Goal: Task Accomplishment & Management: Manage account settings

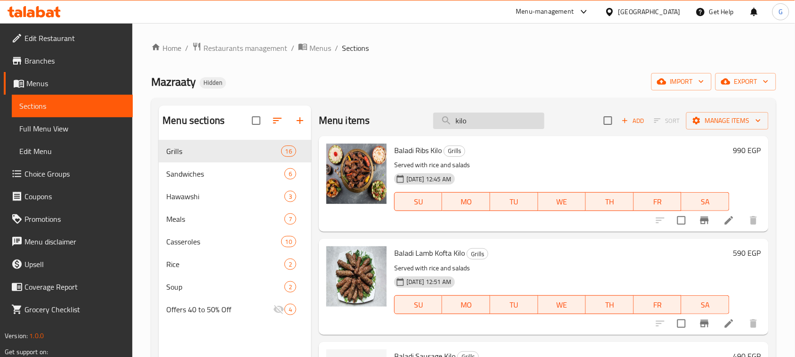
click at [451, 128] on input "kilo" at bounding box center [488, 120] width 111 height 16
click at [452, 126] on input "kilo" at bounding box center [488, 120] width 111 height 16
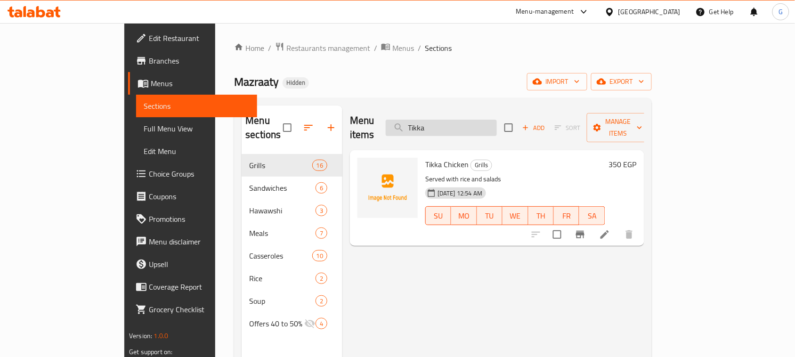
click at [464, 129] on input "Tikka" at bounding box center [441, 128] width 111 height 16
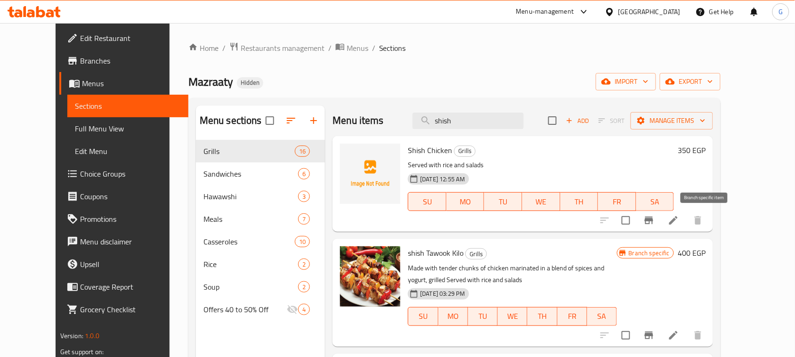
type input "shish"
click at [653, 220] on icon "Branch-specific-item" at bounding box center [648, 221] width 8 height 8
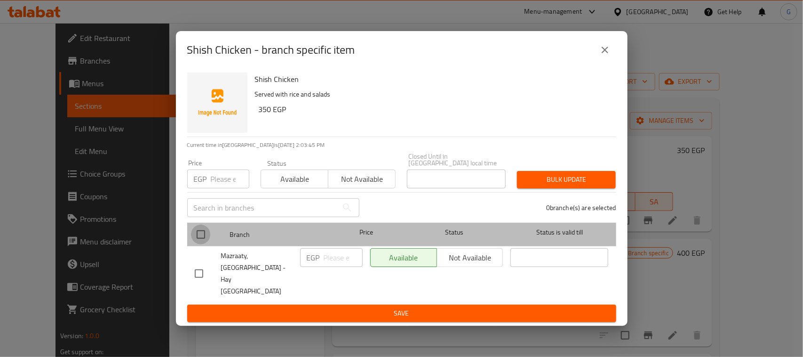
click at [197, 243] on input "checkbox" at bounding box center [201, 235] width 20 height 20
checkbox input "true"
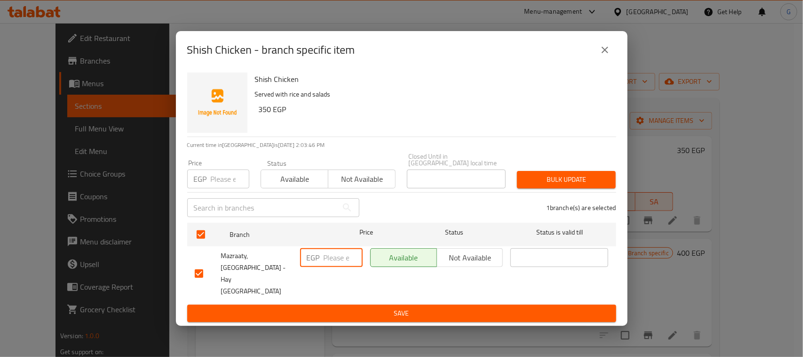
click at [338, 267] on input "number" at bounding box center [343, 257] width 39 height 19
type input "385"
click at [392, 307] on span "Save" at bounding box center [402, 313] width 414 height 12
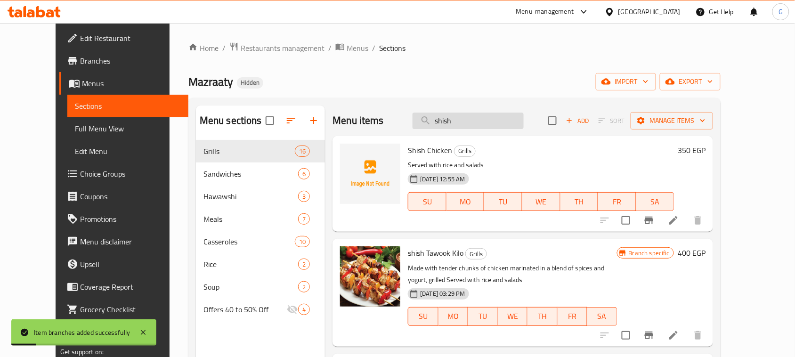
click at [459, 120] on input "shish" at bounding box center [467, 120] width 111 height 16
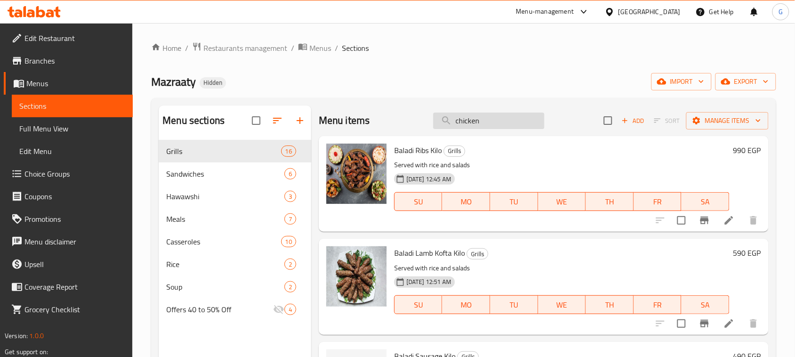
click at [457, 124] on input "chicken" at bounding box center [488, 120] width 111 height 16
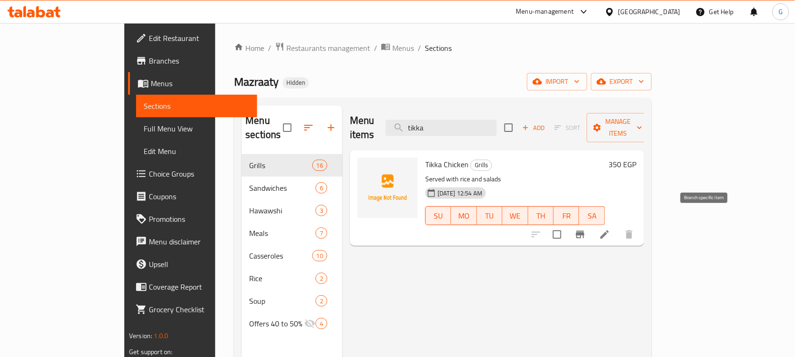
type input "tikka"
click at [584, 231] on icon "Branch-specific-item" at bounding box center [580, 235] width 8 height 8
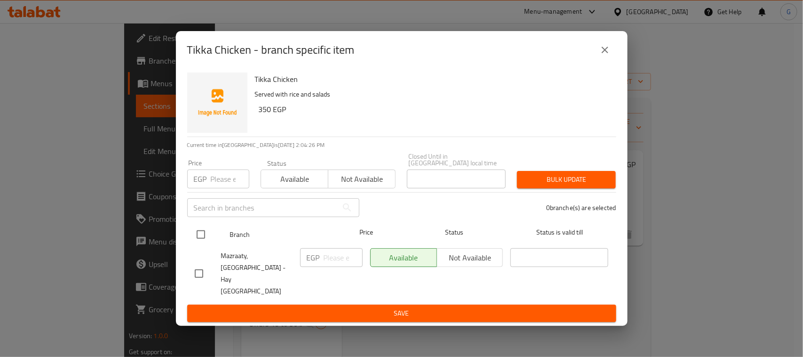
click at [198, 241] on input "checkbox" at bounding box center [201, 235] width 20 height 20
checkbox input "true"
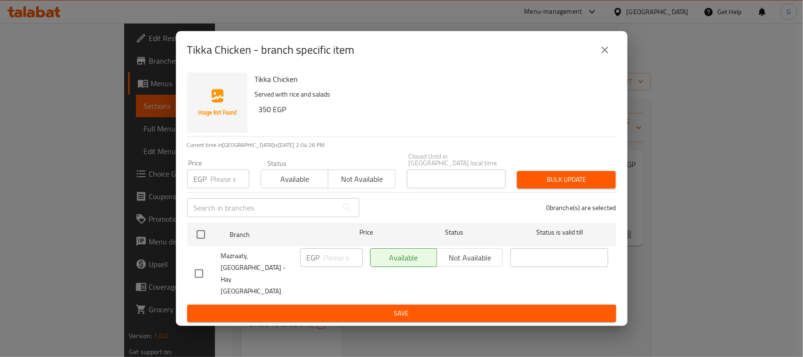
checkbox input "true"
click at [324, 267] on input "number" at bounding box center [343, 257] width 39 height 19
type input "385"
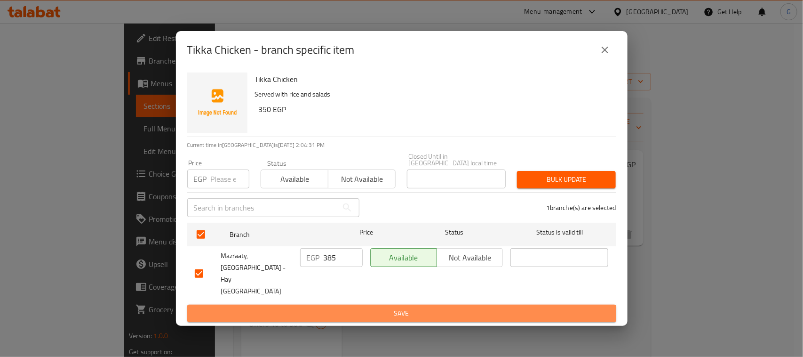
click at [348, 307] on span "Save" at bounding box center [402, 313] width 414 height 12
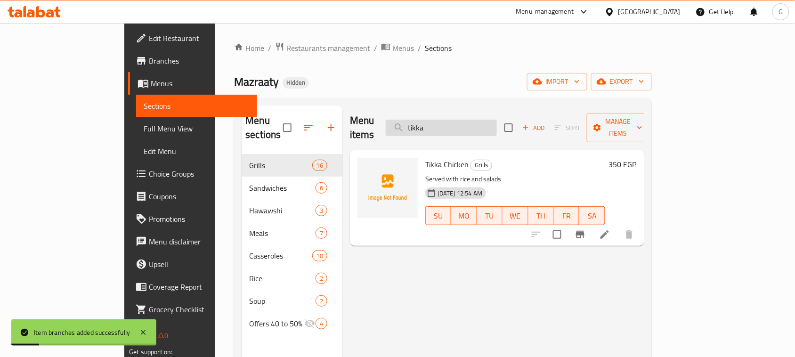
click at [457, 120] on input "tikka" at bounding box center [441, 128] width 111 height 16
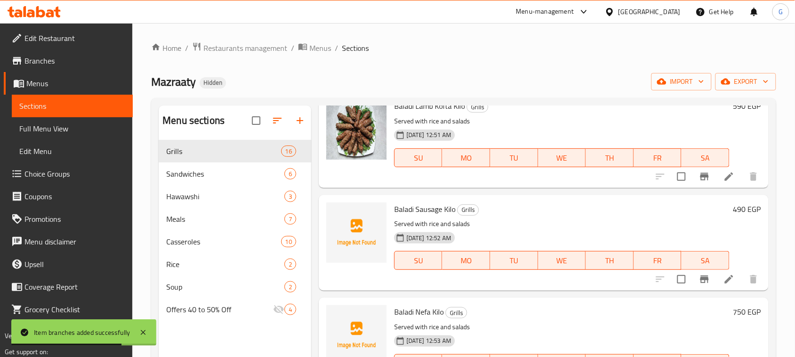
scroll to position [177, 0]
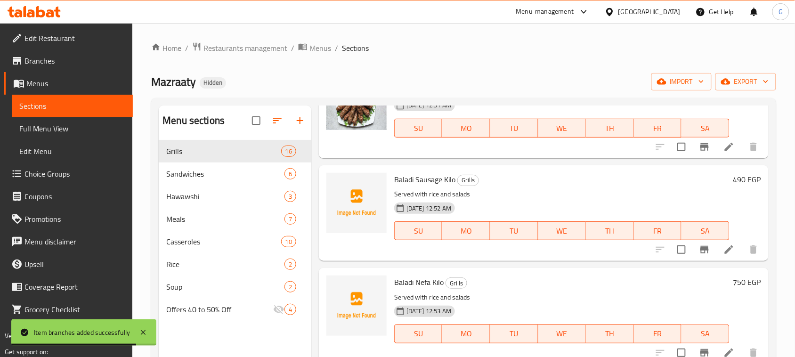
type input "grill"
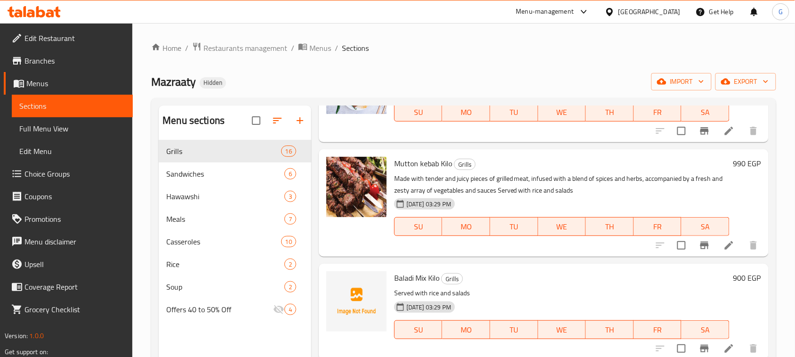
scroll to position [0, 0]
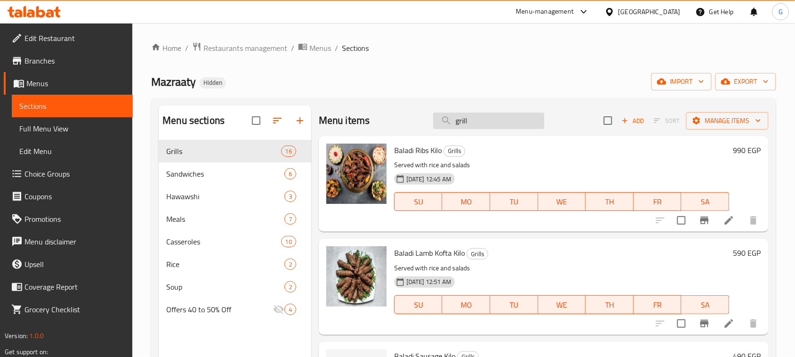
click at [458, 117] on input "grill" at bounding box center [488, 120] width 111 height 16
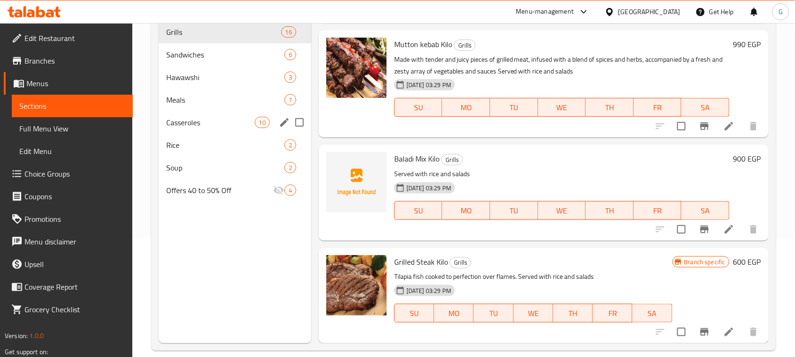
scroll to position [73, 0]
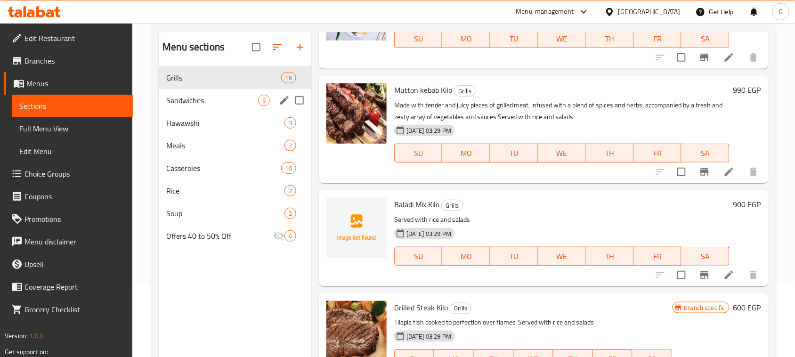
click at [220, 96] on span "Sandwiches" at bounding box center [212, 100] width 92 height 11
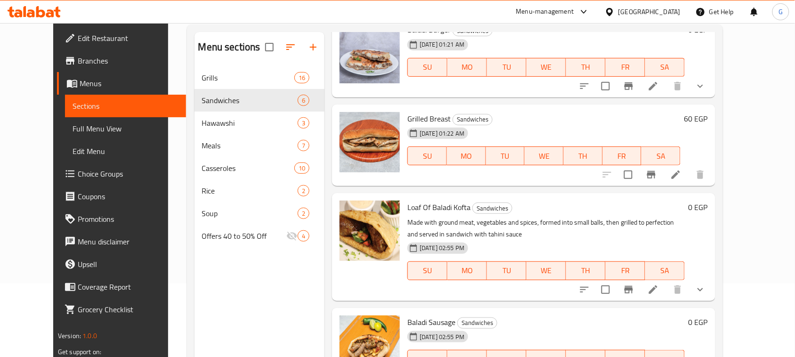
scroll to position [132, 0]
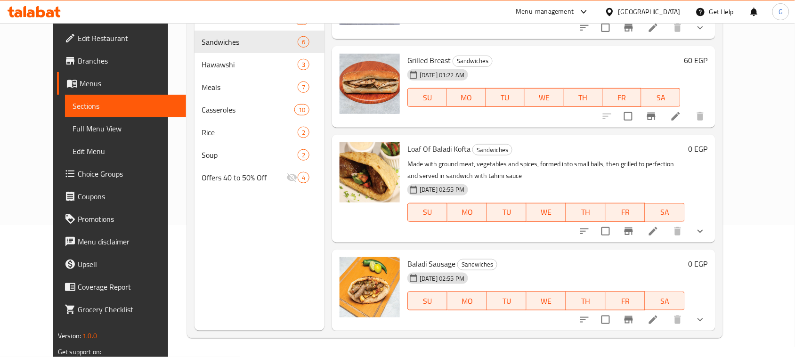
click at [711, 228] on button "show more" at bounding box center [700, 231] width 23 height 23
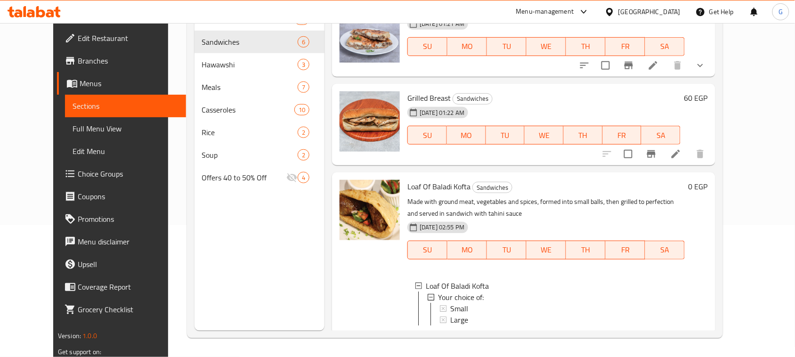
scroll to position [128, 0]
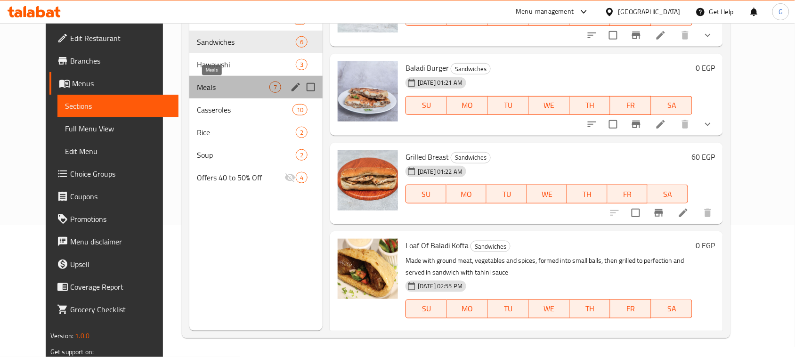
click at [236, 86] on span "Meals" at bounding box center [233, 86] width 72 height 11
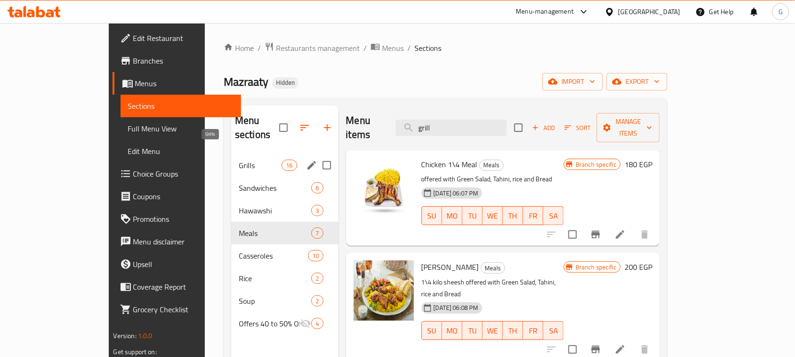
click at [239, 160] on span "Grills" at bounding box center [260, 165] width 43 height 11
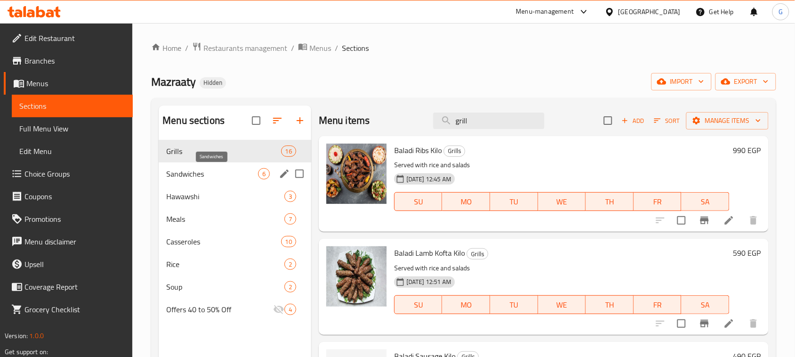
click at [224, 172] on span "Sandwiches" at bounding box center [212, 173] width 92 height 11
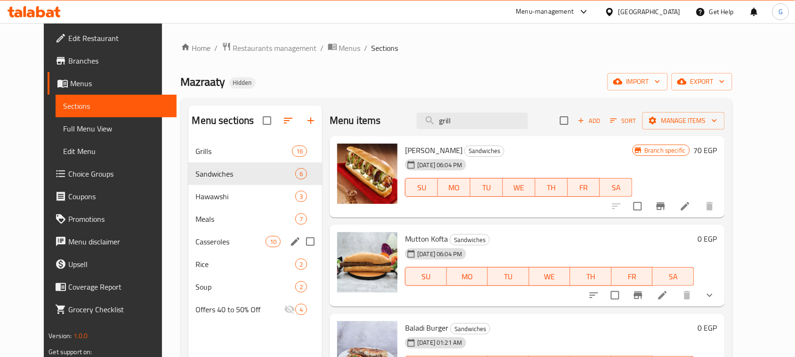
click at [226, 248] on div "Casseroles 10" at bounding box center [255, 241] width 134 height 23
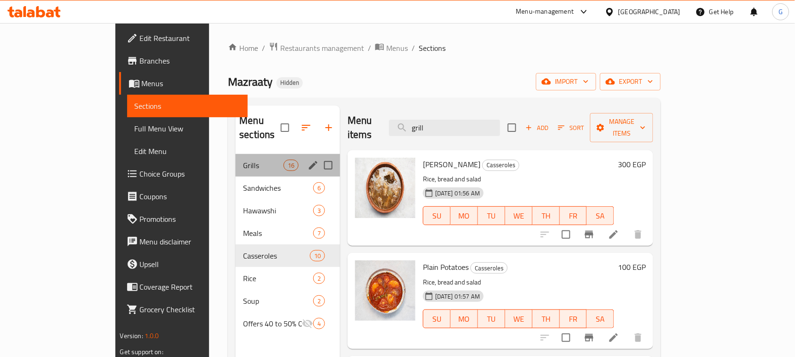
click at [239, 157] on div "Grills 16" at bounding box center [287, 165] width 104 height 23
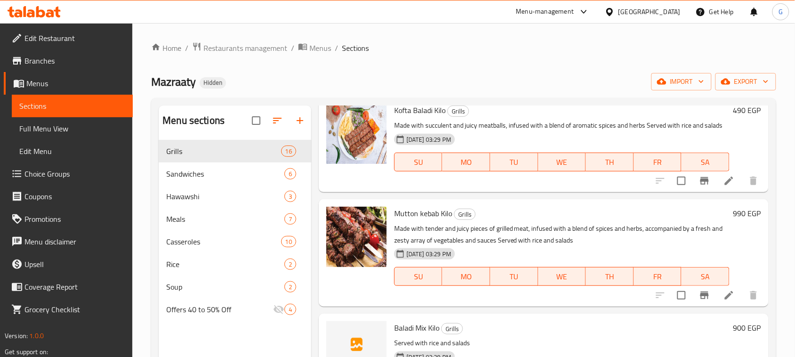
scroll to position [934, 0]
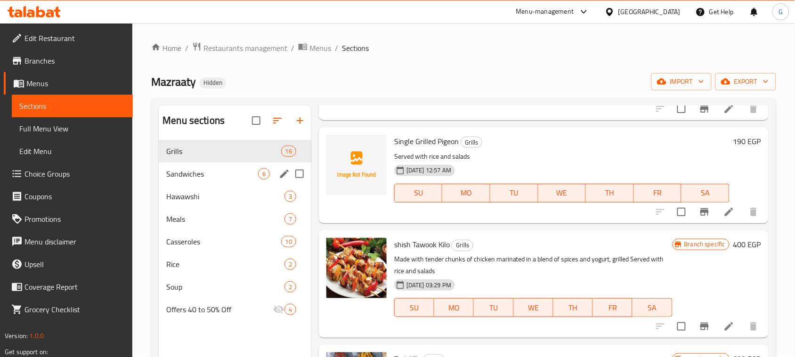
click at [244, 171] on span "Sandwiches" at bounding box center [212, 173] width 92 height 11
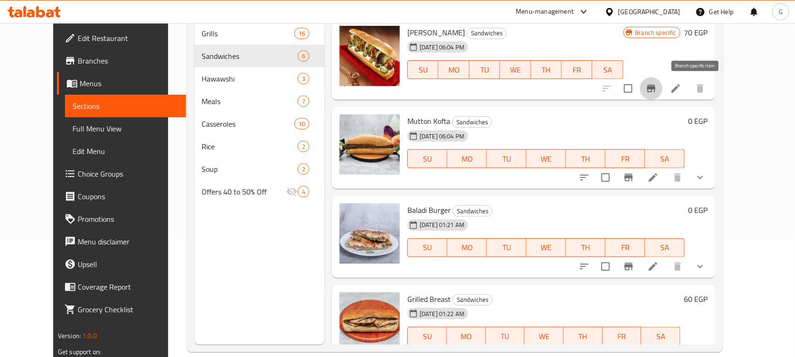
click at [657, 93] on icon "Branch-specific-item" at bounding box center [650, 88] width 11 height 11
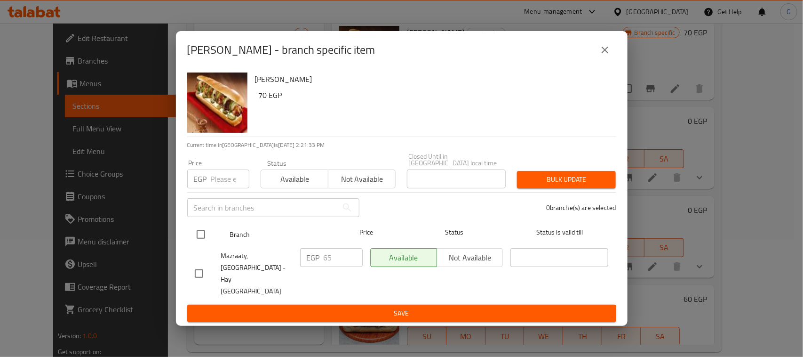
click at [205, 244] on input "checkbox" at bounding box center [201, 235] width 20 height 20
checkbox input "true"
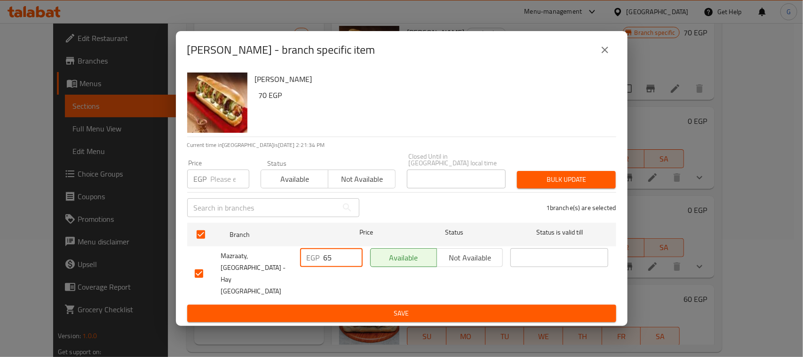
click at [326, 265] on input "65" at bounding box center [343, 257] width 39 height 19
type input "75"
click at [369, 307] on span "Save" at bounding box center [402, 313] width 414 height 12
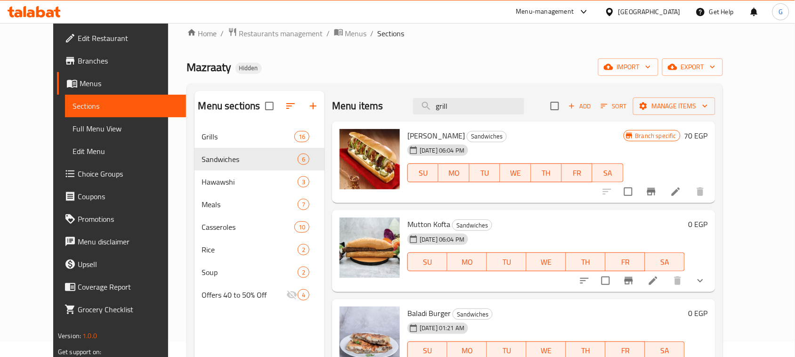
scroll to position [59, 0]
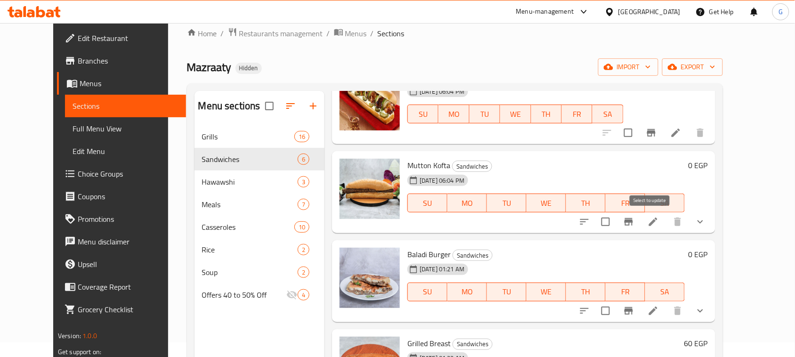
click at [615, 223] on input "checkbox" at bounding box center [605, 222] width 20 height 20
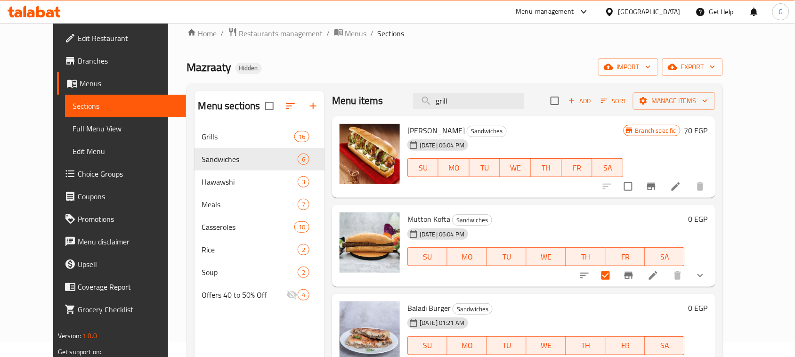
scroll to position [0, 0]
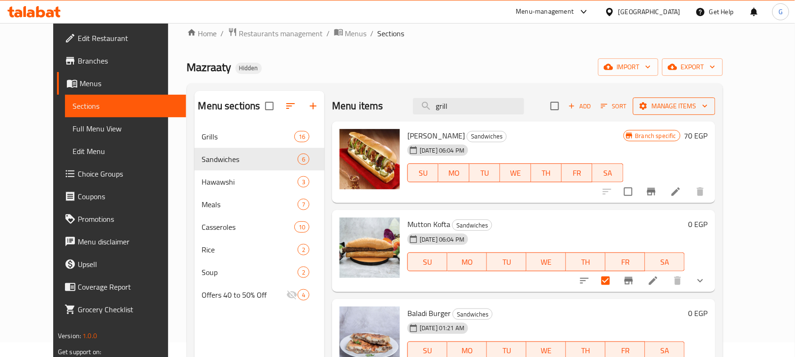
click at [707, 100] on span "Manage items" at bounding box center [673, 106] width 67 height 12
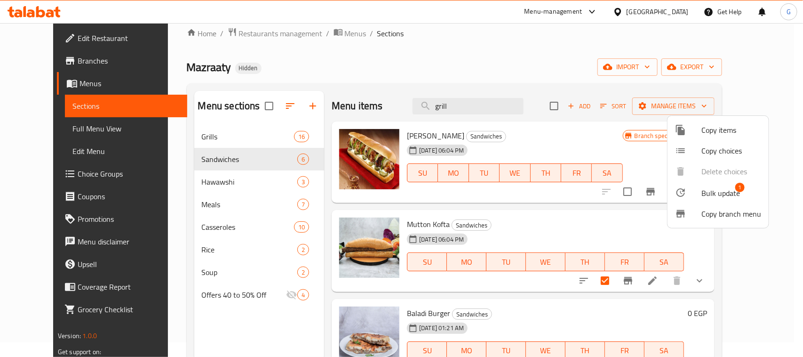
click at [726, 192] on span "Bulk update" at bounding box center [721, 192] width 39 height 11
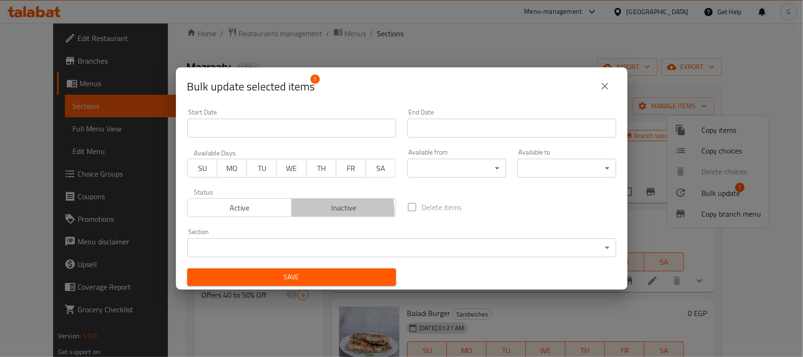
click at [319, 213] on span "Inactive" at bounding box center [344, 208] width 97 height 14
click at [316, 271] on button "Save" at bounding box center [291, 276] width 209 height 17
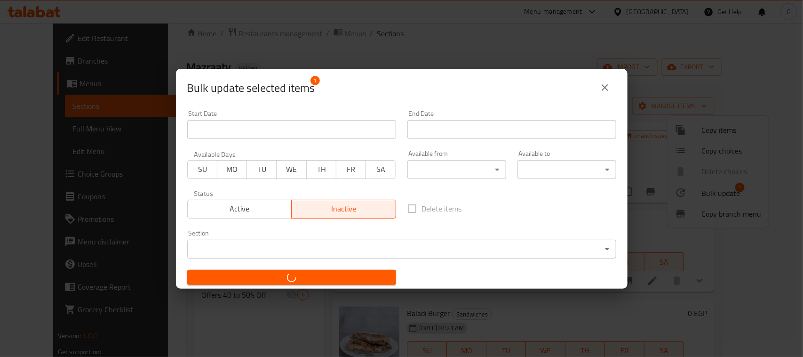
checkbox input "false"
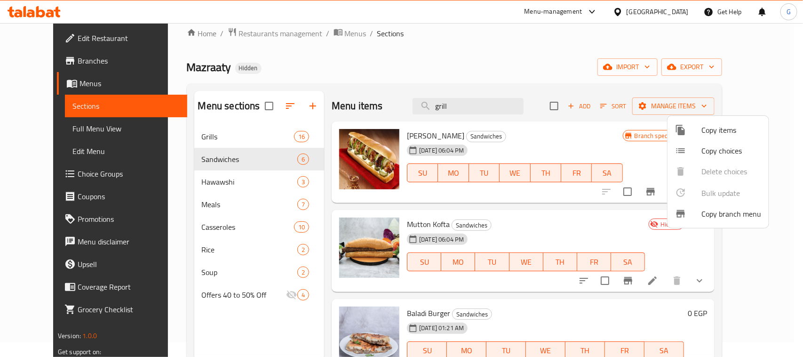
click at [545, 234] on div at bounding box center [401, 178] width 803 height 357
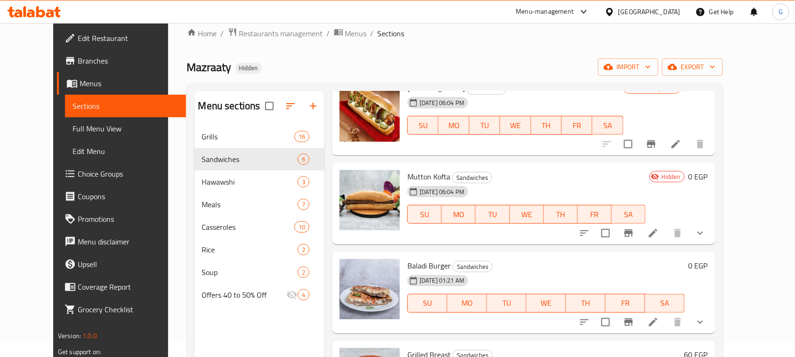
scroll to position [118, 0]
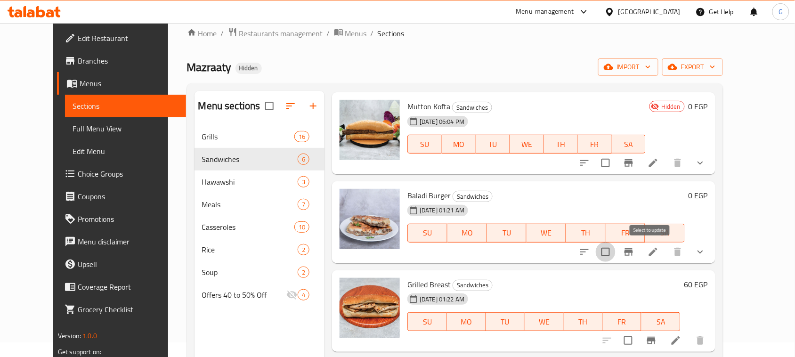
click at [615, 255] on input "checkbox" at bounding box center [605, 252] width 20 height 20
checkbox input "true"
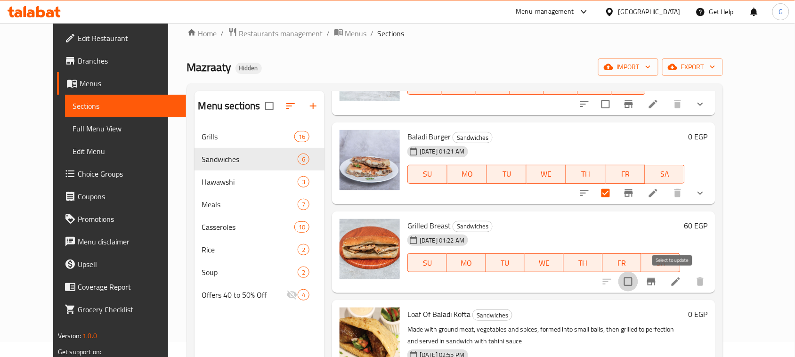
click at [638, 281] on input "checkbox" at bounding box center [628, 282] width 20 height 20
checkbox input "true"
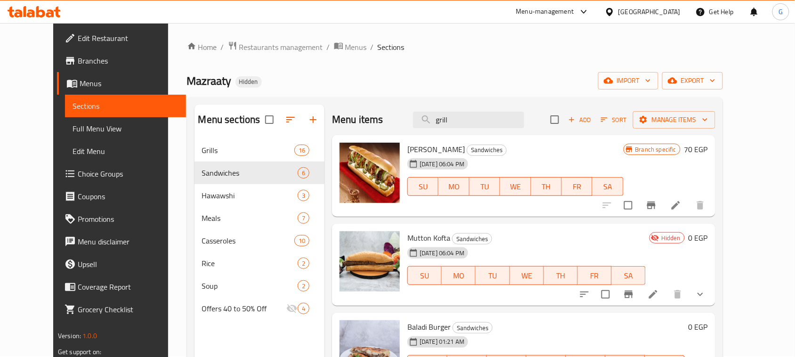
scroll to position [0, 0]
click at [707, 117] on span "Manage items" at bounding box center [673, 121] width 67 height 12
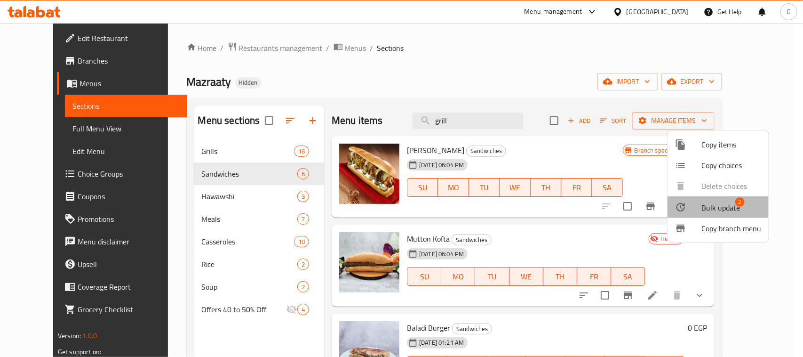
click at [718, 209] on span "Bulk update" at bounding box center [721, 207] width 39 height 11
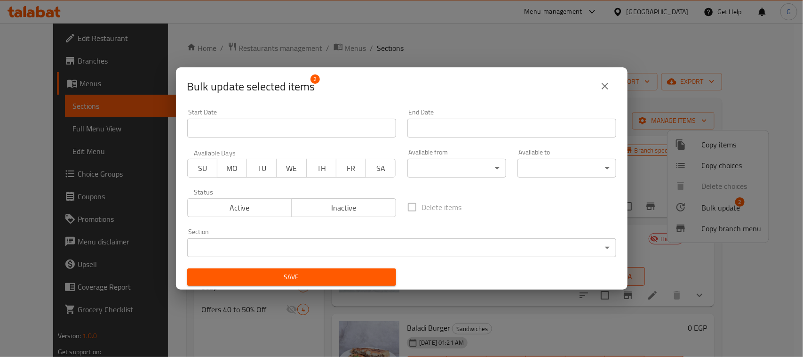
click at [356, 210] on span "Inactive" at bounding box center [344, 208] width 97 height 14
click at [335, 273] on span "Save" at bounding box center [292, 277] width 194 height 12
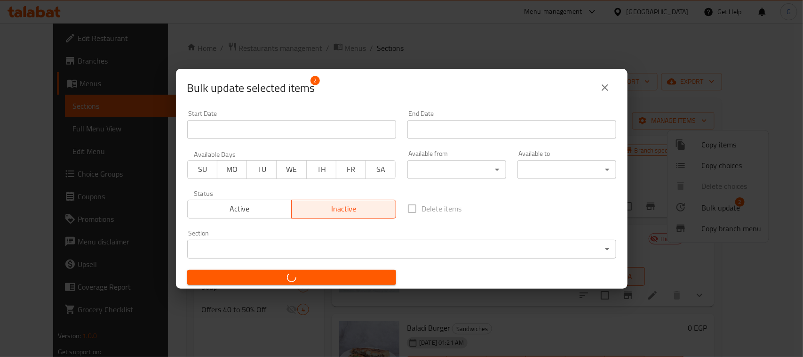
checkbox input "false"
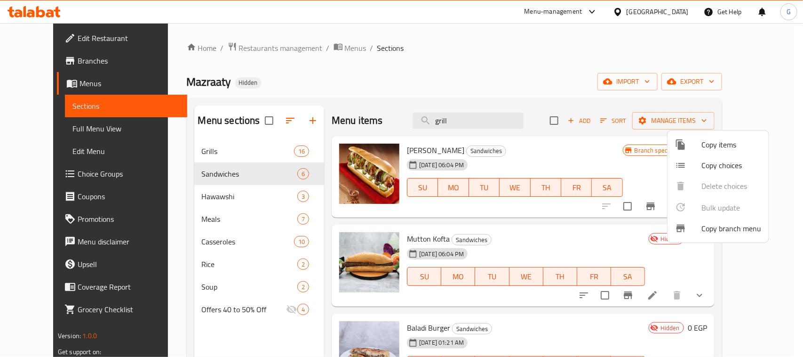
click at [627, 121] on div at bounding box center [401, 178] width 803 height 357
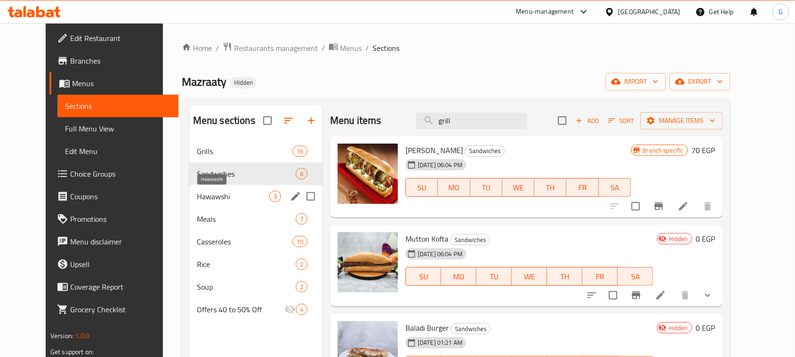
click at [214, 196] on span "Hawawshi" at bounding box center [233, 196] width 72 height 11
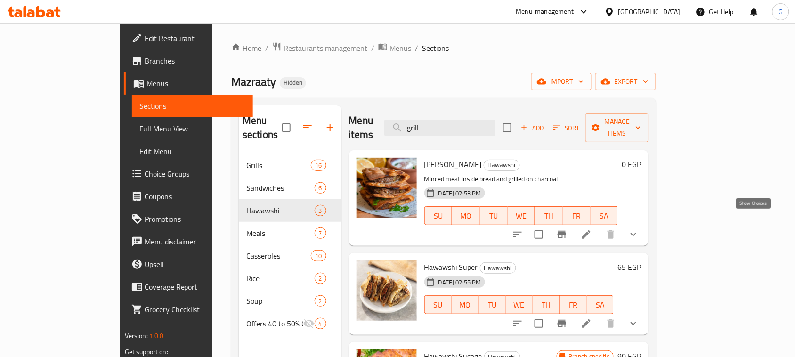
click at [644, 223] on button "show more" at bounding box center [633, 234] width 23 height 23
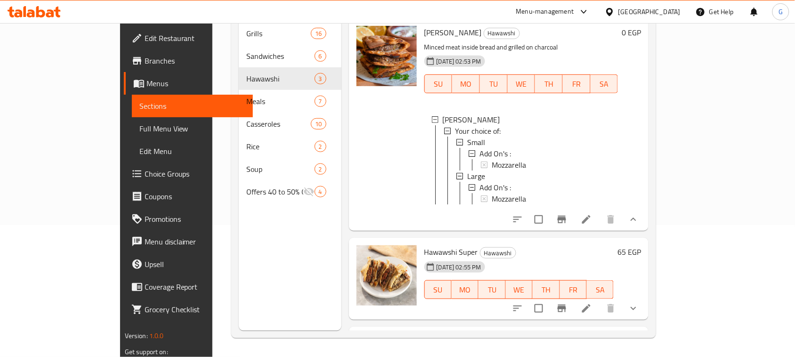
scroll to position [0, 0]
click at [548, 305] on input "checkbox" at bounding box center [539, 308] width 20 height 20
checkbox input "true"
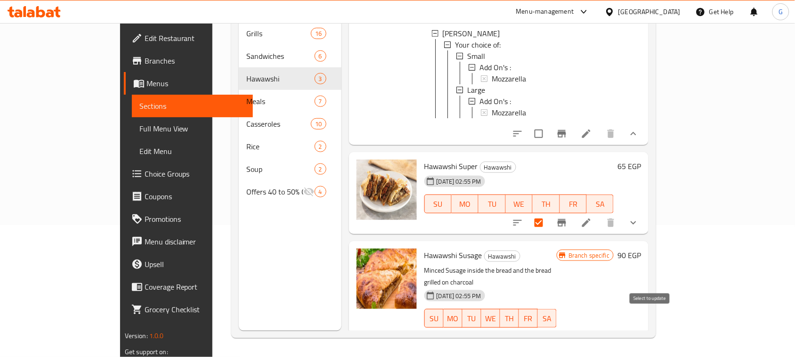
click at [548, 327] on input "checkbox" at bounding box center [539, 337] width 20 height 20
checkbox input "true"
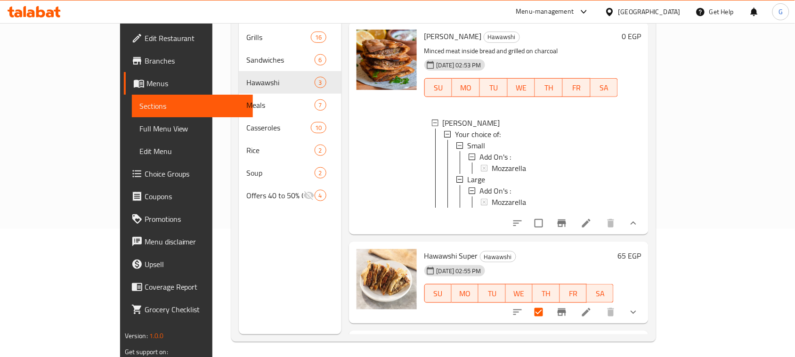
scroll to position [0, 0]
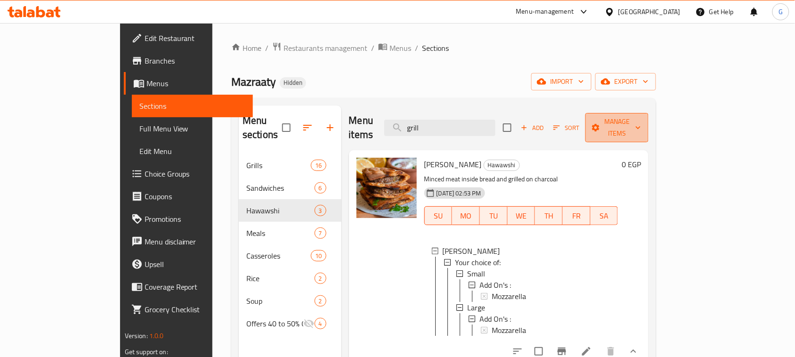
click at [641, 120] on span "Manage items" at bounding box center [617, 128] width 48 height 24
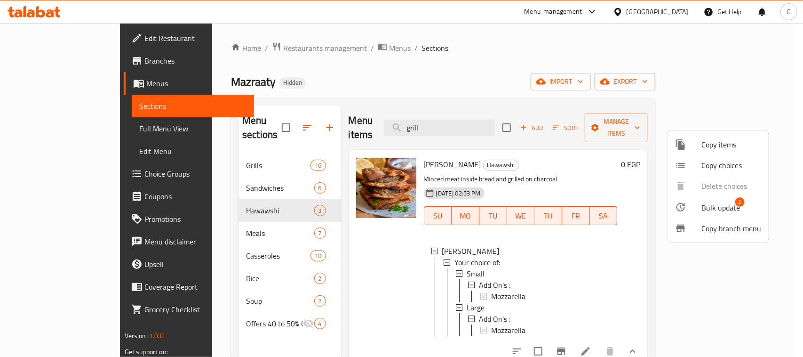
click at [713, 206] on span "Bulk update" at bounding box center [721, 207] width 39 height 11
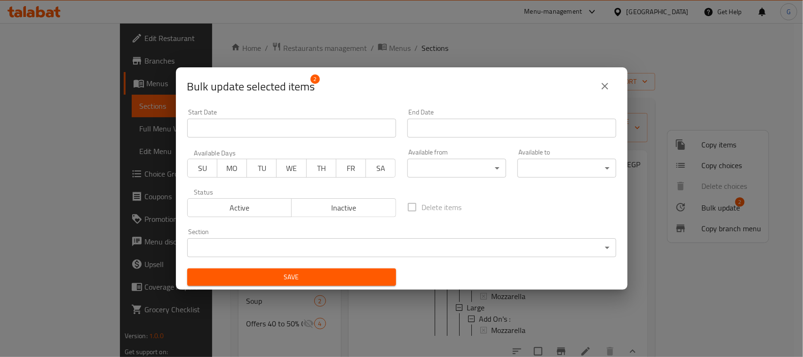
click at [316, 209] on span "Inactive" at bounding box center [344, 208] width 97 height 14
click at [309, 277] on span "Save" at bounding box center [292, 277] width 194 height 12
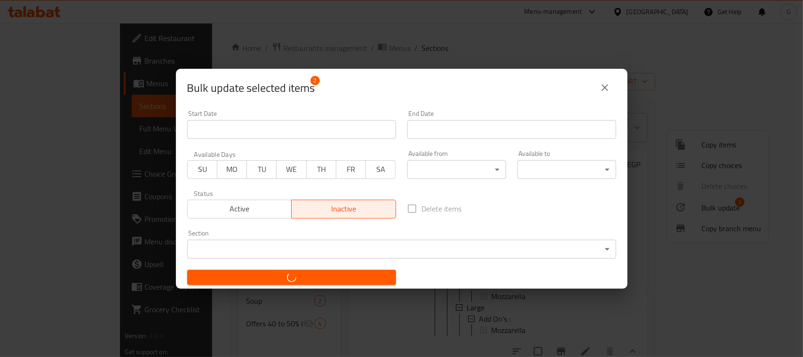
checkbox input "false"
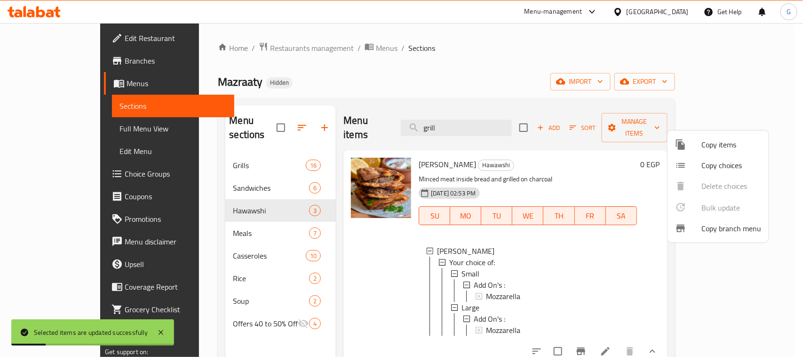
click at [530, 88] on div at bounding box center [401, 178] width 803 height 357
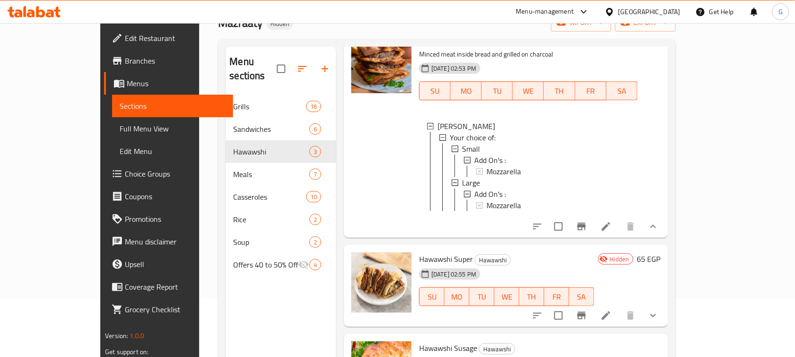
scroll to position [86, 0]
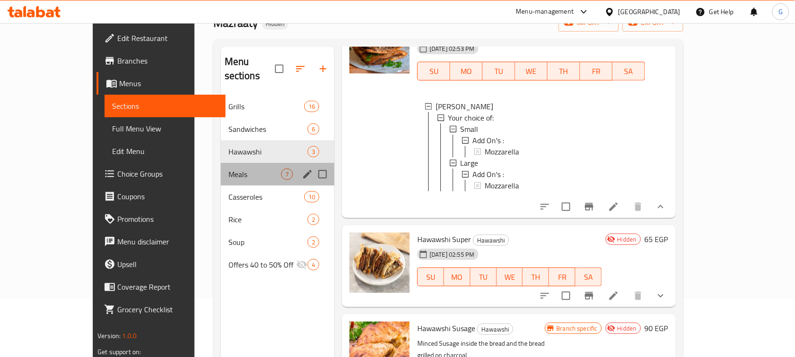
click at [221, 163] on div "Meals 7" at bounding box center [277, 174] width 113 height 23
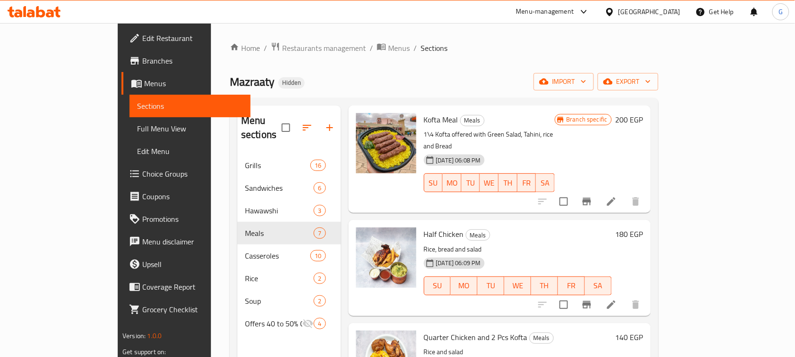
click at [324, 122] on icon "button" at bounding box center [329, 127] width 11 height 11
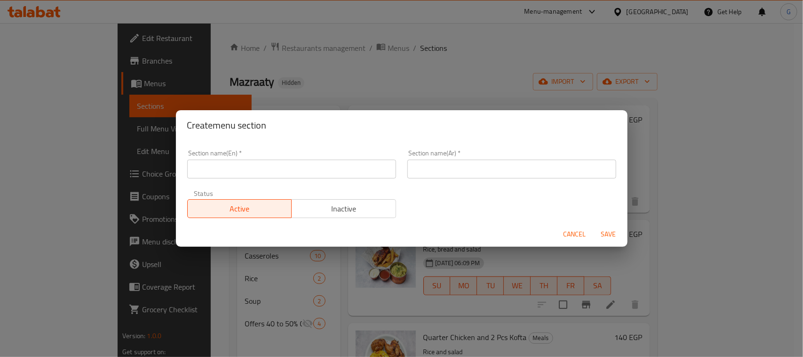
click at [288, 173] on input "text" at bounding box center [291, 169] width 209 height 19
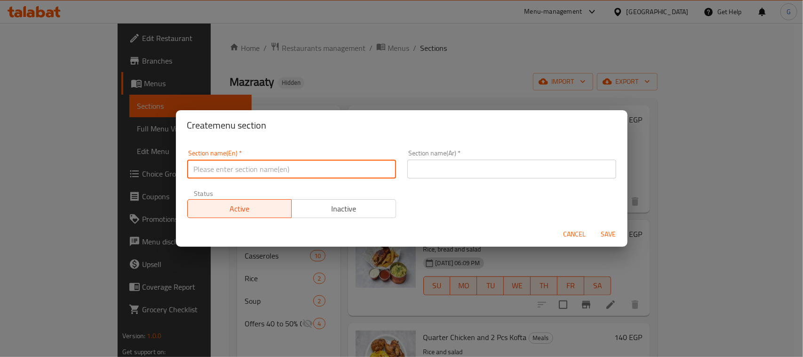
click at [459, 164] on div "Section name(Ar)   * Section name(Ar) *" at bounding box center [512, 164] width 209 height 29
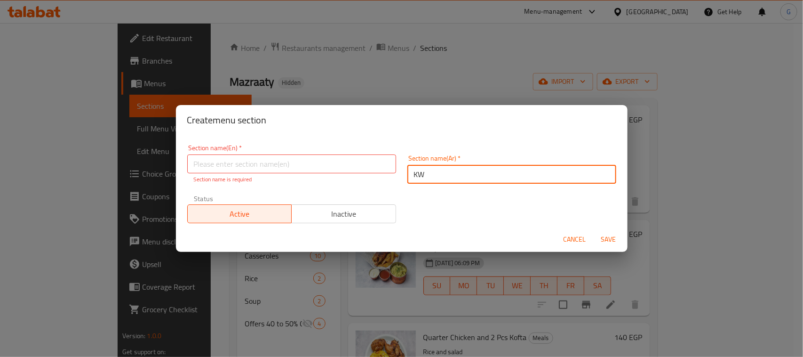
type input "K"
type input "ا"
type input "K"
type input "نصف كيلو"
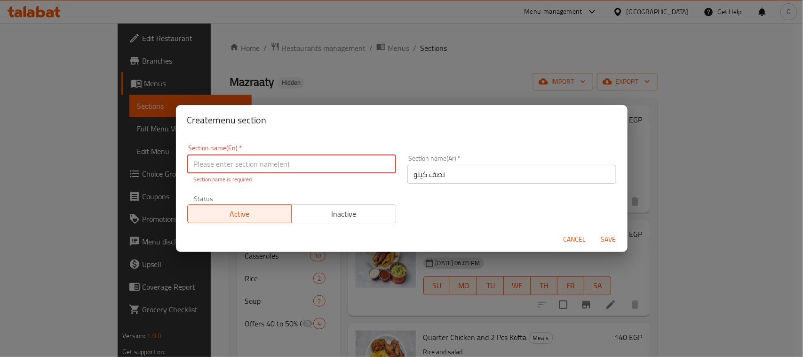
click at [316, 163] on input "text" at bounding box center [291, 163] width 209 height 19
type input "ا"
type input "Half Kilo"
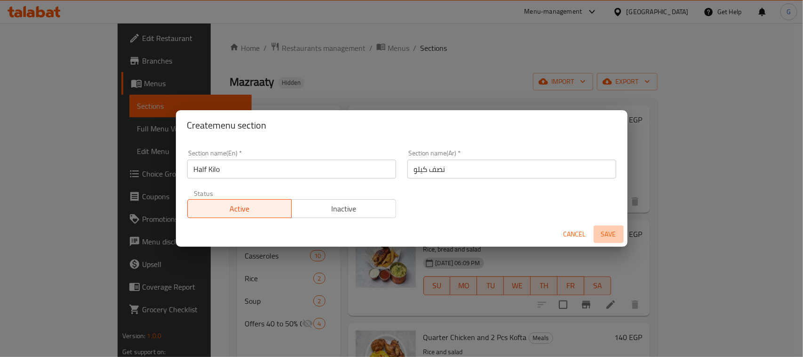
click at [603, 239] on span "Save" at bounding box center [609, 234] width 23 height 12
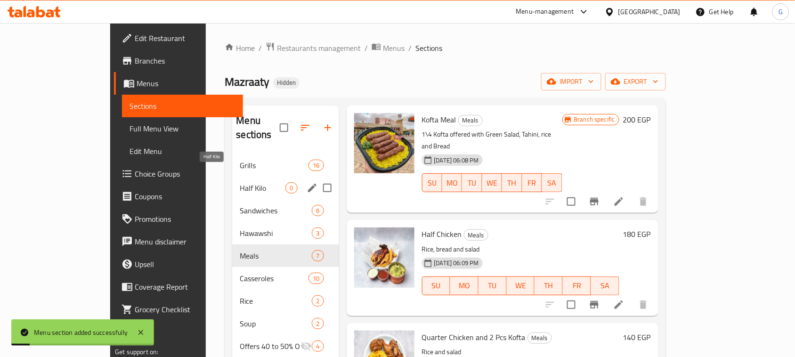
click at [240, 182] on span "Half Kilo" at bounding box center [263, 187] width 46 height 11
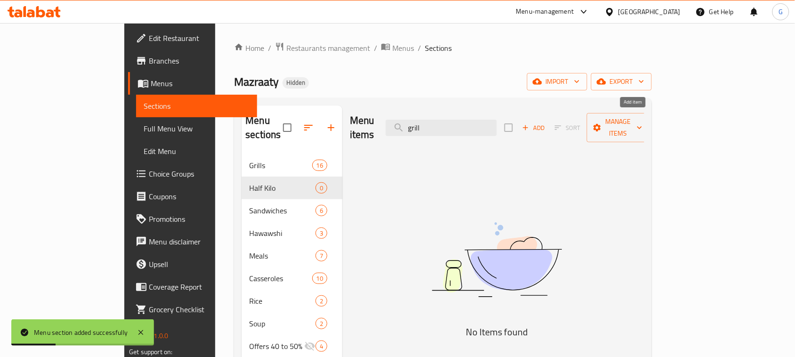
click at [530, 123] on icon "button" at bounding box center [525, 127] width 8 height 8
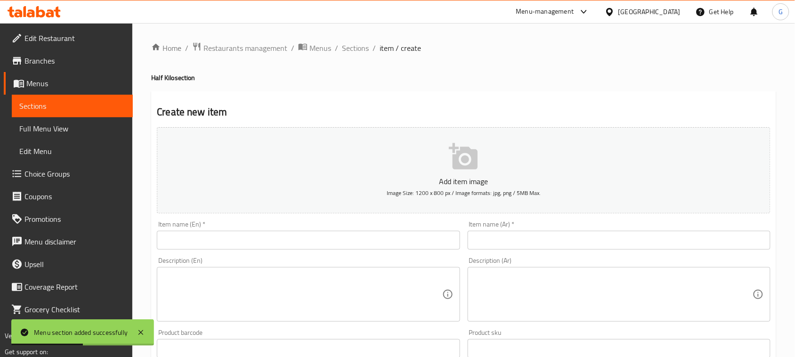
click at [557, 246] on input "text" at bounding box center [618, 240] width 303 height 19
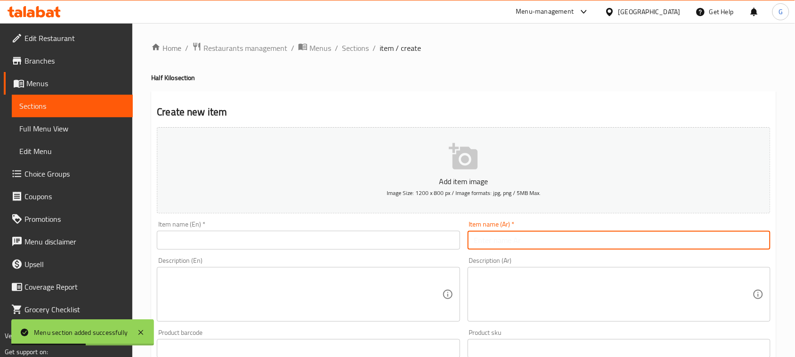
paste input "نصف كيلو كفتة"
type input "نصف كيلو كفتة"
drag, startPoint x: 389, startPoint y: 246, endPoint x: 387, endPoint y: 238, distance: 7.8
click at [389, 246] on input "text" at bounding box center [308, 240] width 303 height 19
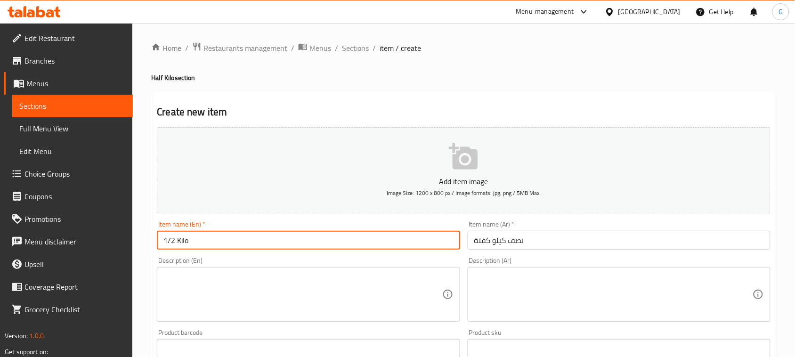
click at [235, 249] on input "1/2 Kilo" at bounding box center [308, 240] width 303 height 19
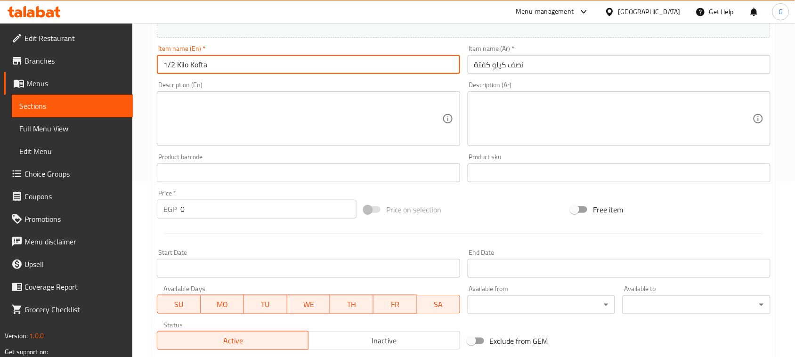
scroll to position [177, 0]
type input "1/2 Kilo Kofta"
click at [157, 208] on div "EGP 0 Price *" at bounding box center [257, 208] width 200 height 19
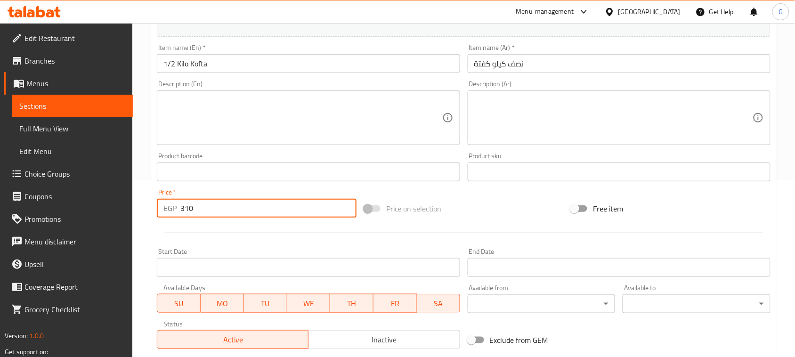
type input "310"
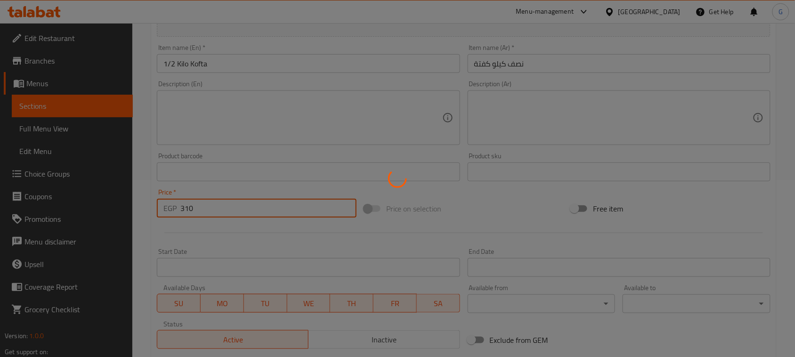
type input "0"
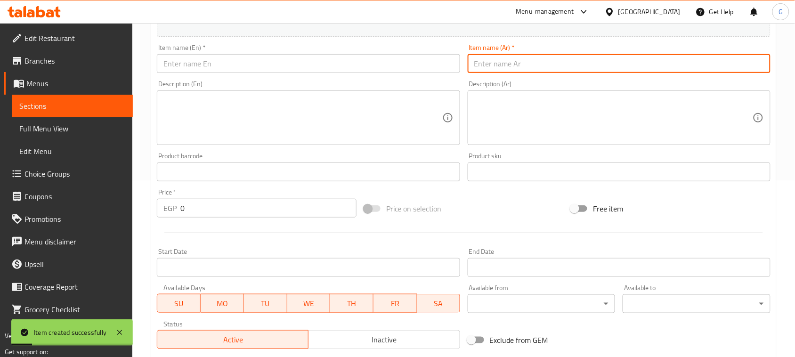
click at [525, 63] on input "text" at bounding box center [618, 63] width 303 height 19
paste input "نصف كيلو كباب"
type input "نصف كيلو كباب"
click at [352, 67] on input "text" at bounding box center [308, 63] width 303 height 19
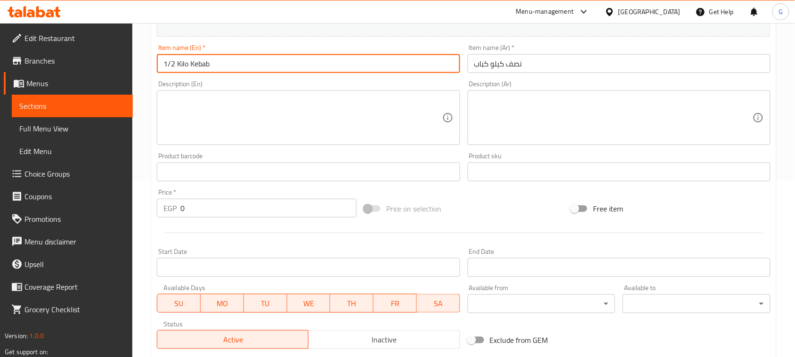
type input "1/2 Kilo Kebab"
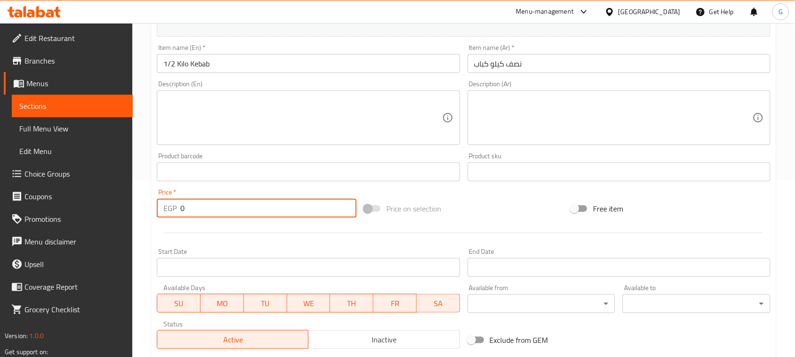
drag, startPoint x: 187, startPoint y: 210, endPoint x: 170, endPoint y: 212, distance: 16.5
click at [170, 212] on div "EGP 0 Price *" at bounding box center [257, 208] width 200 height 19
paste input "70"
type input "700"
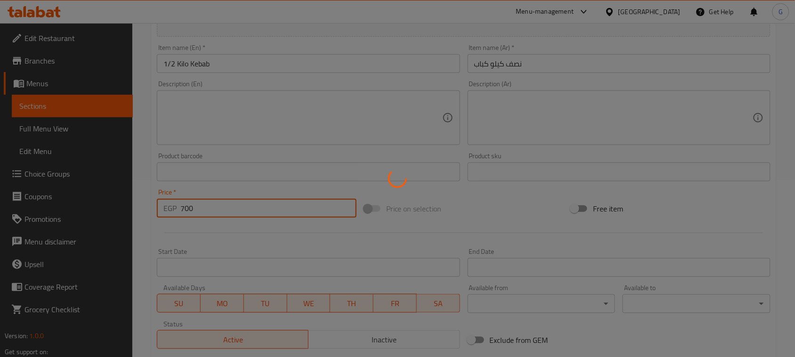
type input "0"
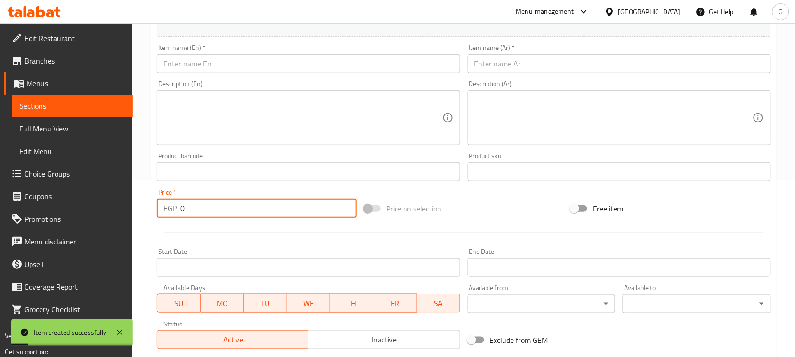
click at [525, 64] on input "text" at bounding box center [618, 63] width 303 height 19
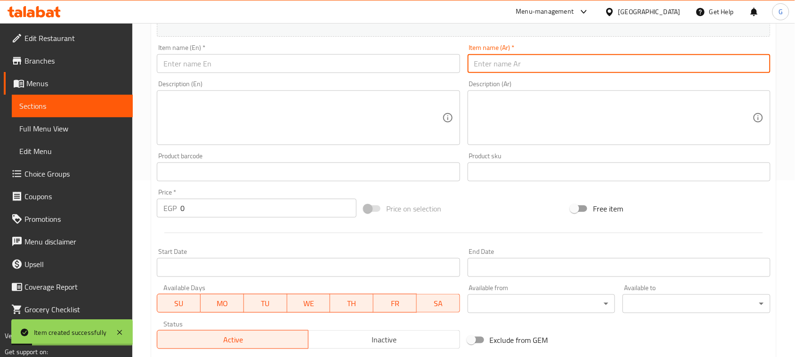
paste input "نصف كيلو سجق"
type input "نصف كيلو سجق"
click at [391, 64] on input "text" at bounding box center [308, 63] width 303 height 19
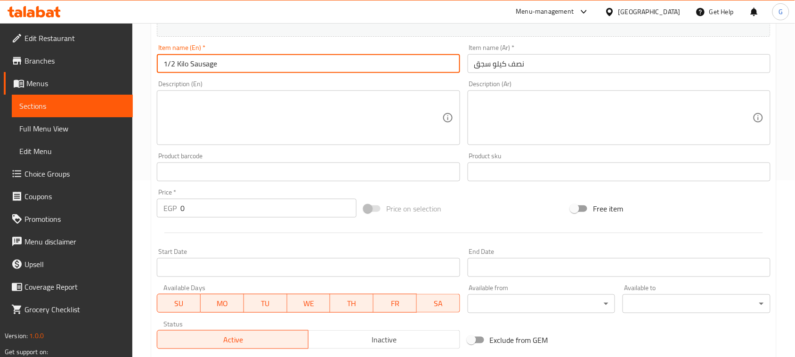
type input "1/2 Kilo Sausage"
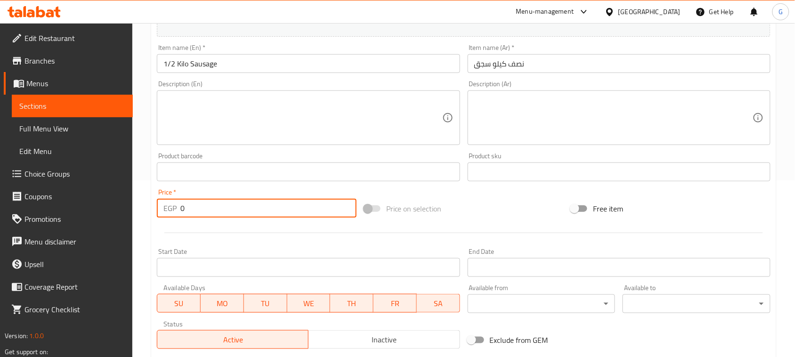
drag, startPoint x: 179, startPoint y: 210, endPoint x: 187, endPoint y: 209, distance: 8.6
click at [187, 209] on div "EGP 0 Price *" at bounding box center [257, 208] width 200 height 19
paste input "31"
click at [191, 208] on input "310" at bounding box center [268, 208] width 176 height 19
type input "310"
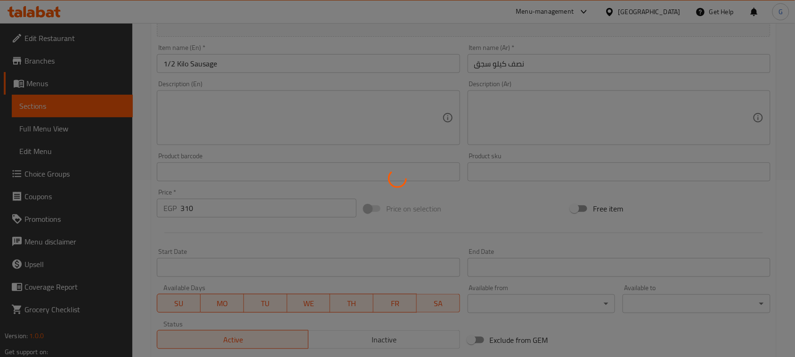
type input "0"
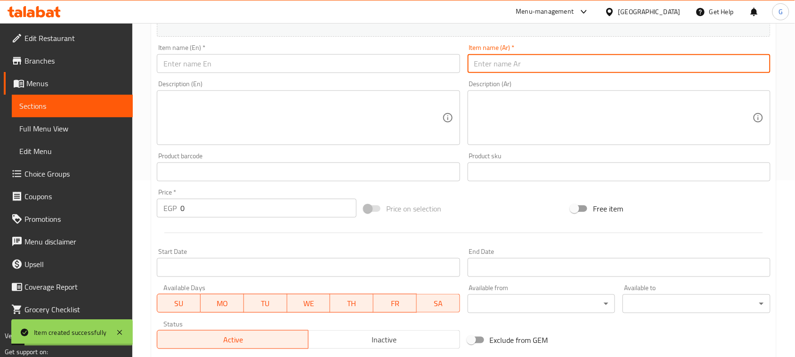
click at [515, 68] on input "text" at bounding box center [618, 63] width 303 height 19
paste input "نصف كيلو طرب"
type input "نصف كيلو طرب"
click at [323, 64] on input "text" at bounding box center [308, 63] width 303 height 19
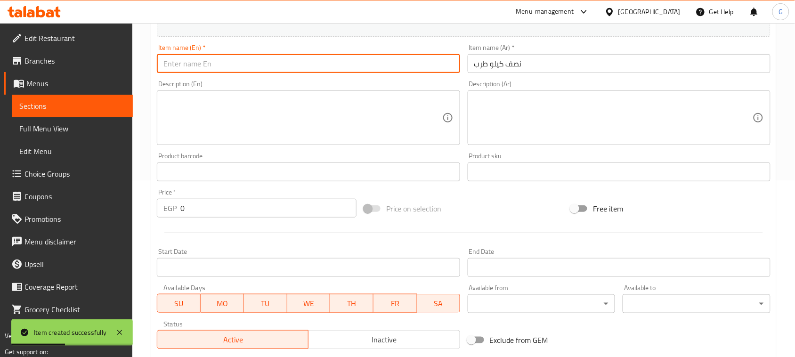
paste input "نصف كيلو طرب"
type input "نصف كيلو طرب"
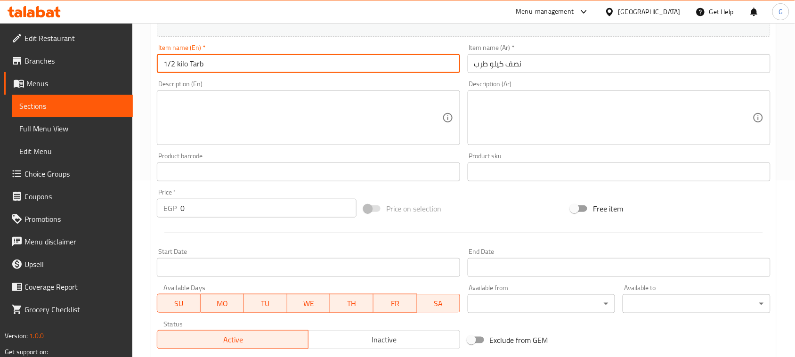
type input "1/2 kilo Tarb"
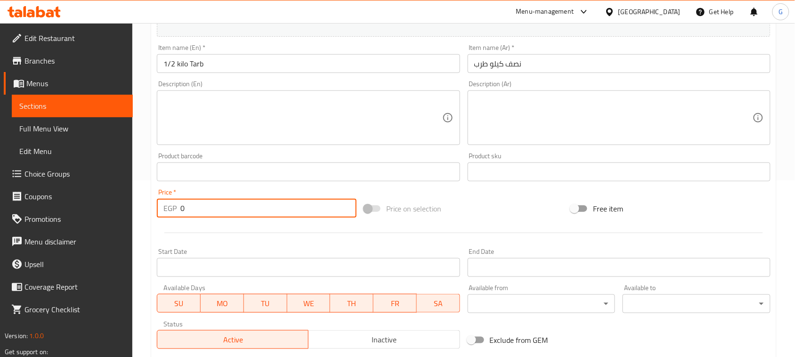
drag, startPoint x: 188, startPoint y: 206, endPoint x: 161, endPoint y: 203, distance: 26.9
click at [163, 206] on div "EGP 0 Price *" at bounding box center [257, 208] width 200 height 19
paste input "41"
type input "410"
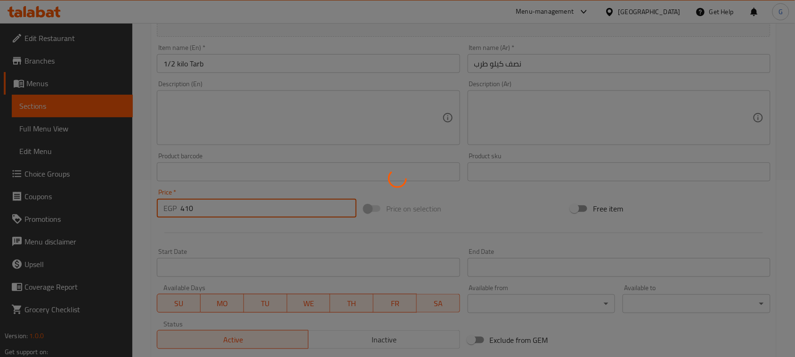
type input "0"
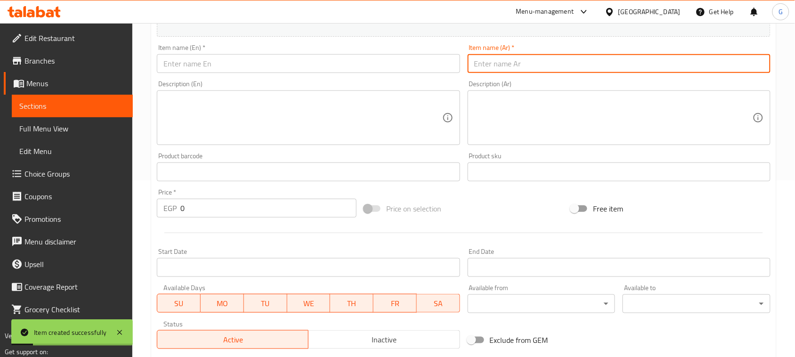
click at [509, 57] on input "text" at bounding box center [618, 63] width 303 height 19
paste input "نصف كيلو ستيك ع الفحم"
type input "نصف كيلو ستيك ع الفحم"
click at [288, 56] on input "text" at bounding box center [308, 63] width 303 height 19
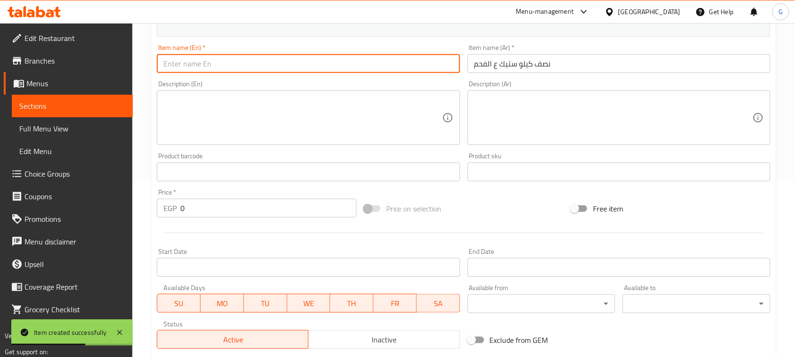
paste input "Half a kilo of charcoal steak"
drag, startPoint x: 194, startPoint y: 65, endPoint x: 121, endPoint y: 64, distance: 72.5
click at [125, 64] on div "Edit Restaurant Branches Menus Sections Full Menu View Edit Menu Choice Groups …" at bounding box center [397, 168] width 795 height 642
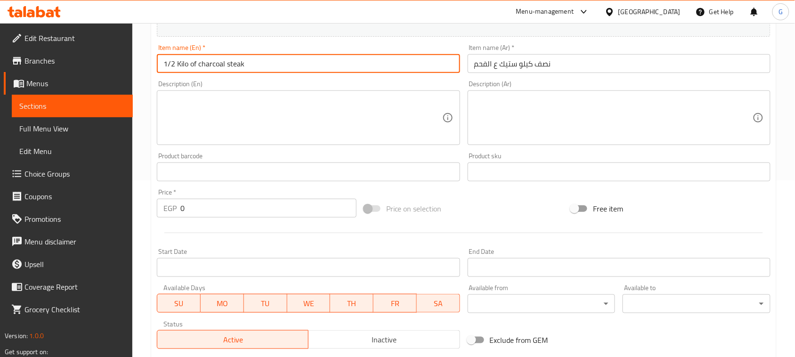
type input "1/2 Kilo of charcoal steak"
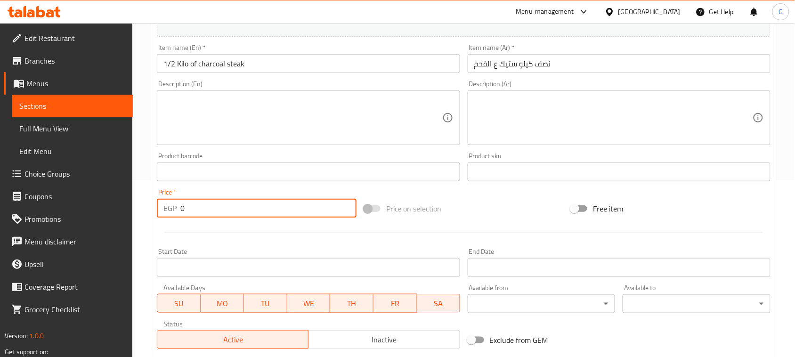
drag, startPoint x: 182, startPoint y: 206, endPoint x: 170, endPoint y: 210, distance: 12.4
click at [170, 210] on div "EGP 0 Price *" at bounding box center [257, 208] width 200 height 19
paste input "475"
click at [196, 213] on input "4750" at bounding box center [268, 208] width 176 height 19
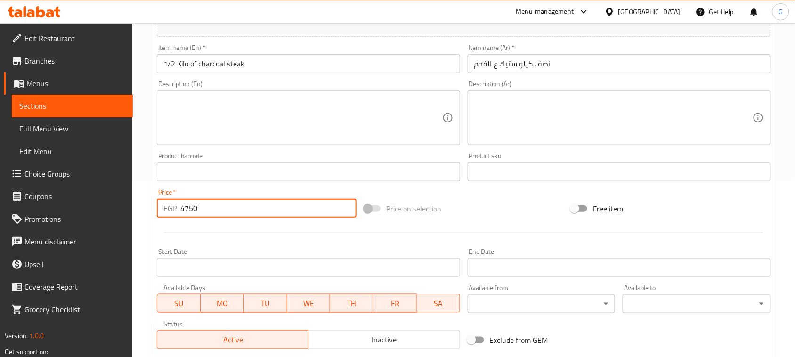
click at [191, 212] on input "4750" at bounding box center [268, 208] width 176 height 19
paste input "number"
type input "475"
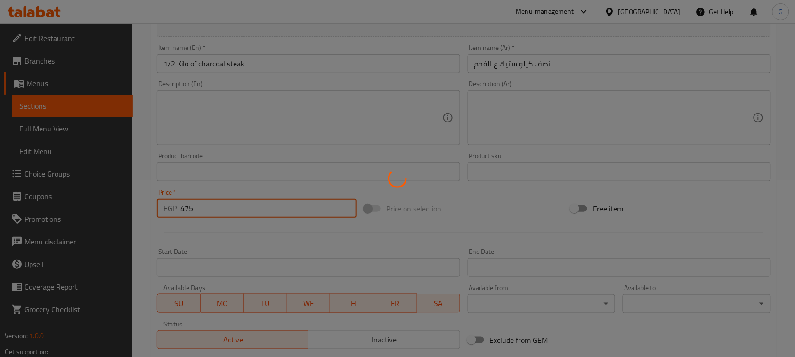
type input "0"
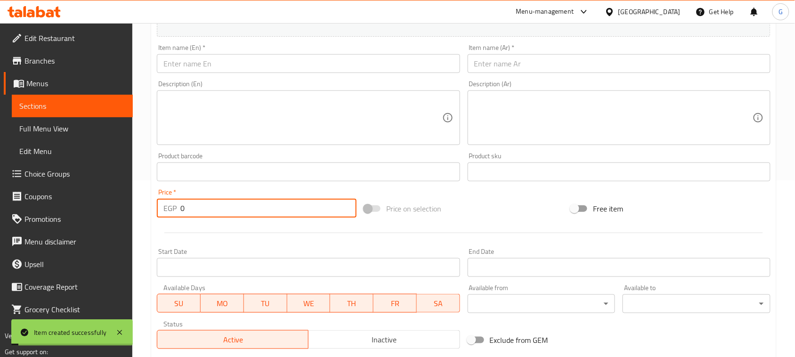
click at [516, 64] on input "text" at bounding box center [618, 63] width 303 height 19
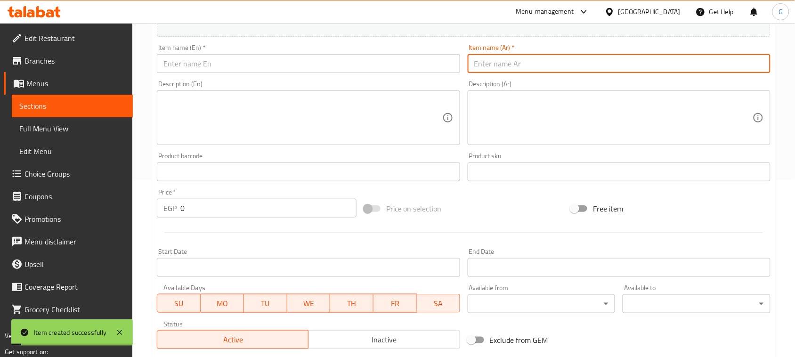
paste input "نصف كيلو شيش طاووق"
type input "نصف كيلو شيش طاووق"
click at [330, 60] on input "text" at bounding box center [308, 63] width 303 height 19
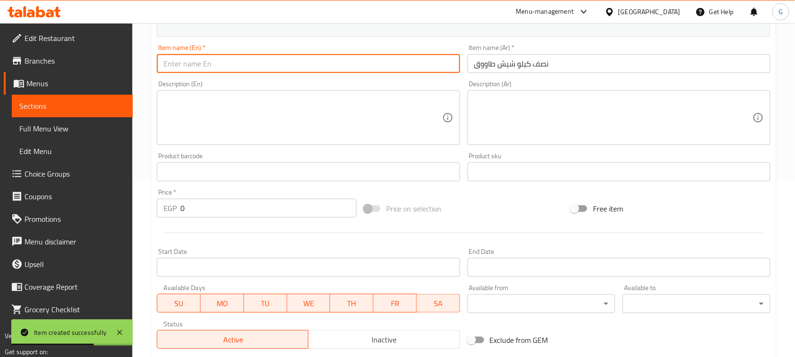
paste input "Half a kilo of chicken shish tawook"
drag, startPoint x: 182, startPoint y: 64, endPoint x: 154, endPoint y: 64, distance: 27.8
click at [154, 64] on div "Item name (En)   * Half a kilo of chicken shish tawook Item name (En) *" at bounding box center [308, 58] width 310 height 36
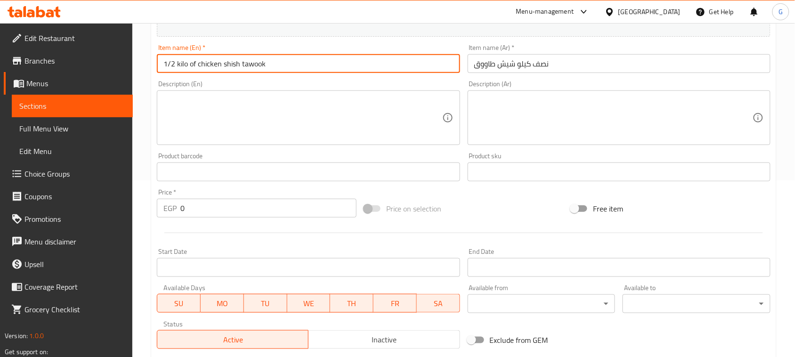
type input "1/2 kilo of chicken shish tawook"
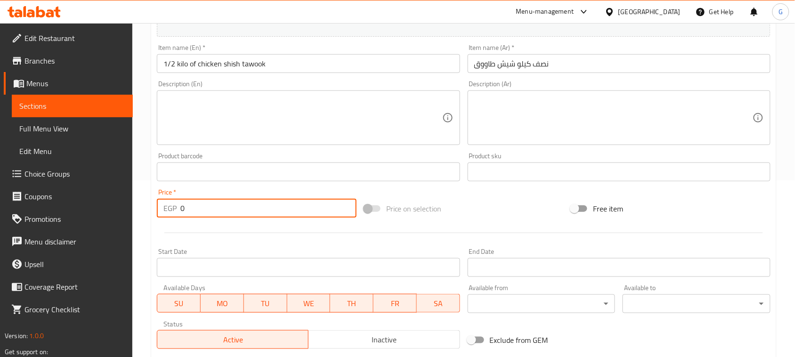
drag, startPoint x: 189, startPoint y: 210, endPoint x: 169, endPoint y: 207, distance: 20.0
click at [169, 207] on div "EGP 0 Price *" at bounding box center [257, 208] width 200 height 19
paste input "275"
type input "275"
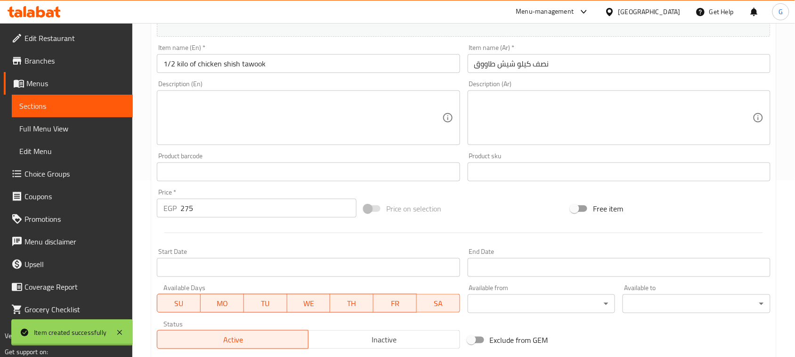
type input "0"
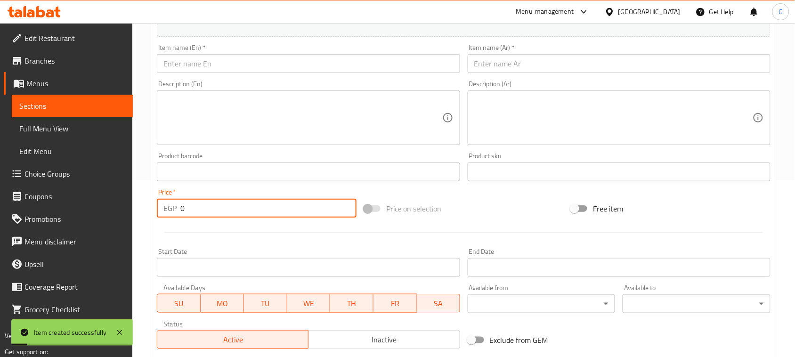
click at [511, 60] on input "text" at bounding box center [618, 63] width 303 height 19
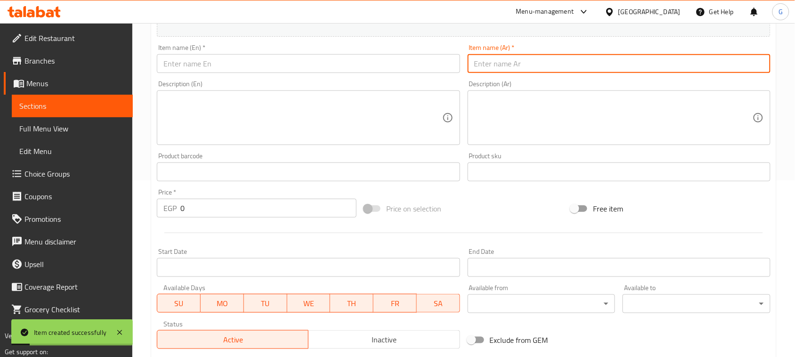
paste input "نصف كيلو صدور ع الفحم"
type input "نصف كيلو صدور ع الفحم"
click at [206, 66] on input "text" at bounding box center [308, 63] width 303 height 19
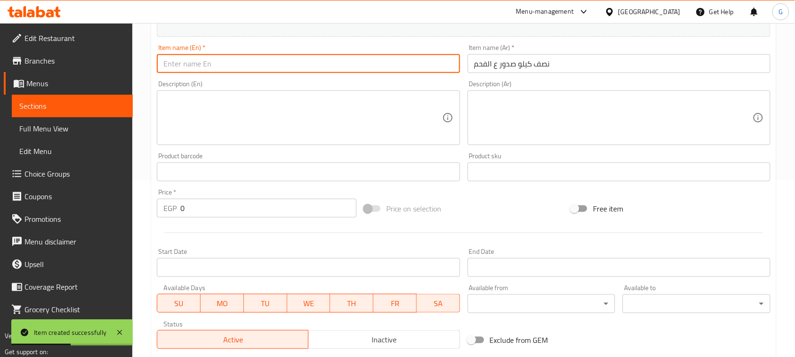
paste input "Half a kilo of charcoal-grilled breasts"
drag, startPoint x: 182, startPoint y: 62, endPoint x: 155, endPoint y: 63, distance: 26.8
click at [155, 63] on div "Item name (En)   * Half a kilo of charcoal-grilled breasts Item name (En) *" at bounding box center [308, 58] width 310 height 36
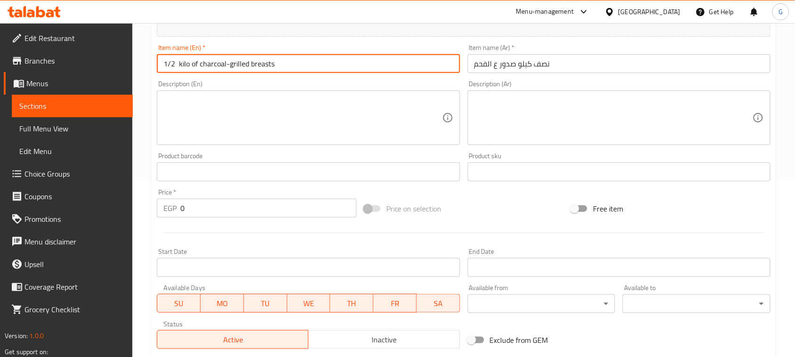
type input "1/2 kilo of charcoal-grilled breasts"
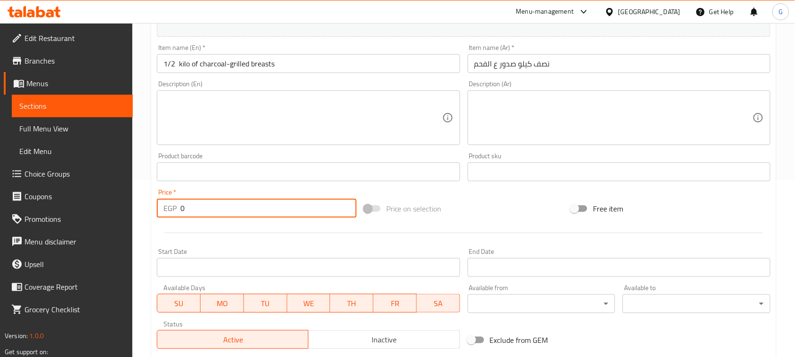
click at [184, 206] on input "0" at bounding box center [268, 208] width 176 height 19
paste input "275"
click at [185, 206] on input "0275" at bounding box center [268, 208] width 176 height 19
click at [186, 206] on input "0275" at bounding box center [268, 208] width 176 height 19
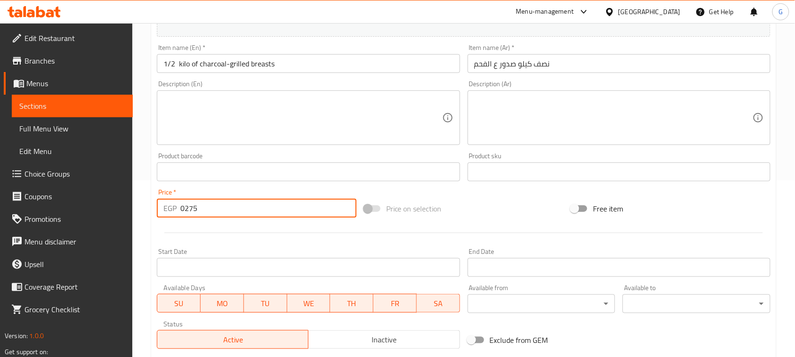
paste input "number"
type input "275"
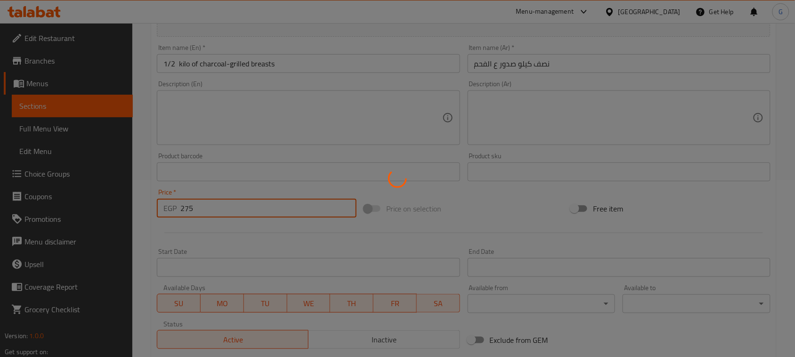
type input "0"
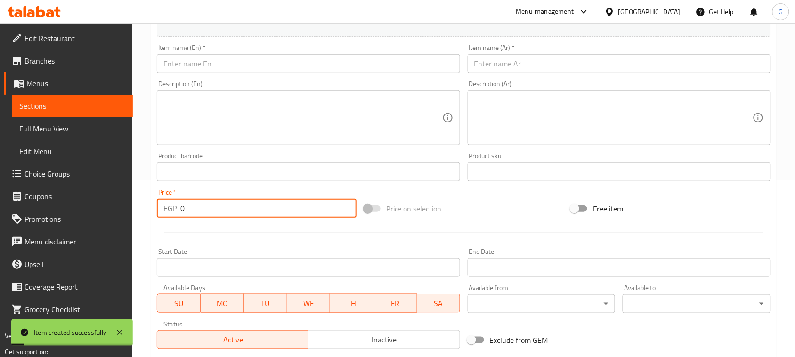
click at [516, 64] on input "text" at bounding box center [618, 63] width 303 height 19
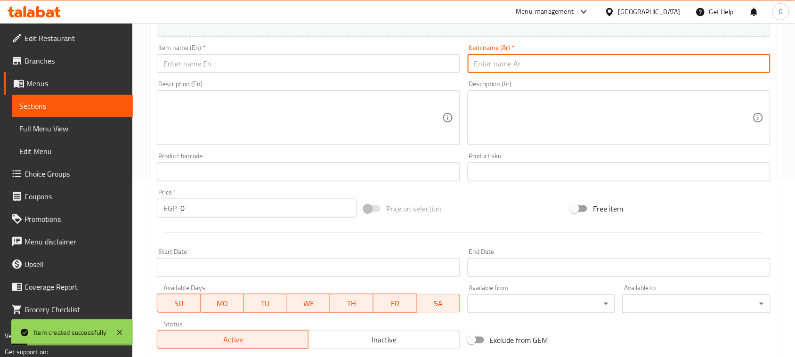
paste input "نصف كيلو ميكس جريل"
type input "نصف كيلو ميكس جريل"
click at [251, 67] on input "text" at bounding box center [308, 63] width 303 height 19
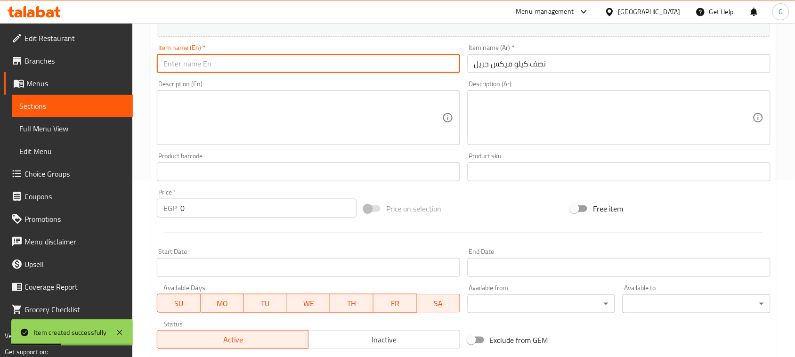
paste input "Half a kilo of mixed grill"
drag, startPoint x: 251, startPoint y: 67, endPoint x: 204, endPoint y: 66, distance: 47.1
click at [221, 66] on input "Half a kilo of mixed grill" at bounding box center [308, 63] width 303 height 19
drag, startPoint x: 182, startPoint y: 64, endPoint x: 159, endPoint y: 64, distance: 22.6
click at [159, 64] on input "Half a kilo of mixed grill" at bounding box center [308, 63] width 303 height 19
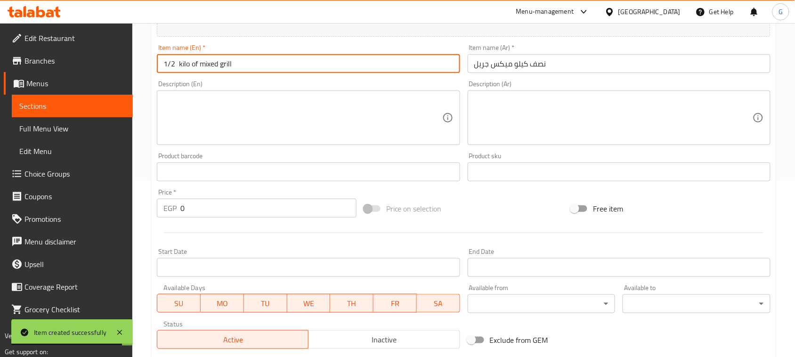
type input "1/2 kilo of mixed grill"
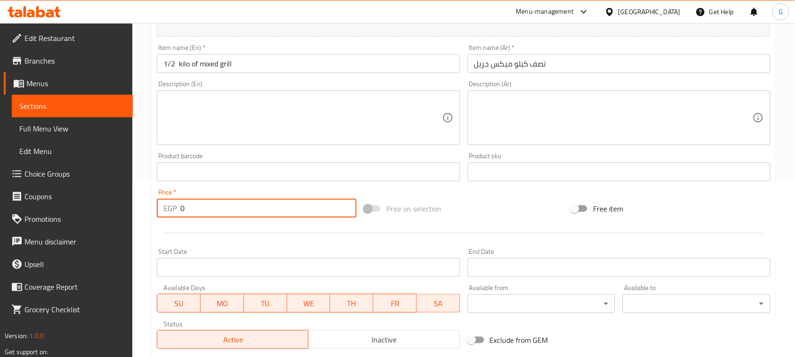
drag, startPoint x: 170, startPoint y: 206, endPoint x: 154, endPoint y: 195, distance: 19.3
click at [161, 206] on div "EGP 0 Price *" at bounding box center [257, 208] width 200 height 19
type input "620"
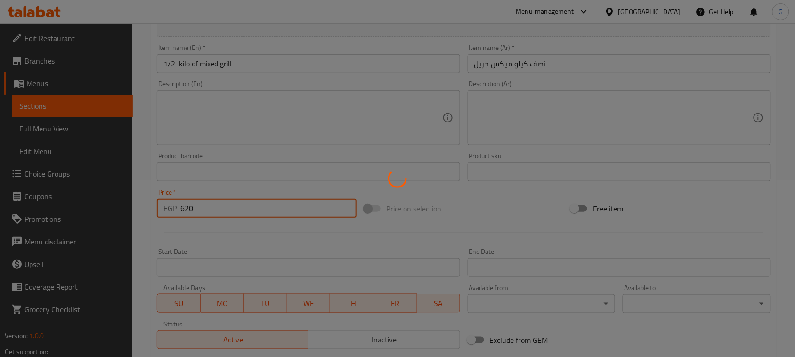
type input "0"
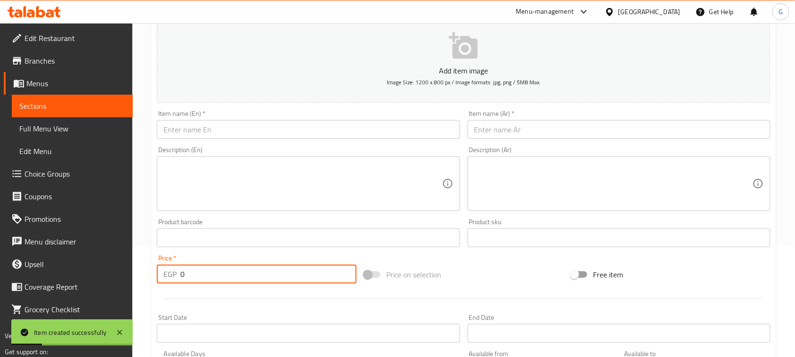
scroll to position [0, 0]
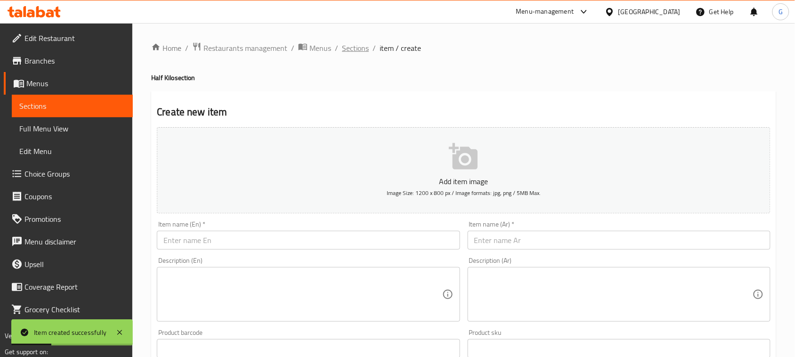
click at [354, 48] on span "Sections" at bounding box center [355, 47] width 27 height 11
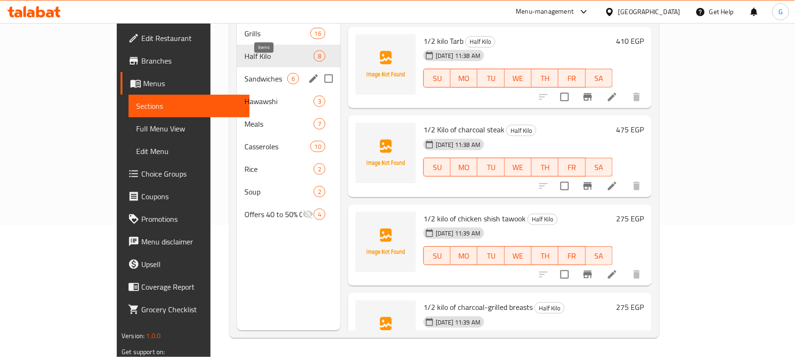
scroll to position [73, 0]
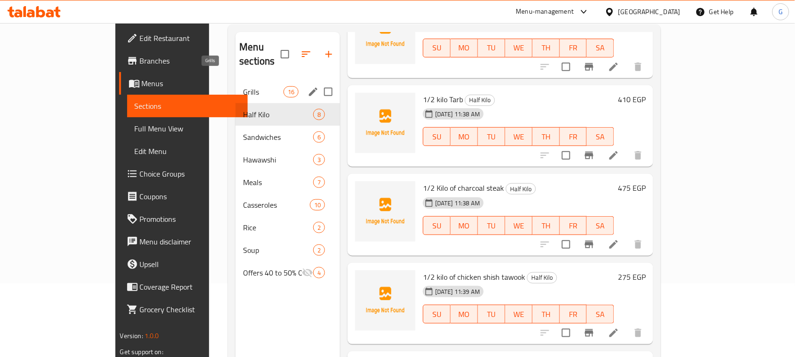
click at [243, 86] on span "Grills" at bounding box center [263, 91] width 40 height 11
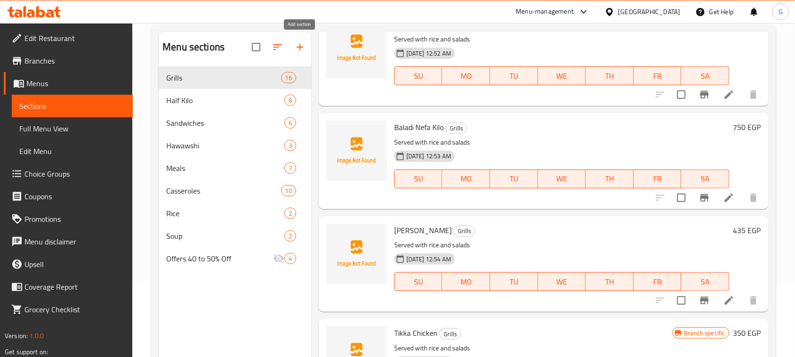
click at [297, 48] on icon "button" at bounding box center [299, 46] width 11 height 11
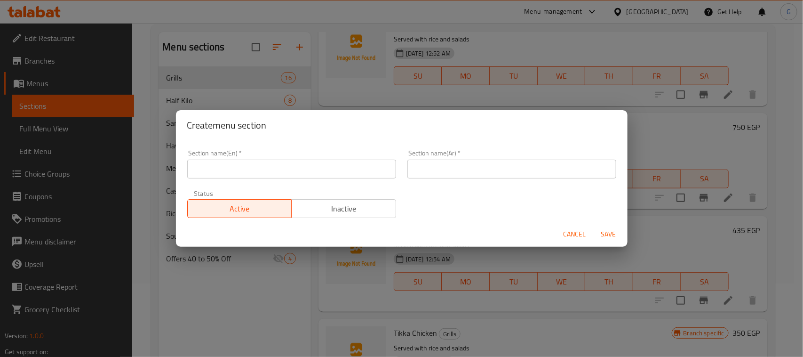
click at [426, 164] on input "text" at bounding box center [512, 169] width 209 height 19
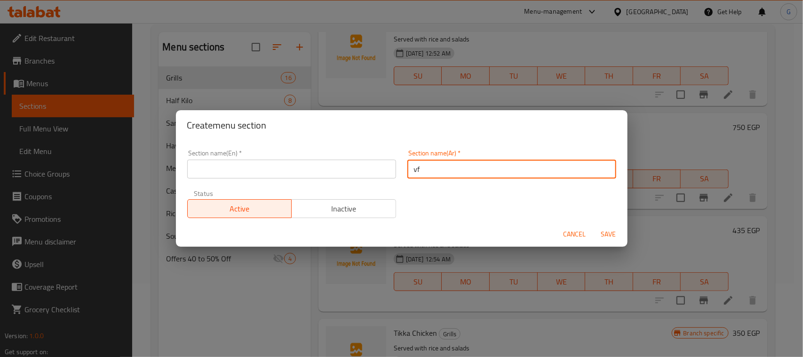
type input "v"
click at [425, 168] on input "ربع كيلو" at bounding box center [512, 169] width 209 height 19
type input "ربع كيلو"
click at [329, 168] on input "text" at bounding box center [291, 169] width 209 height 19
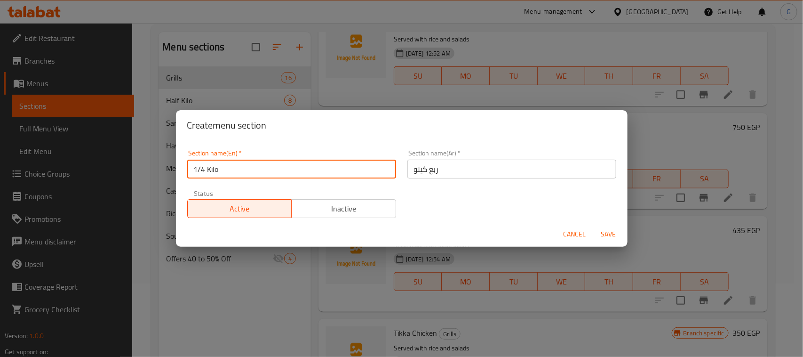
type input "1/4 Kilo"
click at [610, 237] on span "Save" at bounding box center [609, 234] width 23 height 12
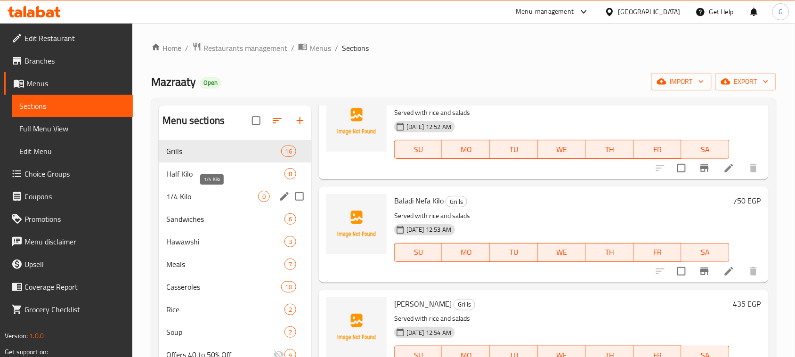
click at [203, 193] on span "1/4 Kilo" at bounding box center [212, 196] width 92 height 11
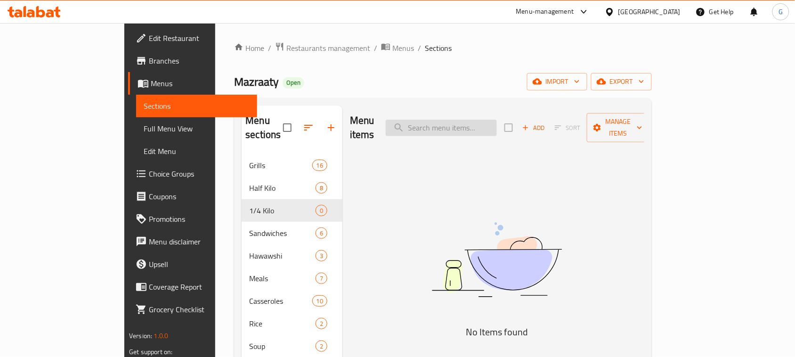
click at [497, 125] on input "search" at bounding box center [441, 128] width 111 height 16
click at [546, 124] on span "Add" at bounding box center [533, 127] width 25 height 11
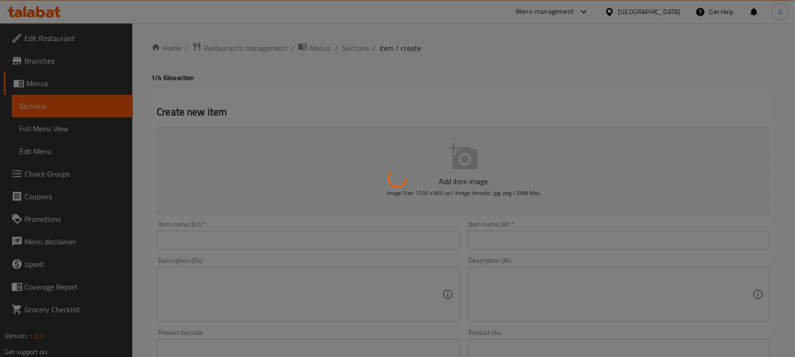
click at [512, 241] on div at bounding box center [397, 178] width 795 height 357
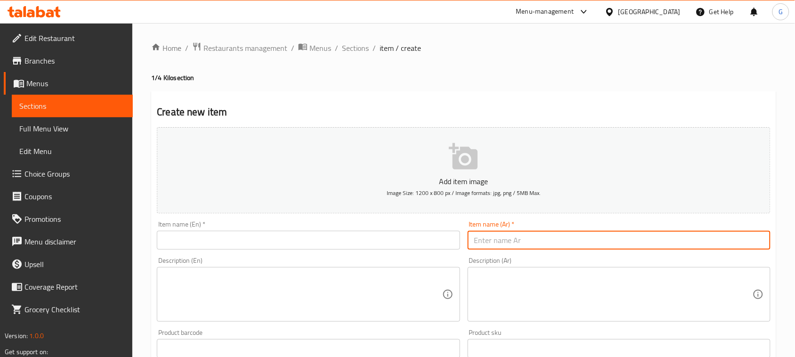
click at [495, 247] on input "text" at bounding box center [618, 240] width 303 height 19
paste input "ربع كيلو كباب"
type input "ربع كيلو كباب"
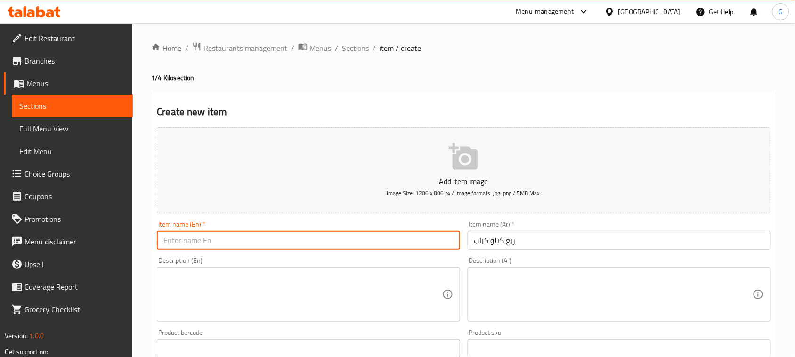
click at [333, 240] on input "text" at bounding box center [308, 240] width 303 height 19
paste input "A quarter kilo of kebab"
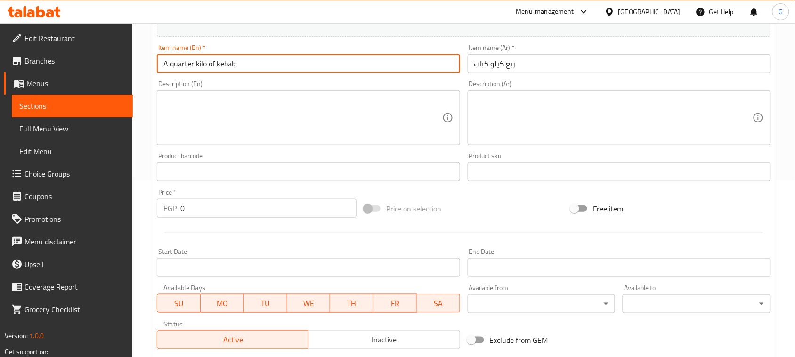
type input "A quarter kilo of kebab"
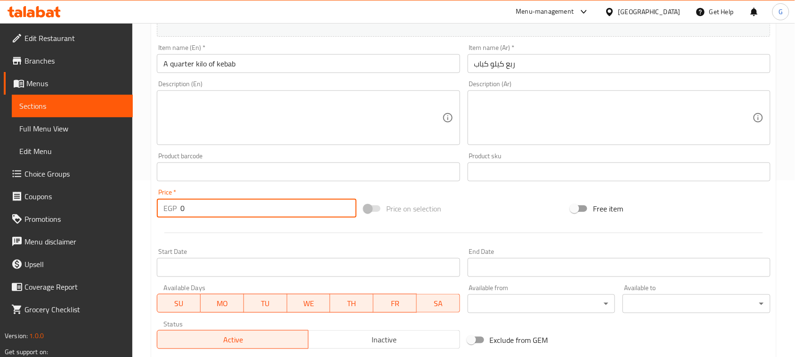
drag, startPoint x: 175, startPoint y: 209, endPoint x: 168, endPoint y: 208, distance: 7.6
click at [168, 209] on div "EGP 0 Price *" at bounding box center [257, 208] width 200 height 19
type input "370"
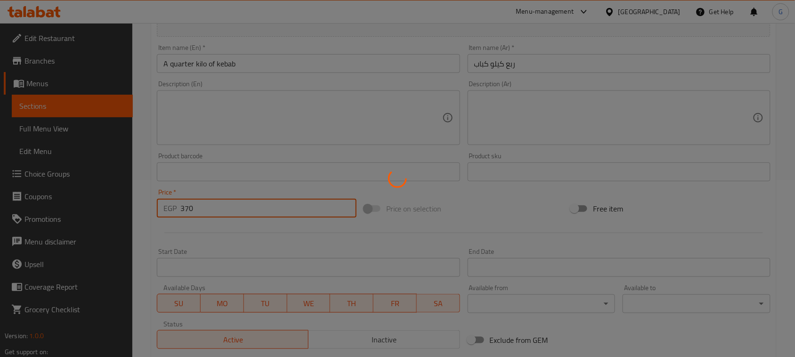
type input "0"
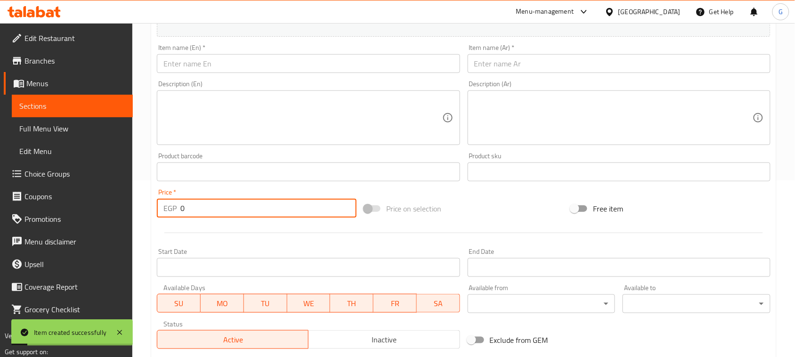
click at [514, 66] on input "text" at bounding box center [618, 63] width 303 height 19
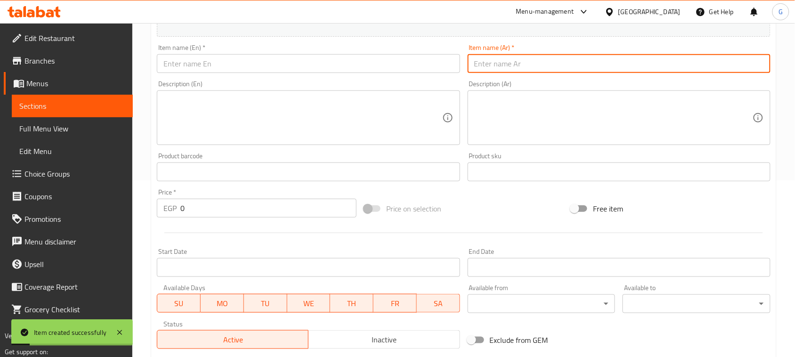
paste input "ربع كيلو طرب"
type input "ربع كيلو طرب"
click at [284, 66] on input "text" at bounding box center [308, 63] width 303 height 19
paste input "A quarter kilo of tarb"
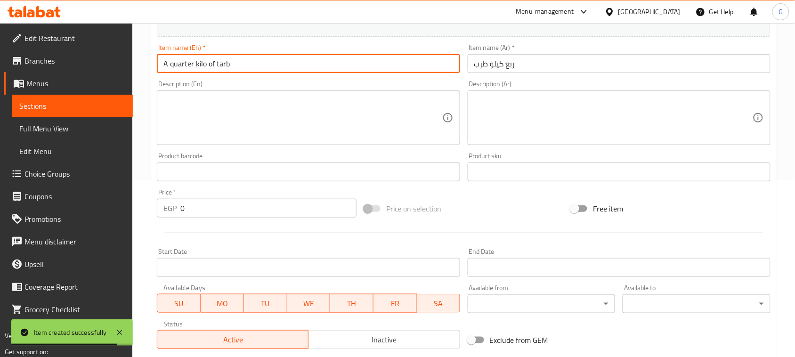
type input "A quarter kilo of tarb"
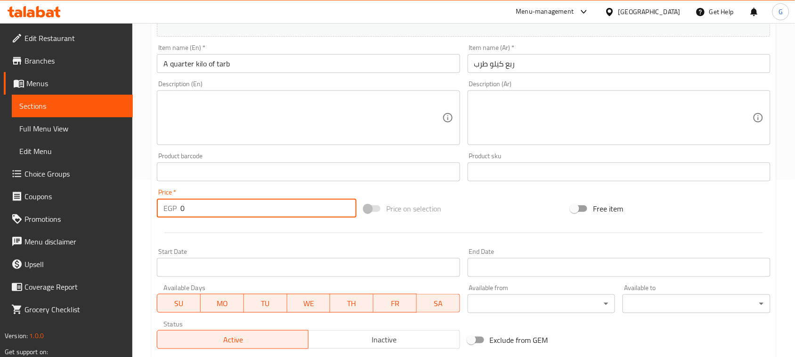
drag, startPoint x: 190, startPoint y: 212, endPoint x: 180, endPoint y: 212, distance: 9.9
click at [180, 212] on input "0" at bounding box center [268, 208] width 176 height 19
type input "230"
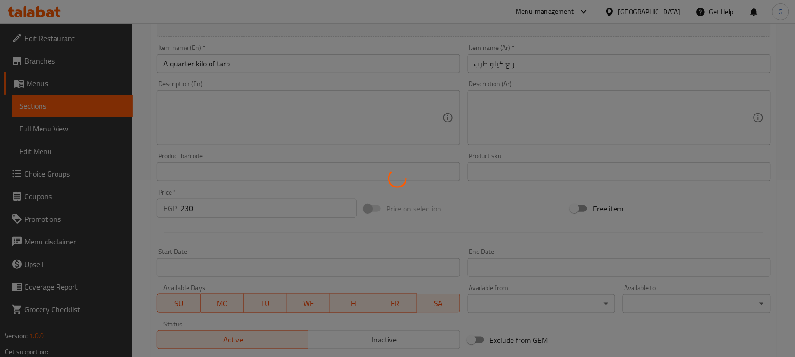
type input "0"
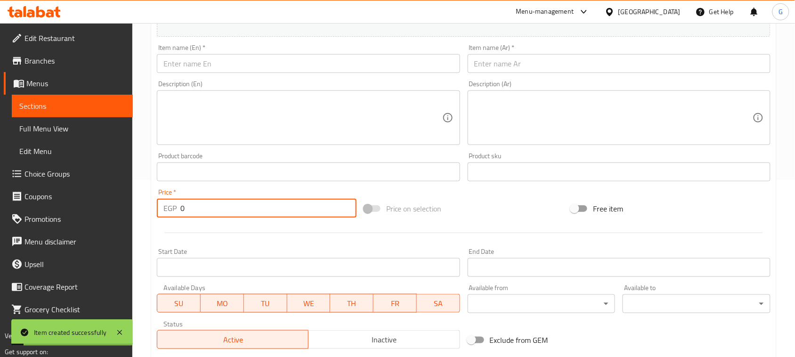
click at [488, 62] on input "text" at bounding box center [618, 63] width 303 height 19
paste input "ربع كيلو ستيك ع الفحم"
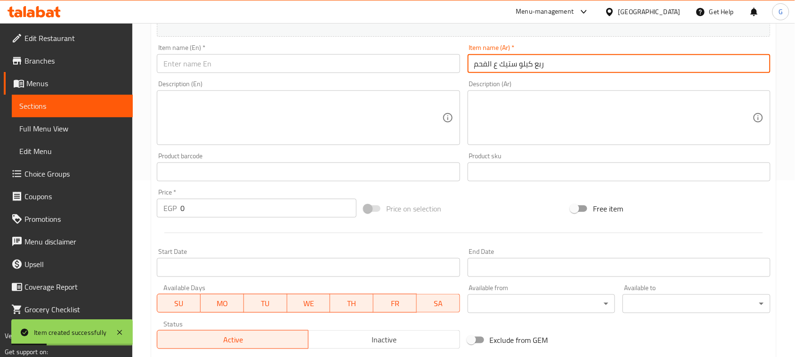
type input "ربع كيلو ستيك ع الفحم"
click at [298, 61] on input "text" at bounding box center [308, 63] width 303 height 19
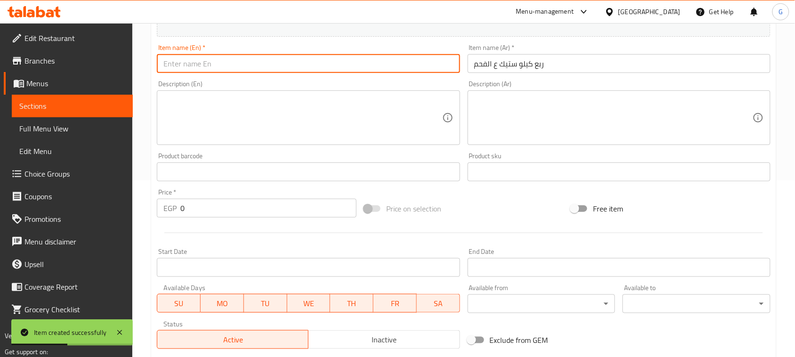
paste input "A quarter kilo of charcoal steak"
click at [298, 62] on input "A quarter kilo of charcoal steak" at bounding box center [308, 63] width 303 height 19
click at [298, 63] on input "A quarter kilo of charcoal steak" at bounding box center [308, 63] width 303 height 19
type input "A Quarter Kilo of Charcoal Steak"
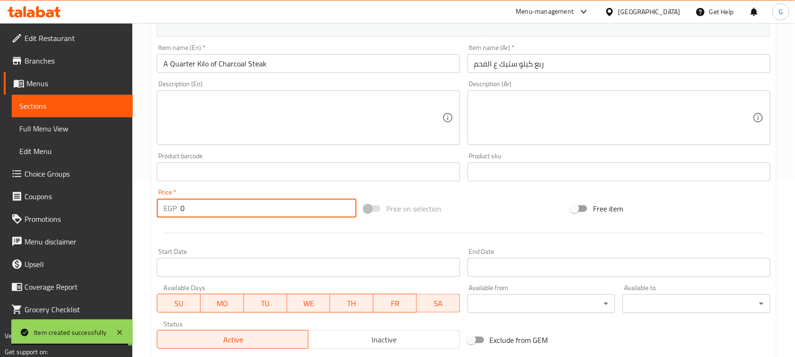
drag, startPoint x: 184, startPoint y: 209, endPoint x: 165, endPoint y: 206, distance: 18.7
click at [165, 206] on div "EGP 0 Price *" at bounding box center [257, 208] width 200 height 19
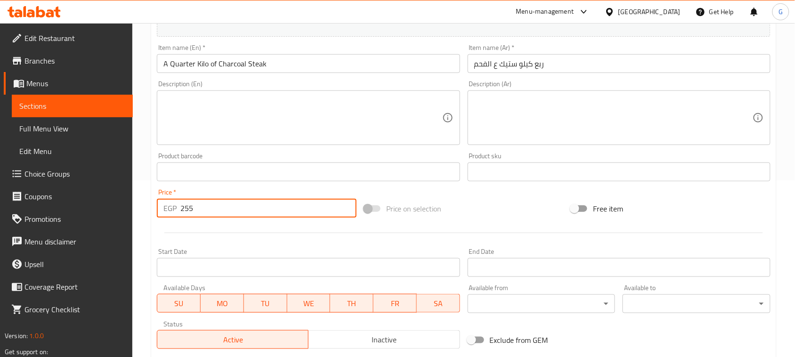
type input "255"
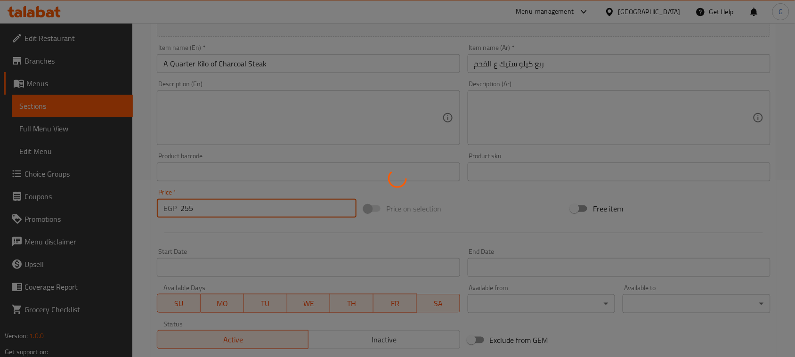
type input "0"
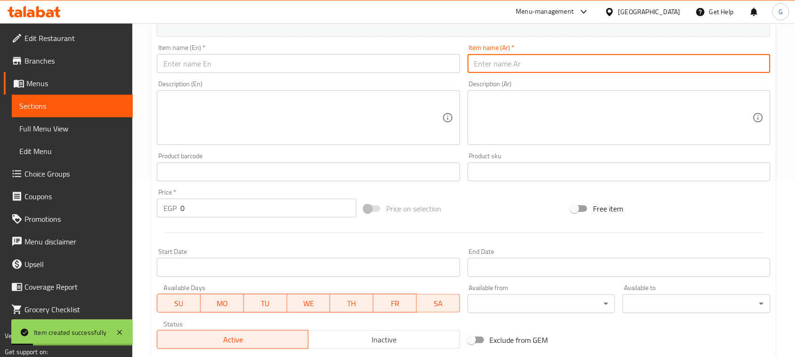
click at [523, 69] on input "text" at bounding box center [618, 63] width 303 height 19
paste input "ربع كيلو شيش طاووق"
type input "ربع كيلو شيش طاووق"
click at [390, 68] on input "text" at bounding box center [308, 63] width 303 height 19
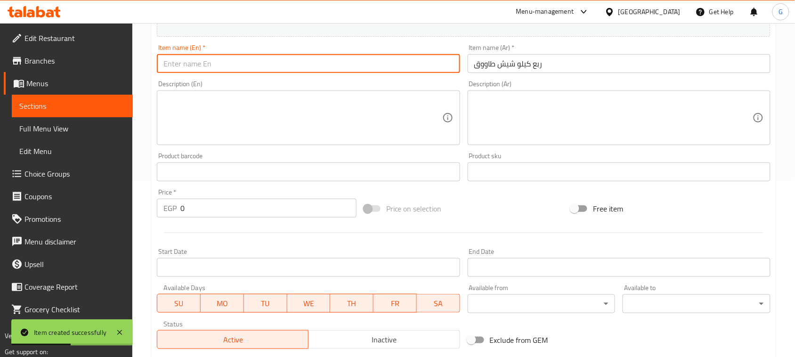
paste input "A quarter kilo of chicken shish tawook"
click at [390, 68] on input "A quarter kilo of chicken shish tawook" at bounding box center [308, 63] width 303 height 19
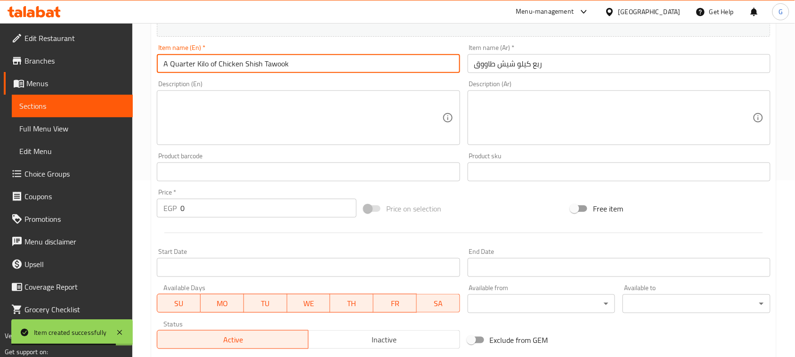
type input "A Quarter Kilo of Chicken Shish Tawook"
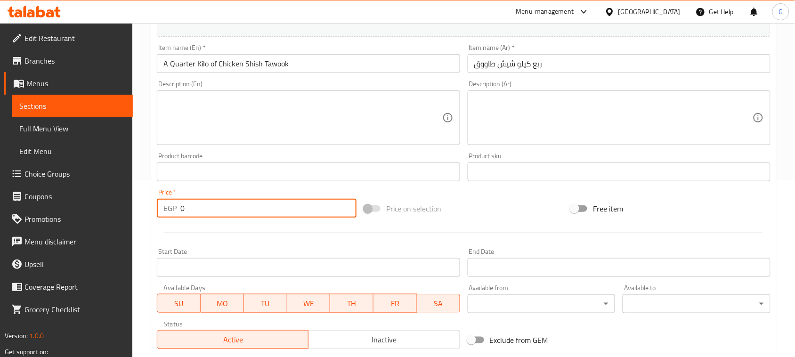
drag, startPoint x: 191, startPoint y: 210, endPoint x: 163, endPoint y: 206, distance: 28.6
click at [163, 206] on div "EGP 0 Price *" at bounding box center [257, 208] width 200 height 19
type input "145"
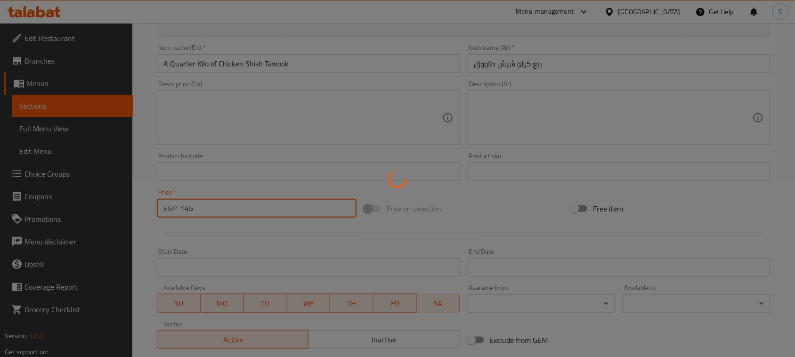
type input "0"
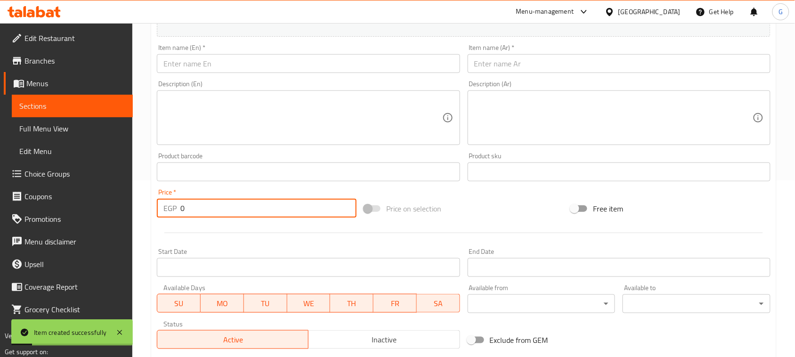
click at [504, 68] on input "text" at bounding box center [618, 63] width 303 height 19
paste input "ربع كيلو صدور ع الفحم"
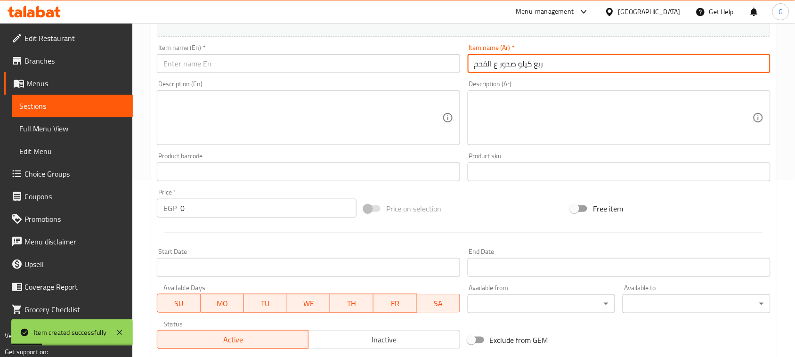
type input "ربع كيلو صدور ع الفحم"
click at [218, 63] on input "text" at bounding box center [308, 63] width 303 height 19
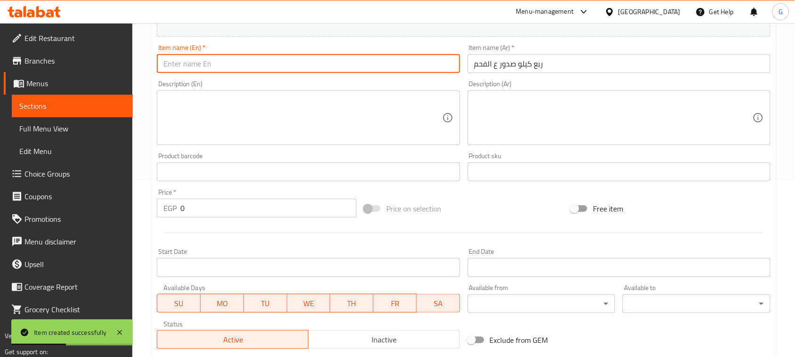
paste input "A quarter kilo of charcoal-grilled breasts"
click at [218, 63] on input "A quarter kilo of charcoal-grilled breasts" at bounding box center [308, 63] width 303 height 19
type input "A Quarter Kilo of Charcoal-Grilled Breasts"
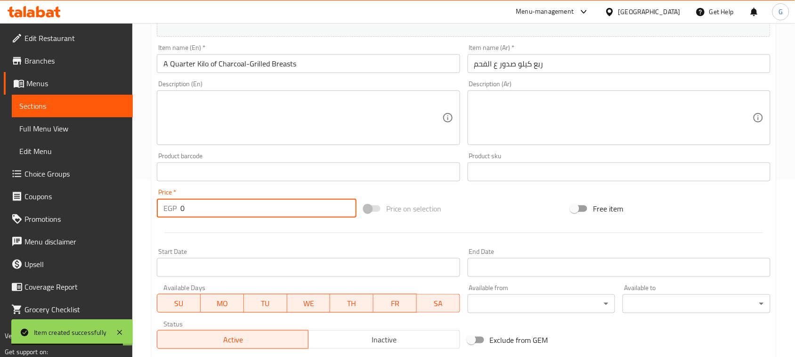
drag, startPoint x: 189, startPoint y: 208, endPoint x: 172, endPoint y: 206, distance: 17.5
click at [172, 206] on div "EGP 0 Price *" at bounding box center [257, 208] width 200 height 19
paste input "145"
type input "145"
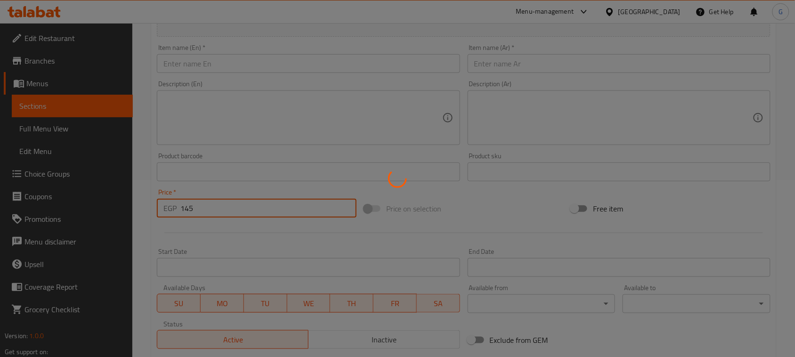
type input "0"
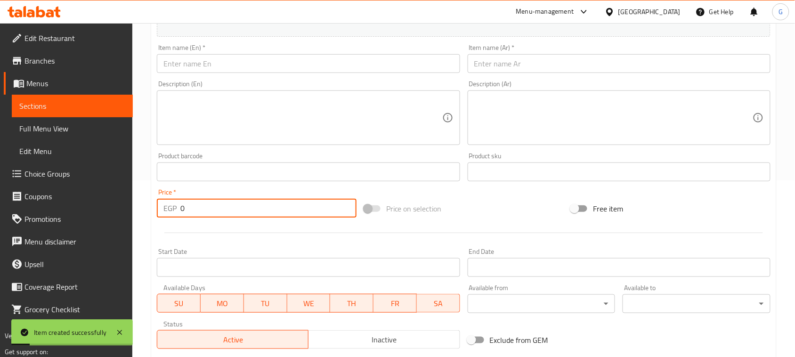
click at [521, 64] on input "text" at bounding box center [618, 63] width 303 height 19
paste input "ربع كيلو ميكس جريل"
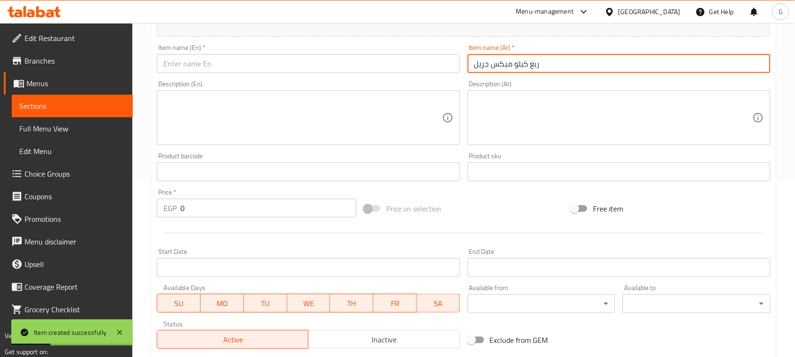
type input "ربع كيلو ميكس جريل"
click at [344, 59] on input "text" at bounding box center [308, 63] width 303 height 19
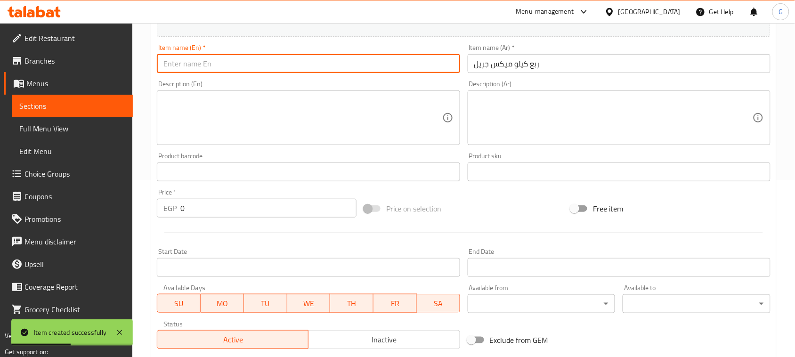
paste input "A quarter kilo of mixed grill"
click at [341, 61] on input "A quarter kilo of mixed grill" at bounding box center [308, 63] width 303 height 19
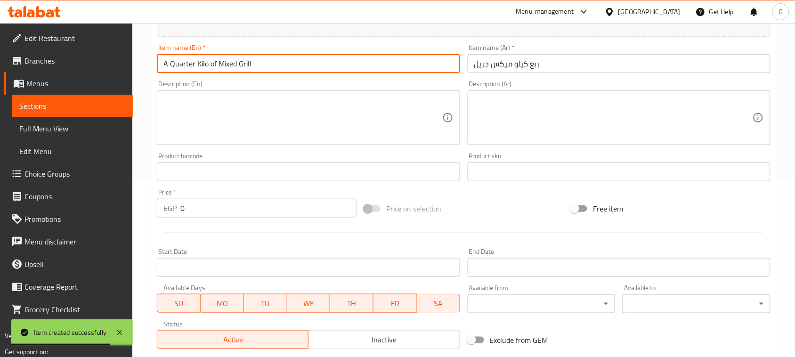
type input "A Quarter Kilo of Mixed Grill"
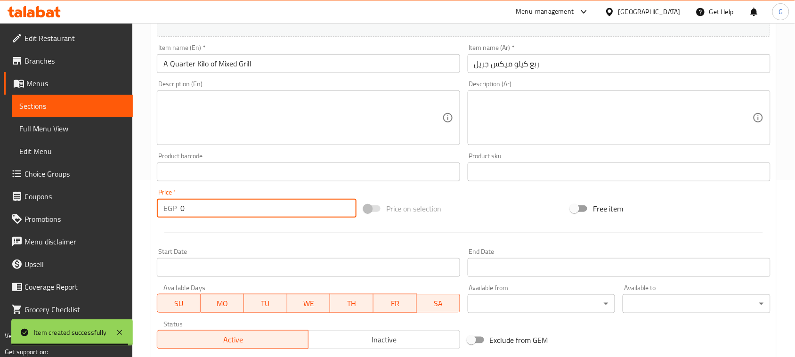
drag, startPoint x: 189, startPoint y: 211, endPoint x: 170, endPoint y: 209, distance: 18.5
click at [170, 209] on div "EGP 0 Price *" at bounding box center [257, 208] width 200 height 19
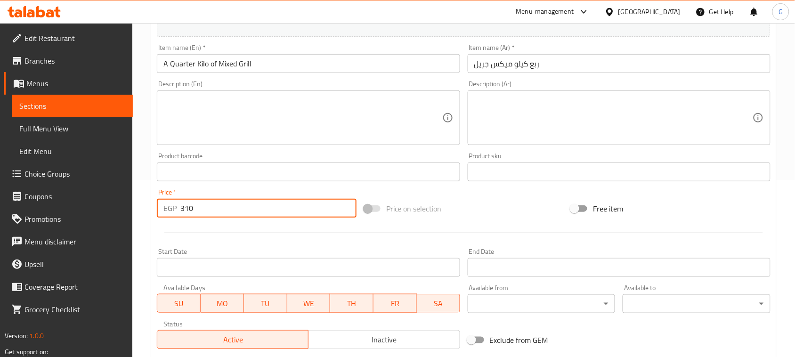
type input "310"
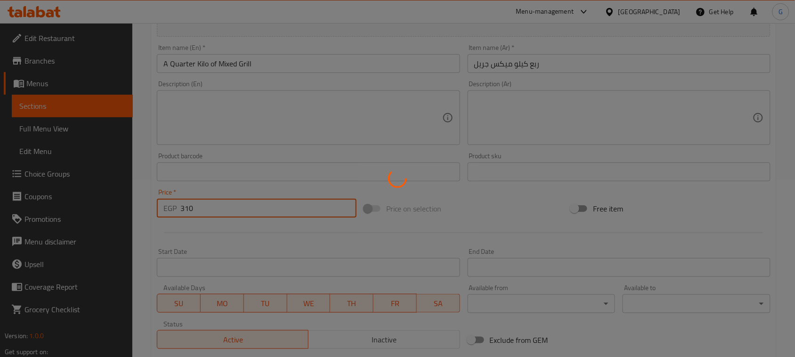
type input "0"
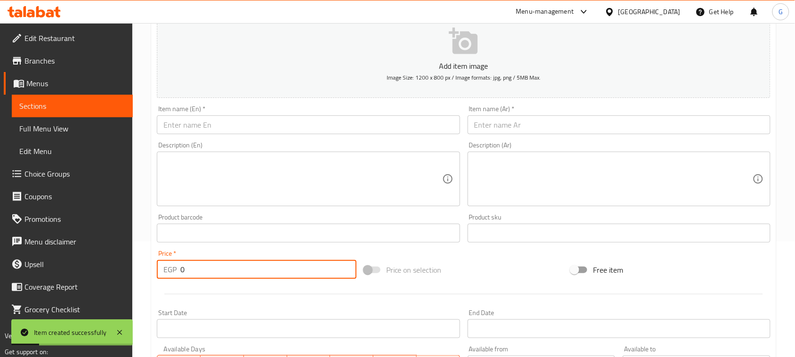
scroll to position [0, 0]
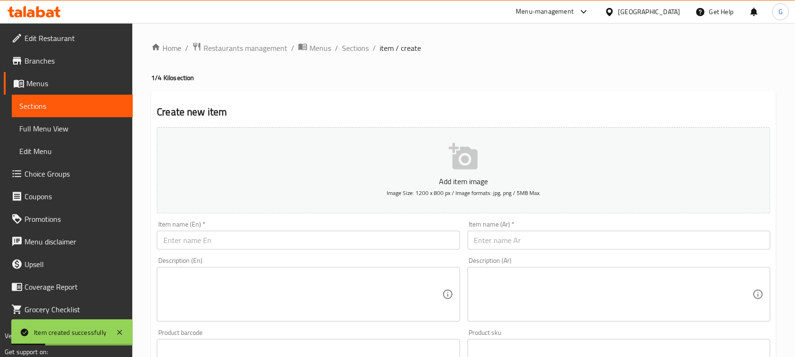
click at [351, 56] on div "Home / Restaurants management / Menus / Sections / item / create 1/4 Kilo secti…" at bounding box center [463, 344] width 625 height 604
click at [353, 48] on span "Sections" at bounding box center [355, 47] width 27 height 11
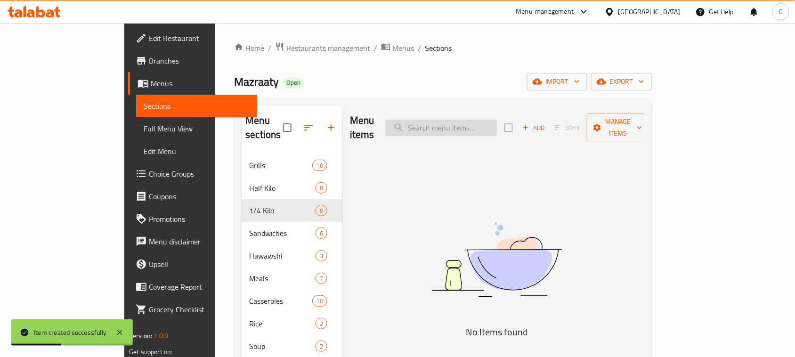
click at [473, 120] on input "search" at bounding box center [441, 128] width 111 height 16
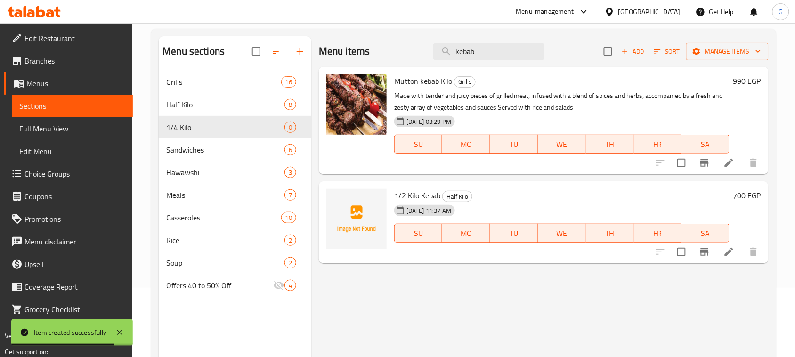
scroll to position [59, 0]
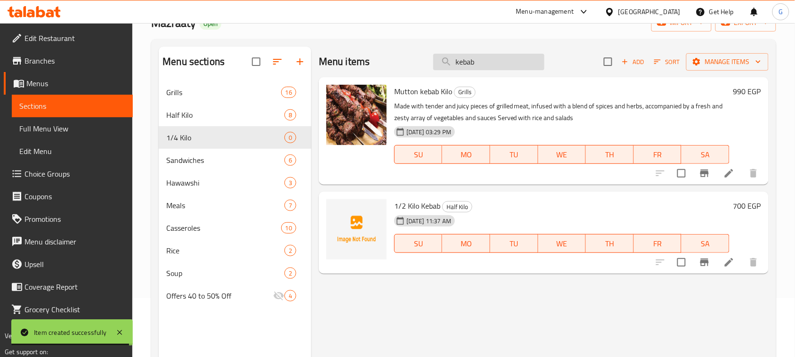
click at [457, 58] on input "kebab" at bounding box center [488, 62] width 111 height 16
click at [458, 59] on input "kebab" at bounding box center [488, 62] width 111 height 16
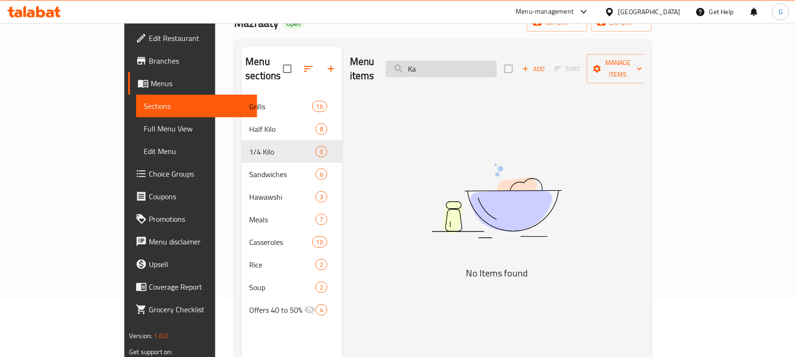
type input "K"
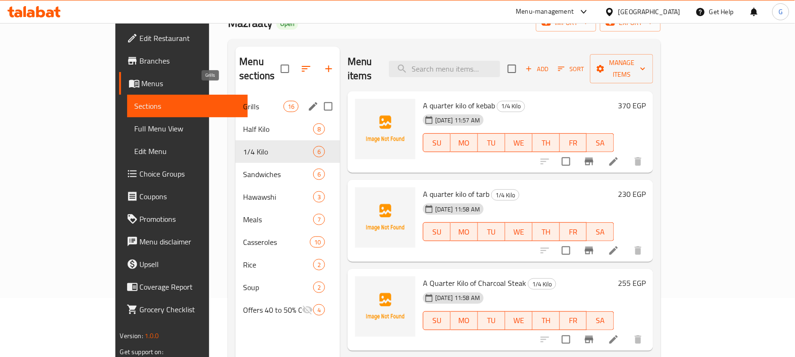
click at [243, 101] on span "Grills" at bounding box center [263, 106] width 40 height 11
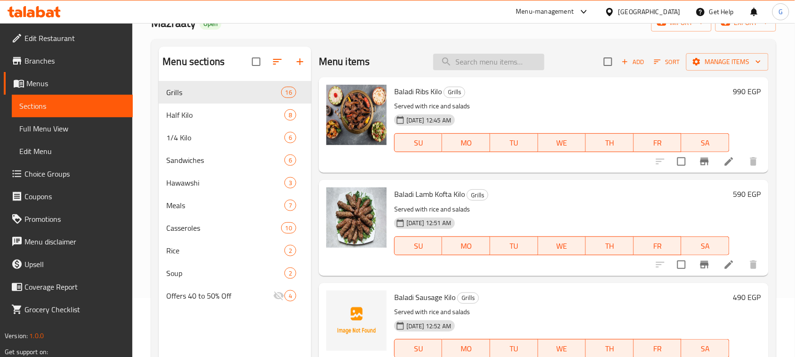
click at [474, 60] on input "search" at bounding box center [488, 62] width 111 height 16
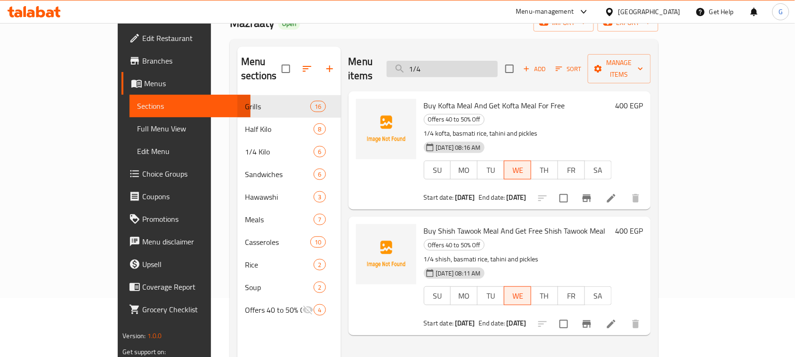
click at [464, 62] on input "1/4" at bounding box center [441, 69] width 111 height 16
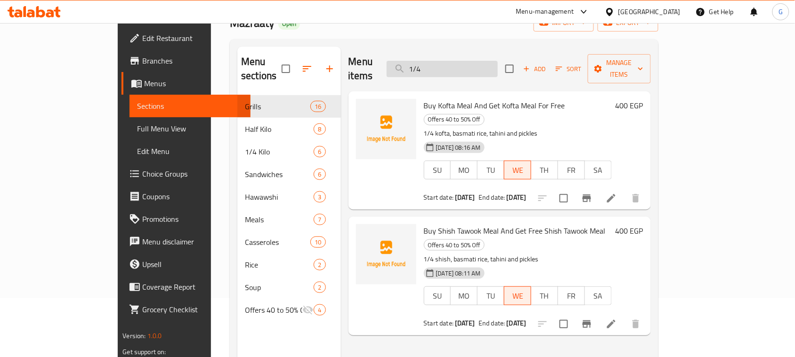
click at [457, 64] on input "1/4" at bounding box center [441, 69] width 111 height 16
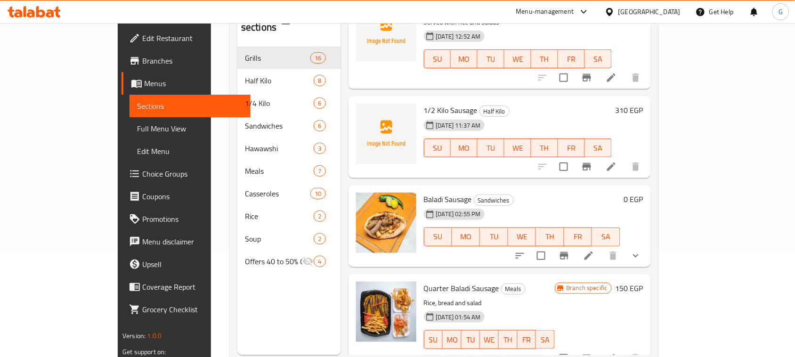
scroll to position [132, 0]
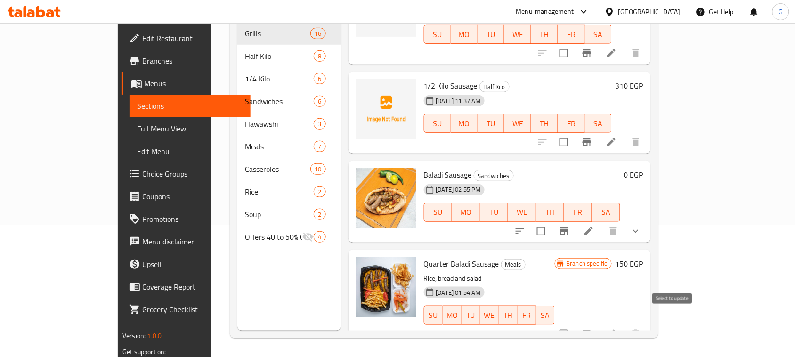
type input "sausage"
click at [573, 324] on input "checkbox" at bounding box center [564, 334] width 20 height 20
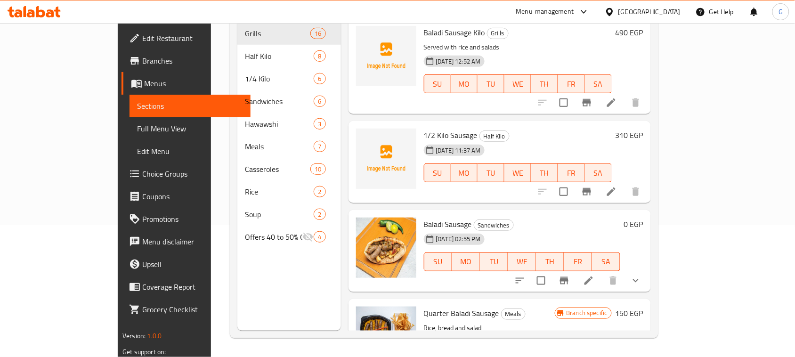
scroll to position [0, 0]
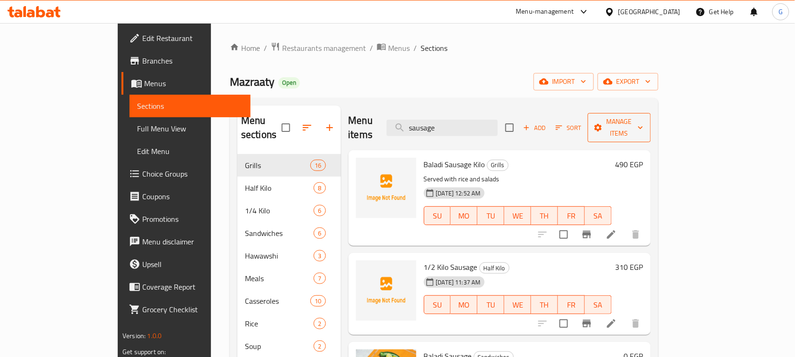
click at [643, 120] on span "Manage items" at bounding box center [619, 128] width 48 height 24
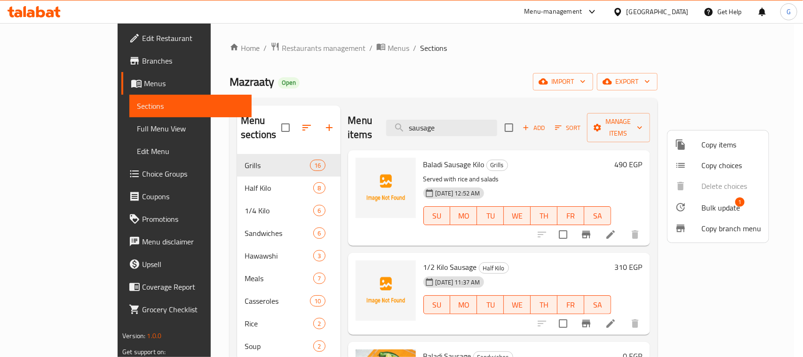
click at [716, 207] on span "Bulk update" at bounding box center [721, 207] width 39 height 11
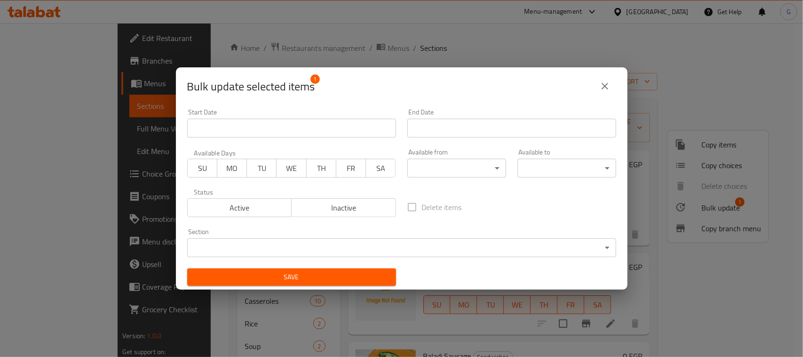
click at [265, 244] on body "​ Menu-management Egypt Get Help G Edit Restaurant Branches Menus Sections Full…" at bounding box center [401, 190] width 803 height 334
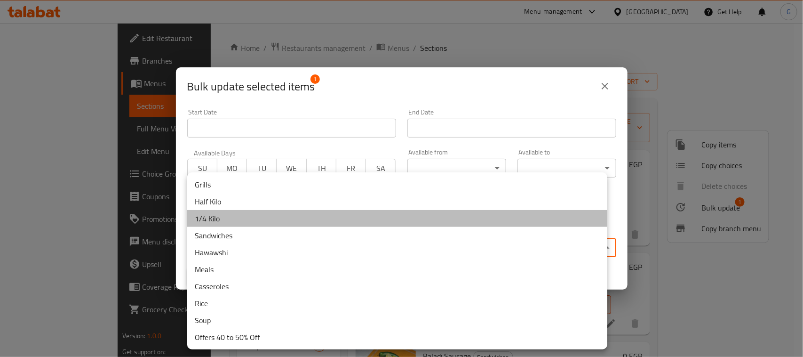
click at [239, 222] on li "1/4 Kilo" at bounding box center [397, 218] width 420 height 17
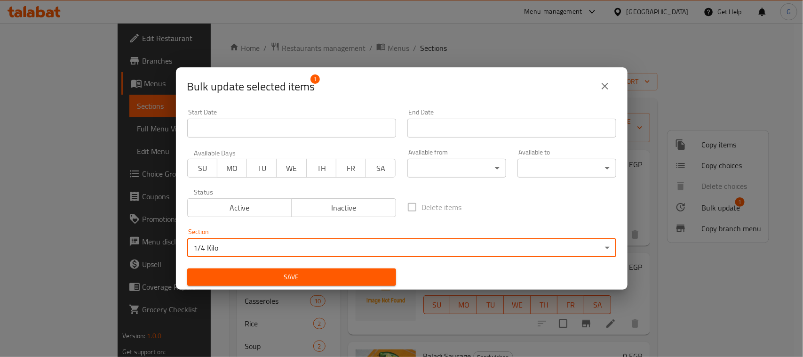
click at [339, 279] on span "Save" at bounding box center [292, 277] width 194 height 12
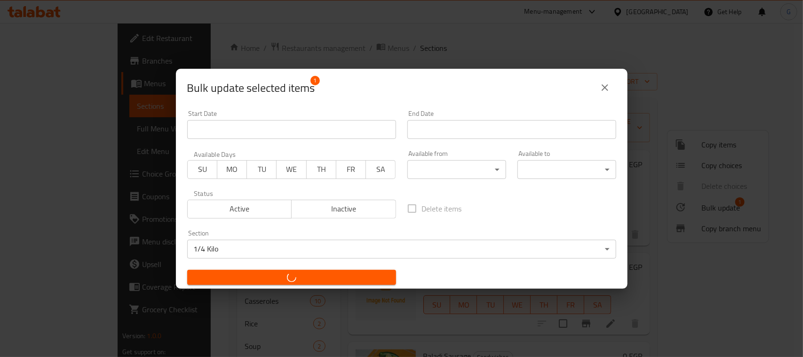
checkbox input "false"
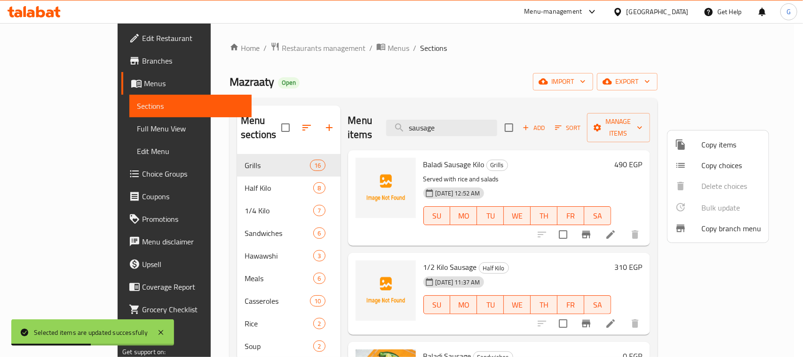
click at [464, 153] on div at bounding box center [401, 178] width 803 height 357
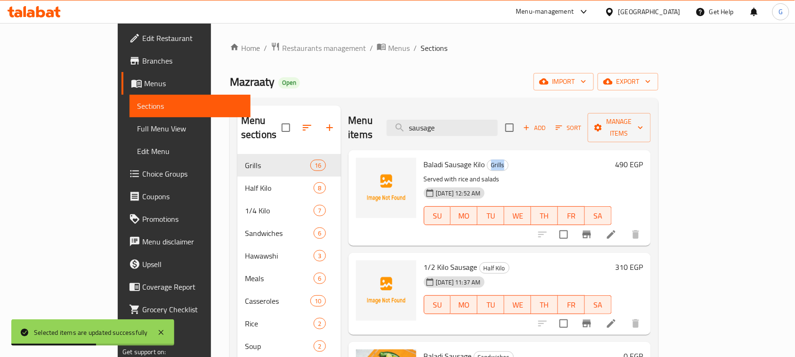
click at [487, 160] on span "Grills" at bounding box center [497, 165] width 21 height 11
copy span "Grills"
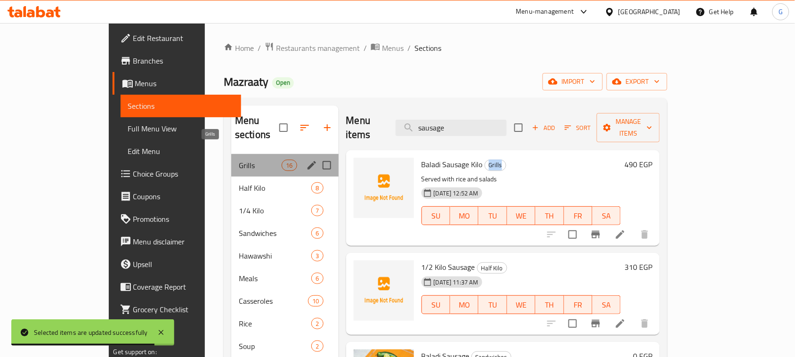
click at [239, 160] on span "Grills" at bounding box center [260, 165] width 43 height 11
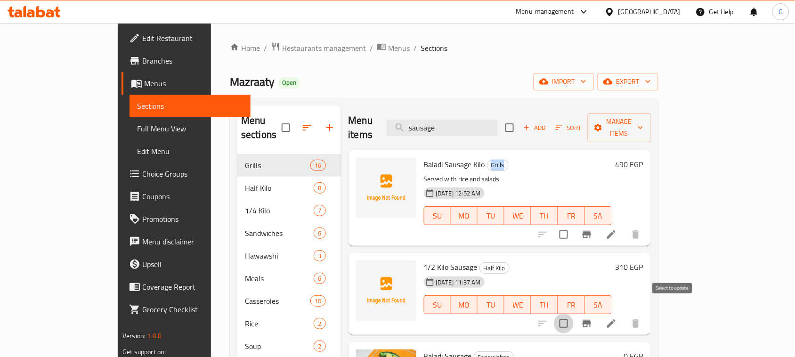
click at [573, 313] on input "checkbox" at bounding box center [564, 323] width 20 height 20
click at [643, 121] on span "Manage items" at bounding box center [619, 128] width 48 height 24
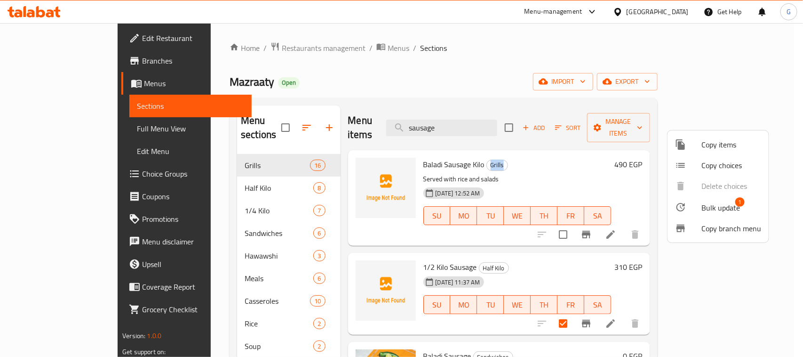
click at [707, 205] on span "Bulk update" at bounding box center [721, 207] width 39 height 11
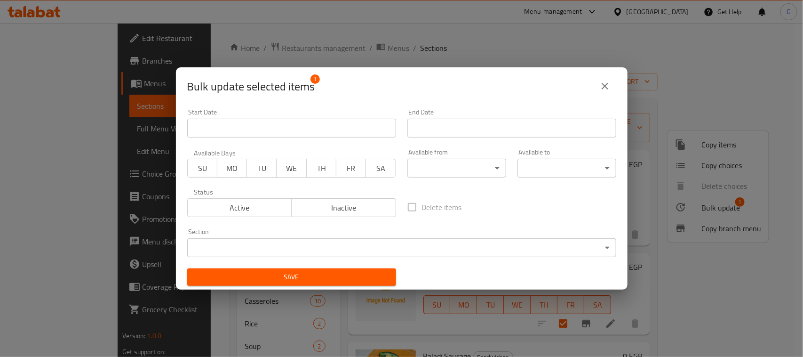
click at [324, 208] on span "Inactive" at bounding box center [344, 208] width 97 height 14
click at [307, 278] on span "Save" at bounding box center [292, 277] width 194 height 12
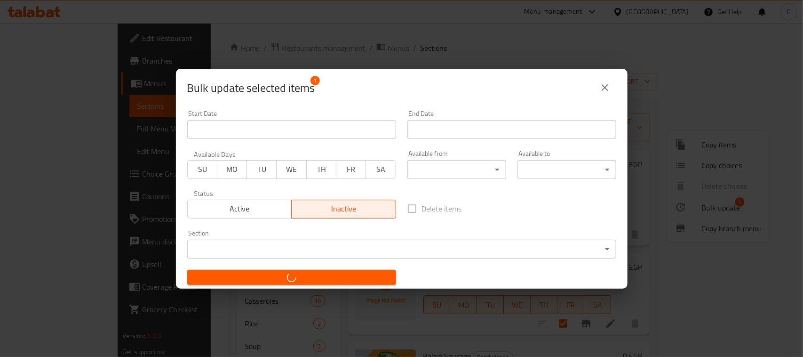
checkbox input "false"
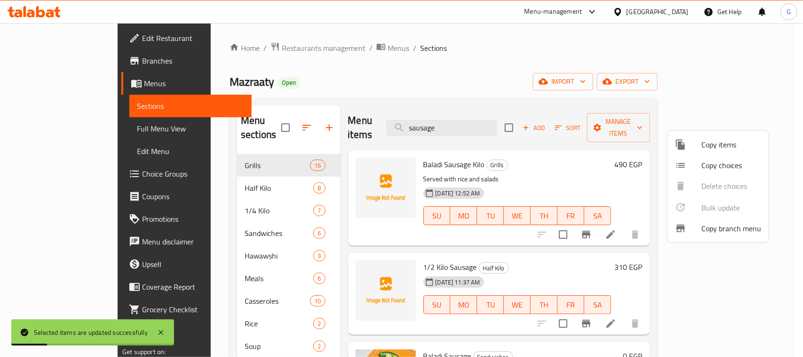
drag, startPoint x: 520, startPoint y: 238, endPoint x: 525, endPoint y: 251, distance: 14.0
click at [521, 238] on div at bounding box center [401, 178] width 803 height 357
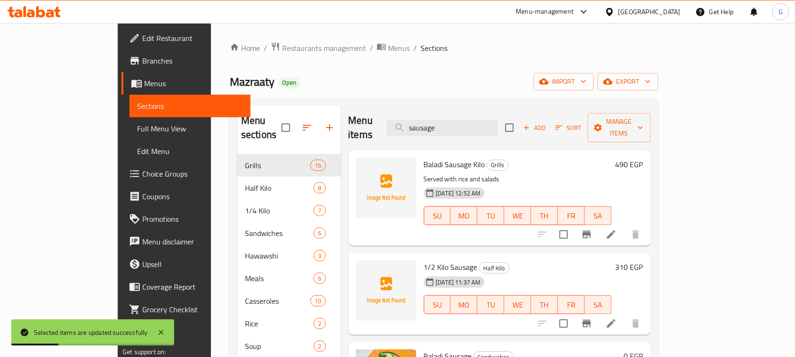
click at [525, 260] on h6 "1/2 Kilo Sausage Half Kilo" at bounding box center [518, 266] width 188 height 13
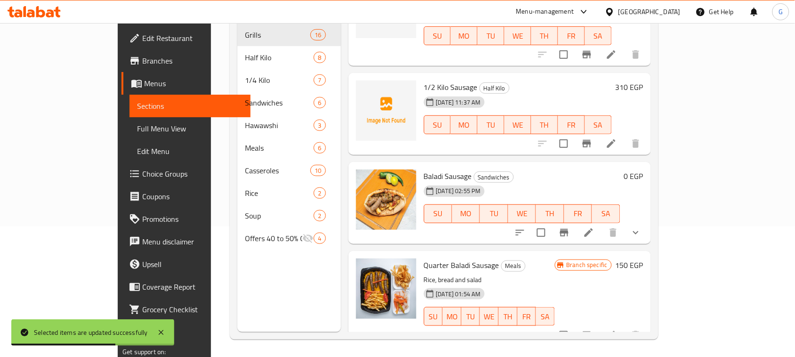
scroll to position [132, 0]
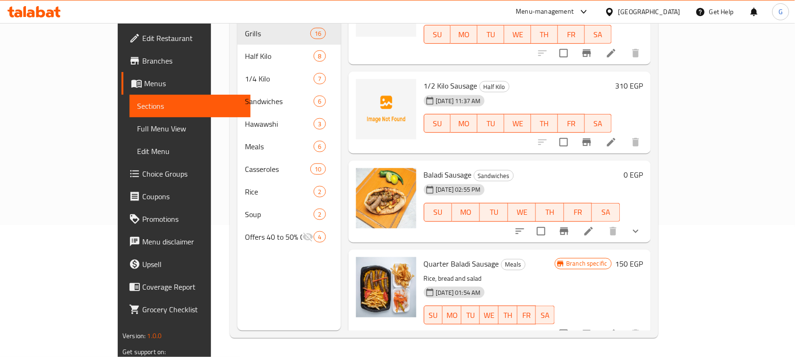
click at [573, 324] on input "checkbox" at bounding box center [564, 334] width 20 height 20
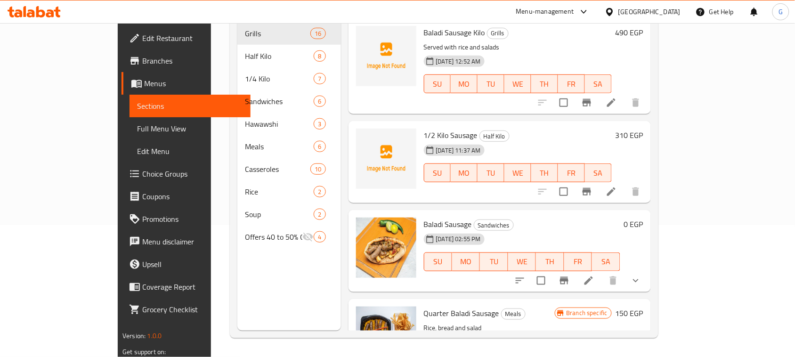
scroll to position [0, 0]
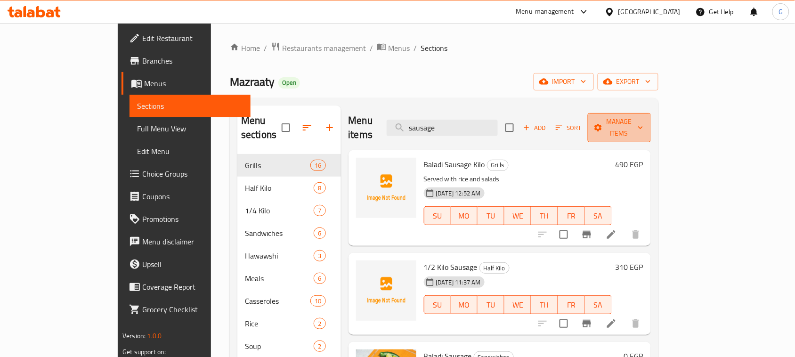
click at [643, 119] on span "Manage items" at bounding box center [619, 128] width 48 height 24
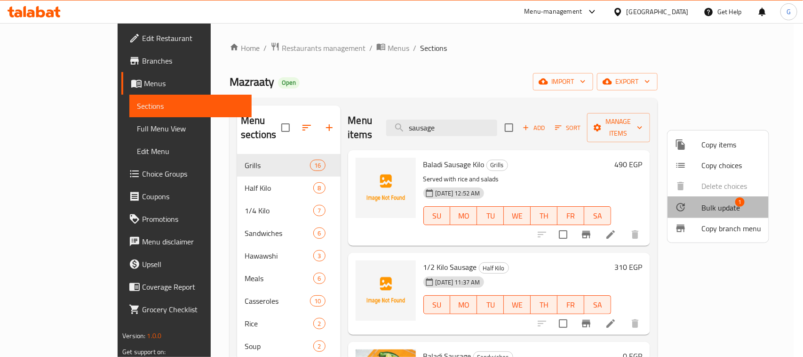
click at [721, 207] on span "Bulk update" at bounding box center [721, 207] width 39 height 11
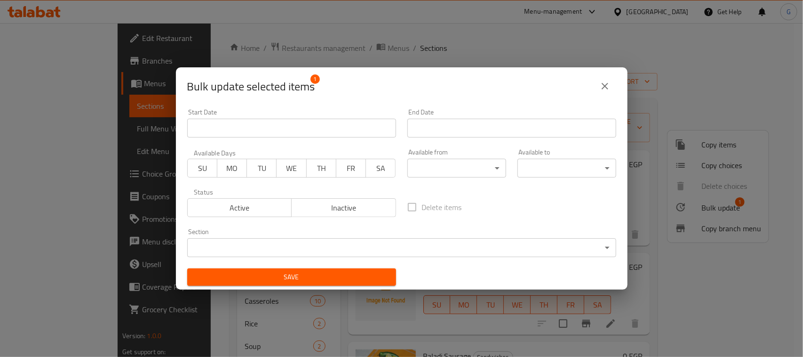
click at [322, 208] on span "Inactive" at bounding box center [344, 208] width 97 height 14
click at [316, 272] on span "Save" at bounding box center [292, 277] width 194 height 12
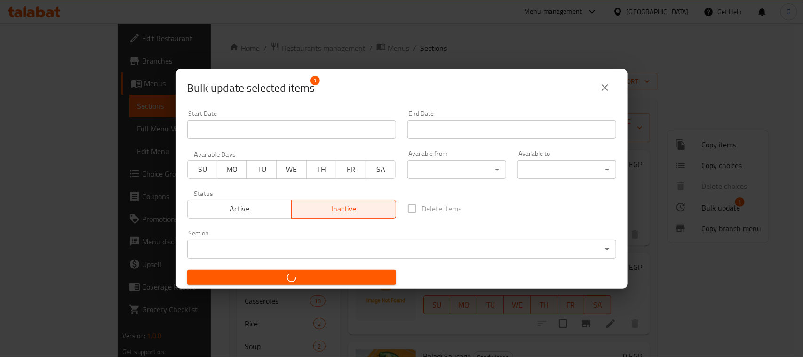
checkbox input "false"
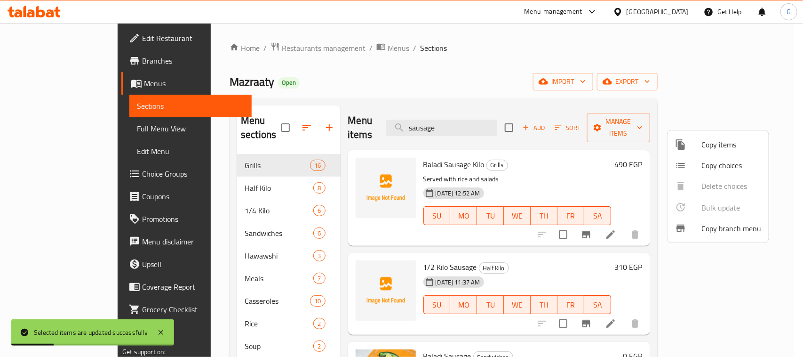
click at [227, 148] on div at bounding box center [401, 178] width 803 height 357
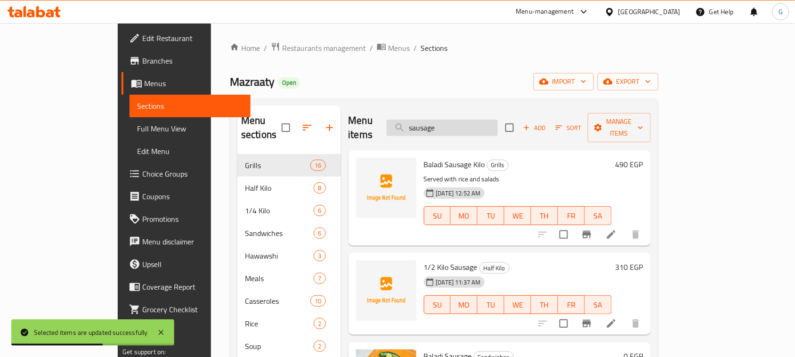
click at [469, 120] on input "sausage" at bounding box center [441, 128] width 111 height 16
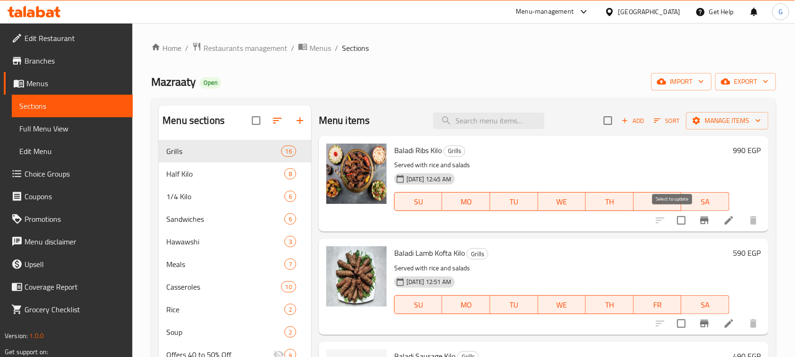
click at [674, 222] on input "checkbox" at bounding box center [681, 220] width 20 height 20
checkbox input "true"
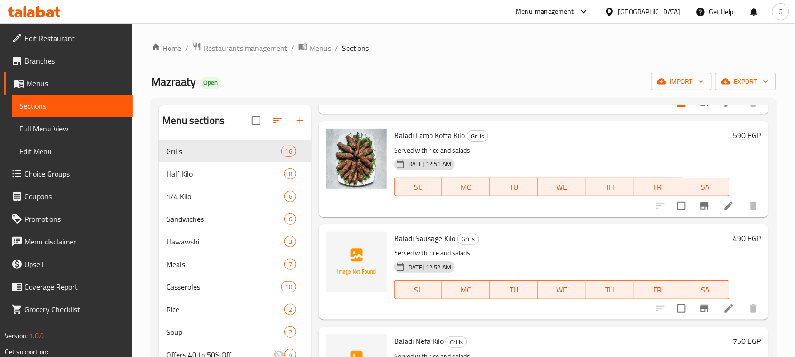
scroll to position [59, 0]
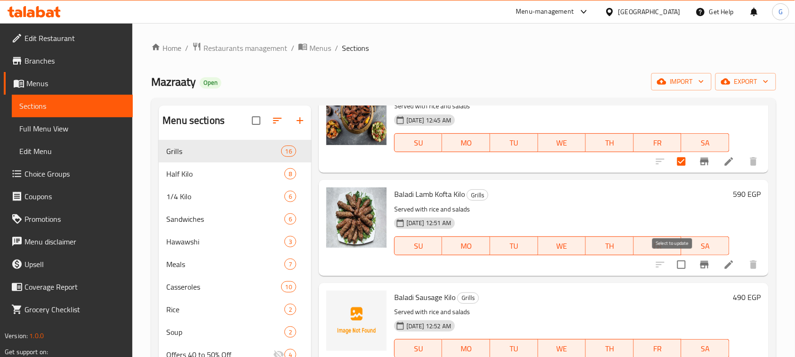
click at [673, 260] on input "checkbox" at bounding box center [681, 265] width 20 height 20
checkbox input "true"
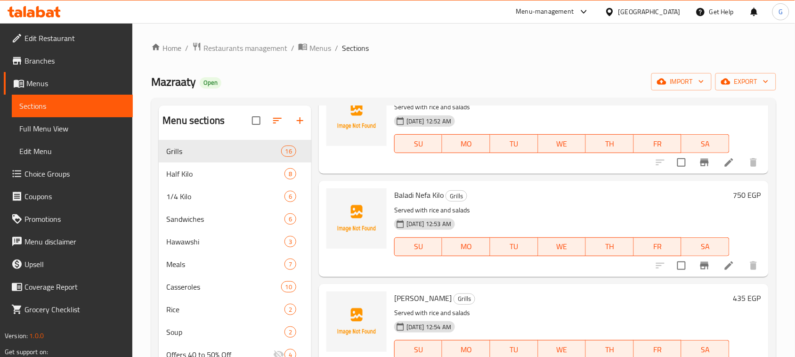
scroll to position [294, 0]
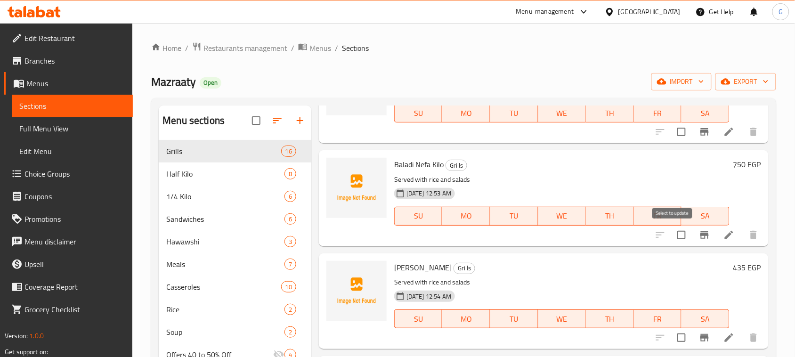
click at [671, 235] on input "checkbox" at bounding box center [681, 235] width 20 height 20
checkbox input "true"
click at [671, 335] on input "checkbox" at bounding box center [681, 338] width 20 height 20
checkbox input "true"
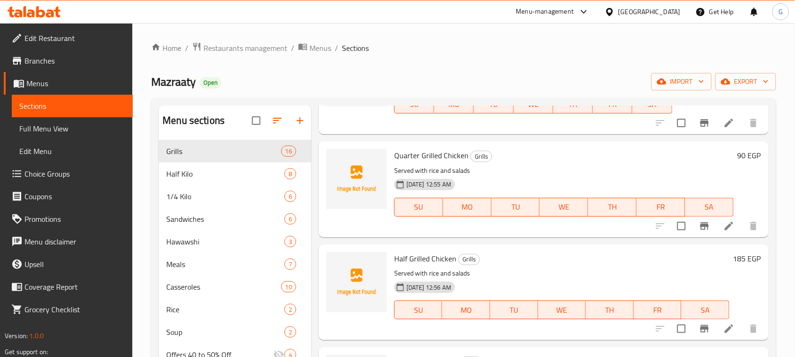
scroll to position [706, 0]
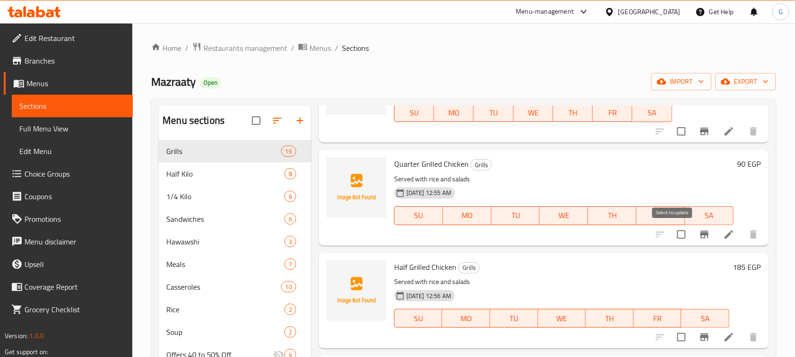
click at [672, 238] on input "checkbox" at bounding box center [681, 235] width 20 height 20
checkbox input "true"
click at [671, 340] on input "checkbox" at bounding box center [681, 337] width 20 height 20
checkbox input "true"
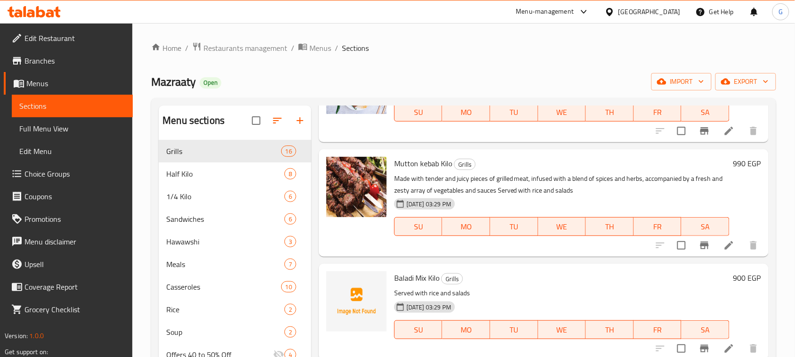
scroll to position [1346, 0]
click at [672, 249] on input "checkbox" at bounding box center [681, 245] width 20 height 20
checkbox input "true"
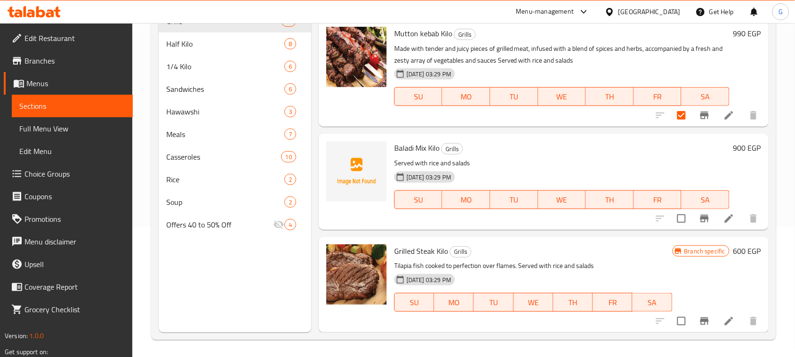
scroll to position [132, 0]
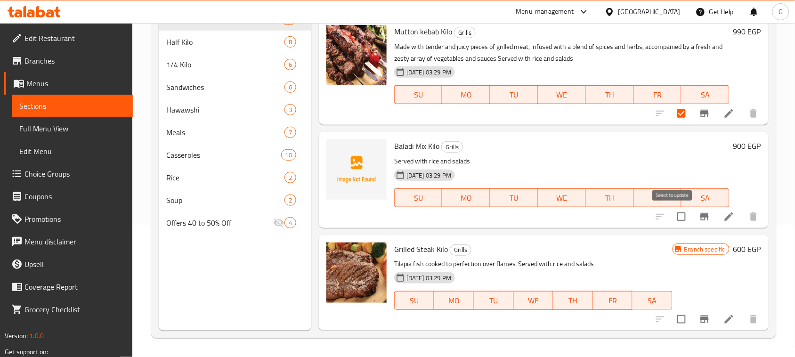
click at [677, 217] on input "checkbox" at bounding box center [681, 217] width 20 height 20
checkbox input "true"
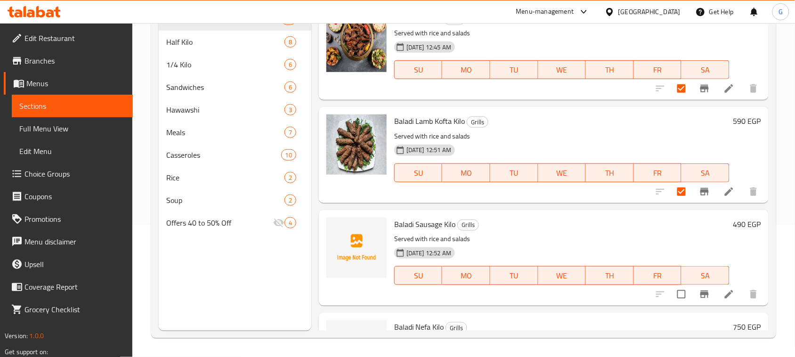
scroll to position [0, 0]
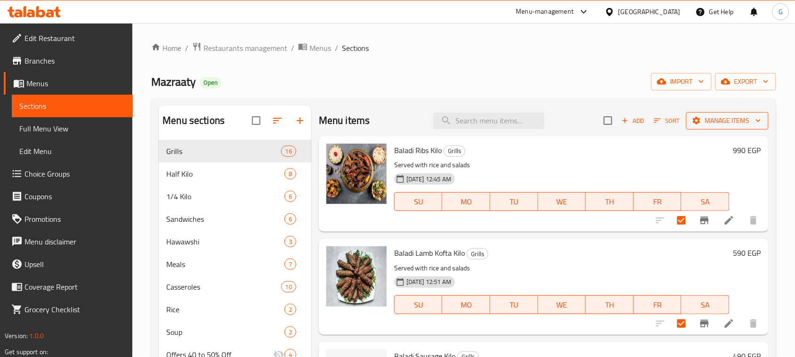
click at [693, 123] on span "Manage items" at bounding box center [726, 121] width 67 height 12
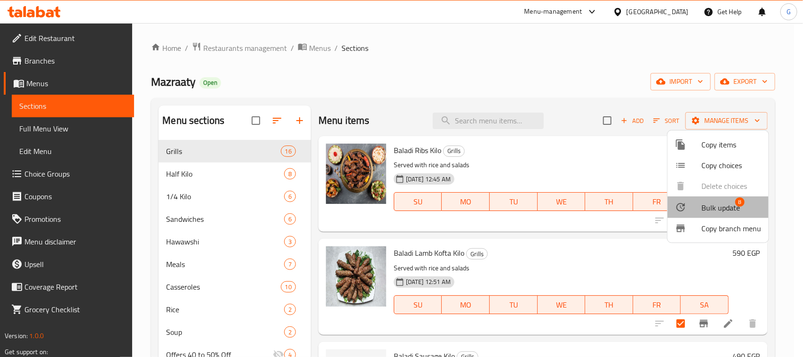
click at [705, 209] on span "Bulk update" at bounding box center [721, 207] width 39 height 11
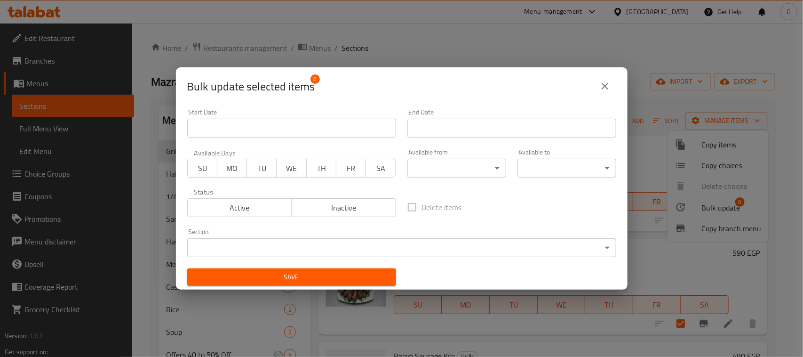
click at [336, 212] on span "Inactive" at bounding box center [344, 208] width 97 height 14
click at [325, 272] on span "Save" at bounding box center [292, 277] width 194 height 12
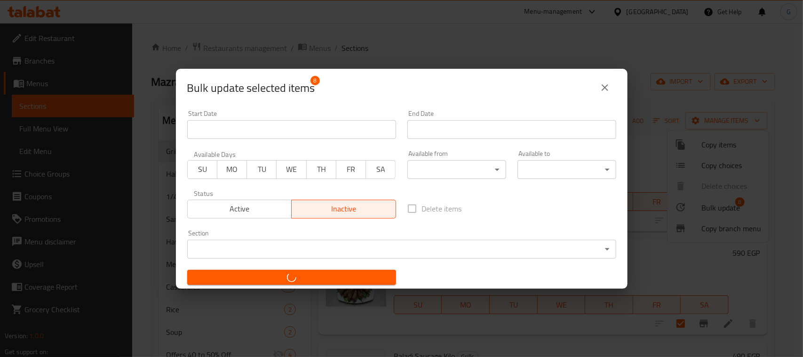
checkbox input "false"
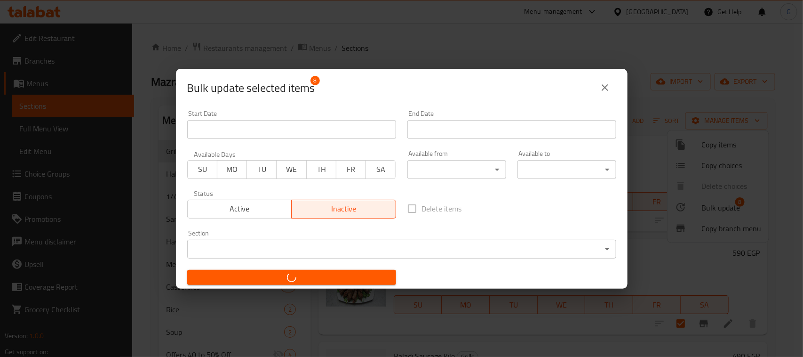
checkbox input "false"
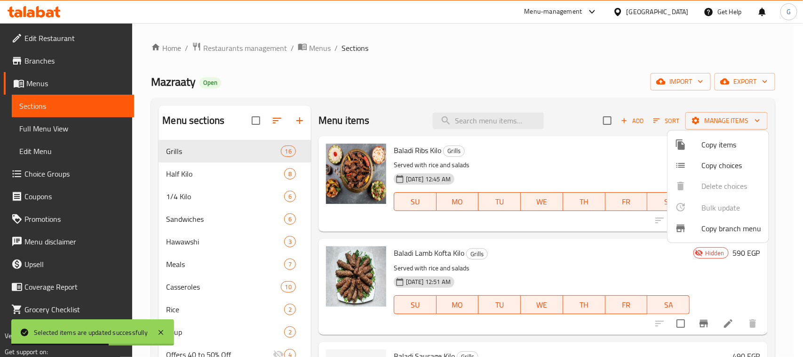
click at [623, 119] on div at bounding box center [401, 178] width 803 height 357
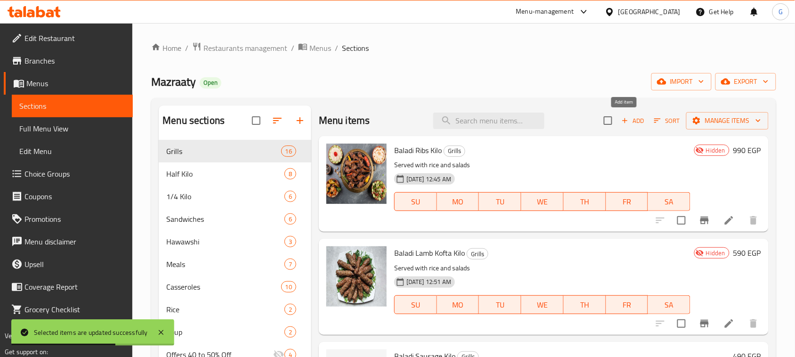
click at [624, 123] on span "Add" at bounding box center [632, 120] width 25 height 11
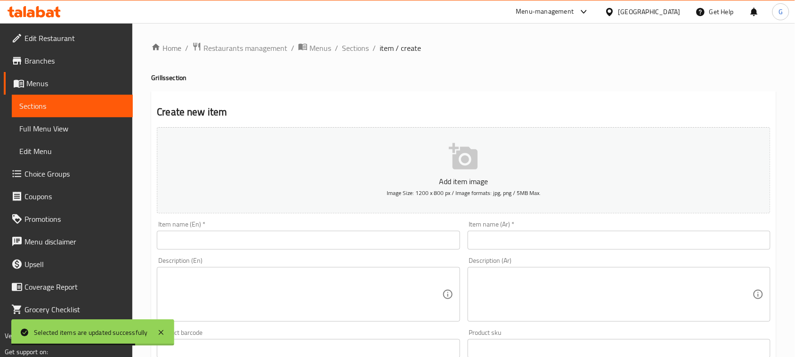
click at [514, 241] on input "text" at bounding box center [618, 240] width 303 height 19
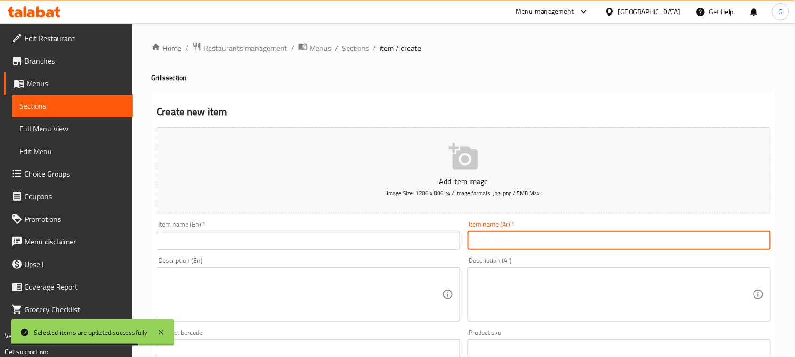
paste input "كيلو صدور ع الفحم"
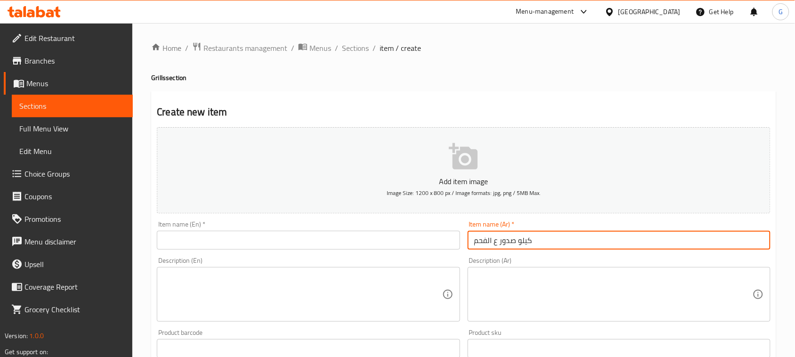
type input "كيلو صدور ع الفحم"
click at [284, 242] on input "text" at bounding box center [308, 240] width 303 height 19
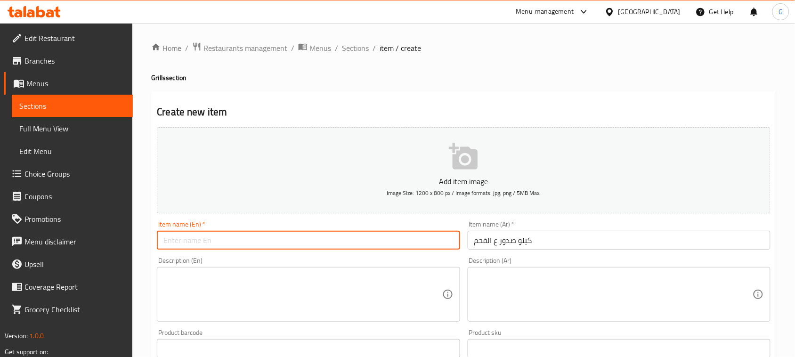
paste input "A kilo of breasts on charcoal"
click at [279, 242] on input "A kilo of breasts on charcoal" at bounding box center [308, 240] width 303 height 19
type input "A Kilo of Breasts on Charcoal"
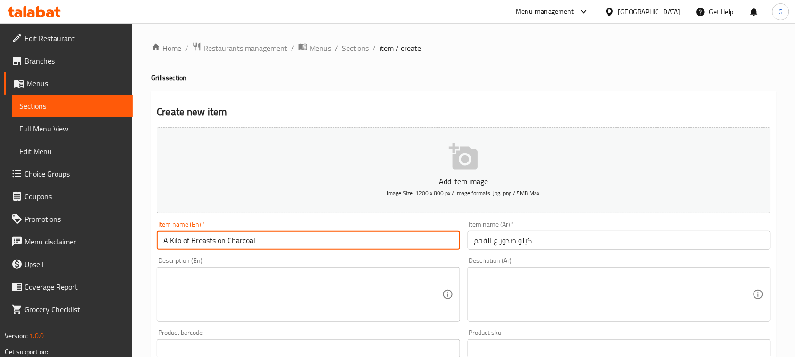
click at [289, 289] on textarea at bounding box center [302, 294] width 278 height 45
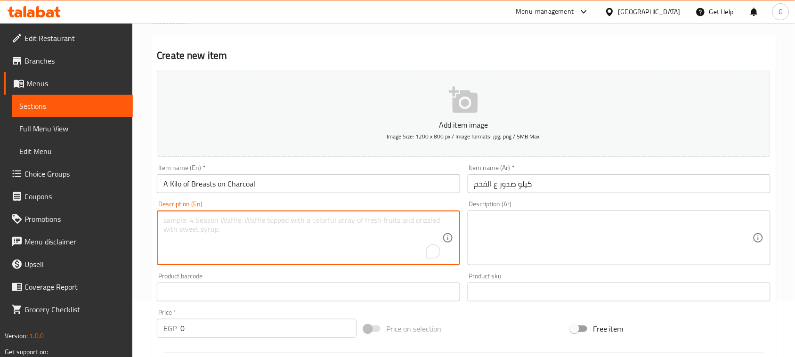
scroll to position [235, 0]
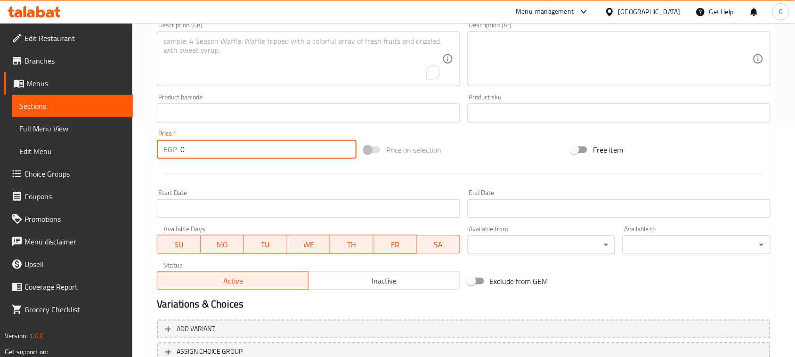
drag, startPoint x: 170, startPoint y: 151, endPoint x: 165, endPoint y: 150, distance: 5.7
click at [165, 150] on div "EGP 0 Price *" at bounding box center [257, 149] width 200 height 19
type input "450"
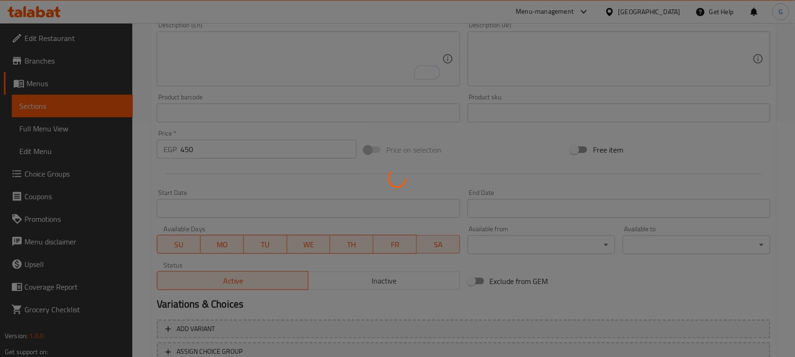
type input "0"
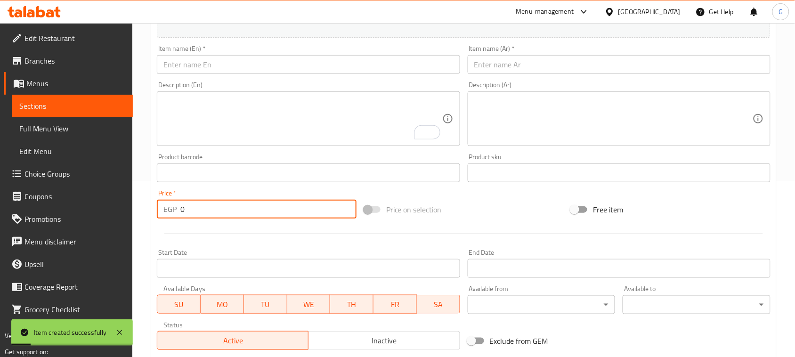
scroll to position [0, 0]
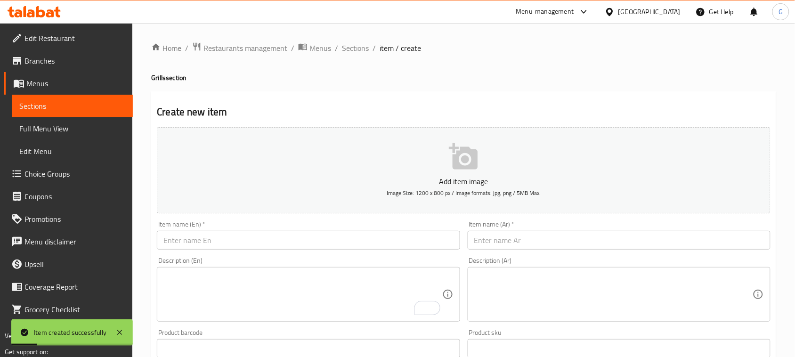
click at [356, 38] on div "Home / Restaurants management / Menus / Sections / item / create Grills section…" at bounding box center [463, 344] width 662 height 642
click at [356, 46] on span "Sections" at bounding box center [355, 47] width 27 height 11
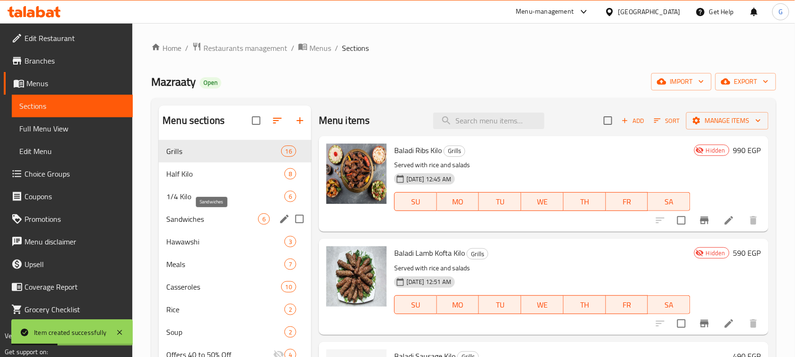
click at [206, 220] on span "Sandwiches" at bounding box center [212, 218] width 92 height 11
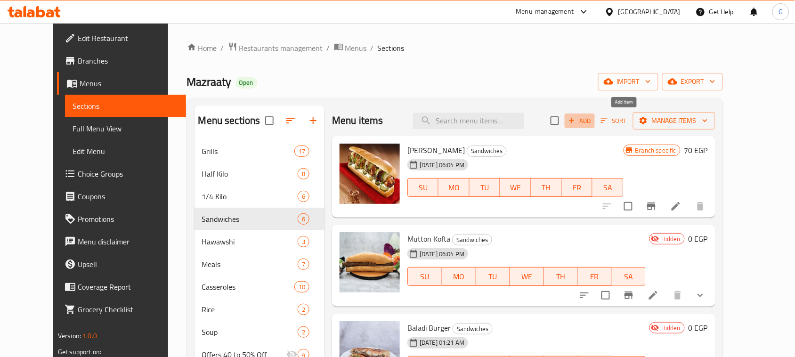
click at [592, 121] on span "Add" at bounding box center [579, 120] width 25 height 11
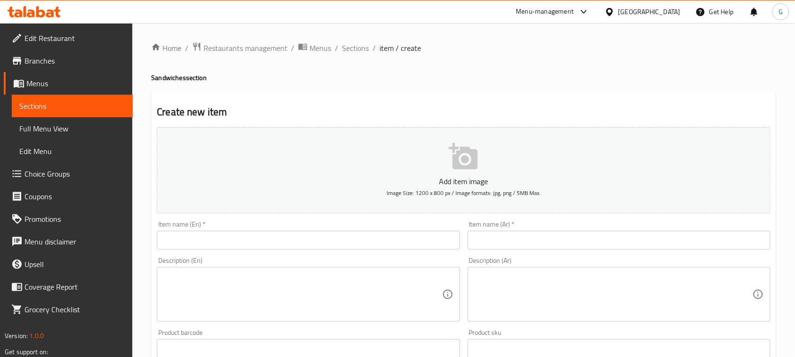
click at [551, 239] on input "text" at bounding box center [618, 240] width 303 height 19
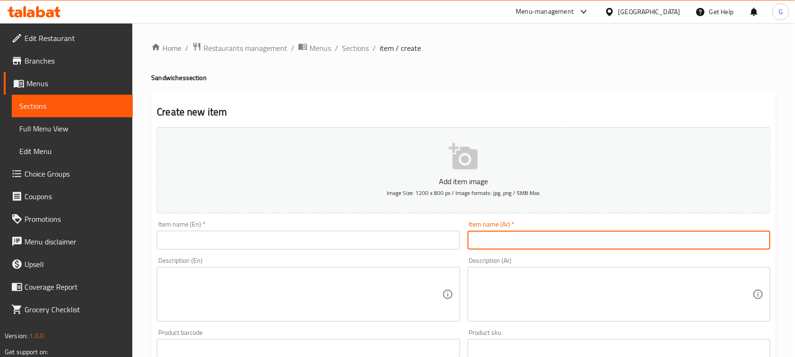
paste input "سندوتش طرب"
type input "سندوتش طرب"
click at [257, 239] on input "text" at bounding box center [308, 240] width 303 height 19
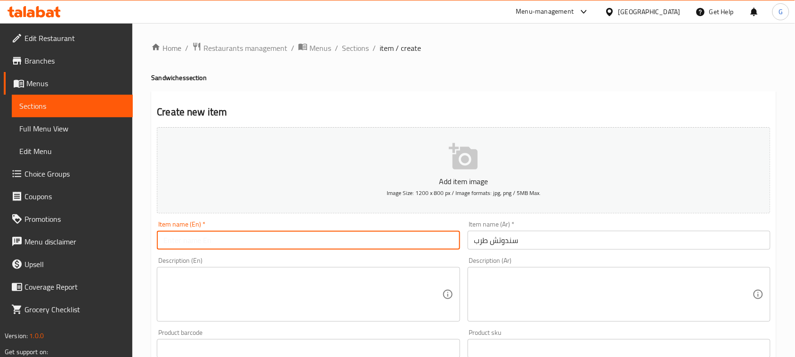
paste input "Tarab sandwich"
type input "Tarab sandwich"
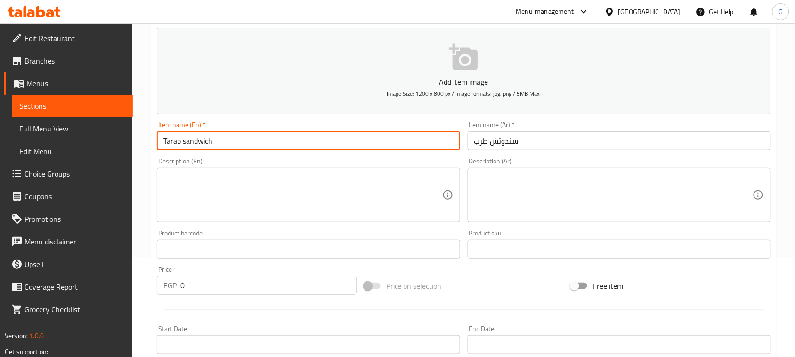
scroll to position [118, 0]
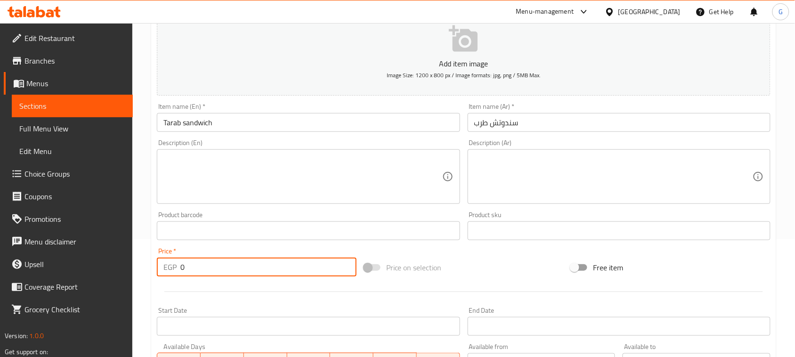
drag, startPoint x: 189, startPoint y: 267, endPoint x: 175, endPoint y: 267, distance: 13.7
click at [175, 267] on div "EGP 0 Price *" at bounding box center [257, 266] width 200 height 19
type input "100"
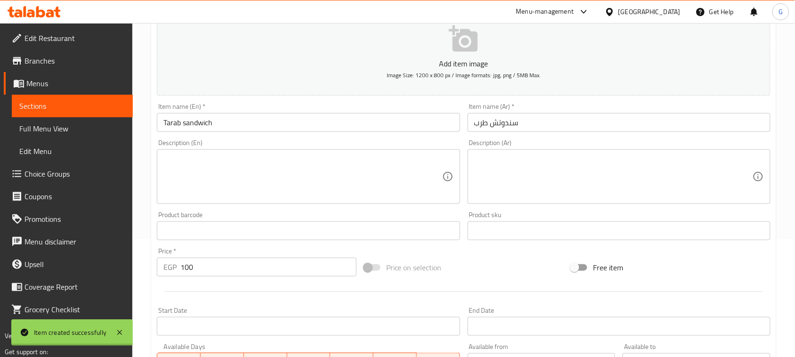
type input "0"
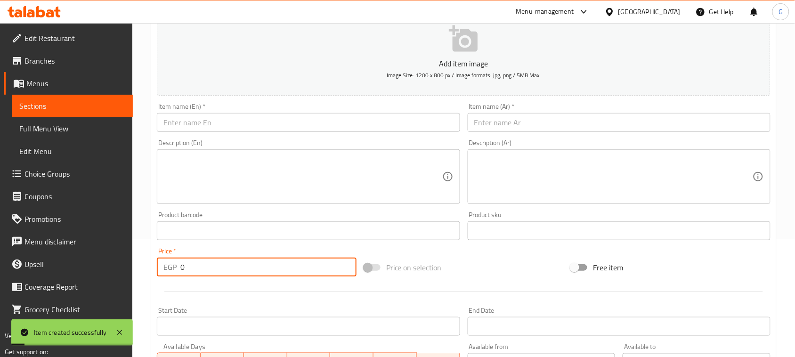
click at [528, 120] on input "text" at bounding box center [618, 122] width 303 height 19
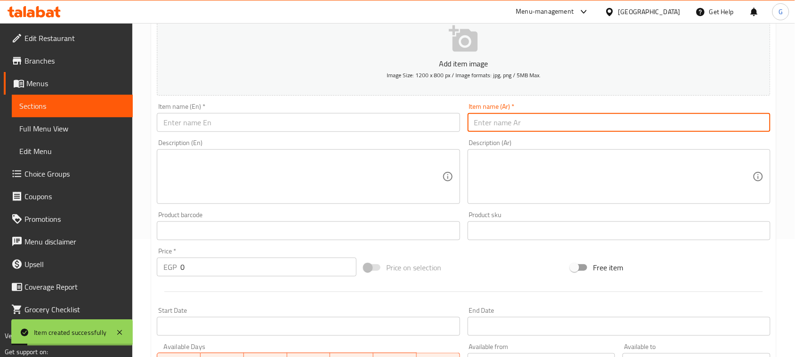
paste input "سندوتش كبدة"
type input "سندوتش كبدة"
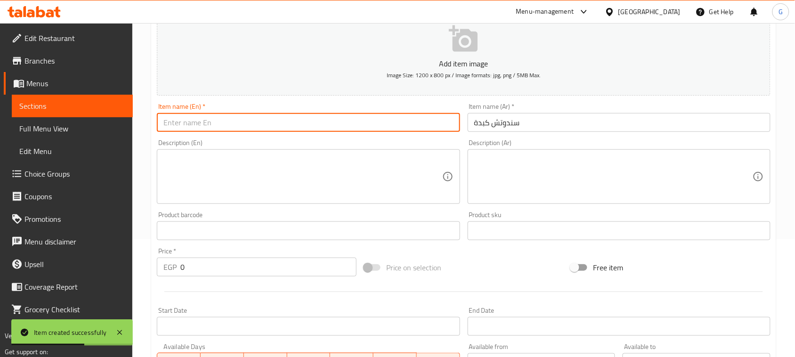
click at [196, 121] on input "text" at bounding box center [308, 122] width 303 height 19
paste input "Liver sandwich"
type input "Liver sandwich"
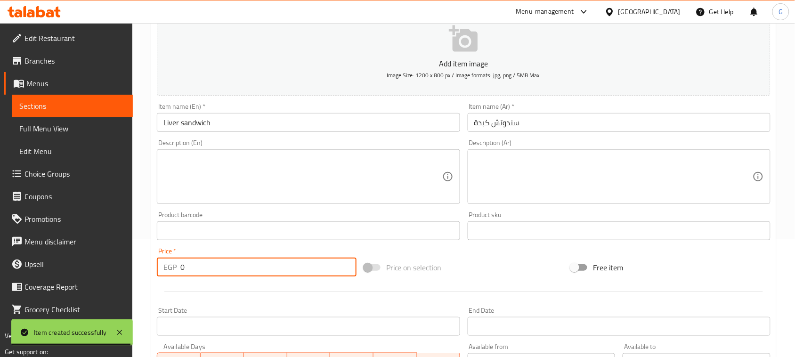
click at [184, 273] on input "0" at bounding box center [268, 266] width 176 height 19
paste input "85"
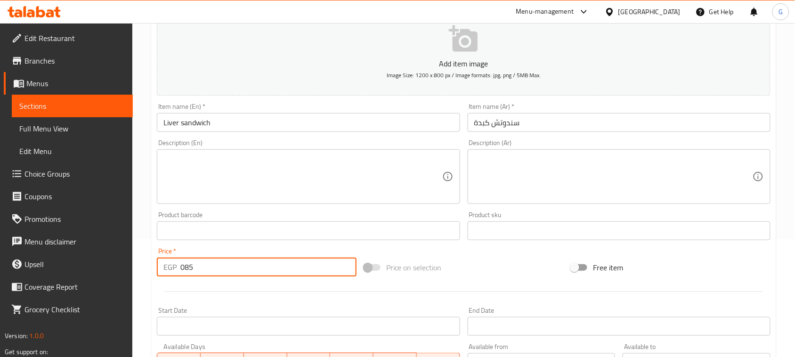
click at [184, 273] on input "085" at bounding box center [268, 266] width 176 height 19
paste input "number"
type input "85"
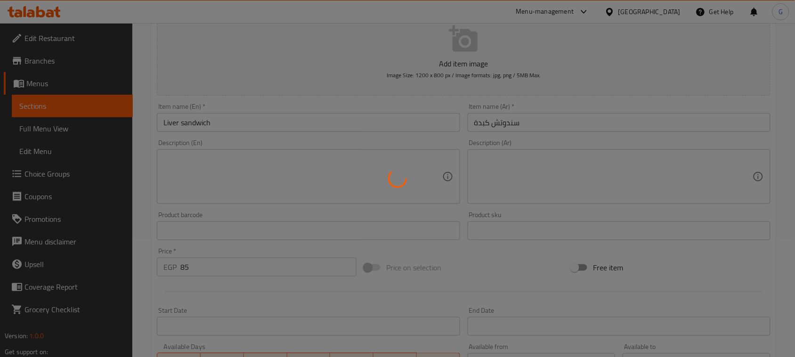
type input "0"
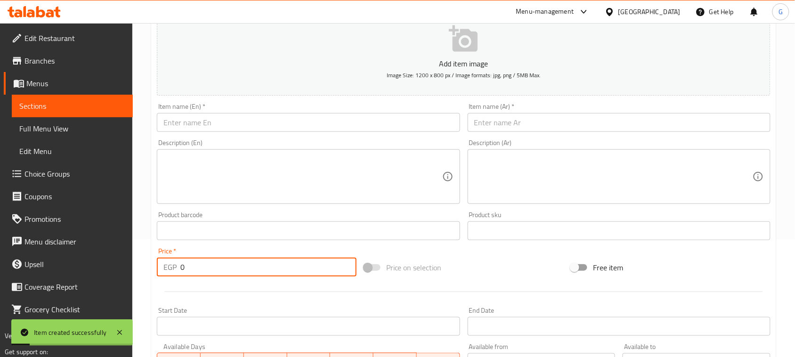
scroll to position [0, 0]
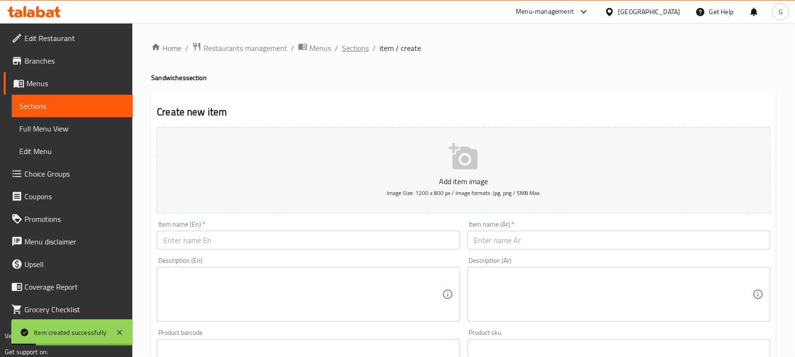
click at [358, 50] on span "Sections" at bounding box center [355, 47] width 27 height 11
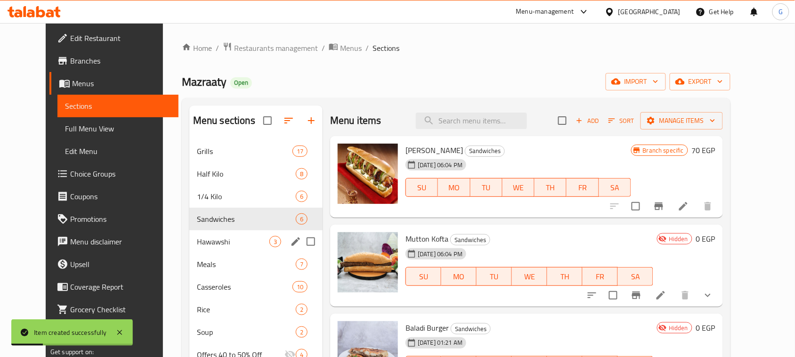
click at [197, 243] on span "Hawawshi" at bounding box center [233, 241] width 72 height 11
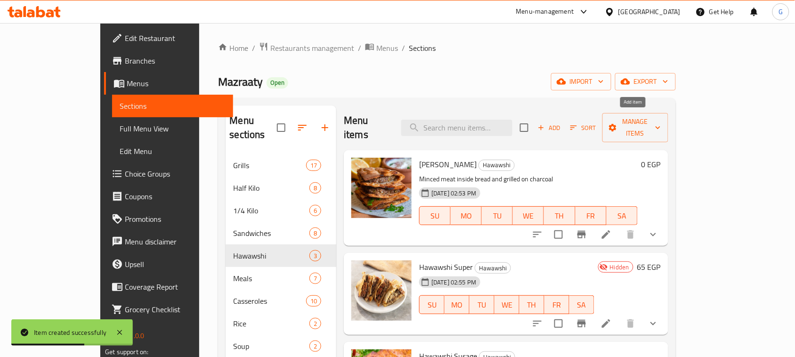
click at [562, 123] on span "Add" at bounding box center [548, 127] width 25 height 11
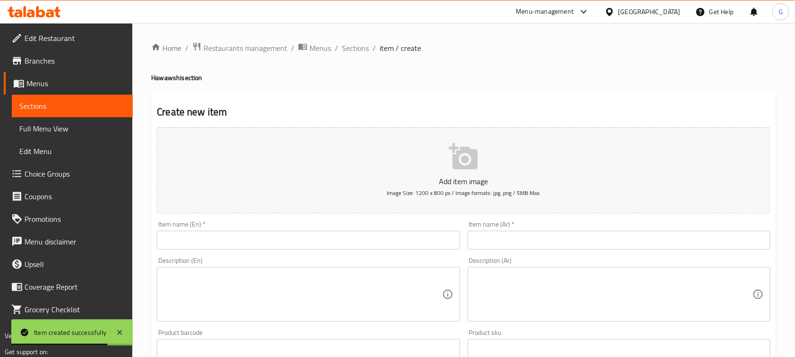
click at [526, 242] on input "text" at bounding box center [618, 240] width 303 height 19
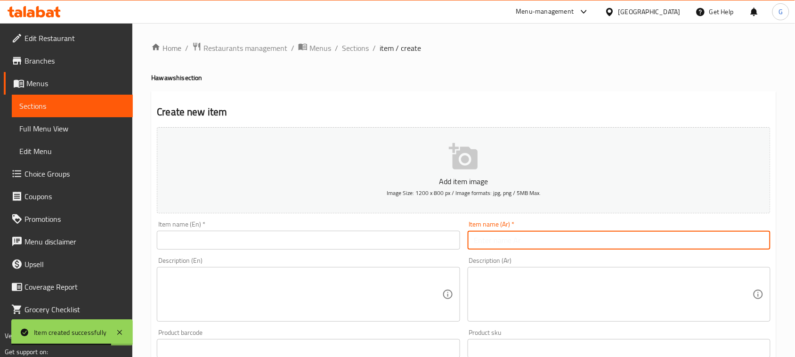
paste input "حواوشي جبنة"
type input "حواوشي جبنة"
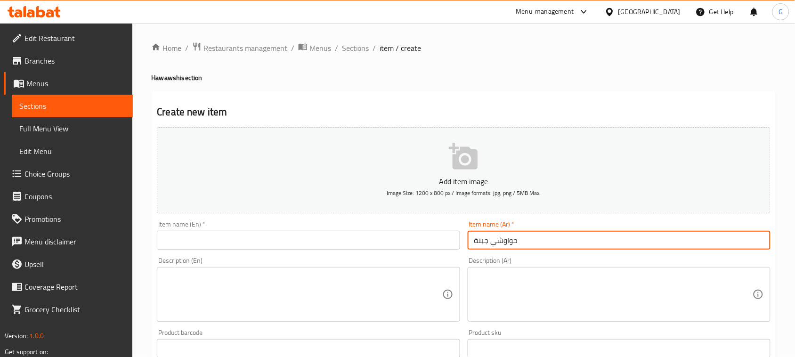
click at [305, 239] on input "text" at bounding box center [308, 240] width 303 height 19
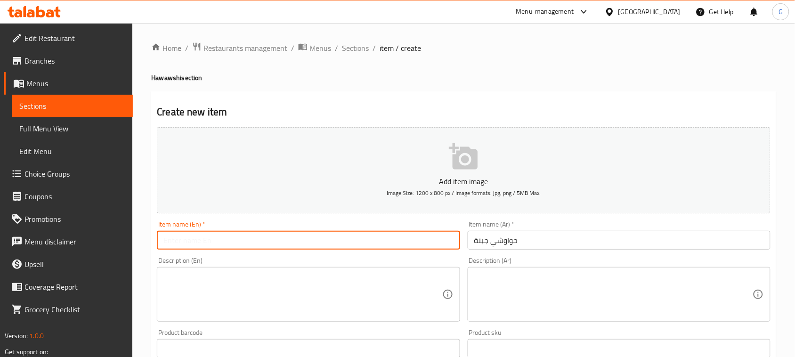
paste input "Cheese Hawawshi"
type input "Cheese Hawawshi"
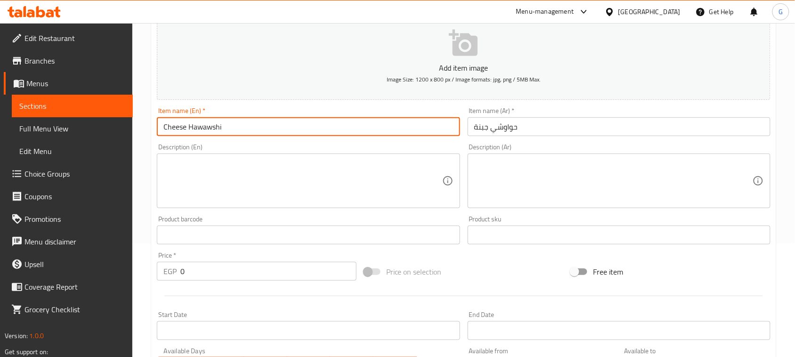
scroll to position [118, 0]
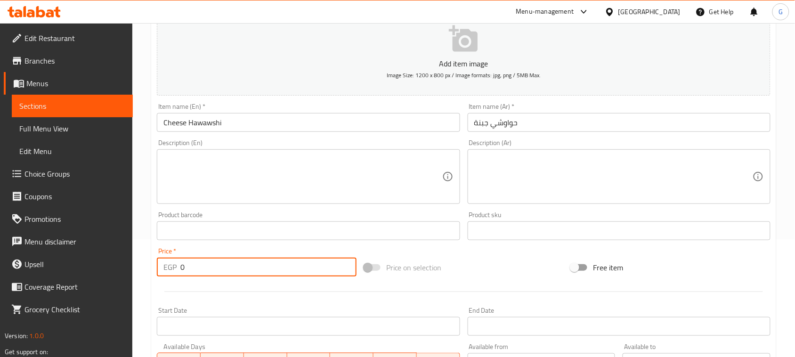
drag, startPoint x: 186, startPoint y: 269, endPoint x: 181, endPoint y: 267, distance: 5.7
click at [181, 267] on input "0" at bounding box center [268, 266] width 176 height 19
paste input "8"
type input "80"
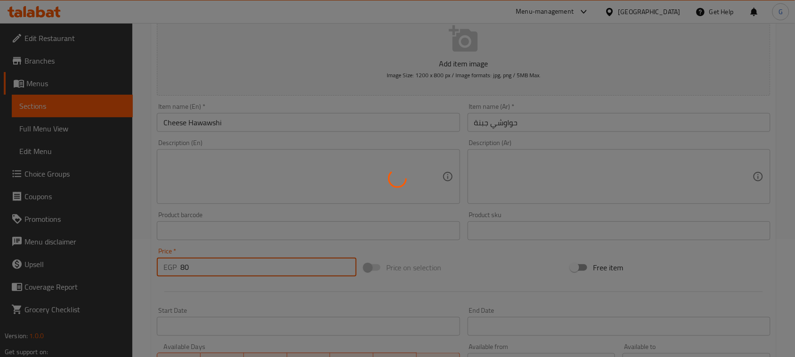
type input "0"
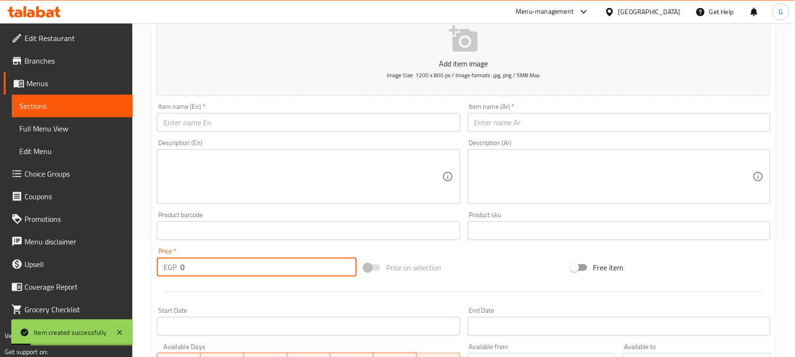
click at [505, 127] on input "text" at bounding box center [618, 122] width 303 height 19
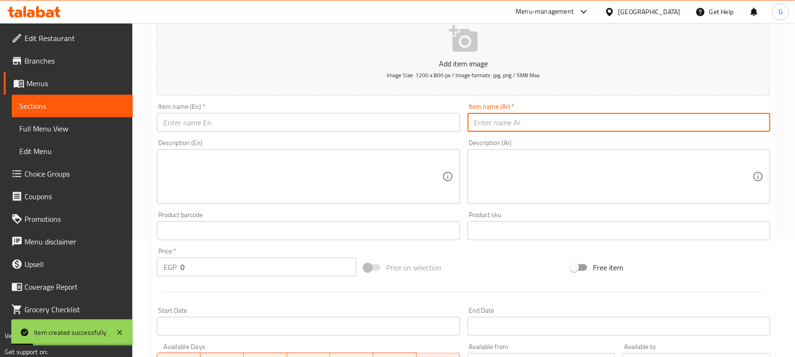
paste input "حواوشي مزرعتي"
type input "حواوشي مزرعتي"
click at [396, 125] on input "text" at bounding box center [308, 122] width 303 height 19
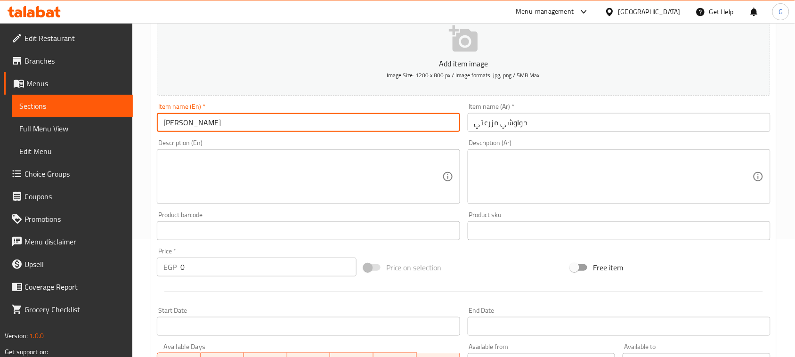
type input "Mazraati Hawawshi"
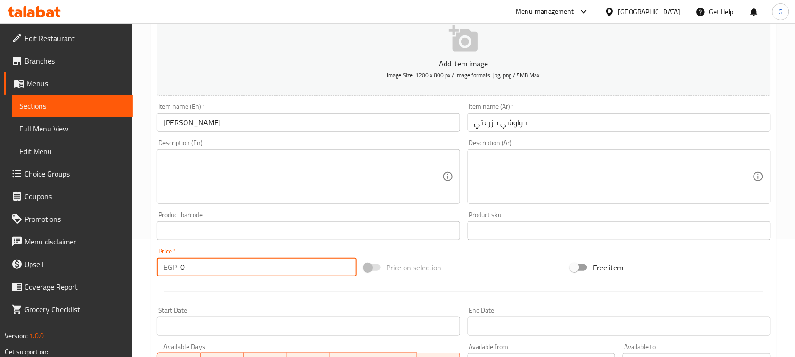
drag, startPoint x: 187, startPoint y: 269, endPoint x: 175, endPoint y: 266, distance: 12.5
click at [175, 266] on div "EGP 0 Price *" at bounding box center [257, 266] width 200 height 19
type input "85"
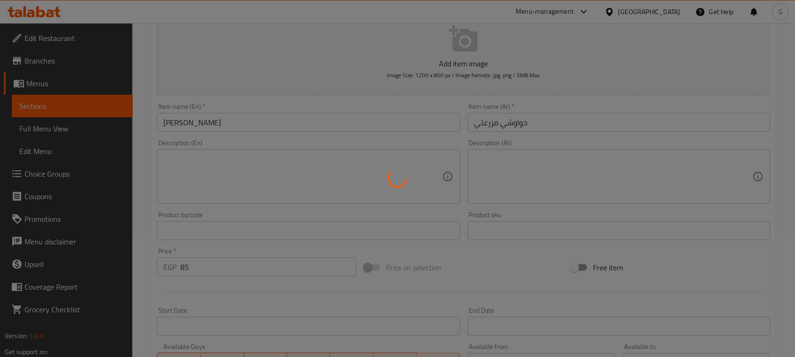
type input "0"
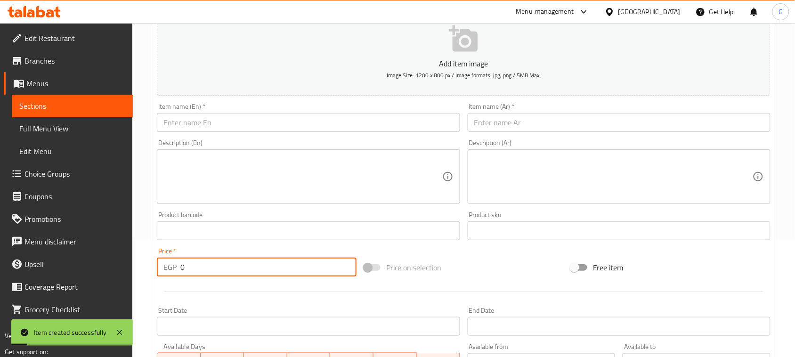
scroll to position [0, 0]
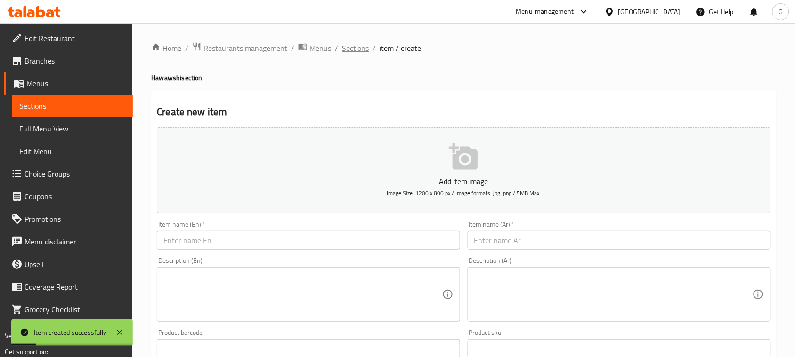
click at [356, 48] on span "Sections" at bounding box center [355, 47] width 27 height 11
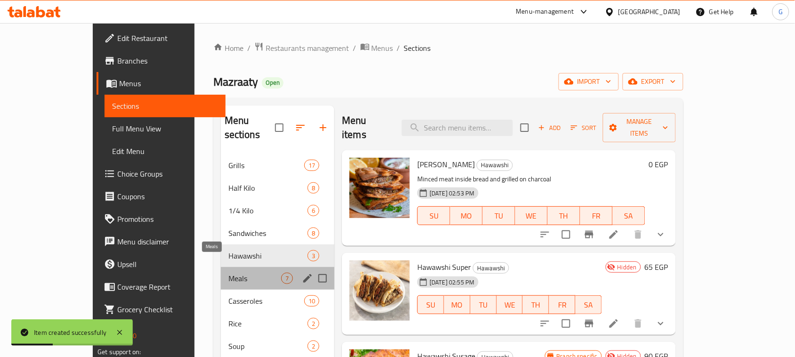
click at [228, 273] on span "Meals" at bounding box center [254, 278] width 53 height 11
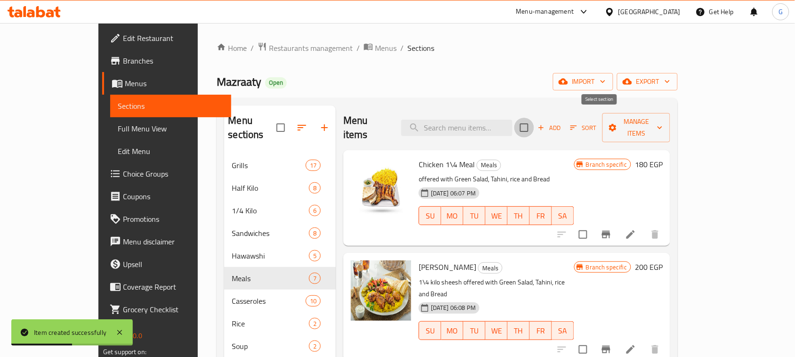
click at [534, 121] on input "checkbox" at bounding box center [524, 128] width 20 height 20
checkbox input "true"
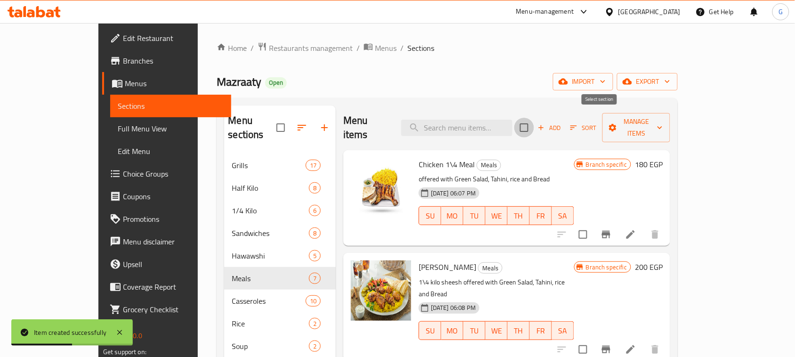
checkbox input "true"
click at [662, 120] on span "Manage items" at bounding box center [636, 128] width 53 height 24
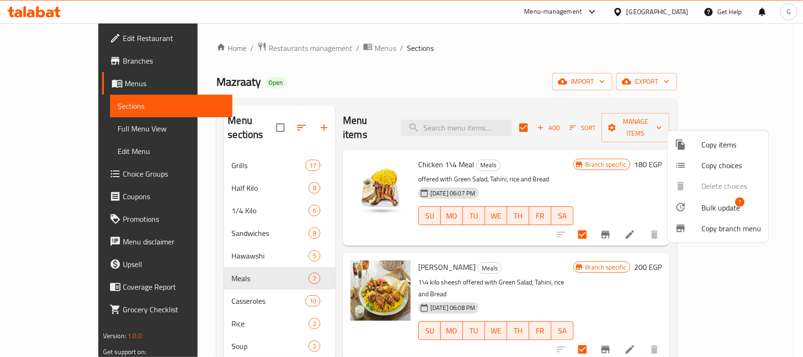
click at [711, 208] on span "Bulk update" at bounding box center [721, 207] width 39 height 11
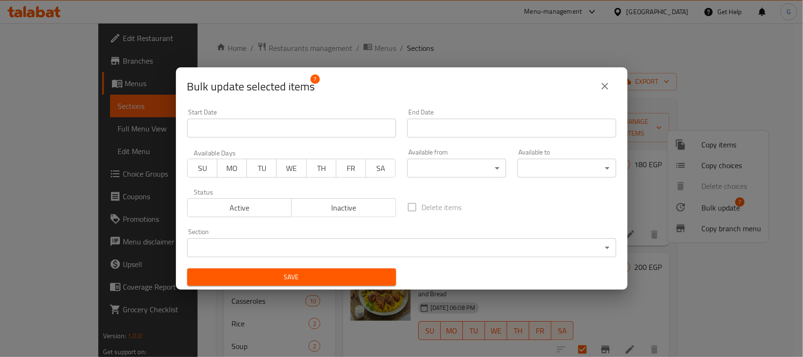
click at [317, 210] on span "Inactive" at bounding box center [344, 208] width 97 height 14
click at [297, 281] on span "Save" at bounding box center [292, 277] width 194 height 12
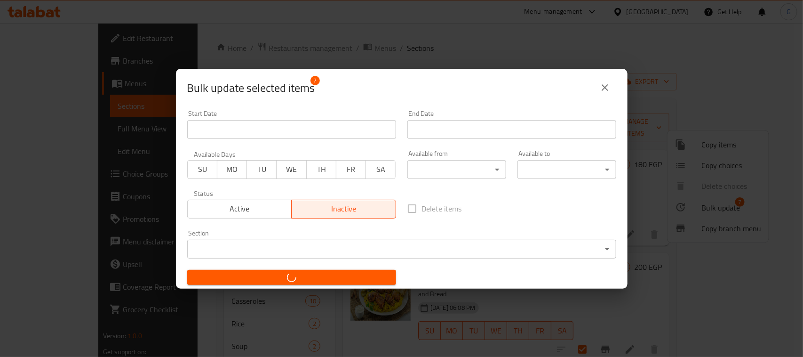
checkbox input "false"
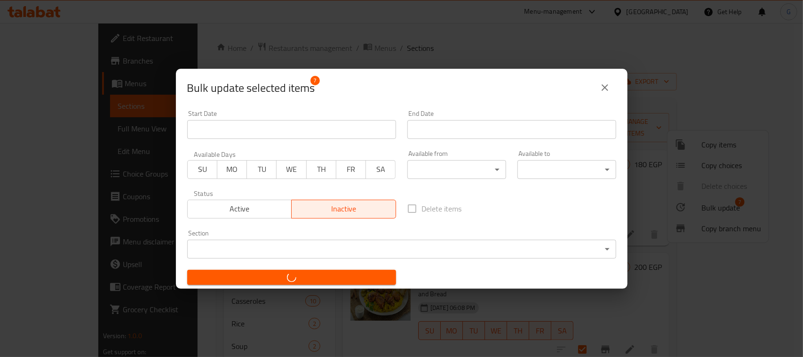
checkbox input "false"
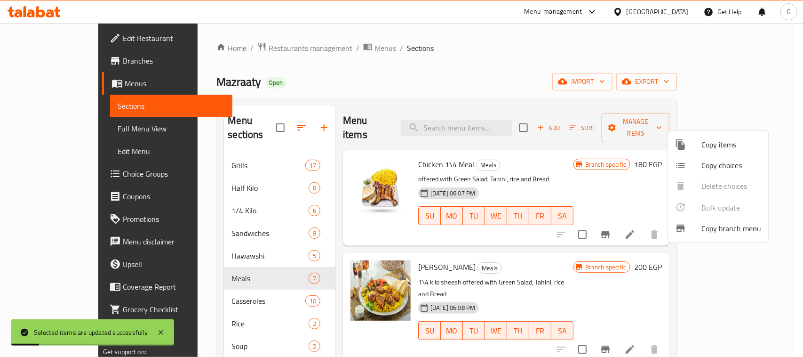
click at [625, 120] on div at bounding box center [401, 178] width 803 height 357
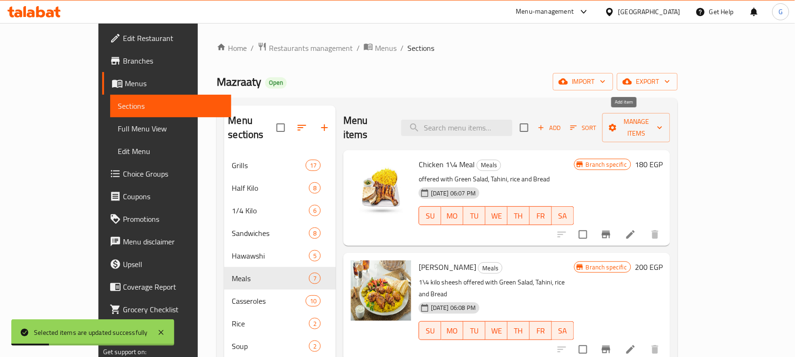
click at [562, 122] on span "Add" at bounding box center [548, 127] width 25 height 11
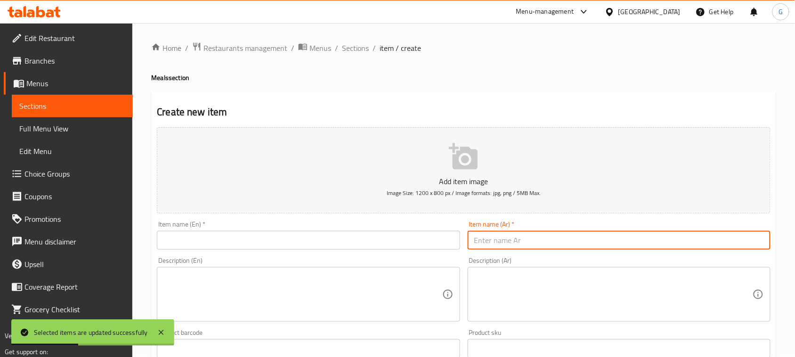
click at [497, 236] on input "text" at bounding box center [618, 240] width 303 height 19
paste input "وجبة رقم 1"
type input "وجبة رقم 1"
click at [350, 249] on input "text" at bounding box center [308, 240] width 303 height 19
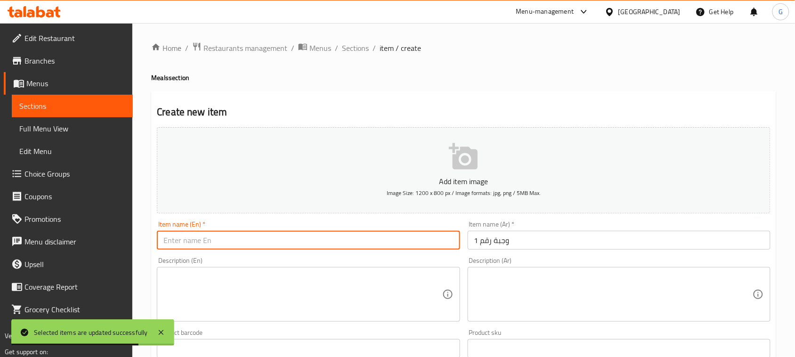
paste input "Meal No. 1"
type input "Meal No. 1"
click at [562, 280] on textarea at bounding box center [613, 294] width 278 height 45
paste textarea "ربع فرخه + تمن كفته + ارز +سلطه + عيش"
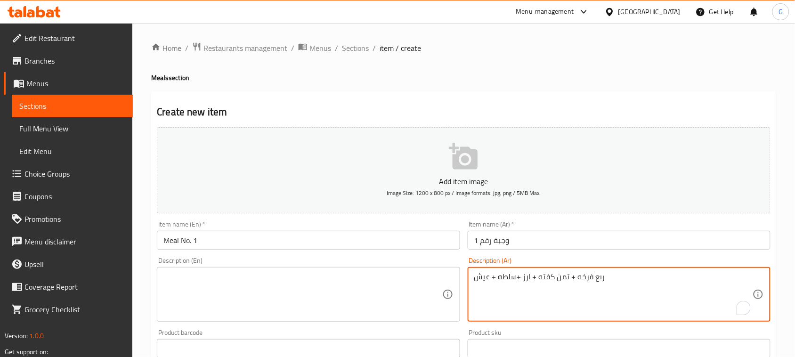
type textarea "ربع فرخه + تمن كفته + ارز +سلطه + عيش"
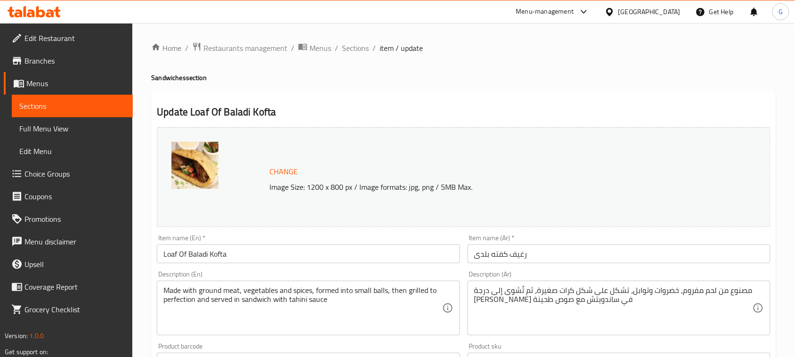
scroll to position [344, 0]
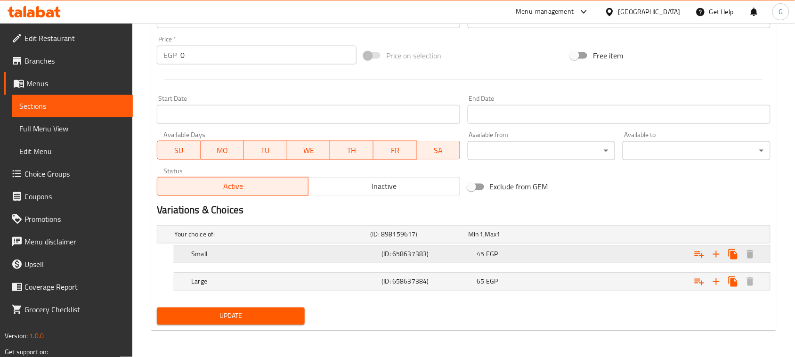
click at [651, 236] on div "Expand" at bounding box center [662, 235] width 196 height 4
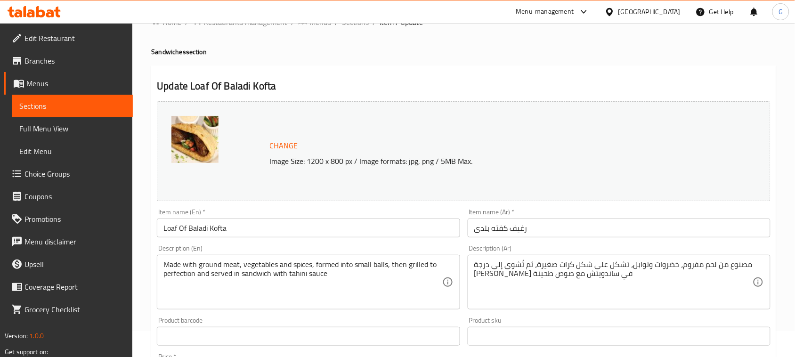
scroll to position [0, 0]
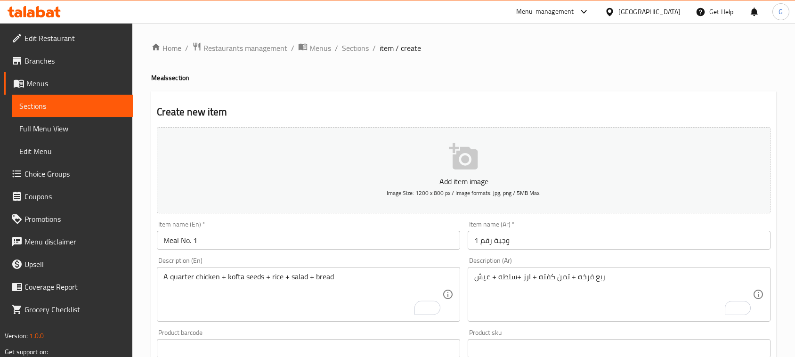
type input "200"
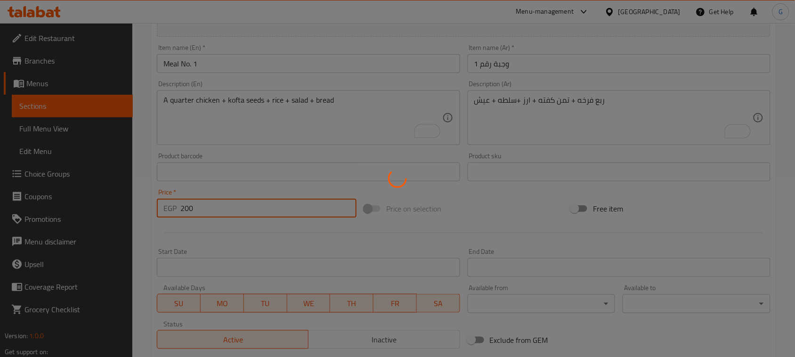
scroll to position [177, 0]
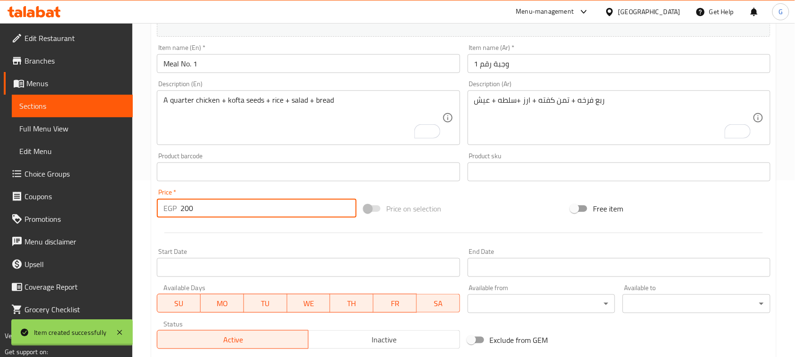
type input "0"
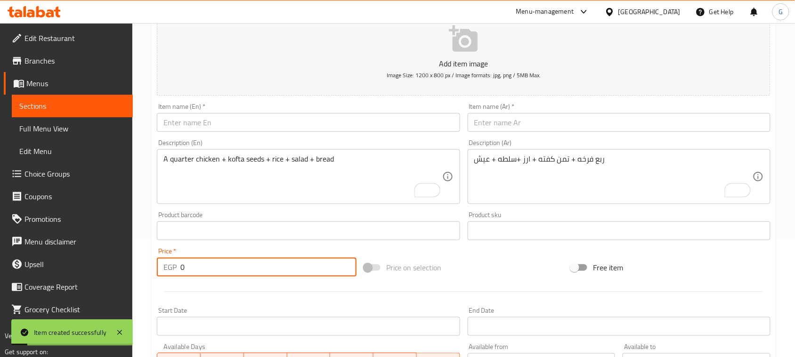
click at [502, 124] on input "text" at bounding box center [618, 122] width 303 height 19
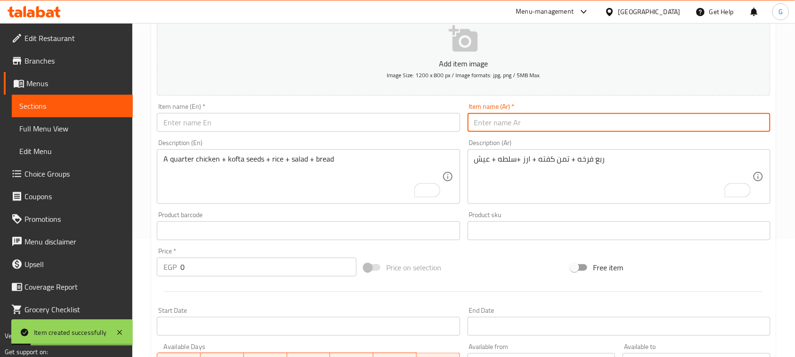
paste input "وجبة رقم 2"
type input "وجبة رقم 2"
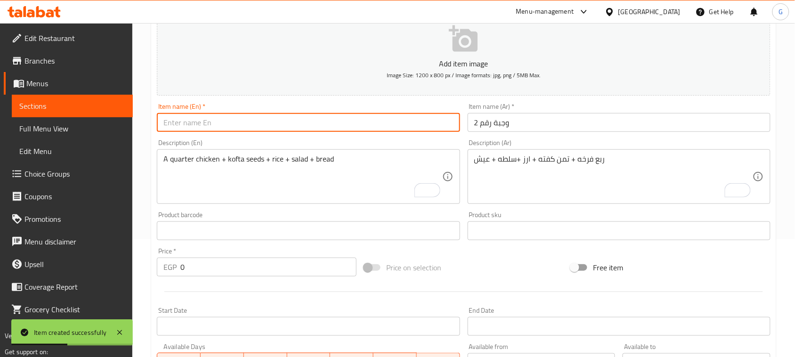
click at [309, 128] on input "text" at bounding box center [308, 122] width 303 height 19
paste input "Meal No. 2"
type input "Meal No. 2"
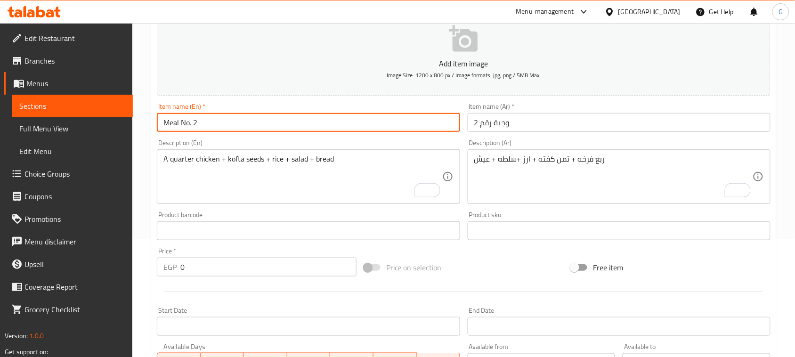
click at [516, 181] on textarea "ربع فرخه + تمن كفته + ارز +سلطه + عيش" at bounding box center [613, 176] width 278 height 45
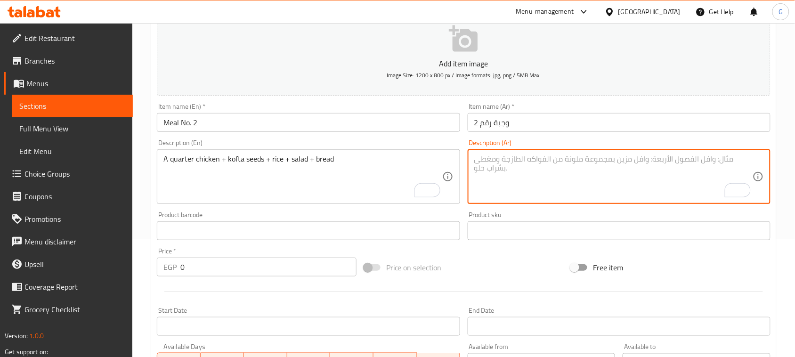
paste textarea "ربع فرخه + خضار مشكل + ارز +سلطه + عيش"
type textarea "ربع فرخه + خضار مشكل + ارز +سلطه + عيش"
click at [352, 173] on textarea "A quarter chicken + kofta seeds + rice + salad + bread" at bounding box center [302, 176] width 278 height 45
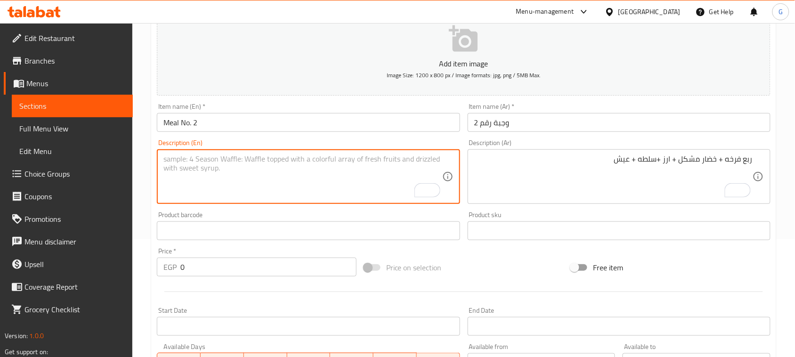
paste textarea "Quarter chicken + mixed vegetables + rice + salad + bread"
type textarea "Quarter chicken + mixed vegetables + rice + salad + bread"
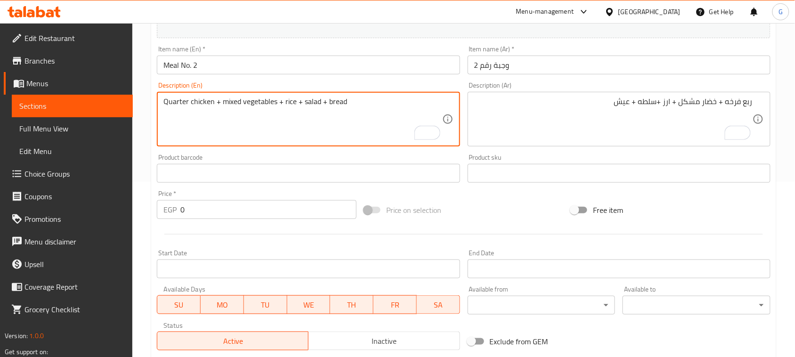
scroll to position [177, 0]
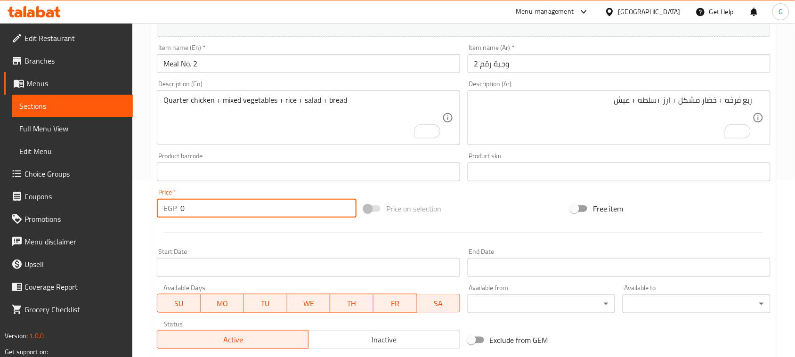
drag, startPoint x: 186, startPoint y: 212, endPoint x: 163, endPoint y: 196, distance: 28.3
click at [170, 208] on div "EGP 0 Price *" at bounding box center [257, 208] width 200 height 19
paste input "155"
type input "155"
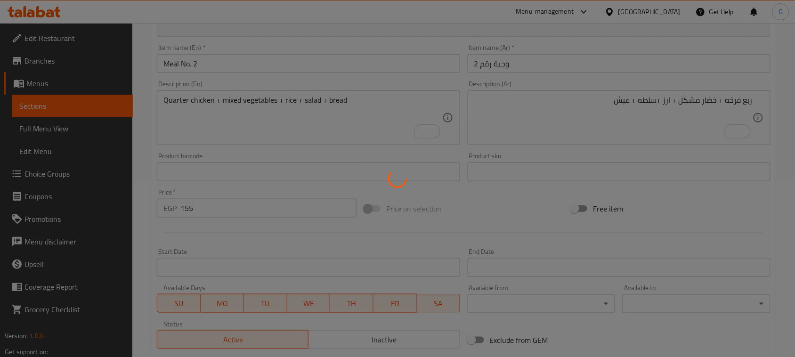
type input "0"
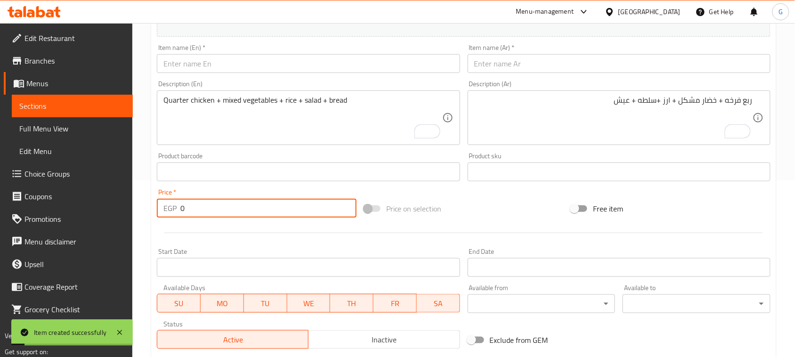
scroll to position [59, 0]
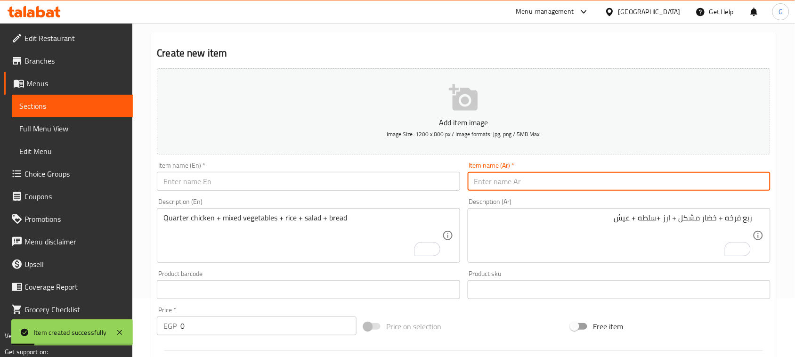
click at [526, 175] on input "text" at bounding box center [618, 181] width 303 height 19
paste input "وجبة رقم 3"
type input "وجبة رقم 3"
click at [415, 181] on input "text" at bounding box center [308, 181] width 303 height 19
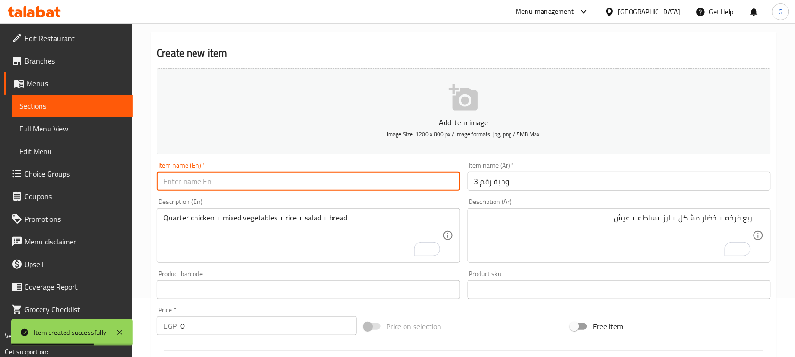
paste input "Meal No. 3"
type input "Meal No. 3"
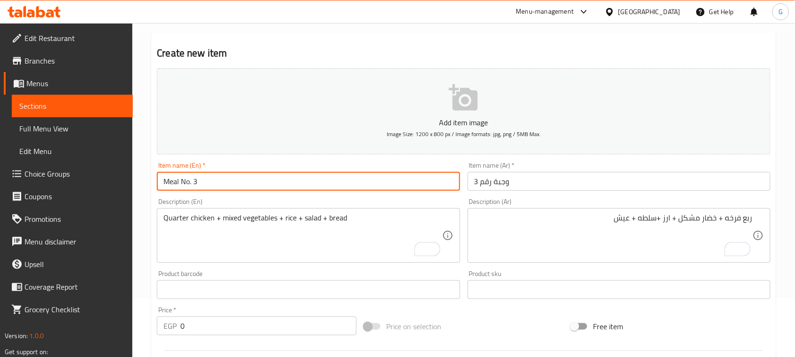
click at [516, 227] on textarea "ربع فرخه + خضار مشكل + ارز +سلطه + عيش" at bounding box center [613, 235] width 278 height 45
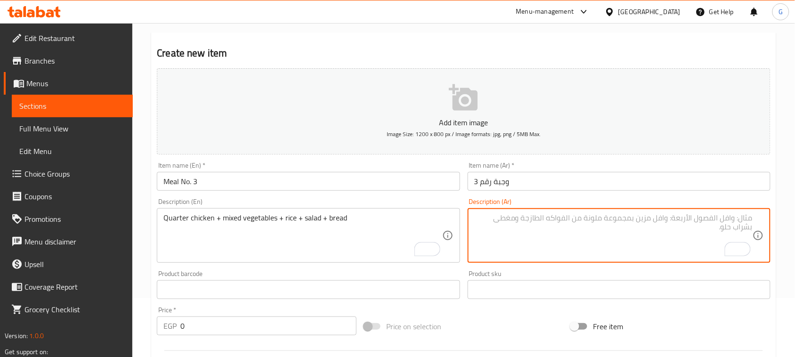
paste textarea "نص فرخه + ربع كفته + ارز +سلطه + عيش"
type textarea "نص فرخه + ربع كفته + ارز +سلطه + عيش"
click at [370, 240] on textarea "Quarter chicken + mixed vegetables + rice + salad + bread" at bounding box center [302, 235] width 278 height 45
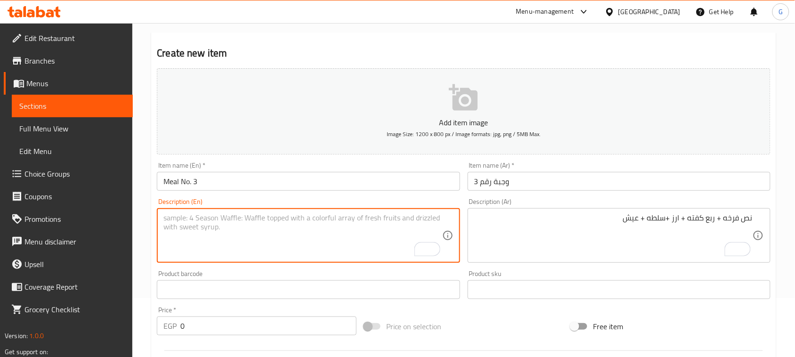
paste textarea "Half a chicken + a quarter of a kofta + rice + salad + bread"
type textarea "Half a chicken + a quarter of a kofta + rice + salad + bread"
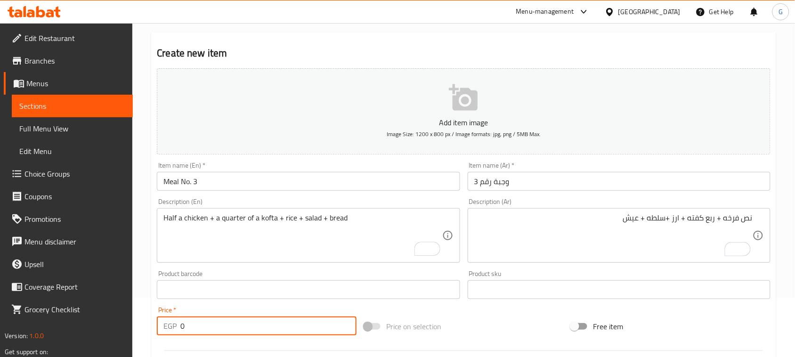
drag, startPoint x: 184, startPoint y: 325, endPoint x: 179, endPoint y: 325, distance: 5.2
click at [179, 325] on div "EGP 0 Price *" at bounding box center [257, 325] width 200 height 19
paste input "325"
type input "325"
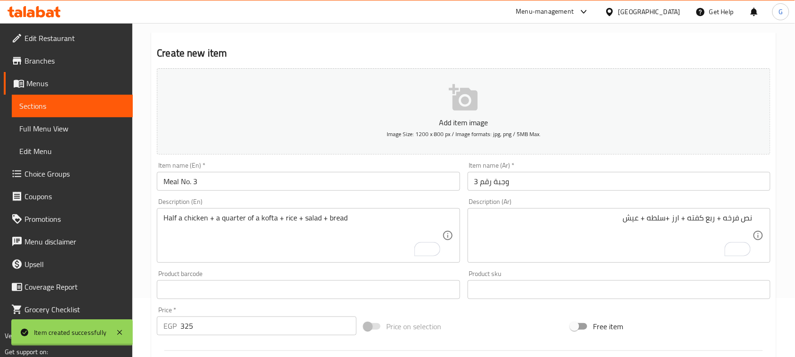
type input "0"
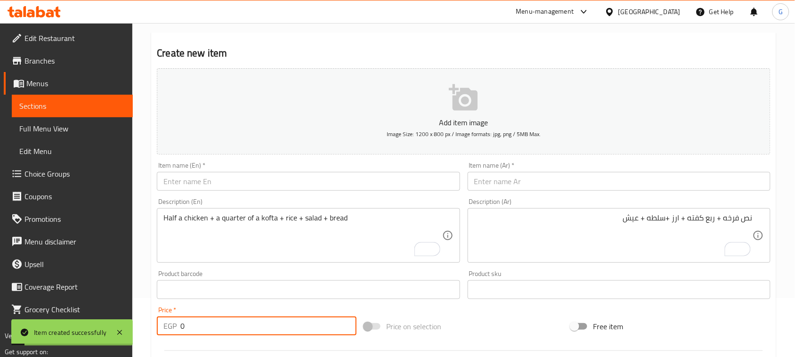
click at [497, 179] on input "text" at bounding box center [618, 181] width 303 height 19
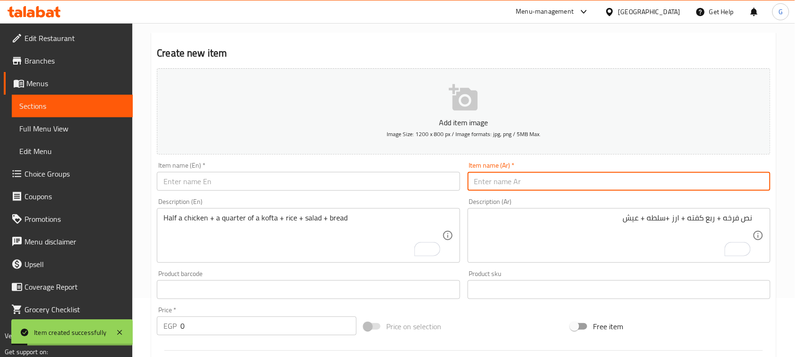
paste input "وجبة رقم 4"
type input "وجبة رقم 4"
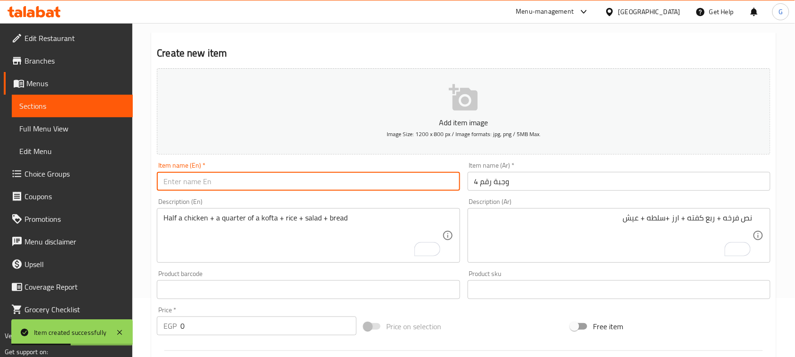
click at [332, 184] on input "text" at bounding box center [308, 181] width 303 height 19
paste input "Meal No. 4"
type input "Meal No. 4"
click at [592, 222] on textarea "نص فرخه + ربع كفته + ارز +سلطه + عيش" at bounding box center [613, 235] width 278 height 45
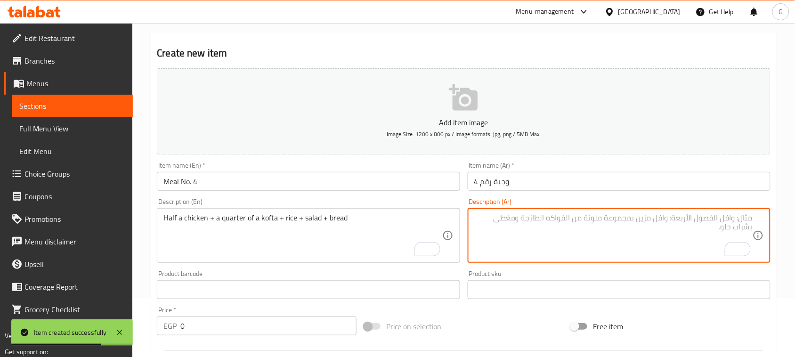
paste textarea "ستيك + خضار + ارز +سلطه + عيش"
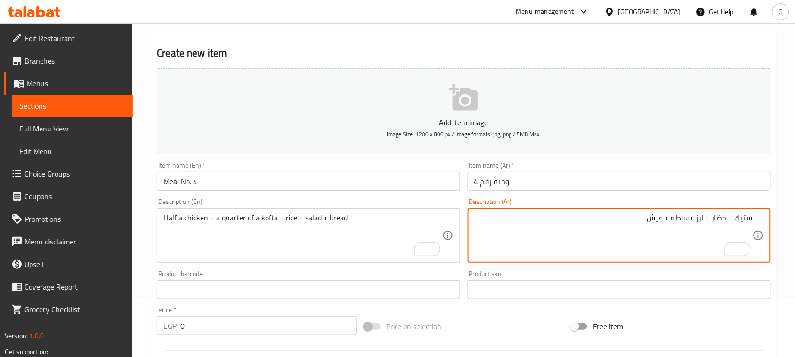
type textarea "ستيك + خضار + ارز +سلطه + عيش"
click at [348, 215] on textarea "Half a chicken + a quarter of a kofta + rice + salad + bread" at bounding box center [302, 235] width 278 height 45
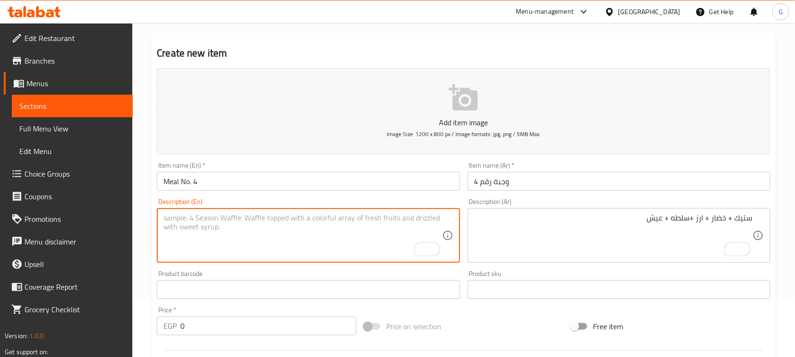
paste textarea "Steak + vegetables + rice + salad + bread"
type textarea "Steak + vegetables + rice + salad + bread"
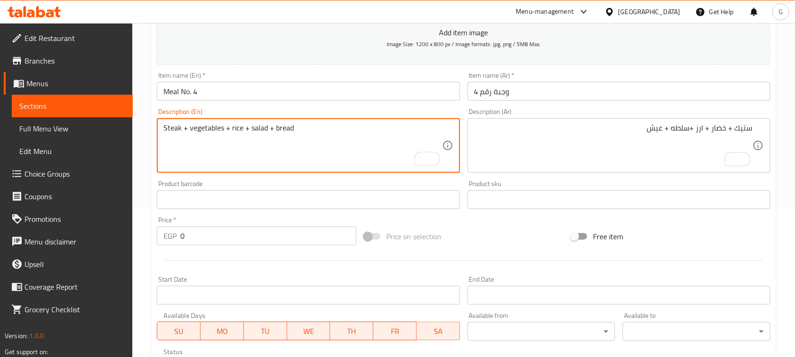
scroll to position [177, 0]
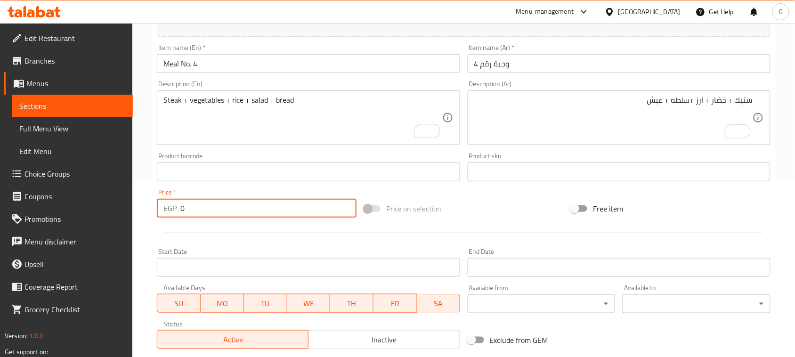
drag, startPoint x: 182, startPoint y: 205, endPoint x: 175, endPoint y: 202, distance: 7.0
click at [177, 203] on div "EGP 0 Price *" at bounding box center [257, 208] width 200 height 19
paste input "20"
type input "200"
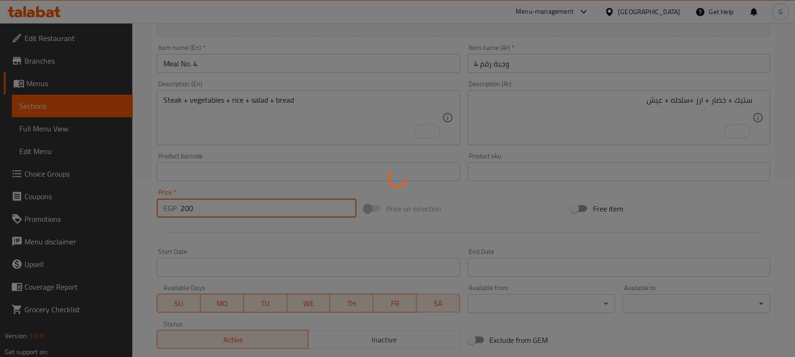
type input "0"
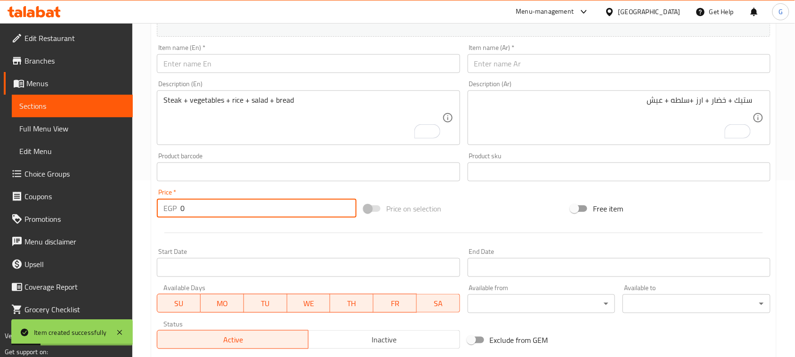
click at [546, 69] on input "text" at bounding box center [618, 63] width 303 height 19
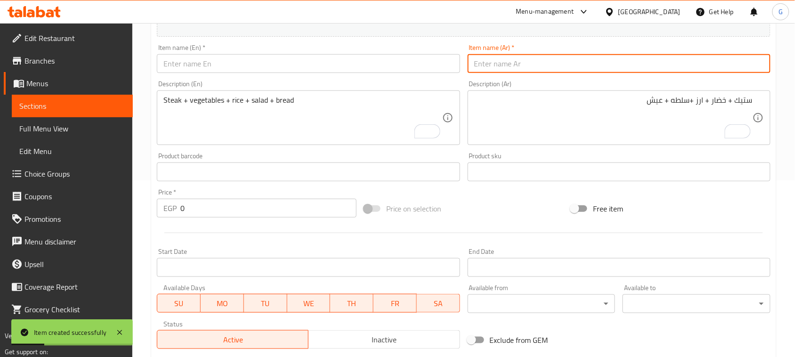
paste input "وجبة رقم 5"
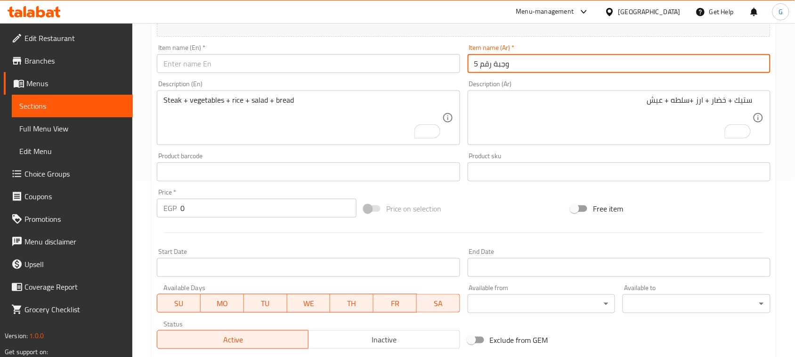
type input "وجبة رقم 5"
click at [339, 66] on input "text" at bounding box center [308, 63] width 303 height 19
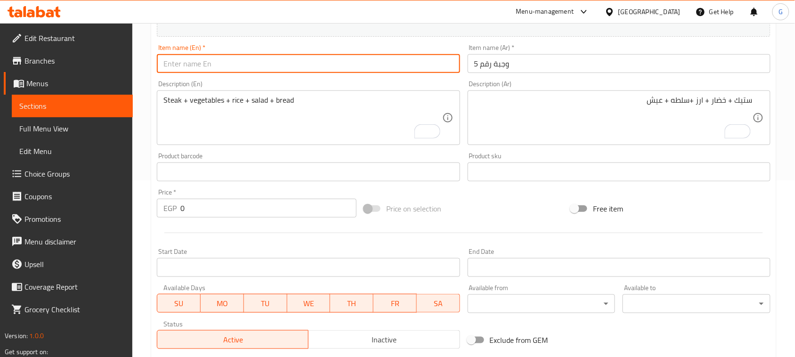
paste input "Meal No. 5"
type input "Meal No. 5"
click at [584, 100] on textarea "ستيك + خضار + ارز +سلطه + عيش" at bounding box center [613, 118] width 278 height 45
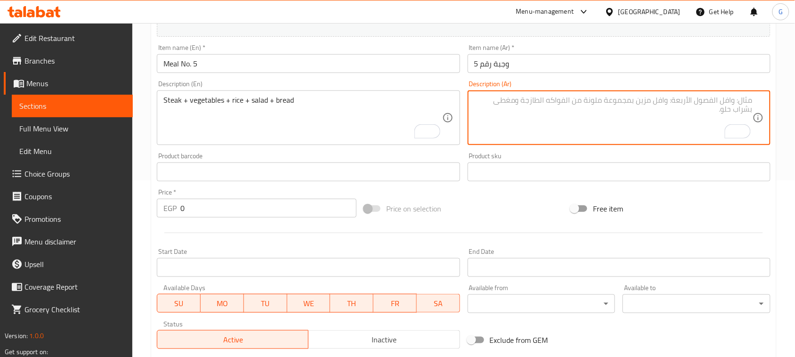
paste textarea "جوز حمام محشي فريك + شوربه حمام + ارز +سلطه + عيش"
type textarea "جوز حمام محشي فريك + شوربه حمام + ارز +سلطه + عيش"
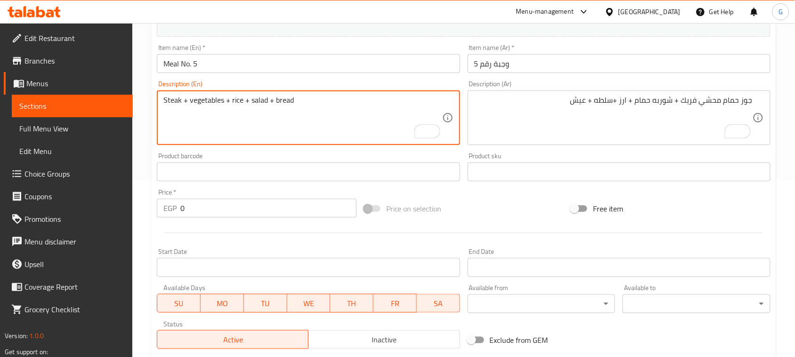
click at [402, 121] on textarea "Steak + vegetables + rice + salad + bread" at bounding box center [302, 118] width 278 height 45
paste textarea "Stuffed pigeons with farik + pigeon soup + rice + salad + bread"
type textarea "Stuffed pigeons with farik + pigeon soup + rice + salad + bread"
click at [175, 206] on div "EGP 0 Price *" at bounding box center [257, 208] width 200 height 19
paste input "355"
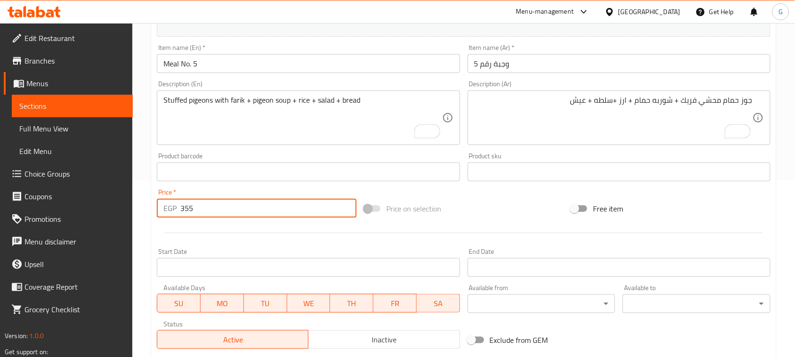
type input "355"
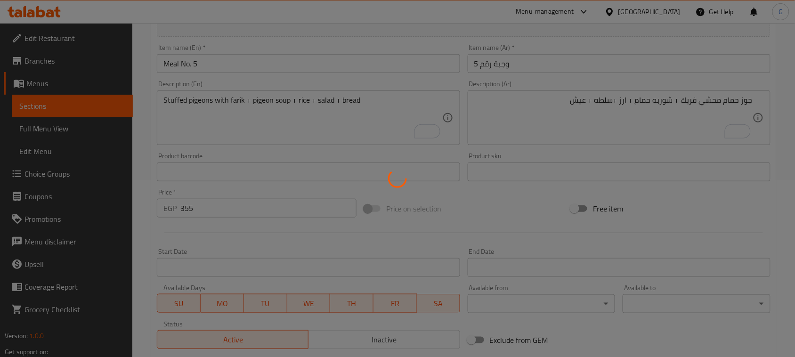
type input "0"
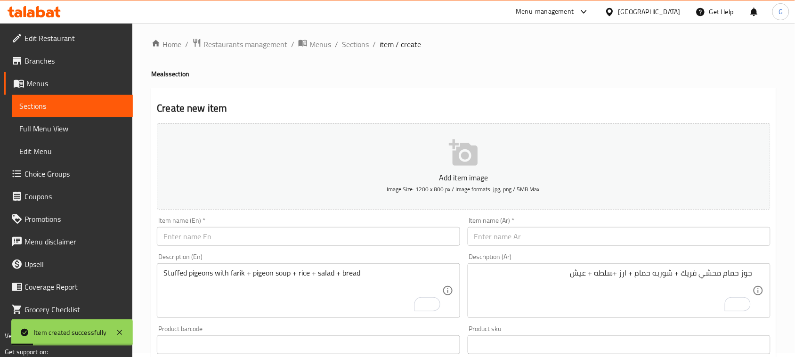
scroll to position [0, 0]
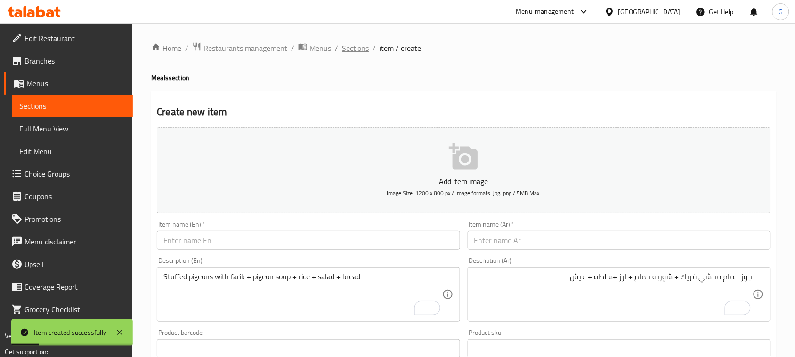
click at [359, 50] on span "Sections" at bounding box center [355, 47] width 27 height 11
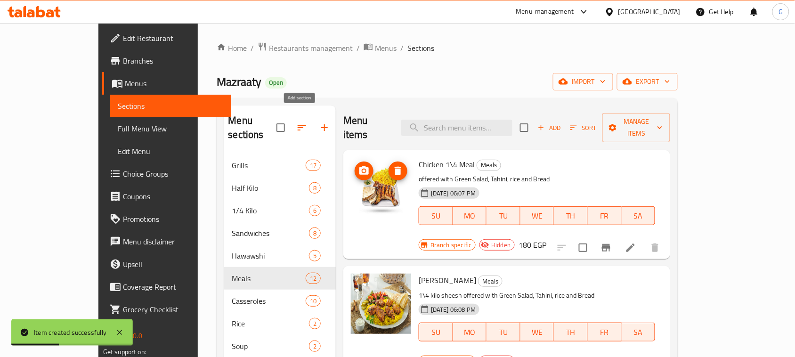
click at [319, 123] on icon "button" at bounding box center [324, 127] width 11 height 11
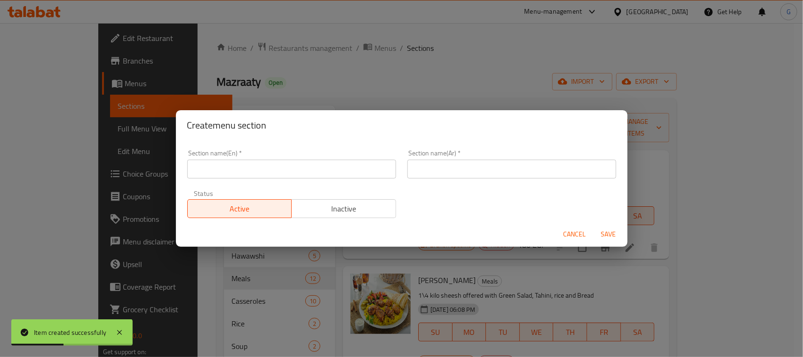
click at [313, 166] on input "text" at bounding box center [291, 169] width 209 height 19
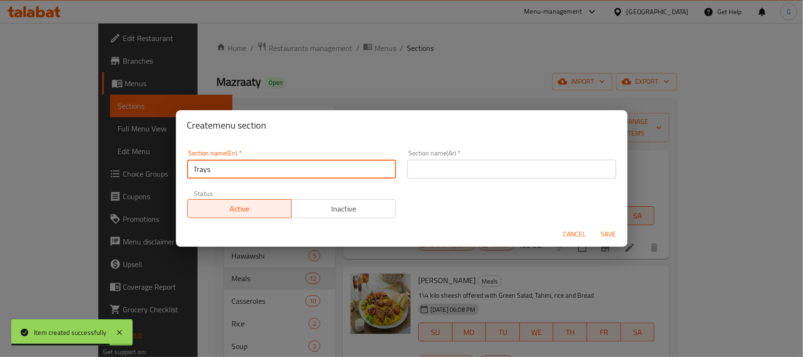
type input "Trays"
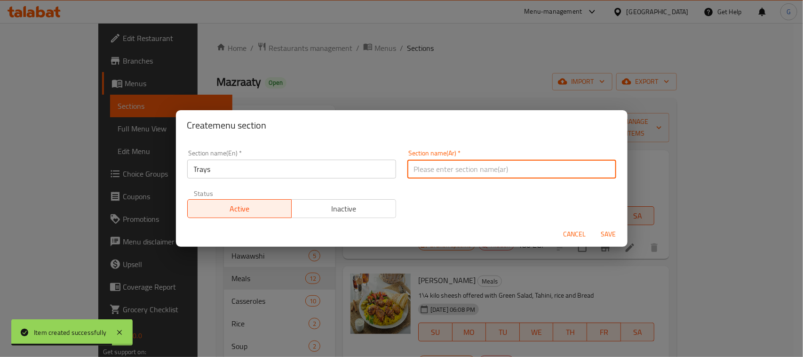
click at [498, 168] on input "text" at bounding box center [512, 169] width 209 height 19
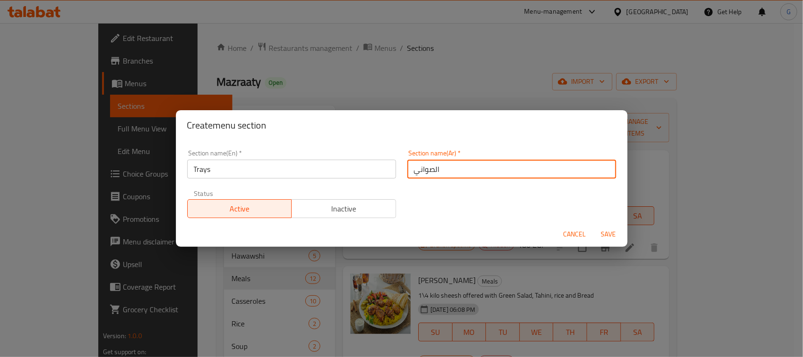
type input "الصواني"
click at [610, 236] on span "Save" at bounding box center [609, 234] width 23 height 12
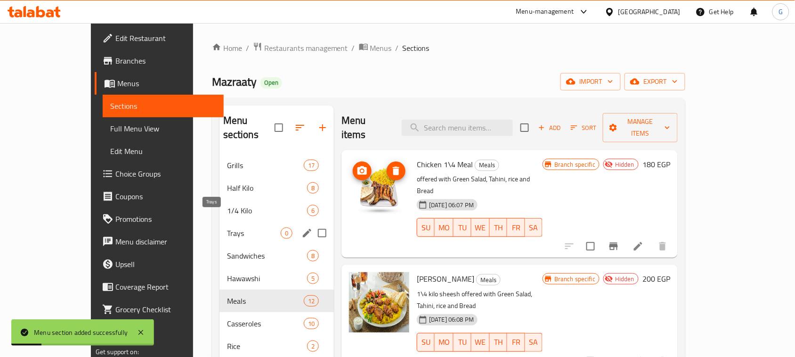
click at [227, 227] on span "Trays" at bounding box center [254, 232] width 54 height 11
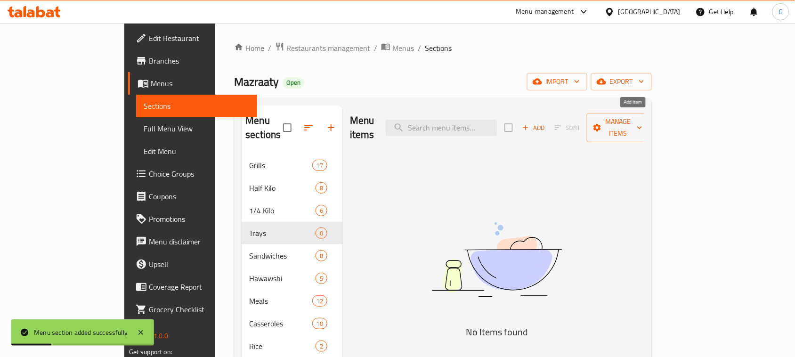
click at [546, 125] on span "Add" at bounding box center [533, 127] width 25 height 11
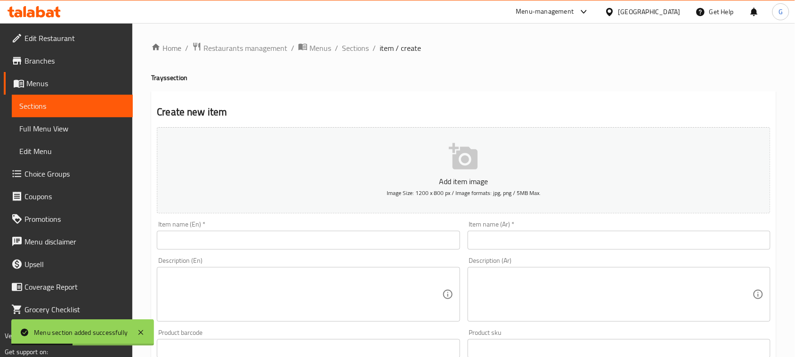
click at [498, 240] on input "text" at bounding box center [618, 240] width 303 height 19
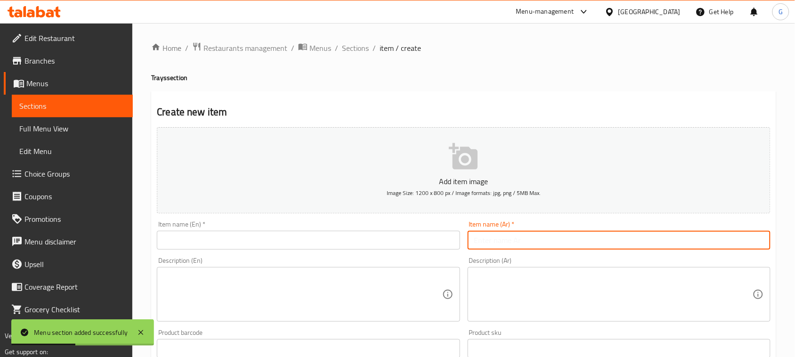
paste input "صنية انا و صحبي"
type input "صنية انا و صحبي"
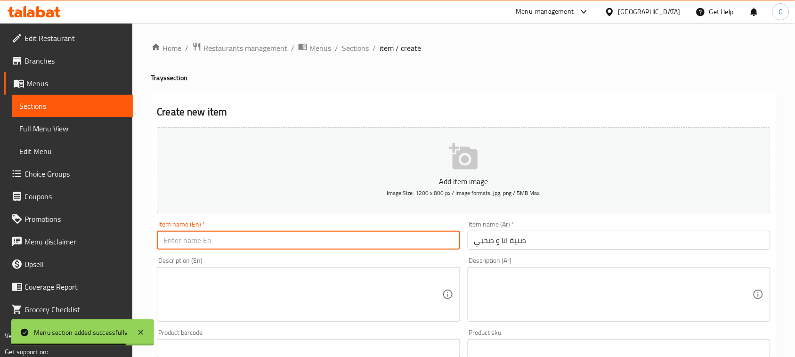
click at [304, 239] on input "text" at bounding box center [308, 240] width 303 height 19
paste input "My friend and I's tray"
type input "My friend and I's tray"
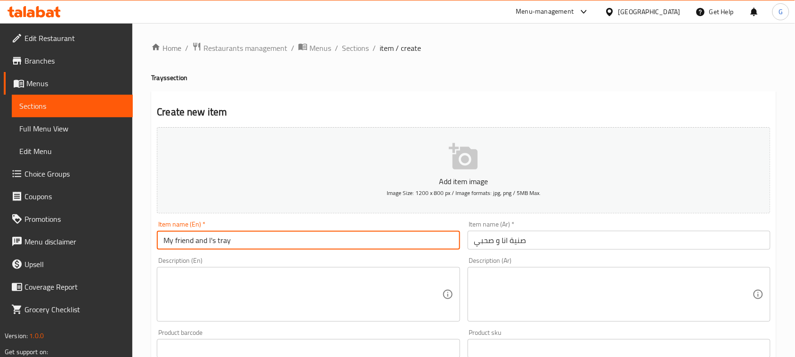
click at [534, 283] on textarea at bounding box center [613, 294] width 278 height 45
paste textarea "ربع كفته و ربع سجق و نص فرخه و رز بسمتي"
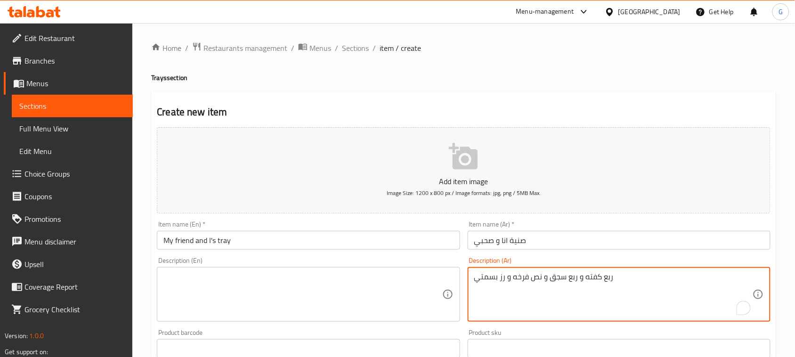
type textarea "ربع كفته و ربع سجق و نص فرخه و رز بسمتي"
click at [356, 280] on textarea at bounding box center [302, 294] width 278 height 45
paste textarea "A quarter of kofta, a quarter of sausage, half a chicken, and basmati rice"
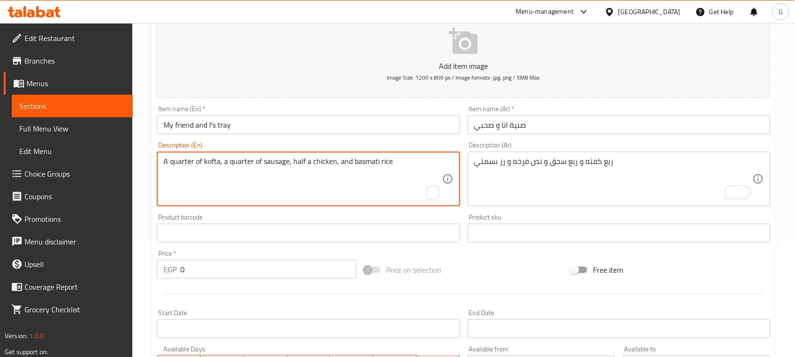
scroll to position [118, 0]
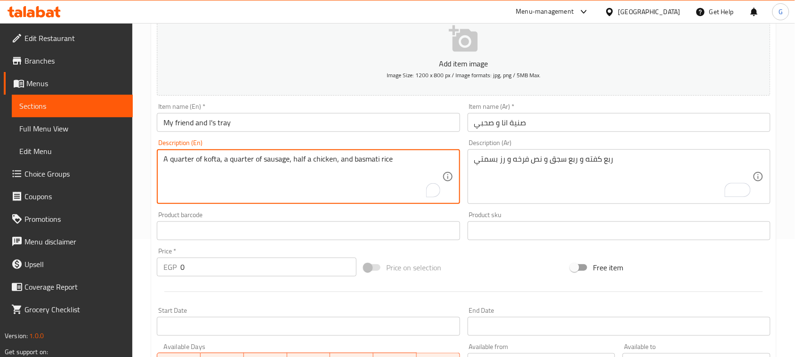
type textarea "A quarter of kofta, a quarter of sausage, half a chicken, and basmati rice"
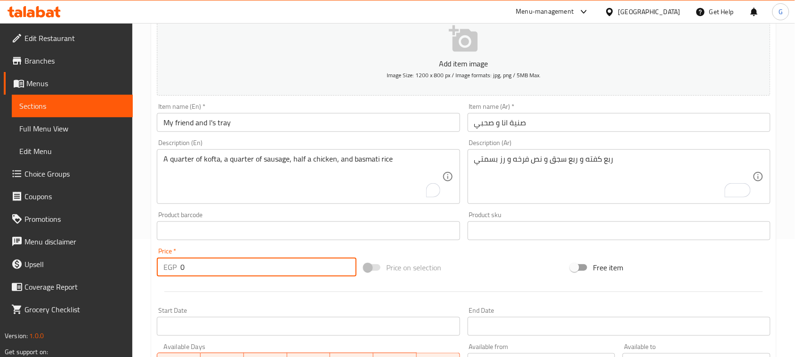
click at [175, 267] on div "EGP 0 Price *" at bounding box center [257, 266] width 200 height 19
type input "575"
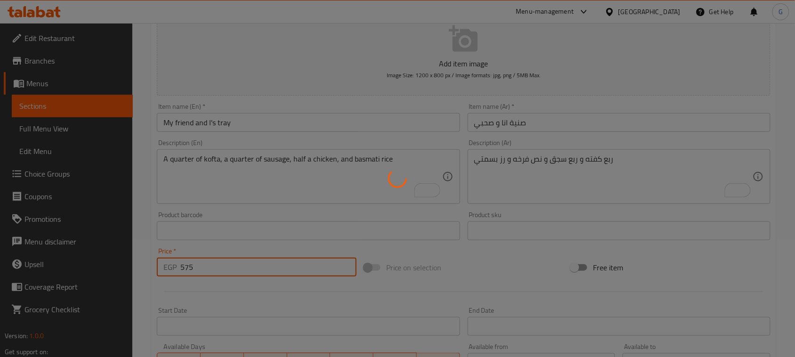
type input "0"
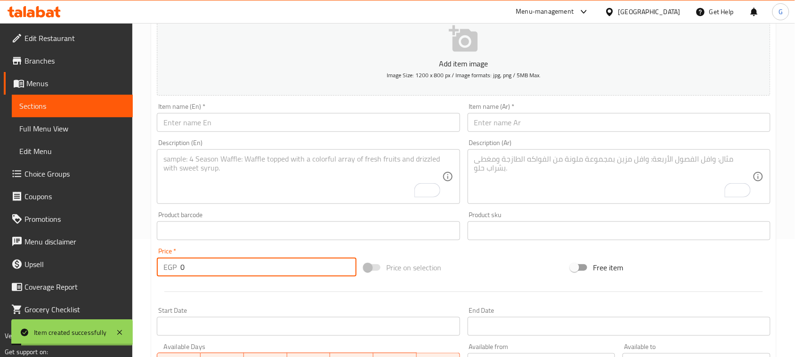
click at [520, 121] on input "text" at bounding box center [618, 122] width 303 height 19
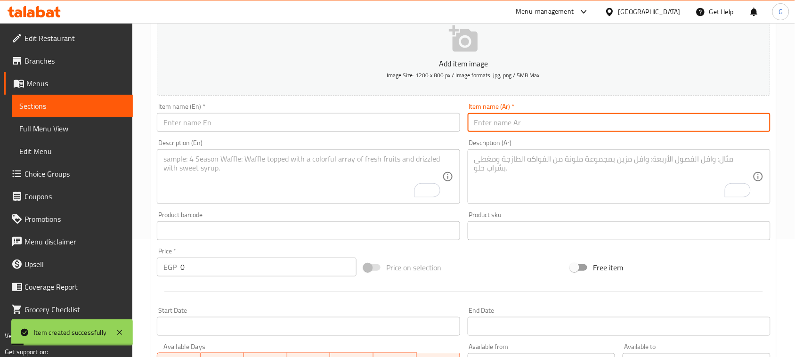
paste input "صنية بال هنا و الشفا"
type input "صنية بال هنا و الشفا"
click at [341, 127] on input "text" at bounding box center [308, 122] width 303 height 19
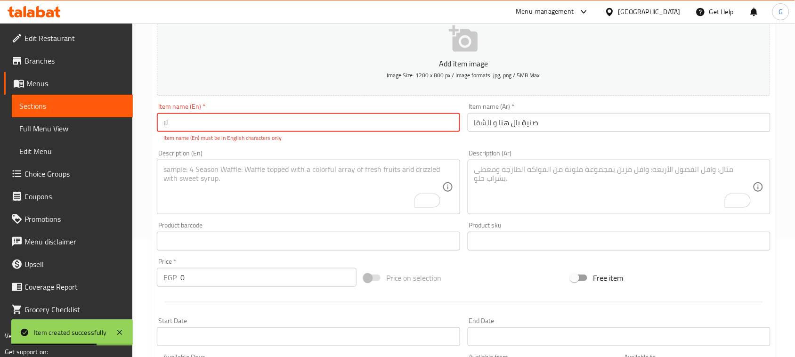
type input "ل"
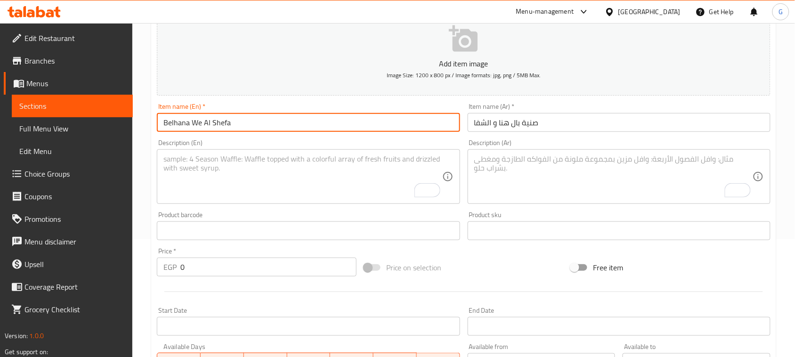
type input "Belhana We Al Shefa"
click at [590, 183] on textarea "To enrich screen reader interactions, please activate Accessibility in Grammarl…" at bounding box center [613, 176] width 278 height 45
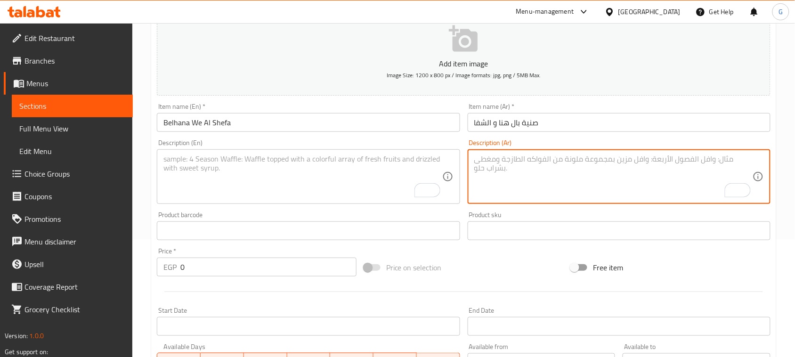
paste textarea "نص كفته + ربع سجق + نص فرخه شيش + رز بسمتي"
type textarea "نص كفته + ربع سجق + نص فرخه شيش + رز بسمتي"
click at [385, 161] on textarea "To enrich screen reader interactions, please activate Accessibility in Grammarl…" at bounding box center [302, 176] width 278 height 45
paste textarea "Half a kofta + a quarter of sausage + half a shish kebab + basmati rice"
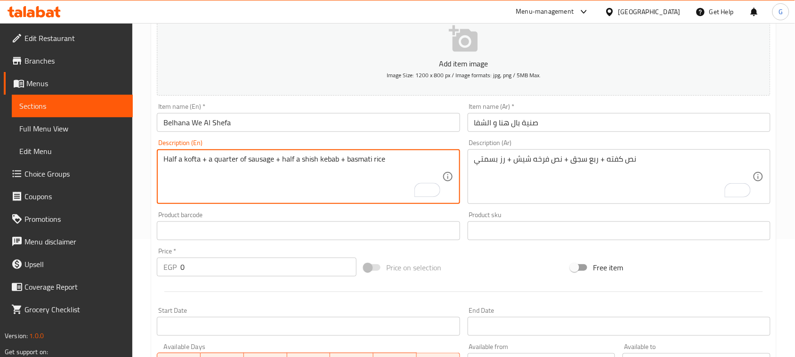
type textarea "Half a kofta + a quarter of sausage + half a shish kebab + basmati rice"
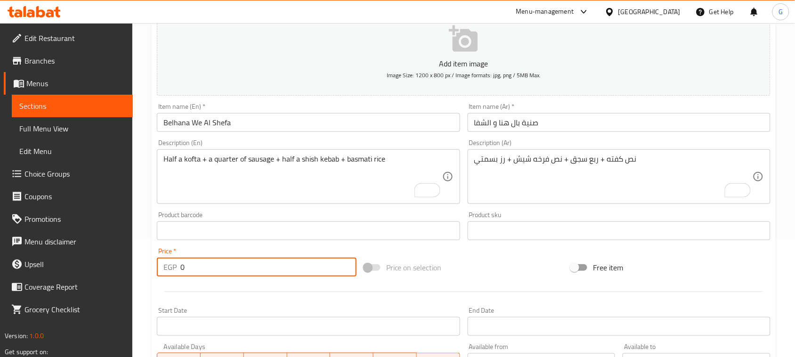
drag, startPoint x: 186, startPoint y: 269, endPoint x: 169, endPoint y: 266, distance: 17.3
click at [169, 266] on div "EGP 0 Price *" at bounding box center [257, 266] width 200 height 19
paste input "65"
type input "650"
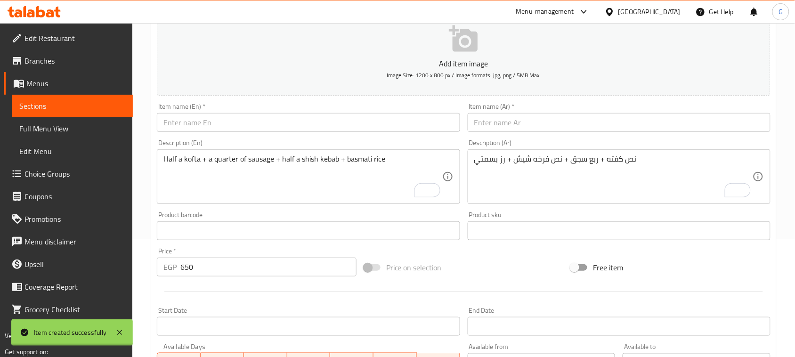
type input "0"
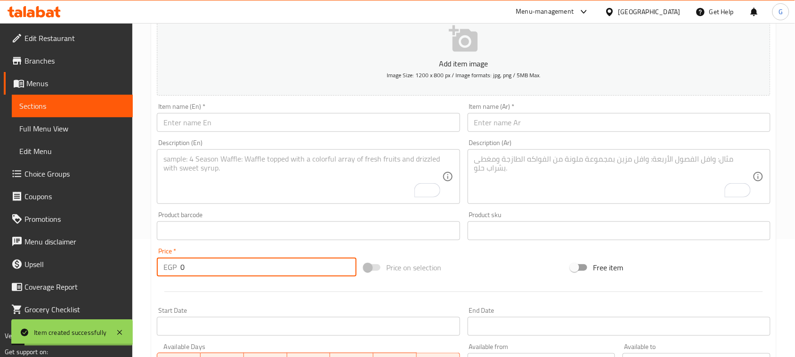
click at [525, 130] on input "text" at bounding box center [618, 122] width 303 height 19
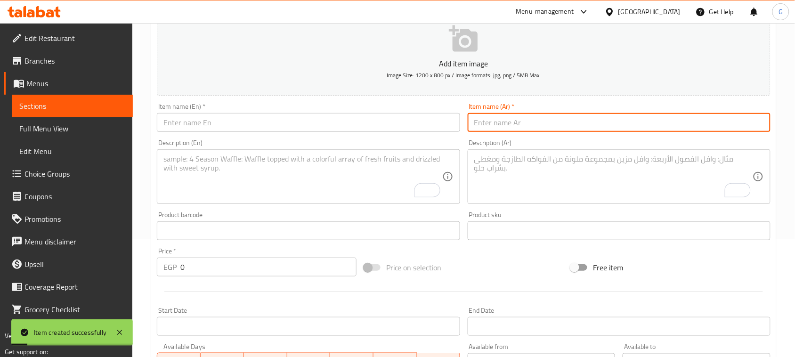
paste input "صنية لمتنا الحلوه"
type input "صنية لمتنا الحلوه"
click at [364, 126] on input "text" at bounding box center [308, 122] width 303 height 19
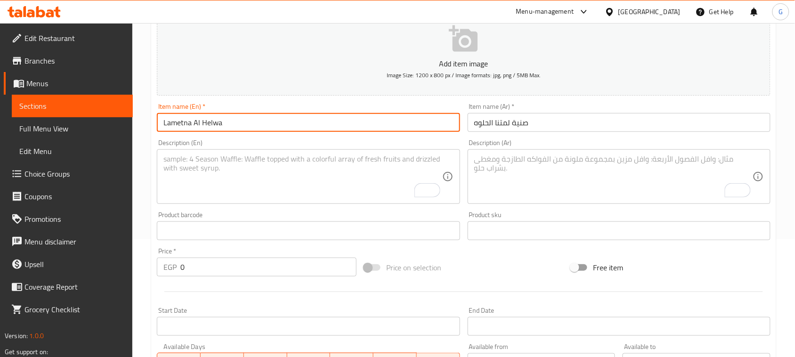
type input "Lametna Al Helwa"
click at [565, 170] on textarea "To enrich screen reader interactions, please activate Accessibility in Grammarl…" at bounding box center [613, 176] width 278 height 45
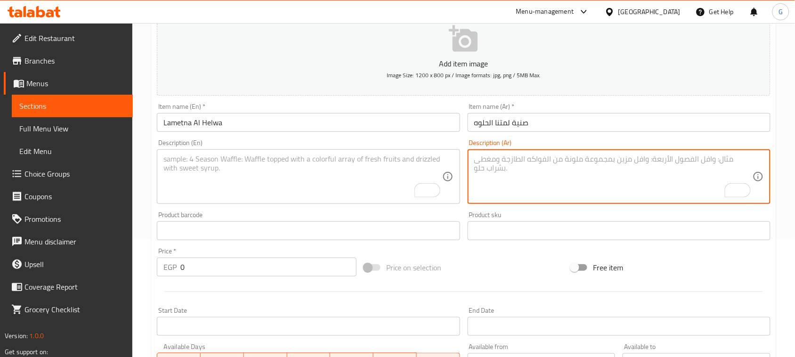
paste textarea "كيلو كفته + نص فرخه شيش + 2 حواوشي + ممبار + سمبوسه + ارز بسمتي"
type textarea "كيلو كفته + نص فرخه شيش + 2 حواوشي + ممبار + سمبوسه + ارز بسمتي"
click at [404, 171] on textarea "To enrich screen reader interactions, please activate Accessibility in Grammarl…" at bounding box center [302, 176] width 278 height 45
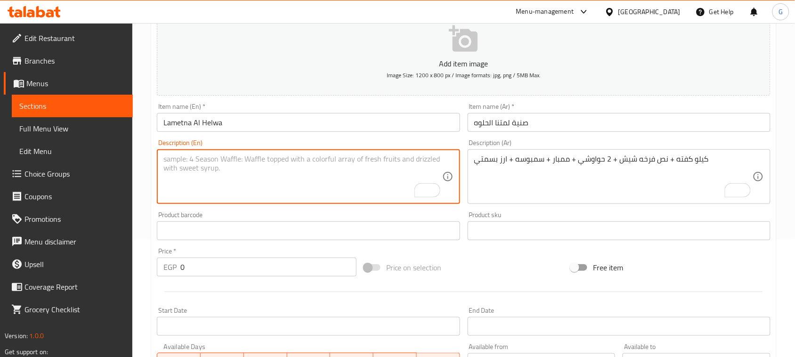
paste textarea "1 kg kofta + 1/2 shish kebab + 2 hawawshi + mombar + samosa + basmati rice"
type textarea "1 kg kofta + 1/2 shish kebab + 2 hawawshi + mombar + samosa + basmati rice"
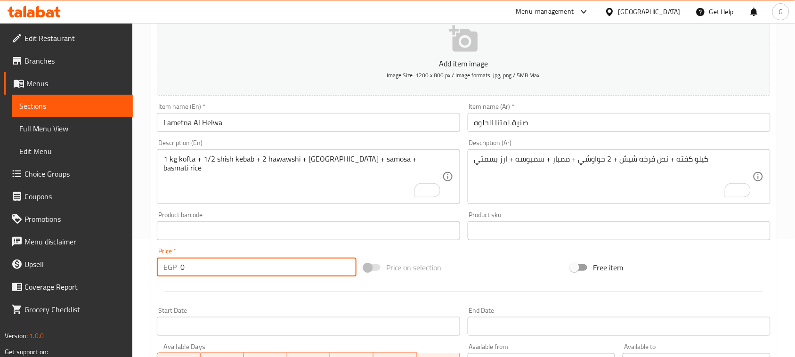
drag, startPoint x: 190, startPoint y: 269, endPoint x: 177, endPoint y: 264, distance: 14.0
click at [177, 264] on div "EGP 0 Price *" at bounding box center [257, 266] width 200 height 19
paste input "120"
type input "1200"
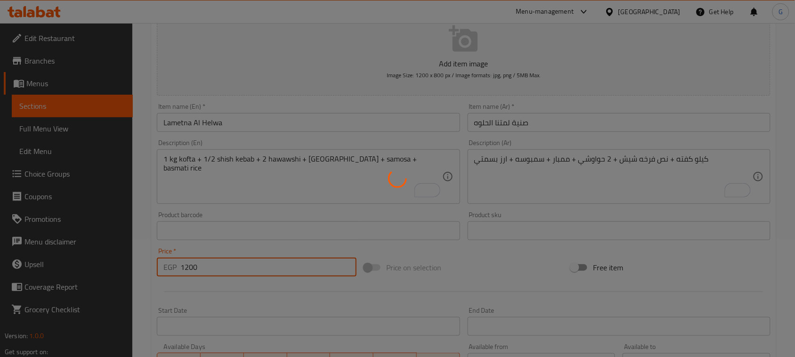
type input "0"
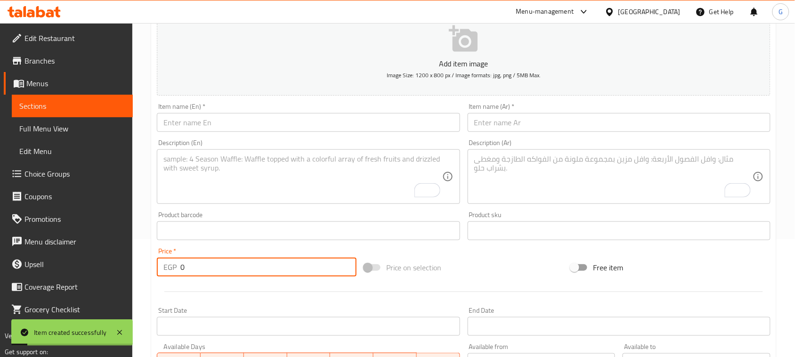
click at [532, 123] on input "text" at bounding box center [618, 122] width 303 height 19
paste input "صنية البشوات"
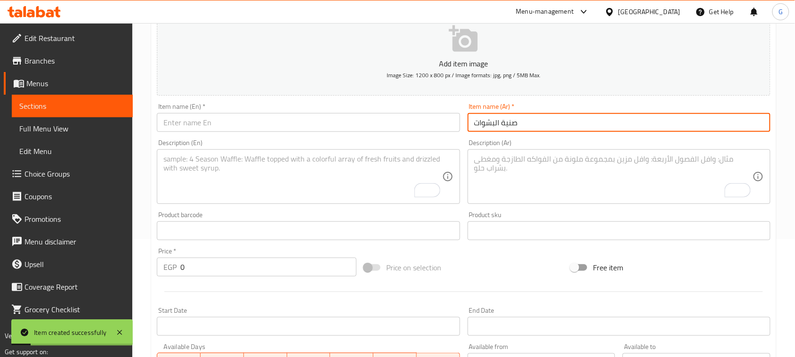
type input "صنية البشوات"
click at [362, 129] on input "text" at bounding box center [308, 122] width 303 height 19
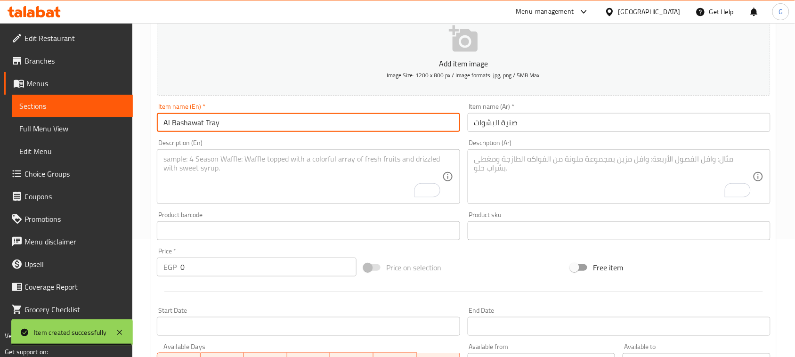
type input "Al Bashawat Tray"
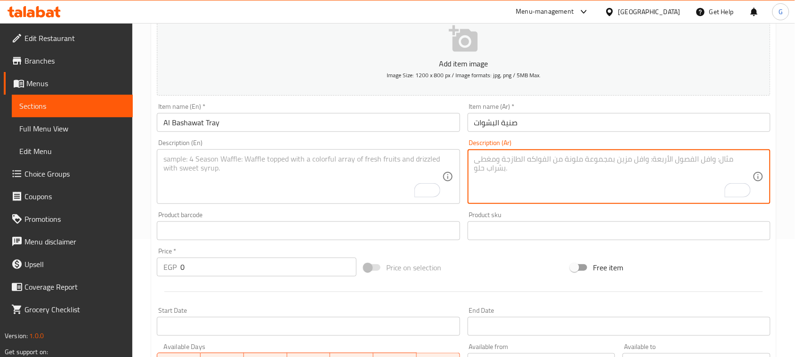
click at [551, 169] on textarea "To enrich screen reader interactions, please activate Accessibility in Grammarl…" at bounding box center [613, 176] width 278 height 45
paste textarea "نص طرب + نص كفته + نص سجق + فرخه شيش كمله + ممبار + سمبوسه + ارز بسمتي"
type textarea "نص طرب + نص كفته + نص سجق + فرخه شيش كمله + ممبار + سمبوسه + ارز بسمتي"
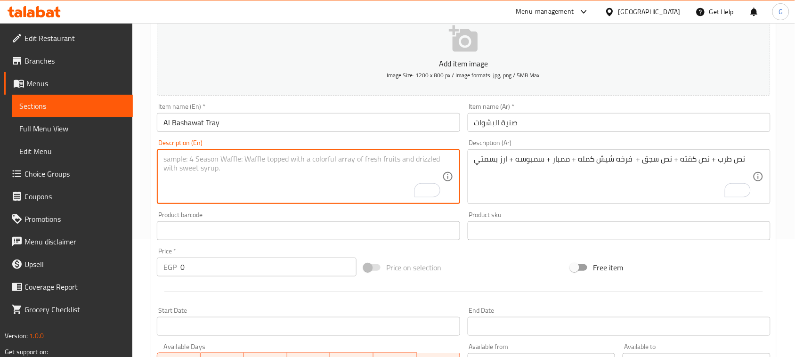
click at [347, 161] on textarea "To enrich screen reader interactions, please activate Accessibility in Grammarl…" at bounding box center [302, 176] width 278 height 45
paste textarea "Half Tarab + Half Kofta + Half Sausage + Whole Shish Chicken + Mombar + Samosa …"
type textarea "Half Tarab + Half Kofta + Half Sausage + Whole Shish Chicken + Mombar + Samosa …"
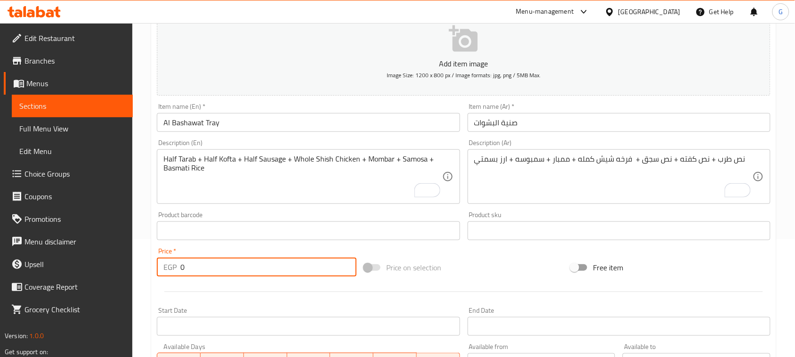
drag, startPoint x: 192, startPoint y: 269, endPoint x: 182, endPoint y: 269, distance: 9.9
click at [182, 269] on input "0" at bounding box center [268, 266] width 176 height 19
paste input "155"
type input "1550"
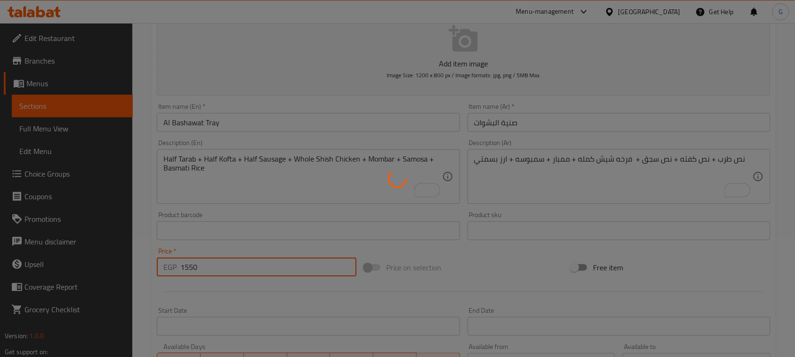
type input "0"
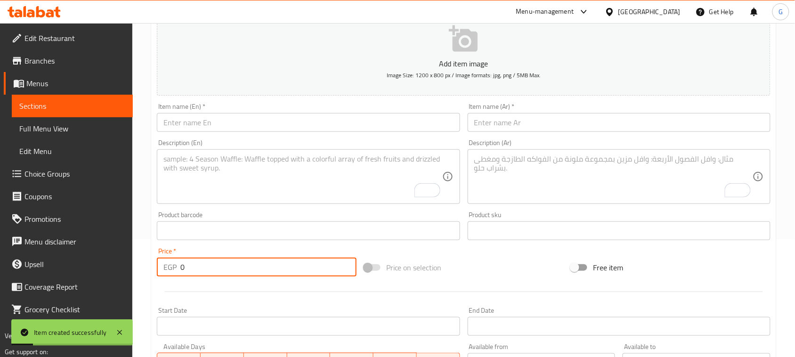
scroll to position [0, 0]
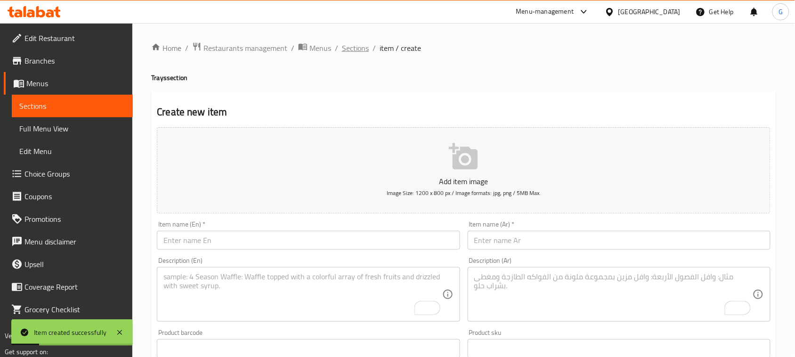
click at [357, 51] on span "Sections" at bounding box center [355, 47] width 27 height 11
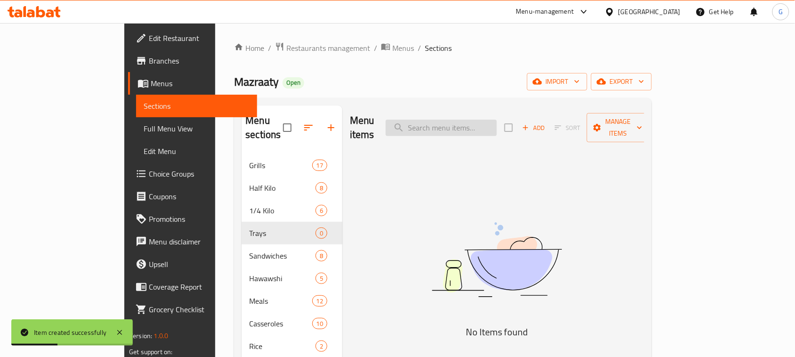
click at [481, 121] on input "search" at bounding box center [441, 128] width 111 height 16
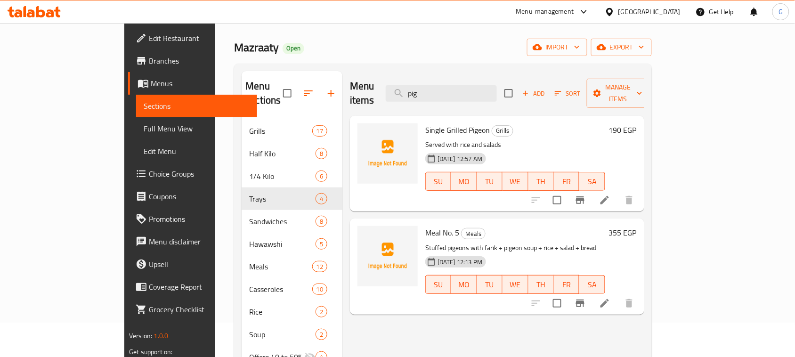
scroll to position [59, 0]
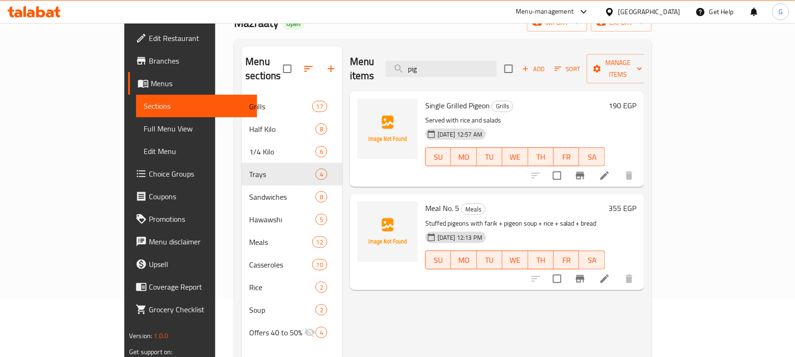
click at [445, 98] on span "Single Grilled Pigeon" at bounding box center [457, 105] width 64 height 14
copy span "Pigeon"
click at [465, 61] on input "pig" at bounding box center [441, 69] width 111 height 16
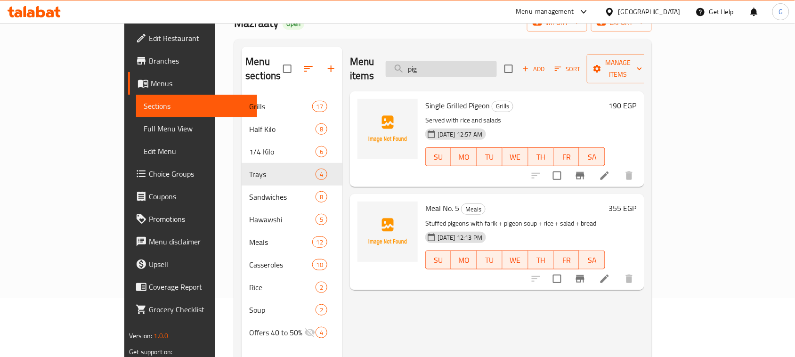
paste input "Pigeon"
type input "Pigeon"
click at [492, 101] on span "Grills" at bounding box center [502, 106] width 21 height 11
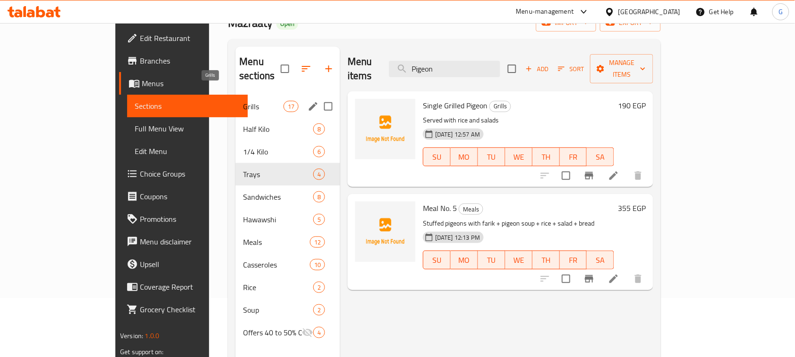
click at [243, 101] on span "Grills" at bounding box center [263, 106] width 40 height 11
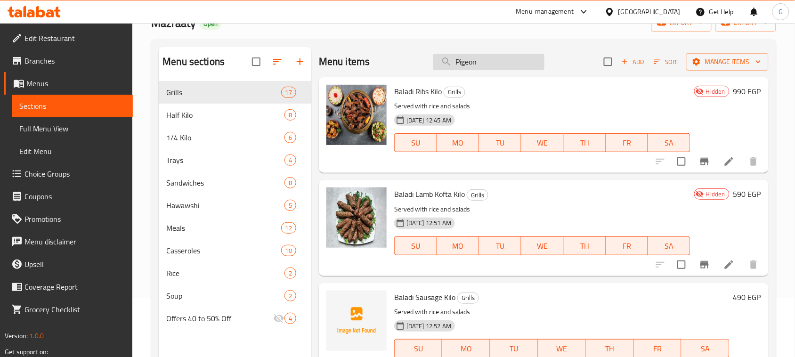
click at [464, 62] on input "Pigeon" at bounding box center [488, 62] width 111 height 16
click at [454, 66] on input "Pigeon" at bounding box center [488, 62] width 111 height 16
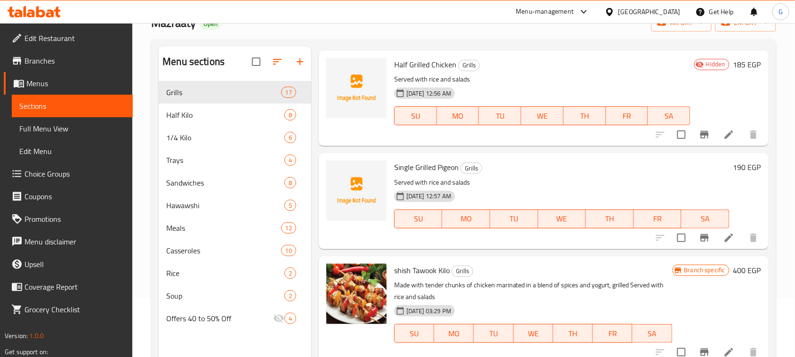
scroll to position [908, 0]
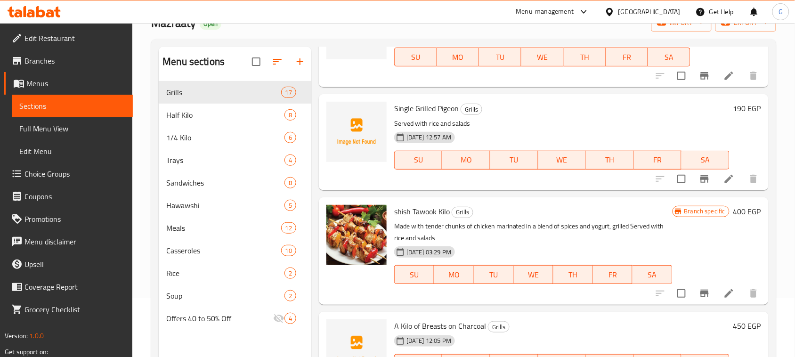
click at [445, 113] on span "Single Grilled Pigeon" at bounding box center [426, 108] width 64 height 14
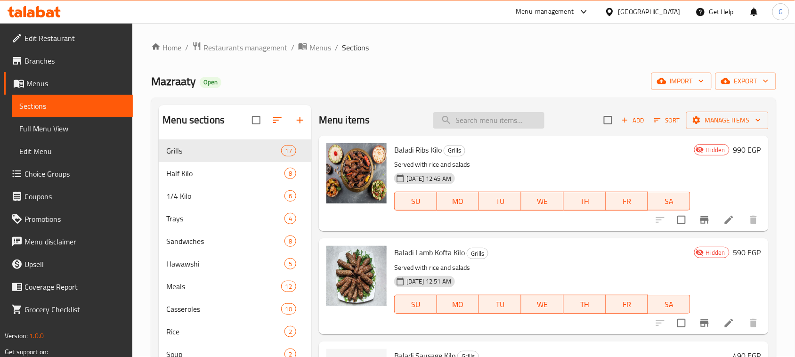
scroll to position [0, 0]
click at [469, 120] on input "search" at bounding box center [488, 120] width 111 height 16
paste input "Pigeon"
type input "Pigeon"
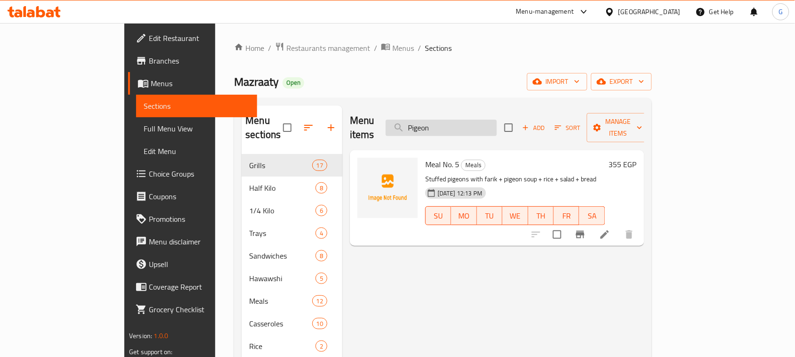
click at [465, 126] on input "Pigeon" at bounding box center [441, 128] width 111 height 16
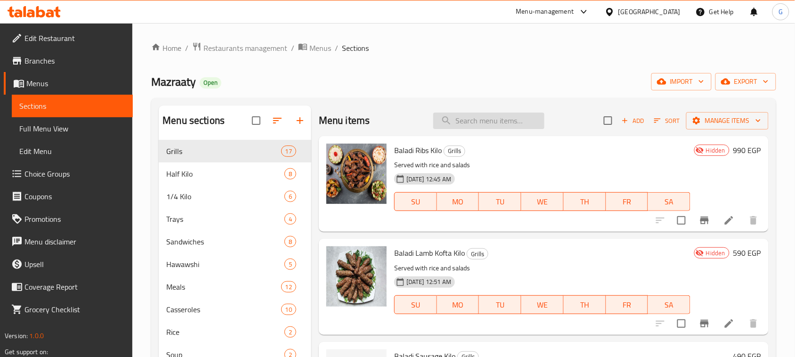
click at [465, 120] on input "search" at bounding box center [488, 120] width 111 height 16
paste input "Pigeon"
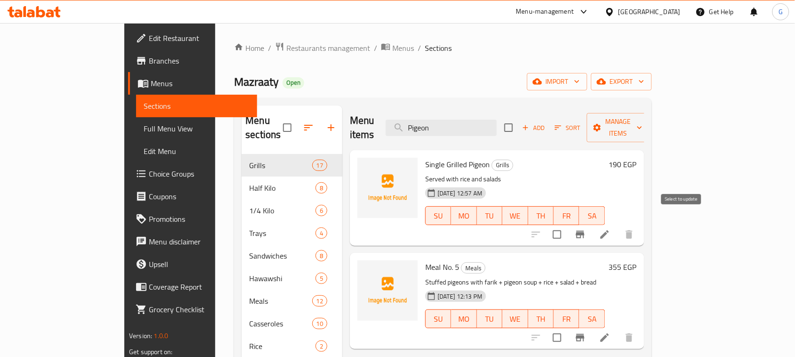
type input "Pigeon"
click at [567, 225] on input "checkbox" at bounding box center [557, 235] width 20 height 20
click at [642, 121] on span "Manage items" at bounding box center [618, 128] width 48 height 24
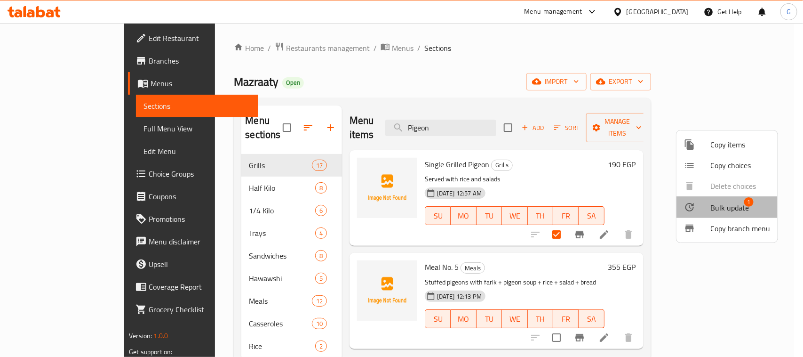
click at [732, 208] on span "Bulk update" at bounding box center [730, 207] width 39 height 11
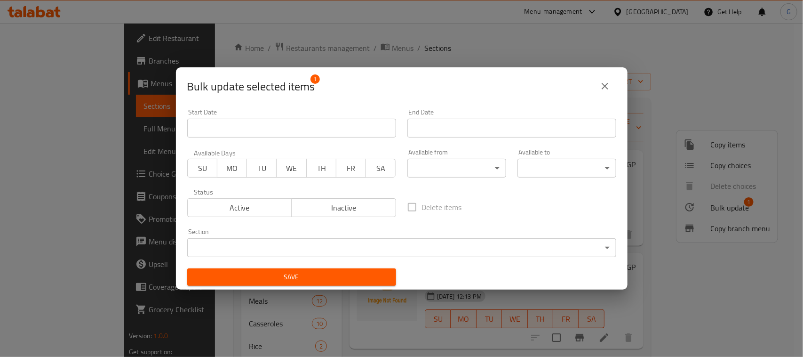
click at [329, 208] on span "Inactive" at bounding box center [344, 208] width 97 height 14
click at [292, 271] on span "Save" at bounding box center [292, 277] width 194 height 12
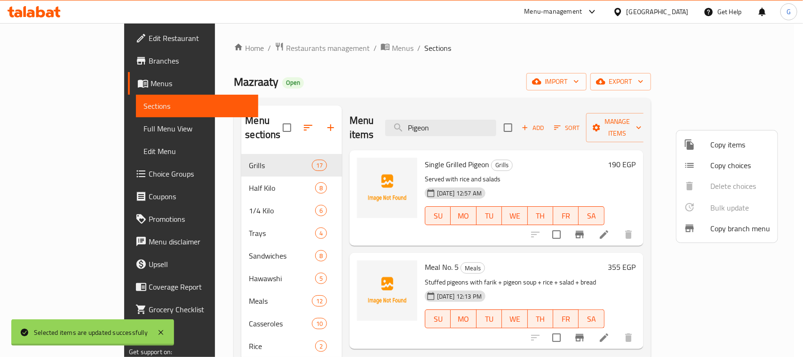
checkbox input "false"
click at [227, 149] on div at bounding box center [401, 178] width 803 height 357
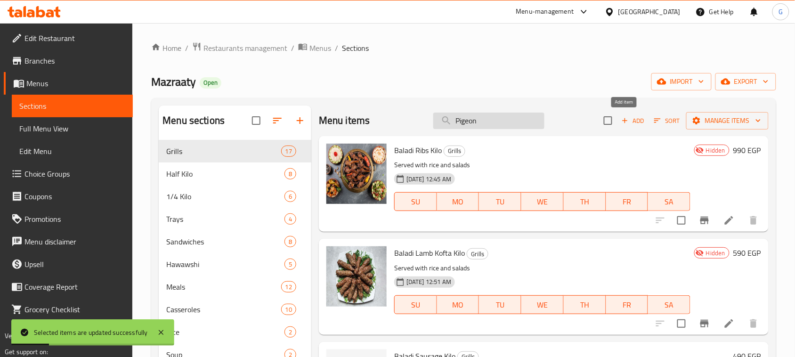
click at [488, 128] on input "Pigeon" at bounding box center [488, 120] width 111 height 16
click at [628, 121] on span "Add" at bounding box center [632, 120] width 25 height 11
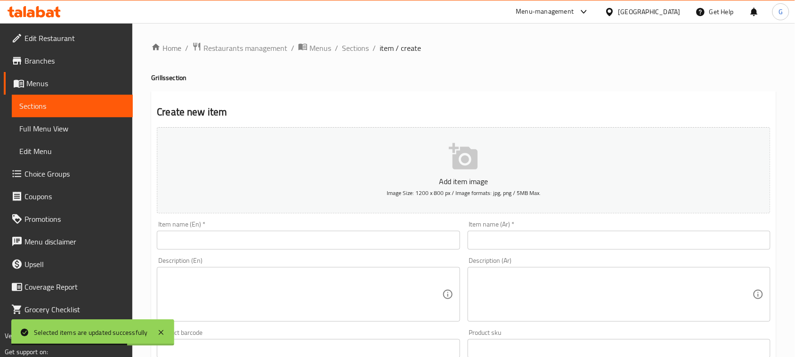
click at [551, 236] on input "text" at bounding box center [618, 240] width 303 height 19
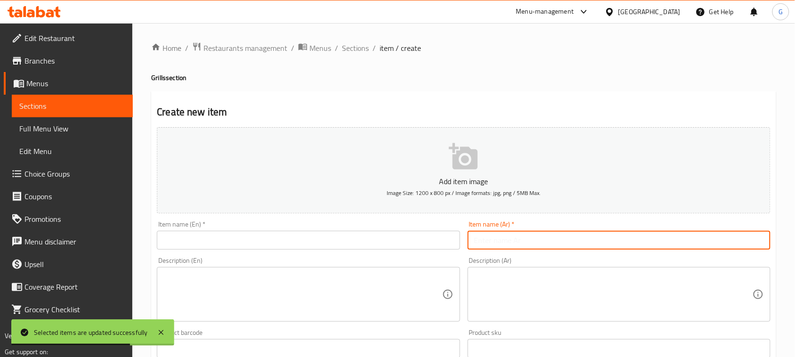
paste input "فرد حمام محشي فريك"
type input "فرد حمام محشي فريك"
click at [335, 240] on input "text" at bounding box center [308, 240] width 303 height 19
paste input "Stuffed pigeon with freekeh"
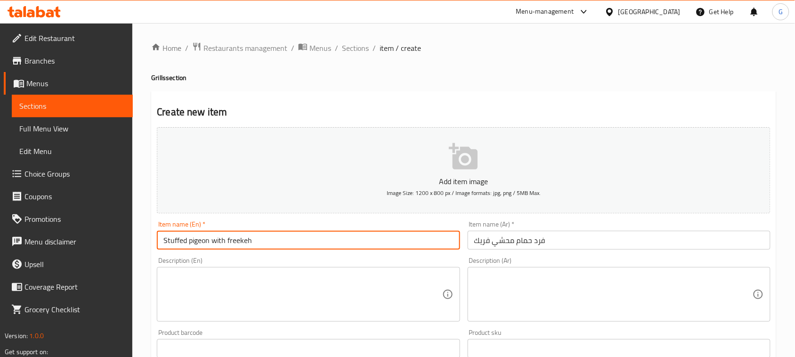
type input "Stuffed pigeon with freekeh"
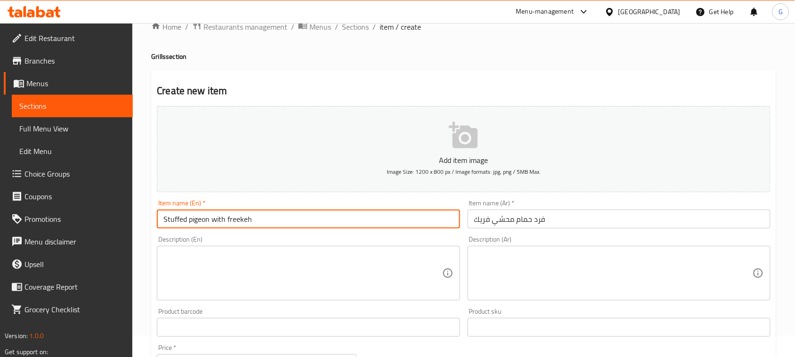
scroll to position [177, 0]
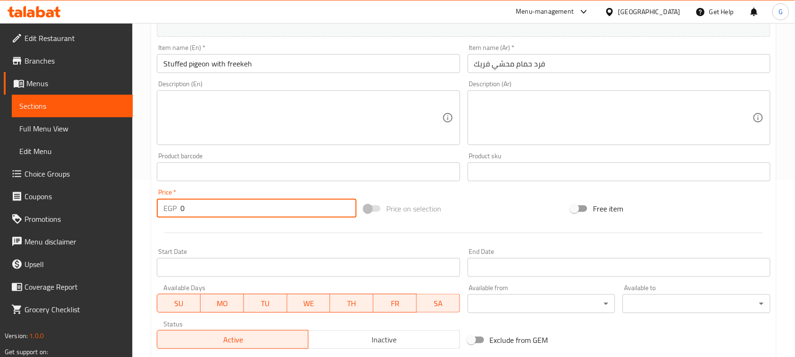
drag, startPoint x: 182, startPoint y: 209, endPoint x: 162, endPoint y: 207, distance: 19.8
click at [162, 207] on div "EGP 0 Price *" at bounding box center [257, 208] width 200 height 19
paste input "185"
type input "185"
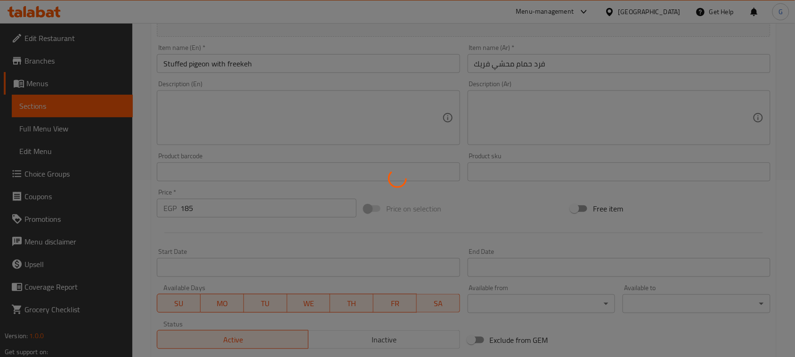
type input "0"
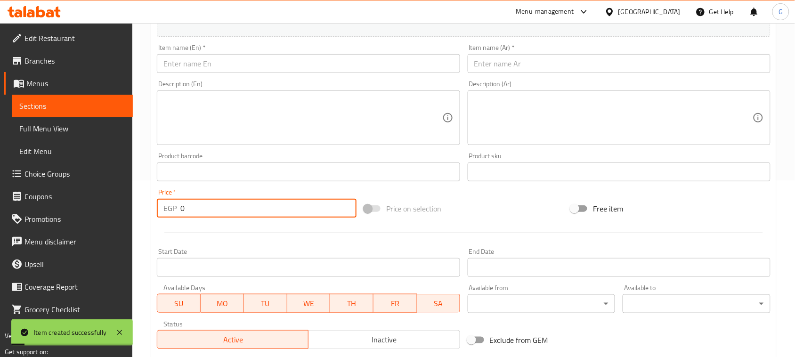
click at [561, 64] on input "text" at bounding box center [618, 63] width 303 height 19
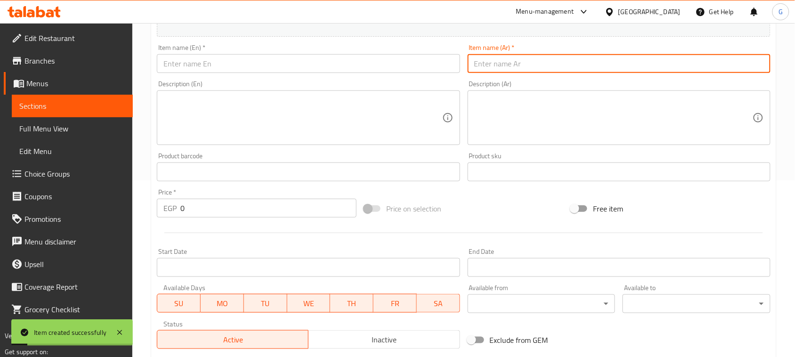
paste input "حمام محشي ارز"
type input "حمام محشي ارز"
click at [312, 59] on input "text" at bounding box center [308, 63] width 303 height 19
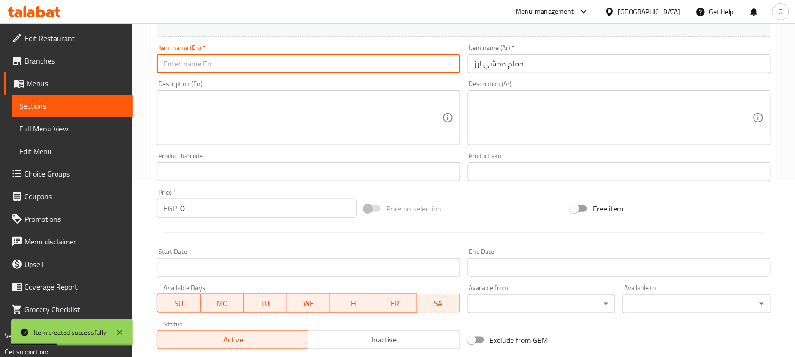
paste input "Stuffed pigeon with rice"
type input "Stuffed pigeon with rice"
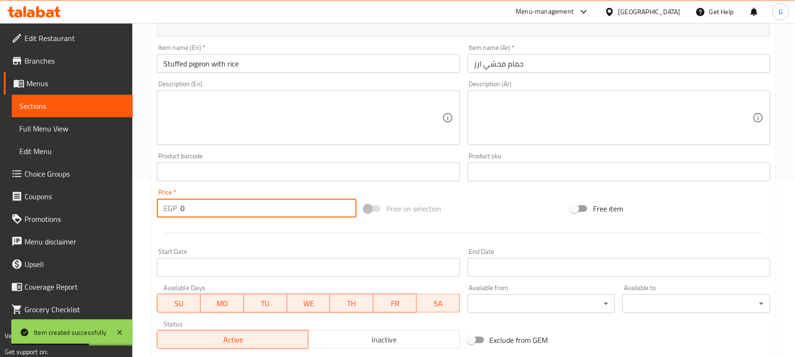
drag, startPoint x: 189, startPoint y: 206, endPoint x: 159, endPoint y: 204, distance: 29.7
click at [159, 204] on div "EGP 0 Price *" at bounding box center [257, 208] width 200 height 19
type input "185"
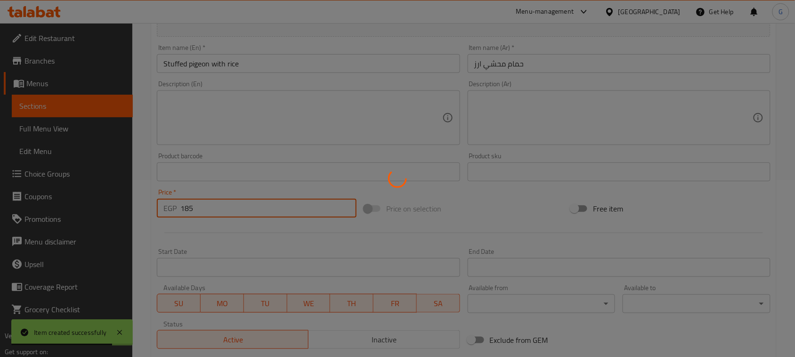
type input "0"
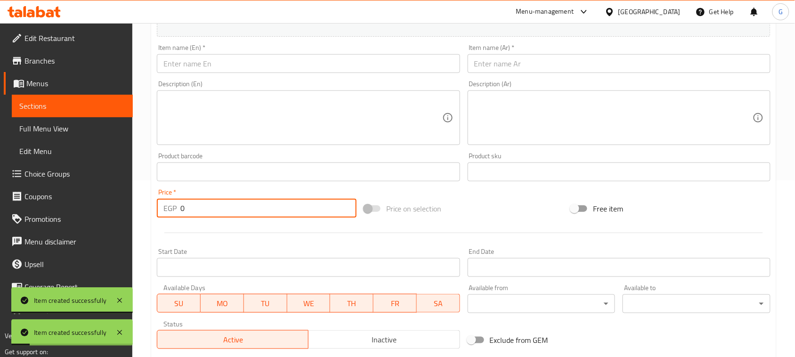
click at [554, 67] on input "text" at bounding box center [618, 63] width 303 height 19
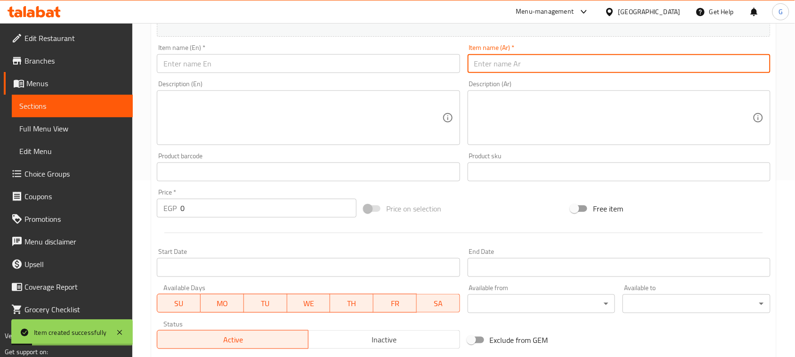
paste input "حمام مشوي"
type input "حمام مشوي"
click at [347, 65] on input "text" at bounding box center [308, 63] width 303 height 19
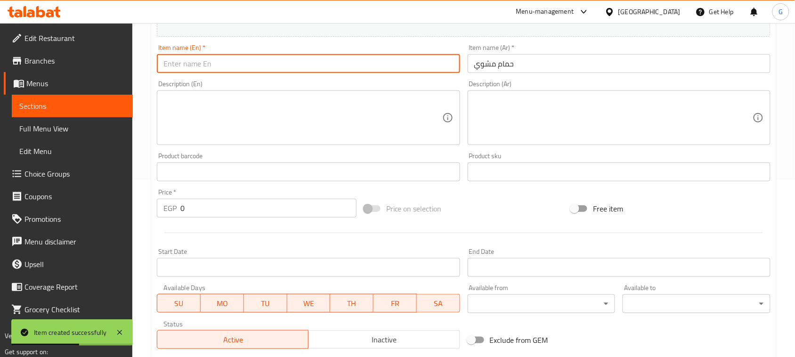
paste input "Grilled pigeon"
type input "Grilled pigeon"
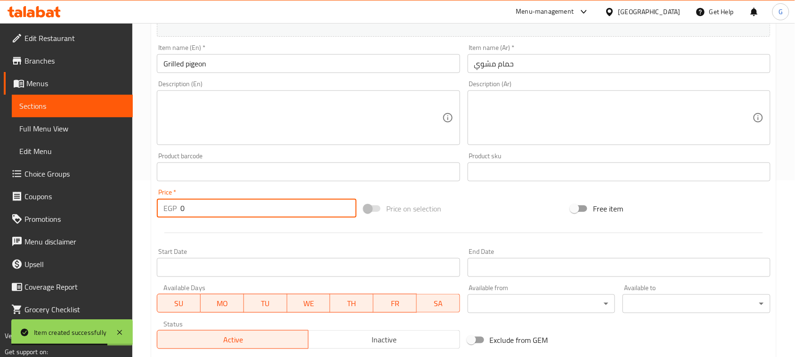
drag, startPoint x: 190, startPoint y: 211, endPoint x: 168, endPoint y: 208, distance: 21.8
click at [168, 209] on div "EGP 0 Price *" at bounding box center [257, 208] width 200 height 19
paste input "18"
type input "180"
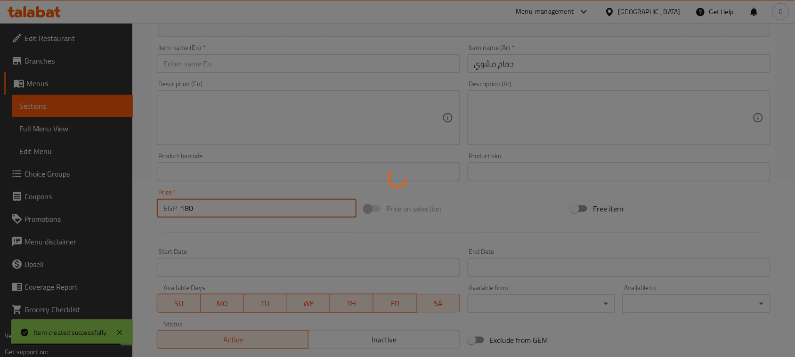
type input "0"
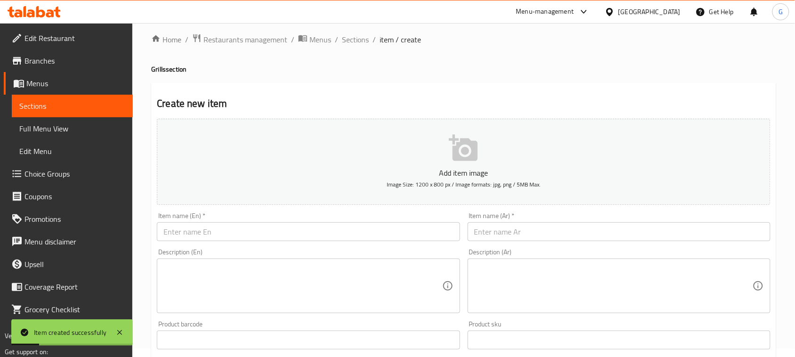
scroll to position [0, 0]
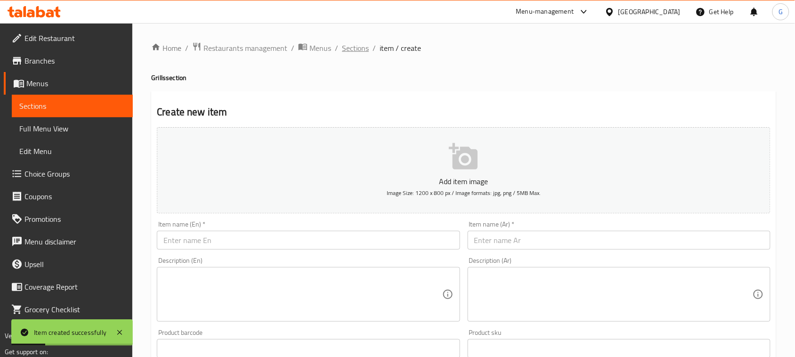
click at [354, 48] on span "Sections" at bounding box center [355, 47] width 27 height 11
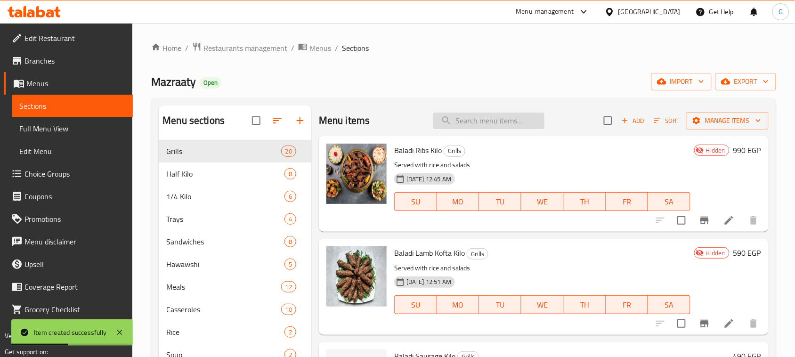
click at [499, 119] on input "search" at bounding box center [488, 120] width 111 height 16
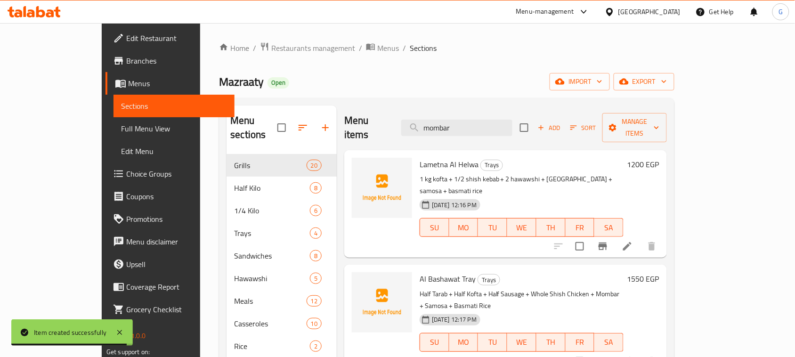
scroll to position [118, 0]
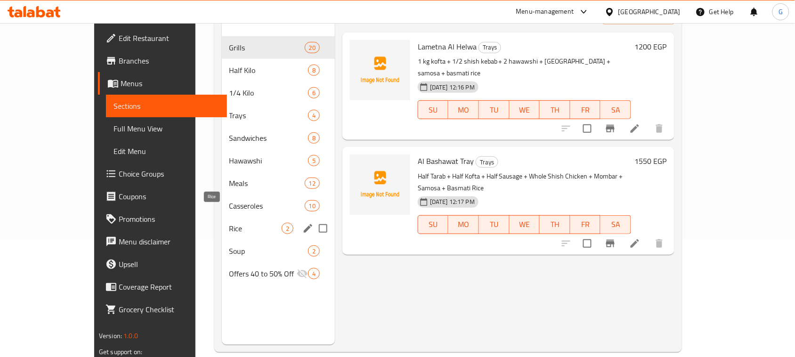
type input "mombar"
click at [229, 223] on span "Rice" at bounding box center [255, 228] width 52 height 11
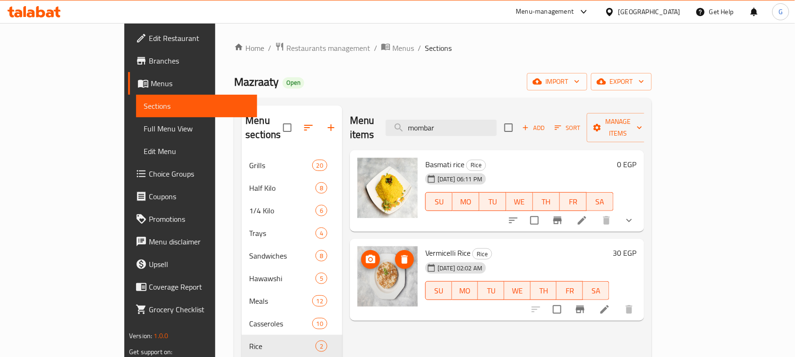
scroll to position [132, 0]
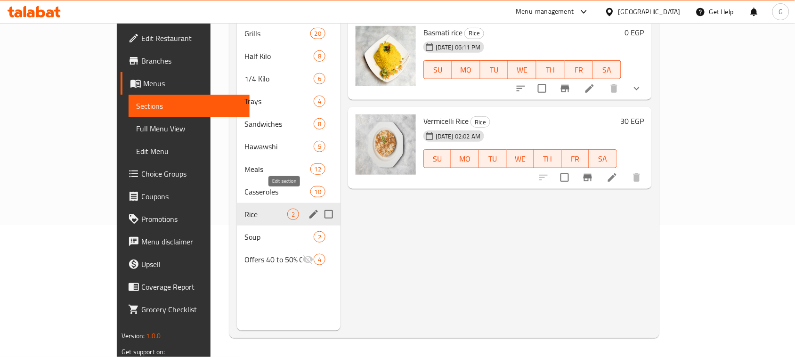
click at [306, 207] on button "edit" at bounding box center [313, 214] width 14 height 14
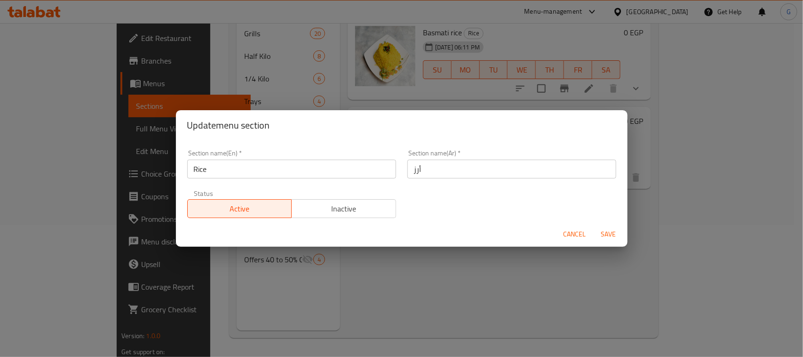
click at [337, 208] on span "Inactive" at bounding box center [344, 209] width 97 height 14
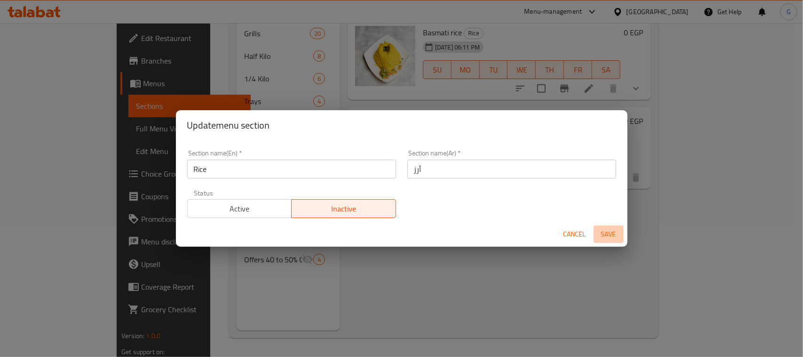
click at [608, 234] on span "Save" at bounding box center [609, 234] width 23 height 12
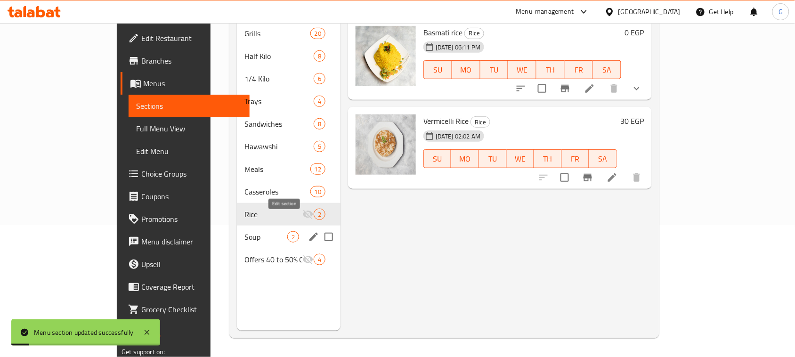
click at [308, 231] on icon "edit" at bounding box center [313, 236] width 11 height 11
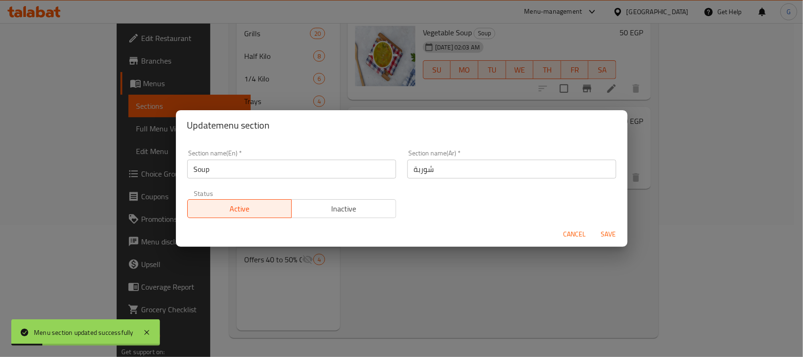
click at [333, 211] on span "Inactive" at bounding box center [344, 209] width 97 height 14
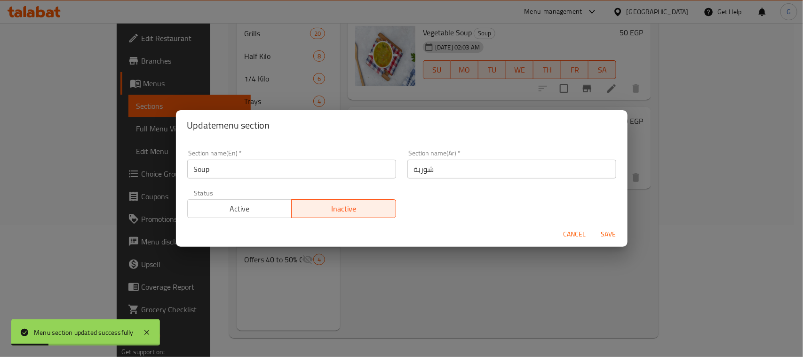
click at [608, 232] on span "Save" at bounding box center [609, 234] width 23 height 12
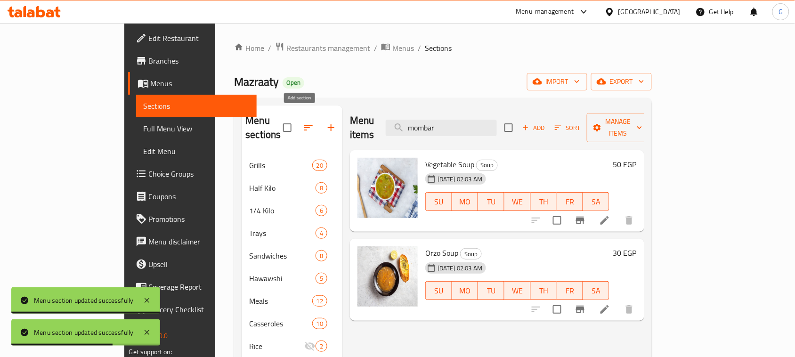
click at [325, 124] on icon "button" at bounding box center [330, 127] width 11 height 11
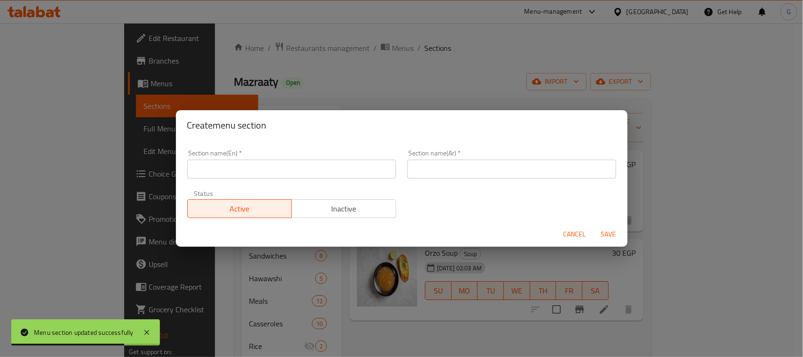
click at [426, 175] on input "text" at bounding box center [512, 169] width 209 height 19
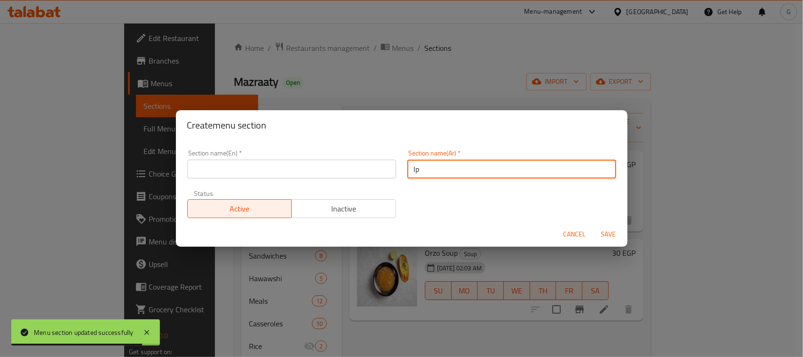
type input "l"
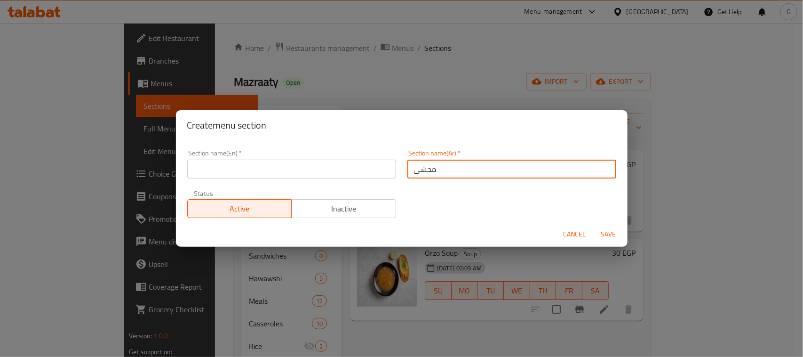
type input "محشي"
click at [349, 173] on input "text" at bounding box center [291, 169] width 209 height 19
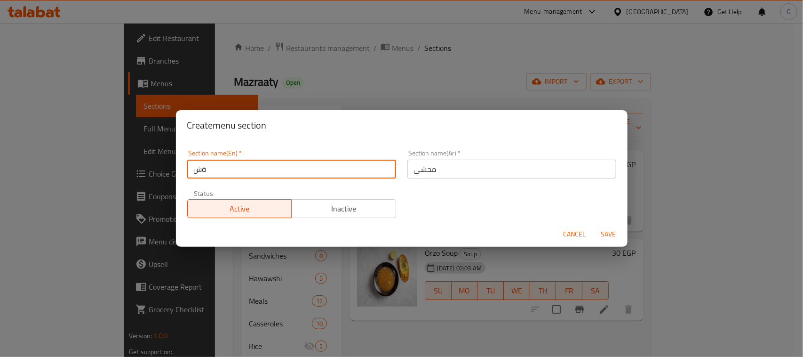
type input "ة"
type input "Mahashi"
click at [617, 232] on span "Save" at bounding box center [609, 234] width 23 height 12
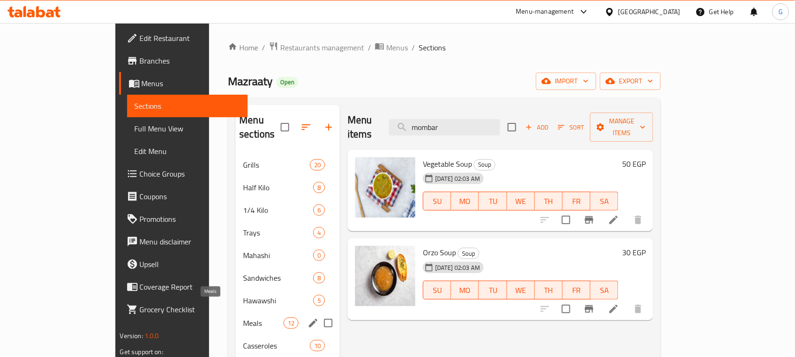
scroll to position [118, 0]
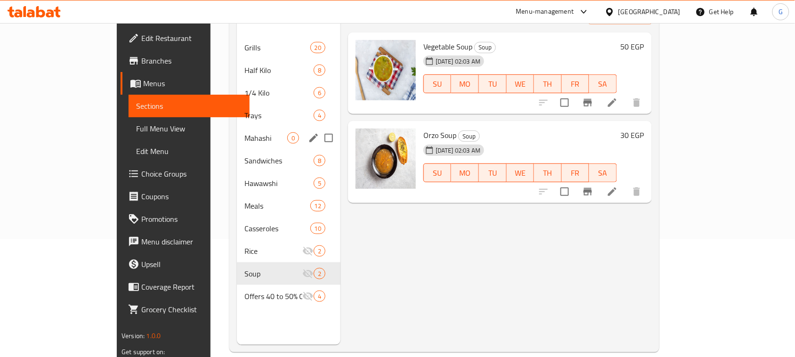
click at [237, 127] on div "Mahashi 0" at bounding box center [289, 138] width 104 height 23
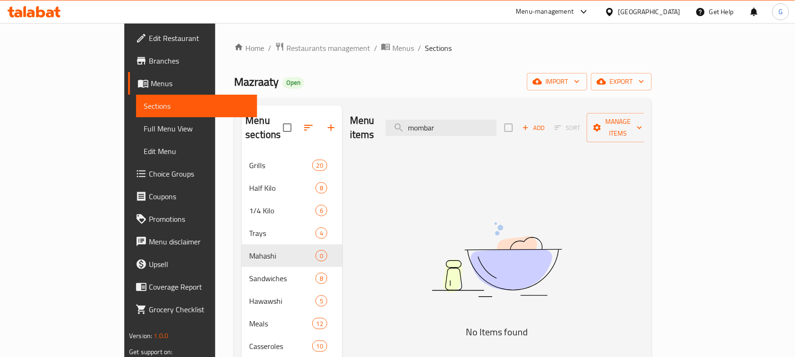
click at [546, 122] on span "Add" at bounding box center [533, 127] width 25 height 11
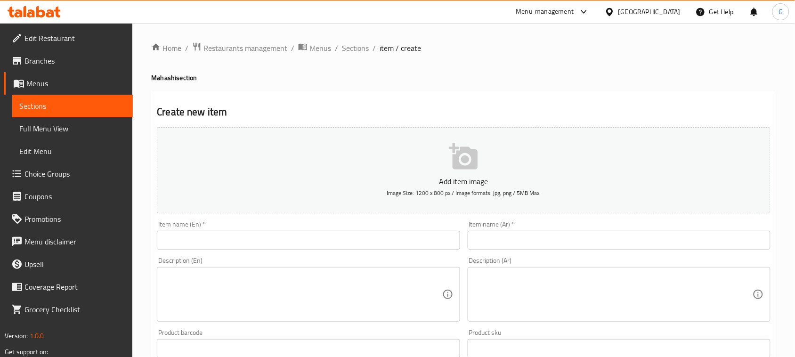
drag, startPoint x: 636, startPoint y: 119, endPoint x: 601, endPoint y: 236, distance: 122.4
click at [601, 236] on input "text" at bounding box center [618, 240] width 303 height 19
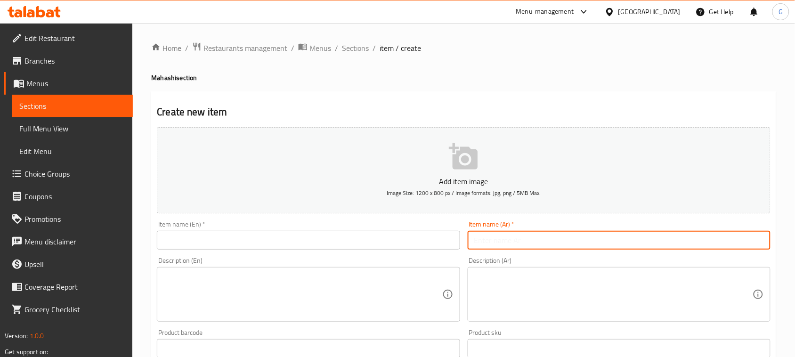
paste input "ممبار"
type input "ممبار"
click at [355, 237] on input "text" at bounding box center [308, 240] width 303 height 19
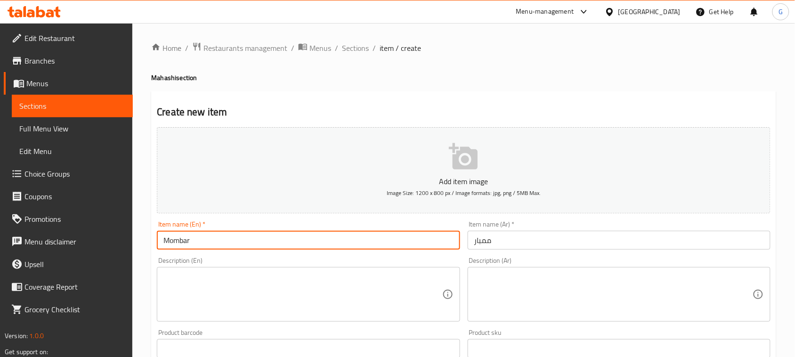
type input "Mombar"
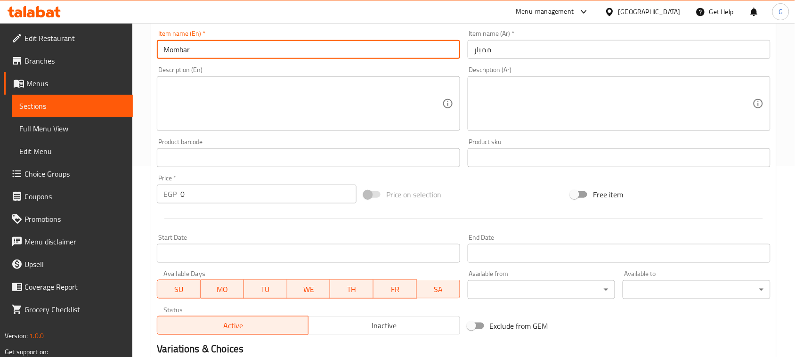
scroll to position [235, 0]
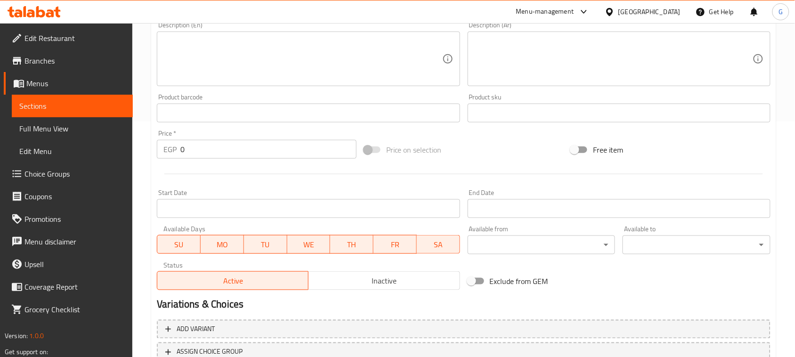
drag, startPoint x: 184, startPoint y: 149, endPoint x: 177, endPoint y: 149, distance: 6.6
click at [177, 149] on div "EGP 0 Price *" at bounding box center [257, 149] width 200 height 19
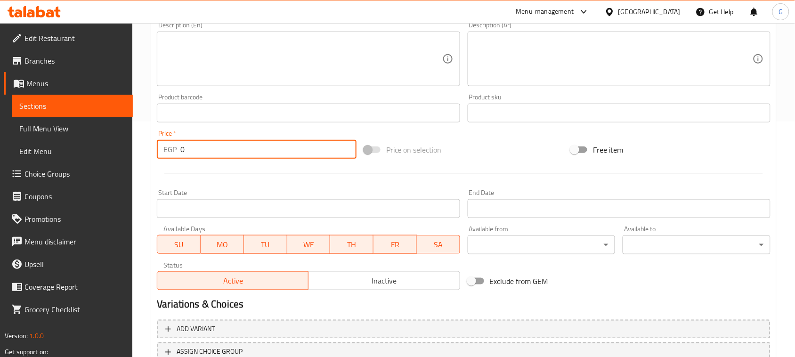
paste input "15"
type input "150"
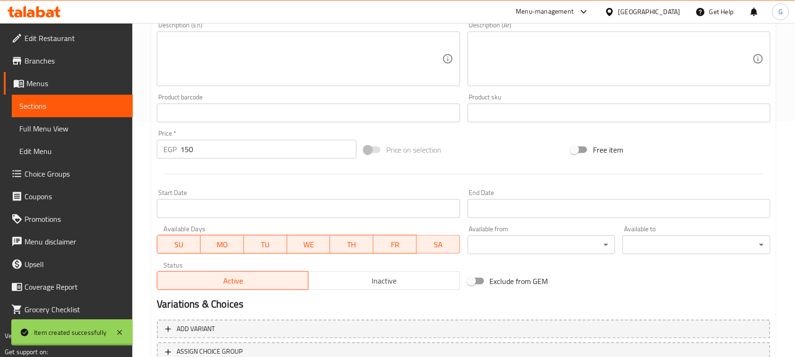
type input "0"
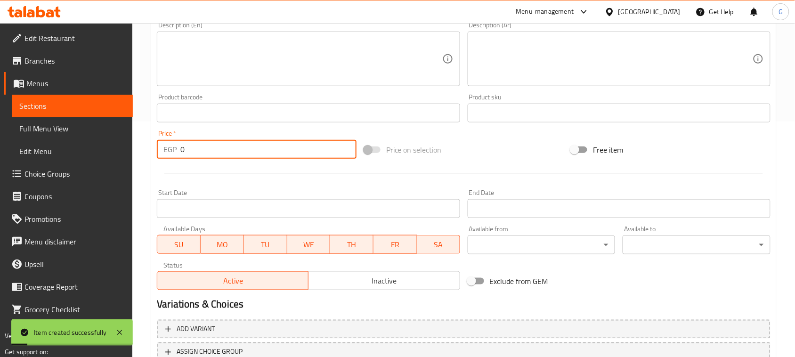
scroll to position [59, 0]
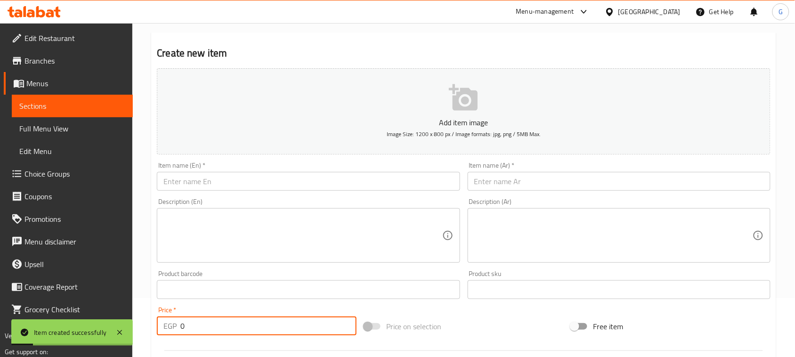
click at [511, 186] on input "text" at bounding box center [618, 181] width 303 height 19
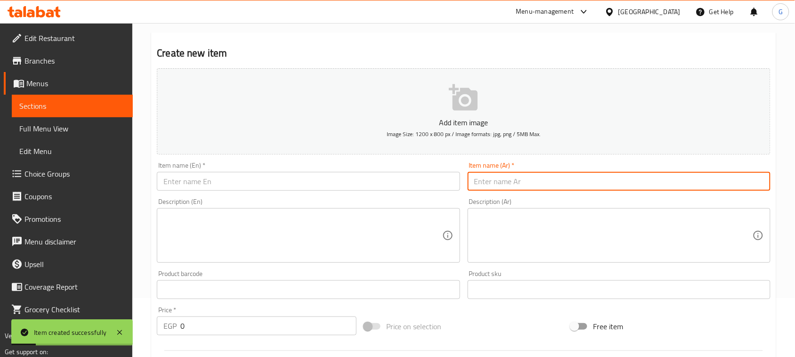
paste input "محشي ورق عنب كبير"
type input "محشي ورق عنب كبير"
click at [361, 175] on input "text" at bounding box center [308, 181] width 303 height 19
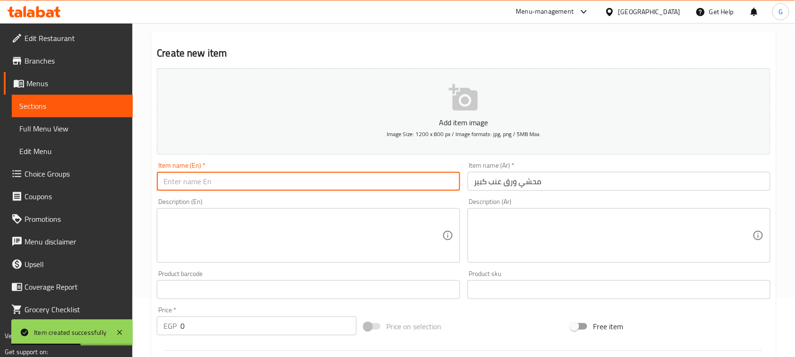
paste input "Large stuffed grape leaves"
type input "Large stuffed grape leaves"
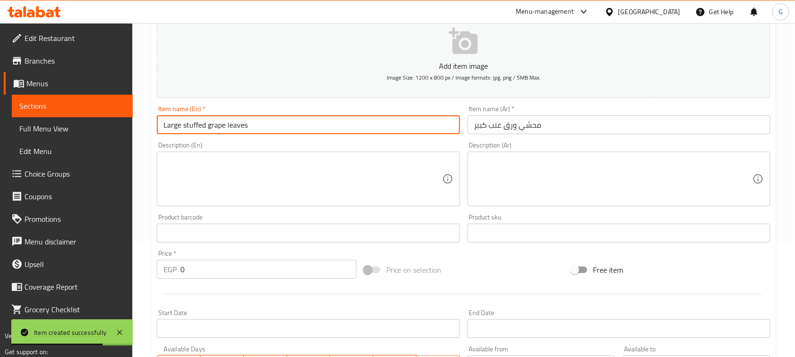
scroll to position [118, 0]
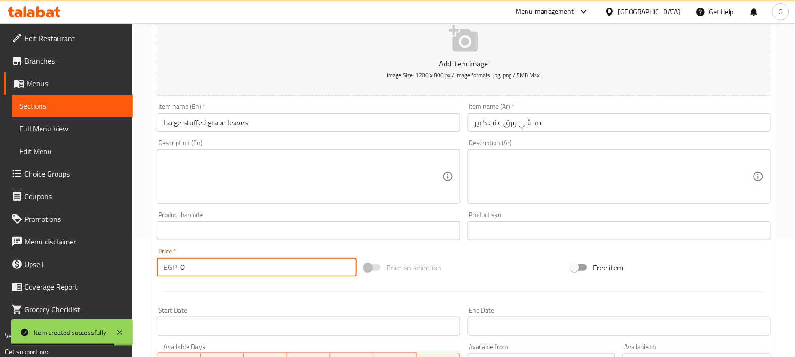
click at [185, 266] on input "0" at bounding box center [268, 266] width 176 height 19
drag, startPoint x: 190, startPoint y: 265, endPoint x: 169, endPoint y: 268, distance: 21.4
click at [169, 268] on div "EGP 0 Price *" at bounding box center [257, 266] width 200 height 19
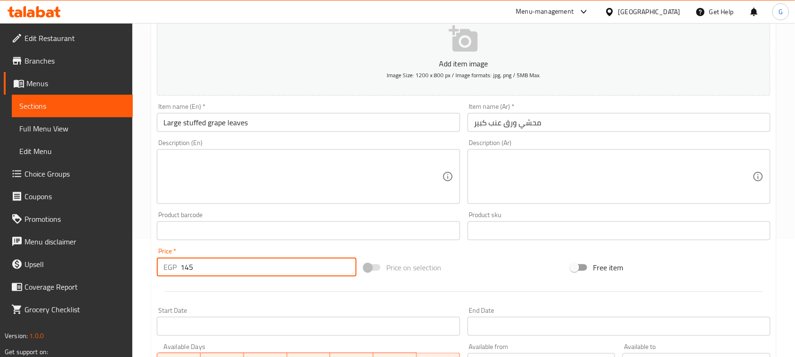
type input "145"
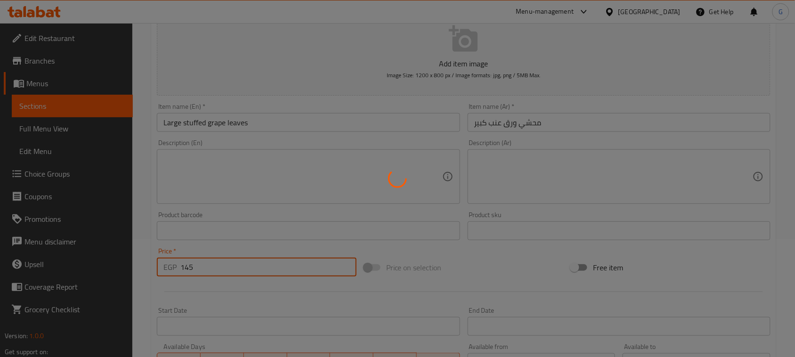
type input "0"
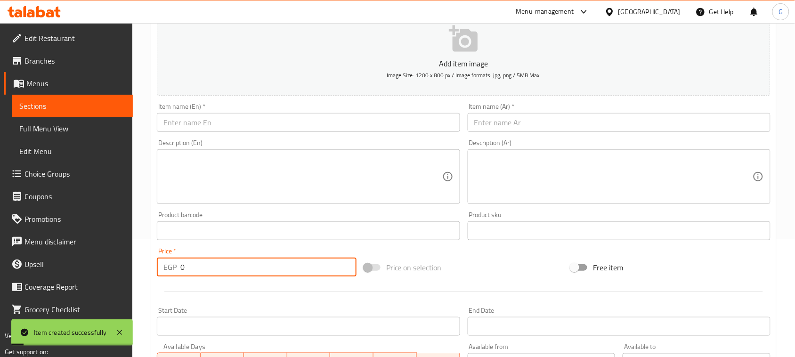
click at [558, 123] on input "text" at bounding box center [618, 122] width 303 height 19
paste input "محشي ورق عنب صغير"
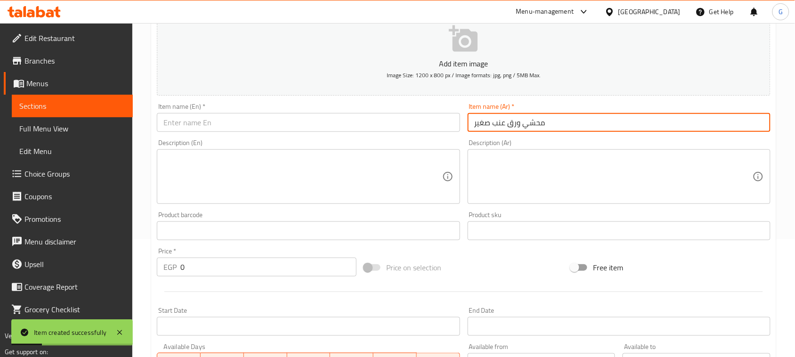
type input "محشي ورق عنب صغير"
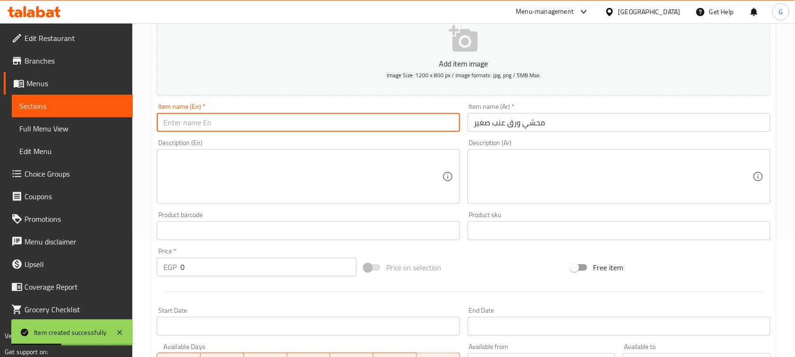
click at [379, 126] on input "text" at bounding box center [308, 122] width 303 height 19
paste input "Stuffed grape leaves"
type input "Small Stuffed grape leaves"
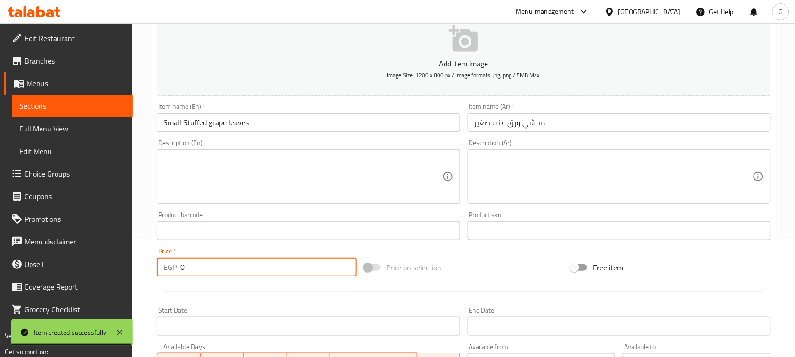
drag, startPoint x: 189, startPoint y: 270, endPoint x: 172, endPoint y: 269, distance: 17.0
click at [172, 269] on div "EGP 0 Price *" at bounding box center [257, 266] width 200 height 19
paste input "8"
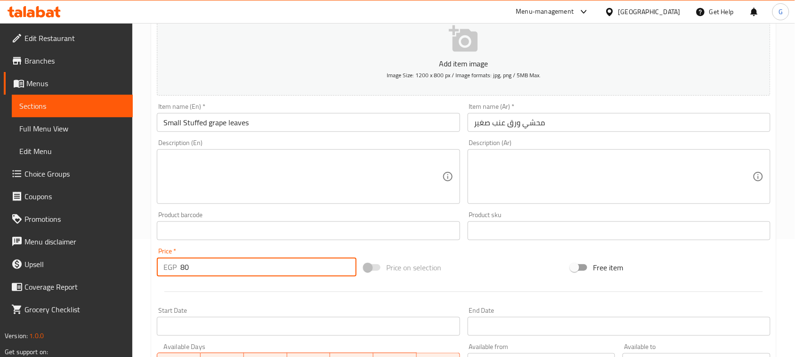
type input "80"
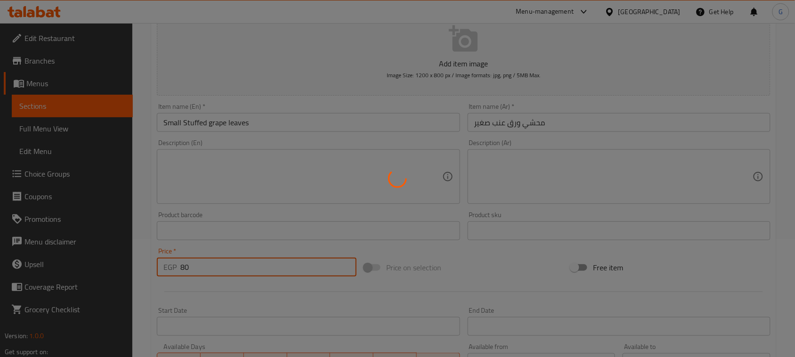
type input "0"
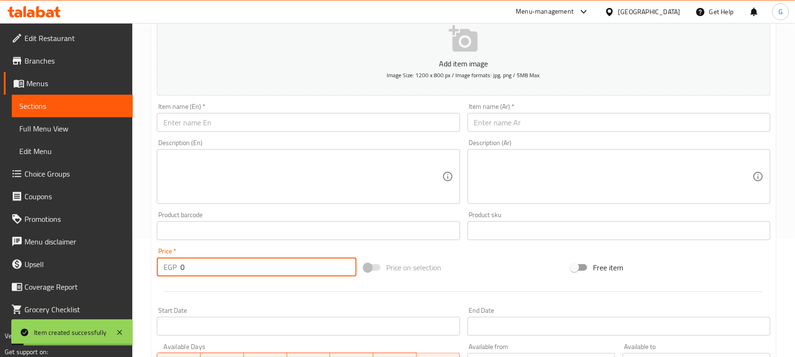
click at [531, 124] on input "text" at bounding box center [618, 122] width 303 height 19
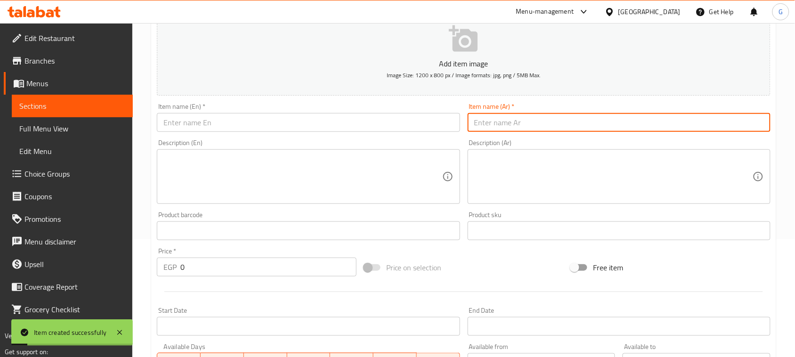
paste input "محشي كرنب كبير"
type input "محشي كرنب كبير"
click at [351, 120] on input "text" at bounding box center [308, 122] width 303 height 19
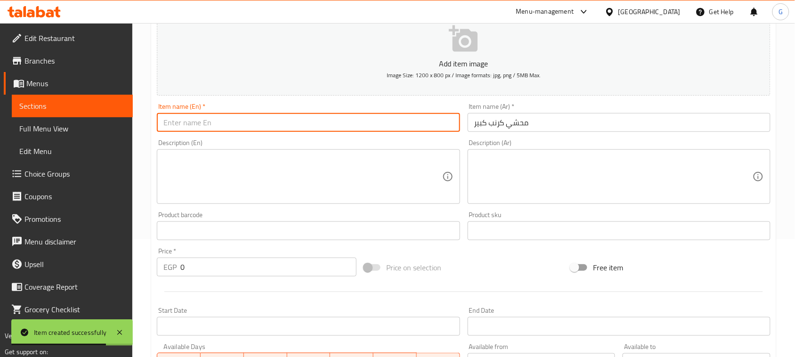
click at [338, 121] on input "text" at bounding box center [308, 122] width 303 height 19
paste input "Large stuffed cabbage"
type input "Large stuffed cabbage"
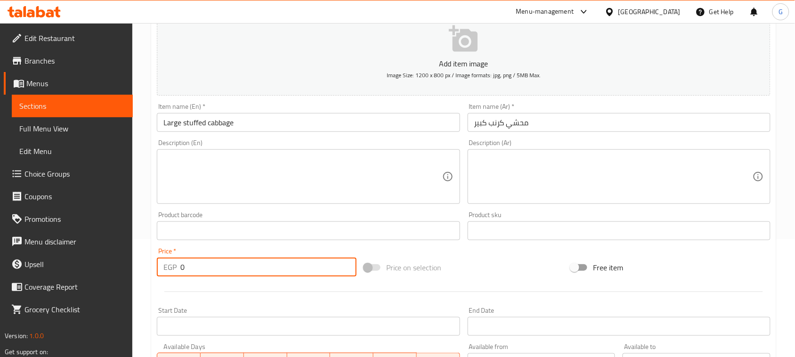
drag, startPoint x: 194, startPoint y: 264, endPoint x: 173, endPoint y: 266, distance: 21.3
click at [177, 264] on div "EGP 0 Price *" at bounding box center [257, 266] width 200 height 19
paste input "145"
type input "145"
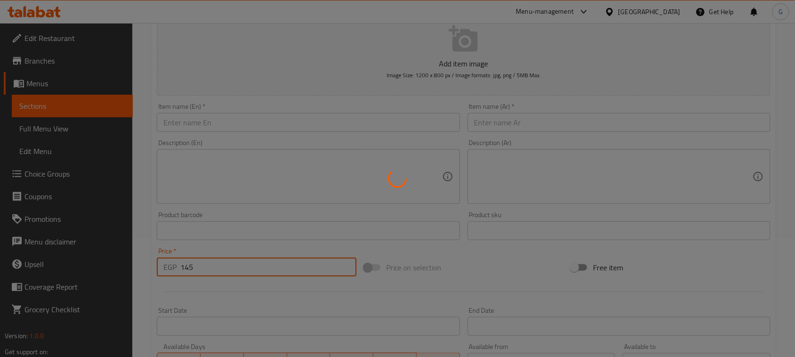
type input "0"
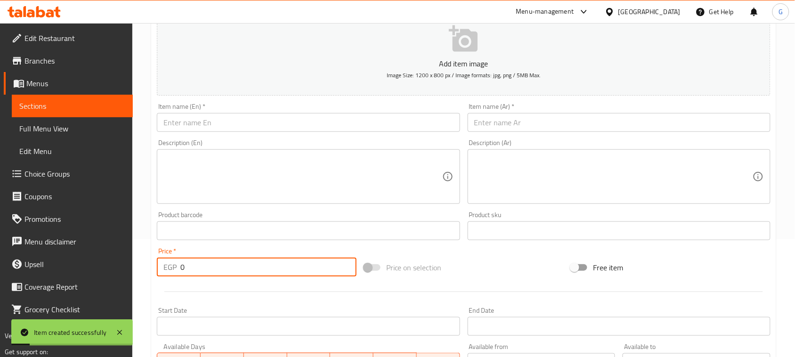
click at [516, 125] on input "text" at bounding box center [618, 122] width 303 height 19
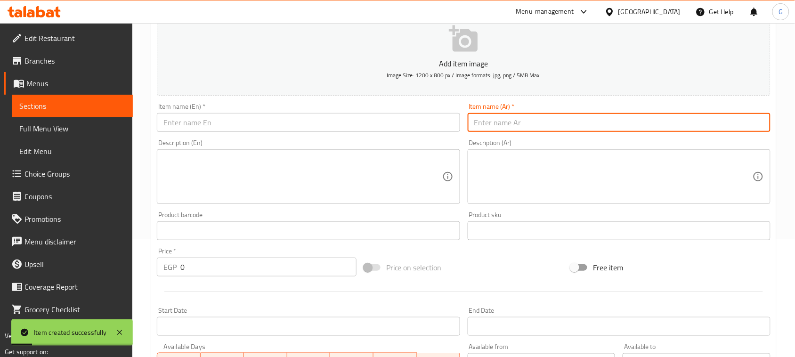
paste input "محشي كرنب صغير"
type input "محشي كرنب صغير"
click at [392, 126] on input "text" at bounding box center [308, 122] width 303 height 19
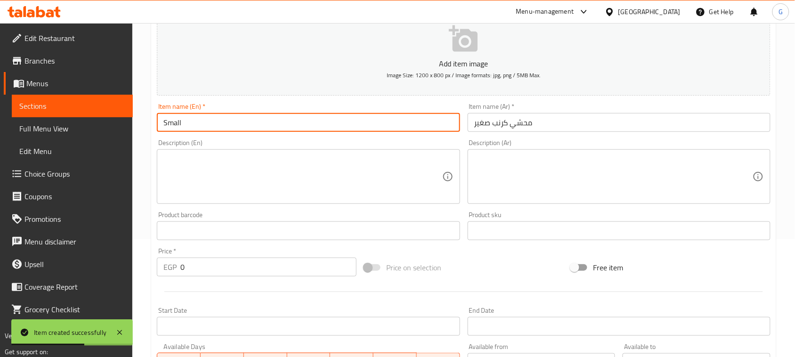
paste input "stuffed cabbage"
type input "Small stuffed cabbage"
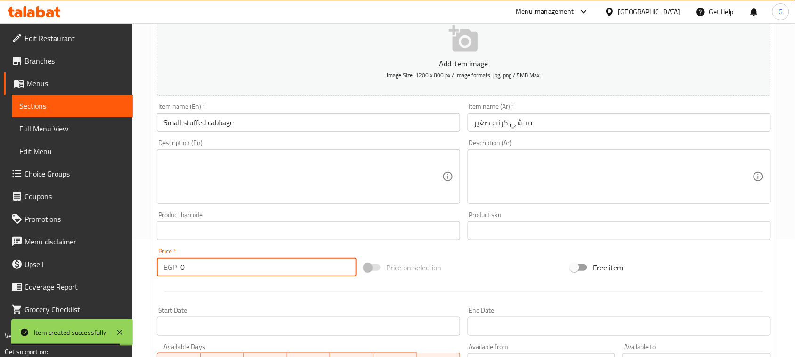
drag, startPoint x: 192, startPoint y: 265, endPoint x: 165, endPoint y: 264, distance: 26.4
click at [166, 266] on div "EGP 0 Price *" at bounding box center [257, 266] width 200 height 19
paste input "8"
type input "80"
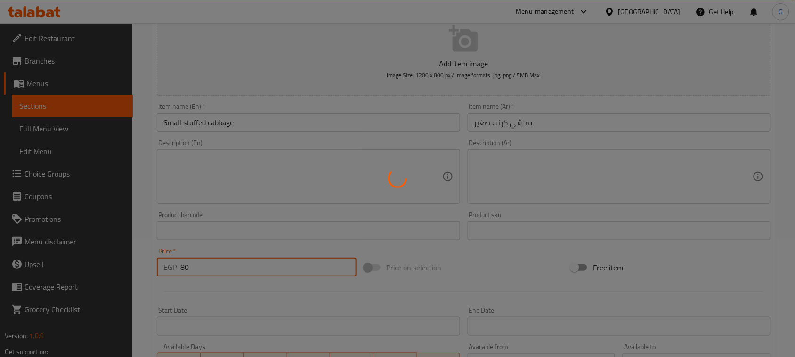
type input "0"
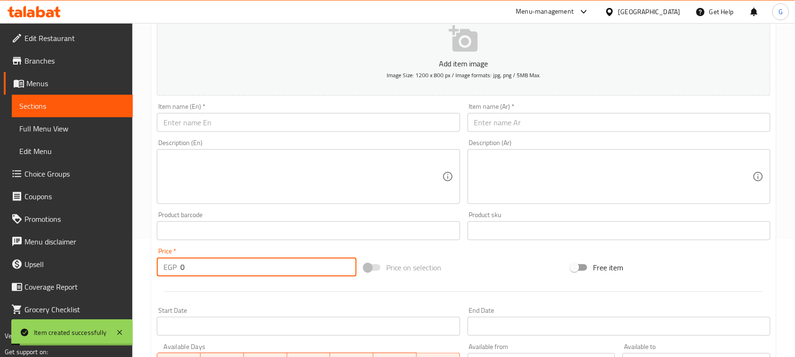
click at [511, 120] on input "text" at bounding box center [618, 122] width 303 height 19
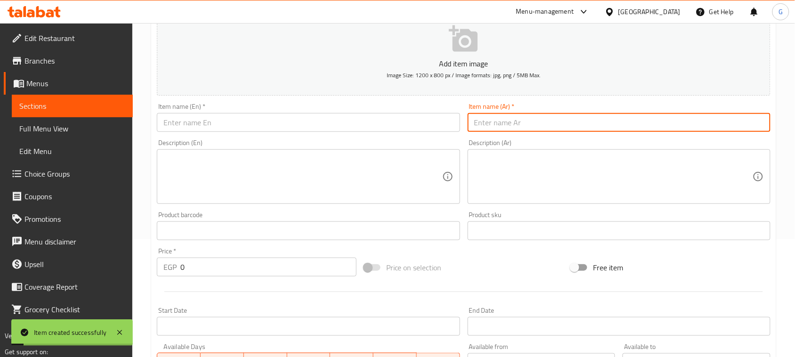
paste input "محشي بتنجان كبير"
type input "محشي بتنجان كبير"
click at [329, 120] on input "text" at bounding box center [308, 122] width 303 height 19
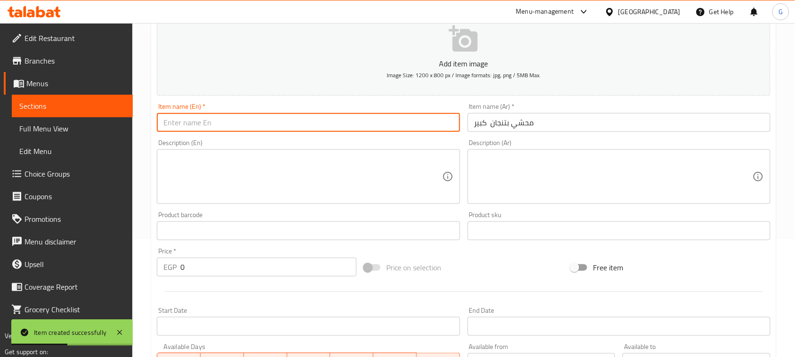
paste input "Stuffed with large eggplant"
type input "Stuffed with large eggplant"
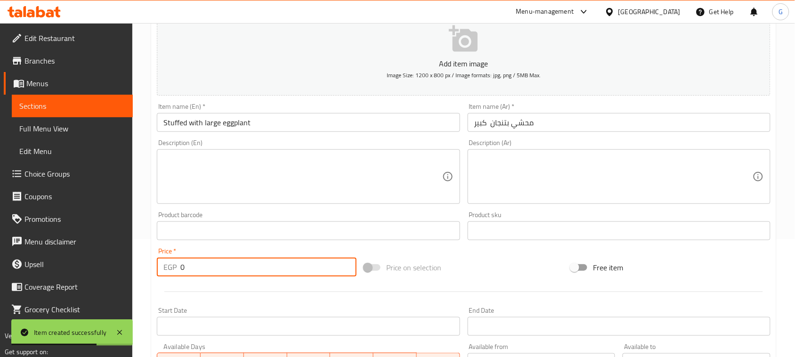
click at [169, 272] on div "EGP 0 Price *" at bounding box center [257, 266] width 200 height 19
type input "145"
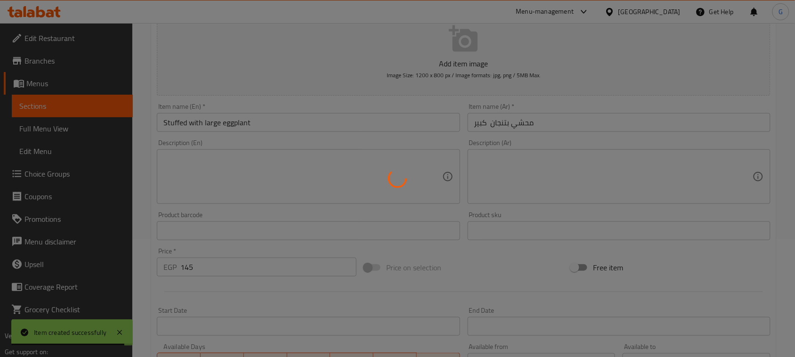
type input "0"
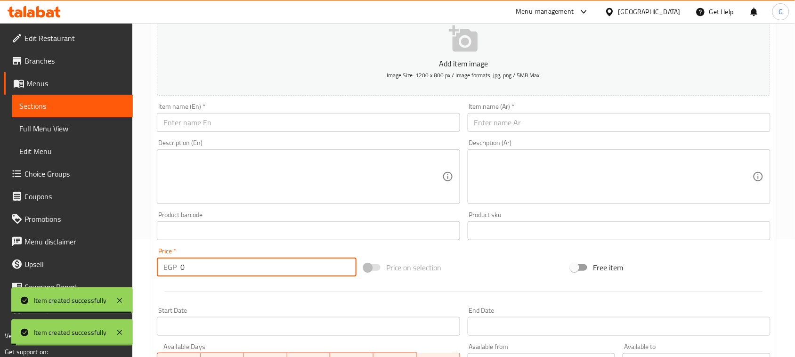
click at [528, 121] on input "text" at bounding box center [618, 122] width 303 height 19
paste input "محشي بتنجان صغير"
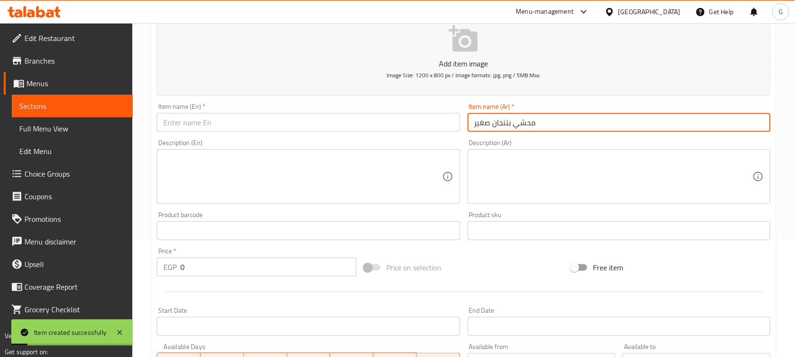
type input "محشي بتنجان صغير"
click at [356, 119] on input "text" at bounding box center [308, 122] width 303 height 19
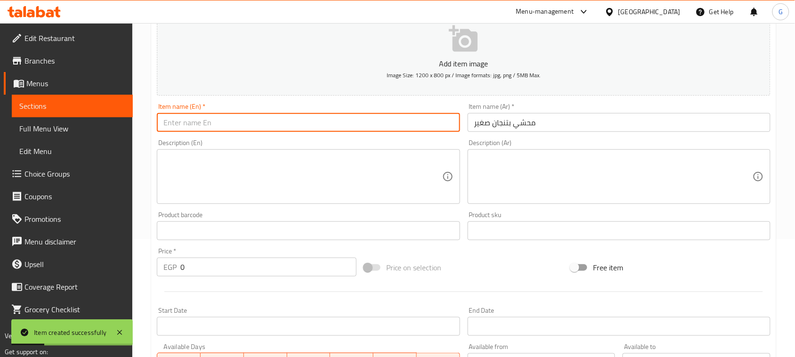
paste input "Stuffed with small eggplant"
type input "Stuffed with small eggplant"
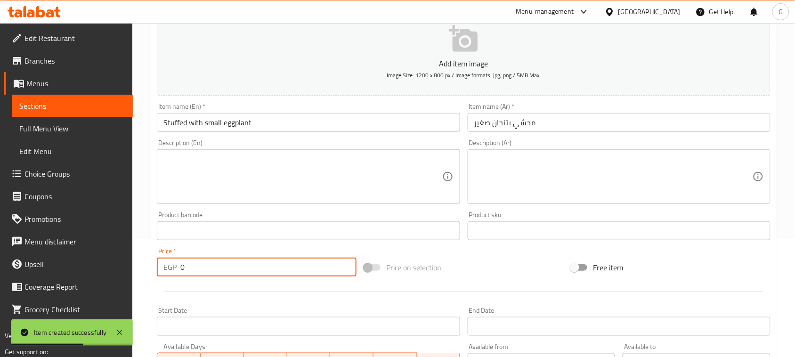
drag, startPoint x: 188, startPoint y: 265, endPoint x: 171, endPoint y: 265, distance: 17.4
click at [169, 266] on div "EGP 0 Price *" at bounding box center [257, 266] width 200 height 19
type input "80"
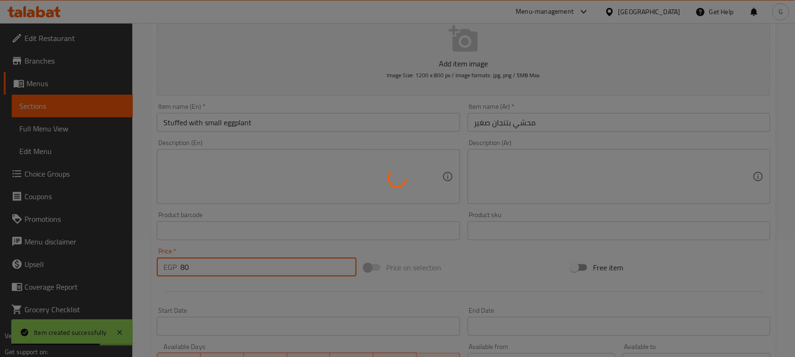
type input "0"
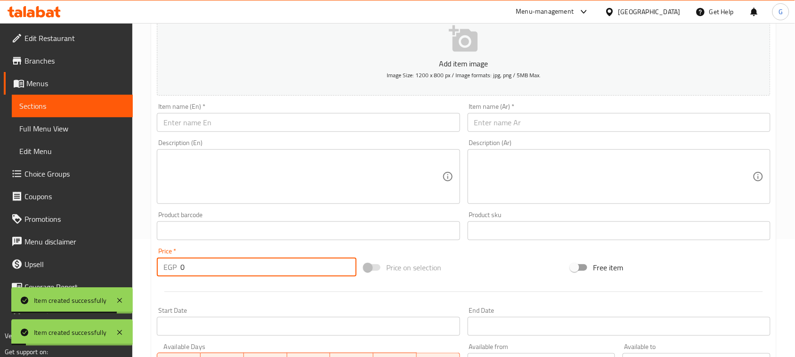
click at [517, 122] on input "text" at bounding box center [618, 122] width 303 height 19
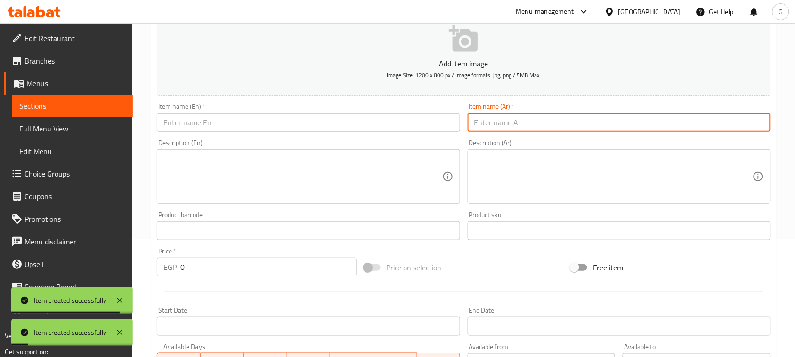
paste input "محشي مشكل كبير"
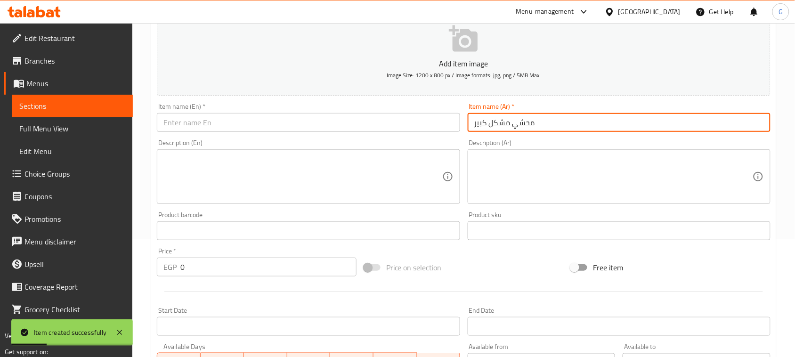
type input "محشي مشكل كبير"
click at [358, 118] on input "text" at bounding box center [308, 122] width 303 height 19
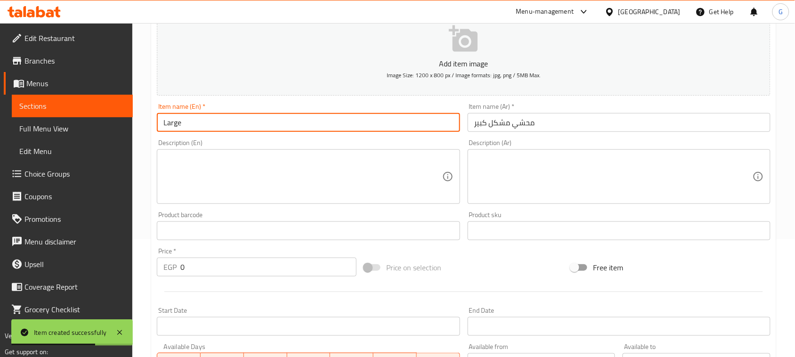
paste input "Stuffed stuffed big"
type input "Large Stuffed stuffed big"
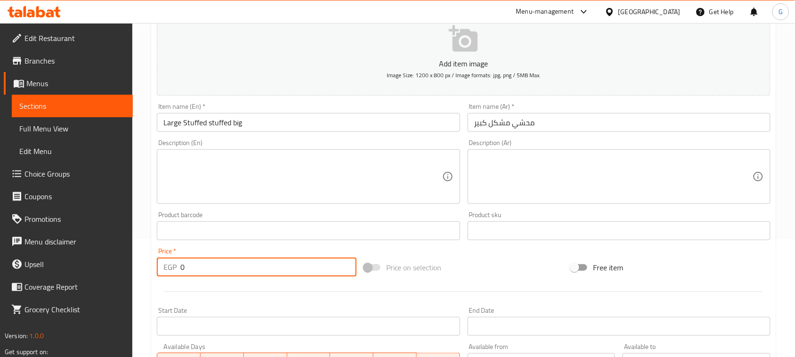
drag, startPoint x: 184, startPoint y: 271, endPoint x: 160, endPoint y: 261, distance: 25.5
click at [168, 269] on div "EGP 0 Price *" at bounding box center [257, 266] width 200 height 19
paste input "145"
type input "145"
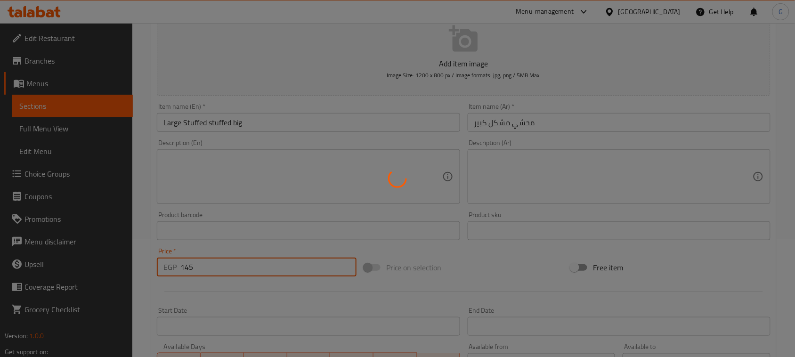
type input "0"
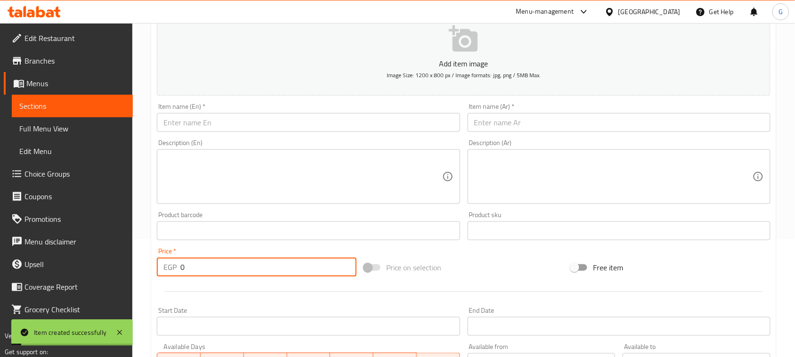
click at [519, 124] on input "text" at bounding box center [618, 122] width 303 height 19
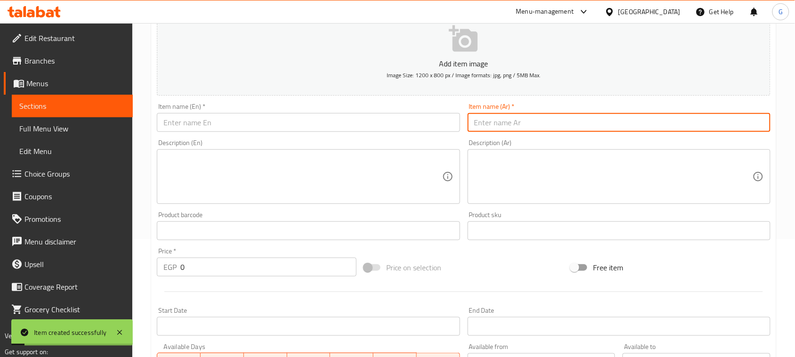
paste input "محشي مشكل صغير"
type input "محشي مشكل صغير"
click at [340, 125] on input "text" at bounding box center [308, 122] width 303 height 19
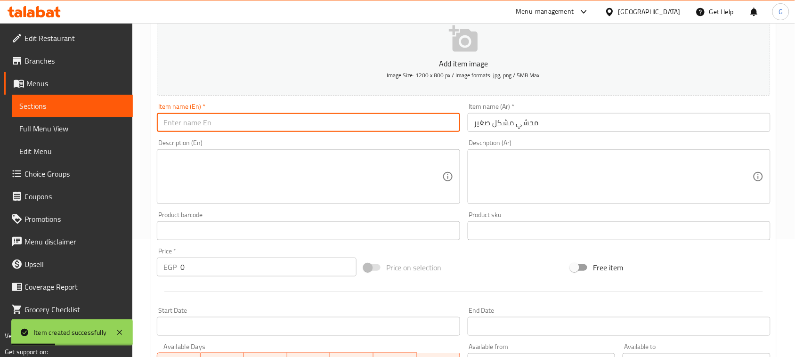
paste input "Small mixed stuffing"
type input "Small mixed stuffing"
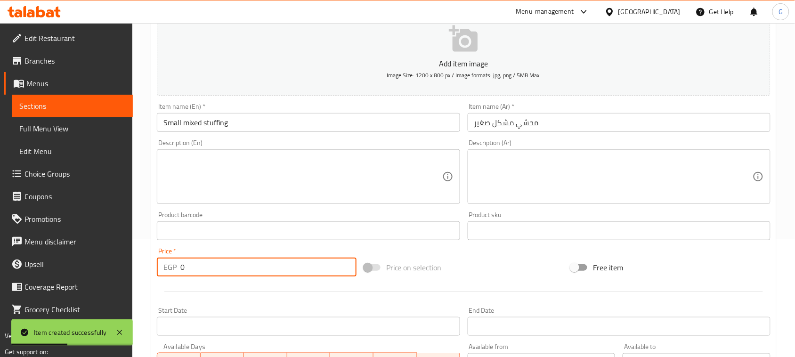
drag, startPoint x: 189, startPoint y: 268, endPoint x: 163, endPoint y: 270, distance: 25.5
click at [165, 271] on div "EGP 0 Price *" at bounding box center [257, 266] width 200 height 19
type input "80"
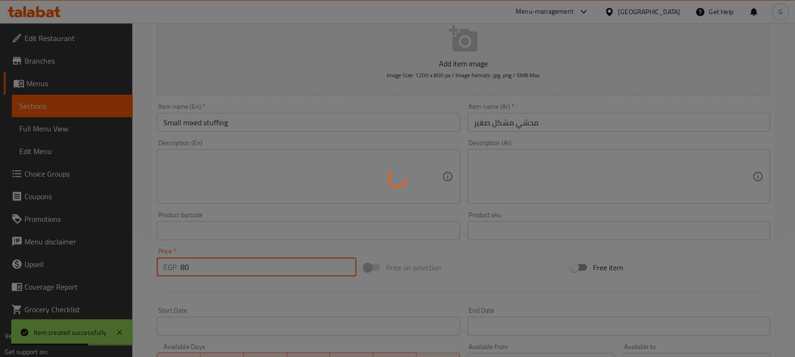
type input "0"
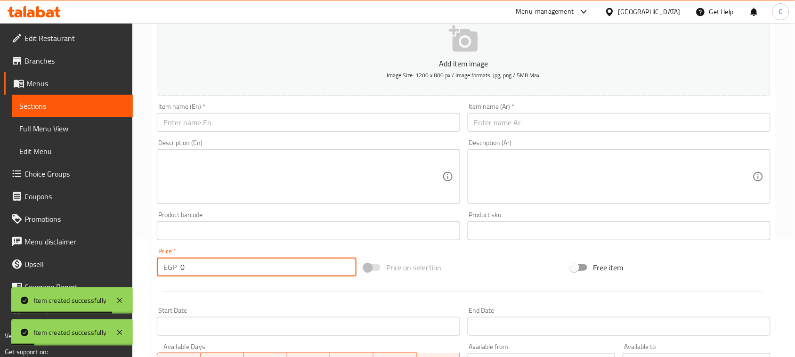
scroll to position [0, 0]
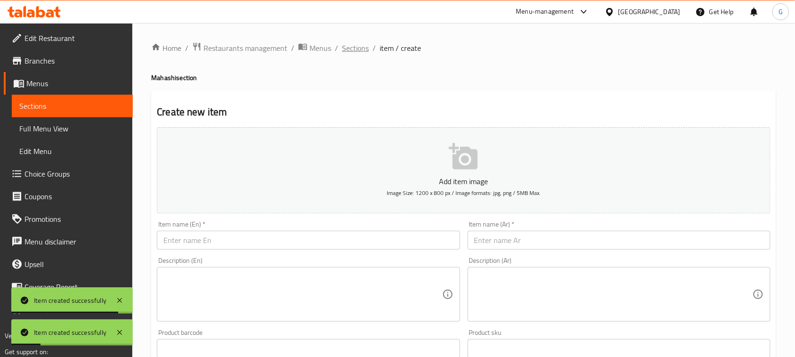
click at [347, 48] on span "Sections" at bounding box center [355, 47] width 27 height 11
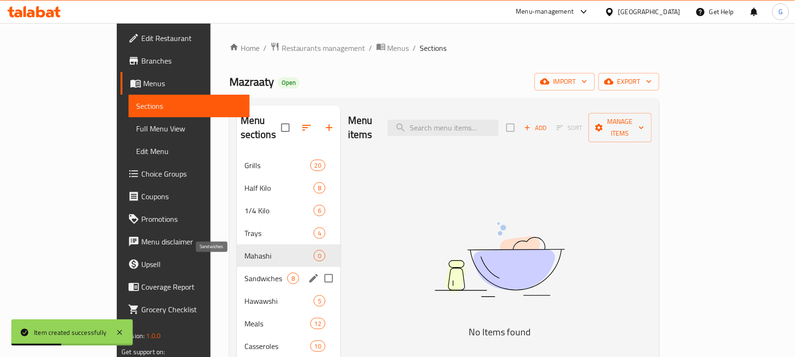
scroll to position [59, 0]
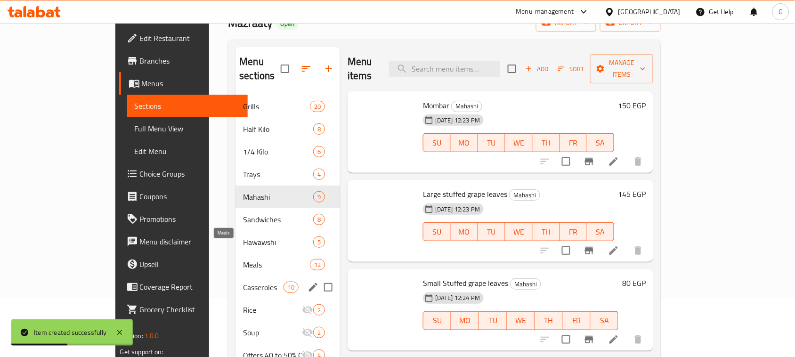
click at [243, 304] on span "Rice" at bounding box center [272, 309] width 59 height 11
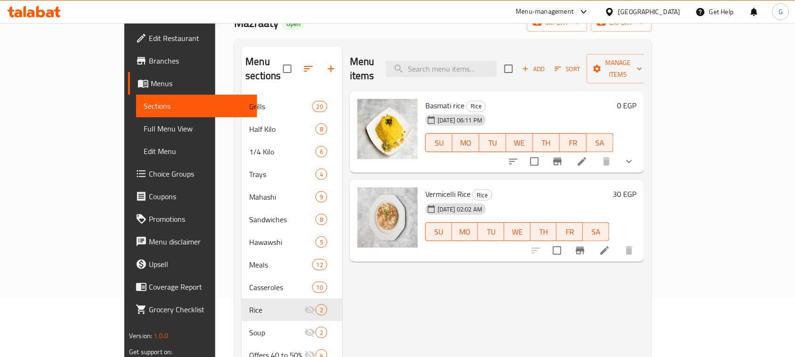
click at [586, 245] on icon "Branch-specific-item" at bounding box center [579, 250] width 11 height 11
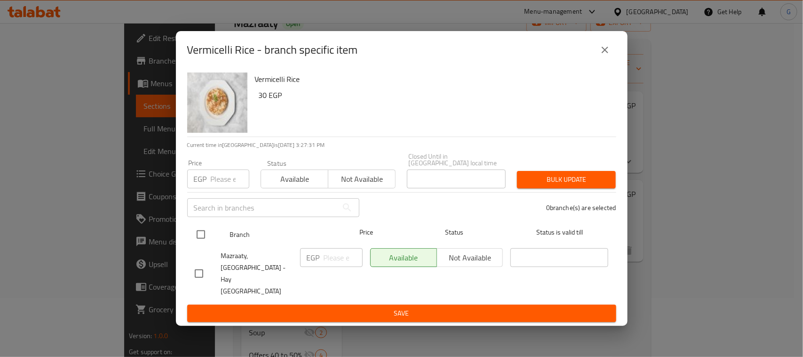
click at [203, 242] on input "checkbox" at bounding box center [201, 235] width 20 height 20
checkbox input "true"
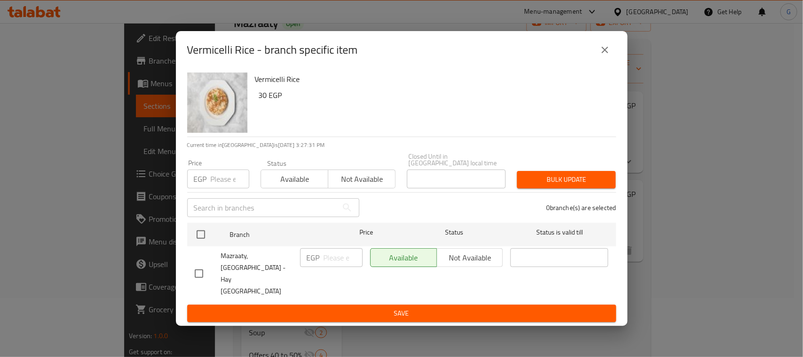
checkbox input "true"
click at [339, 267] on input "number" at bounding box center [343, 257] width 39 height 19
type input "40"
click at [358, 307] on span "Save" at bounding box center [402, 313] width 414 height 12
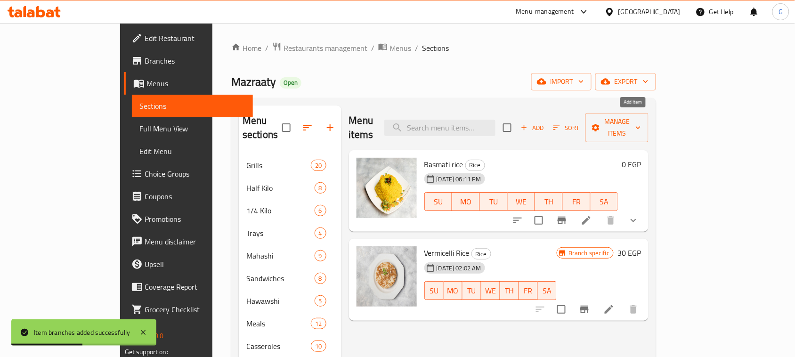
click at [545, 122] on span "Add" at bounding box center [531, 127] width 25 height 11
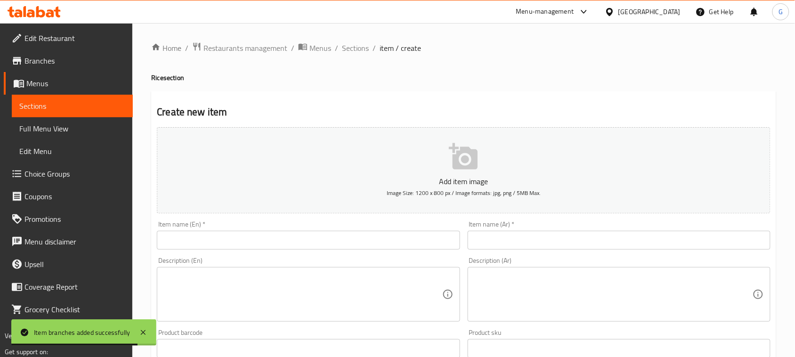
click at [487, 236] on input "text" at bounding box center [618, 240] width 303 height 19
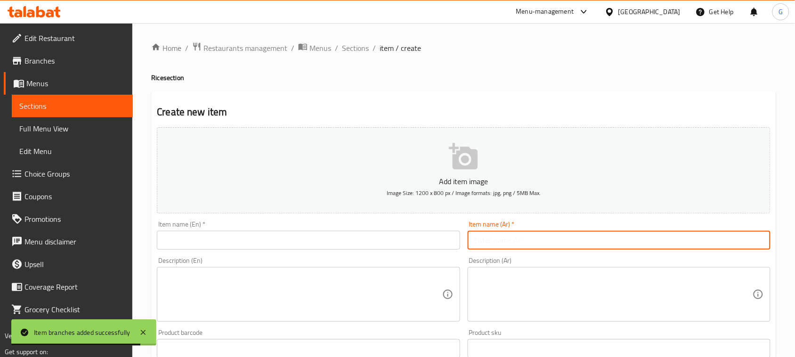
paste input "ارز بالخلطة"
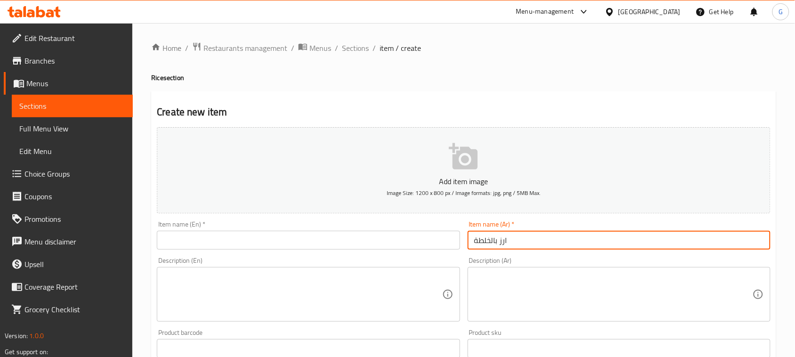
type input "ارز بالخلطة"
click at [402, 239] on input "text" at bounding box center [308, 240] width 303 height 19
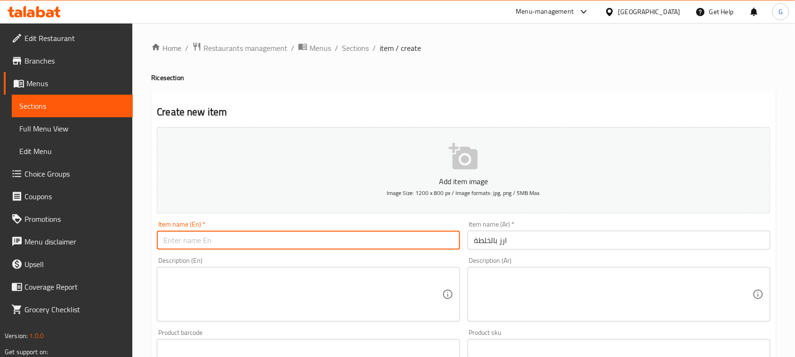
paste input "Mixed rice"
type input "Mixed rice"
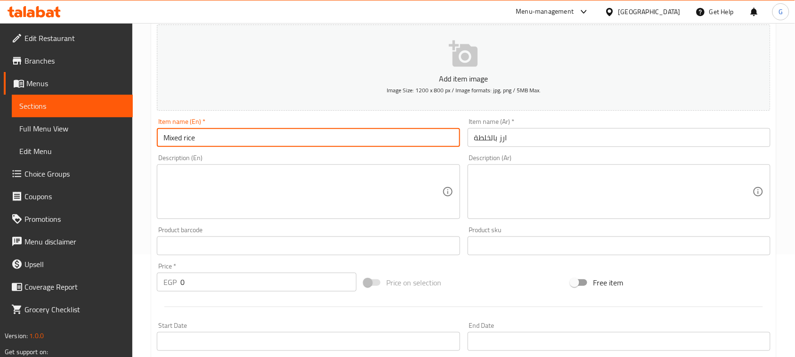
scroll to position [118, 0]
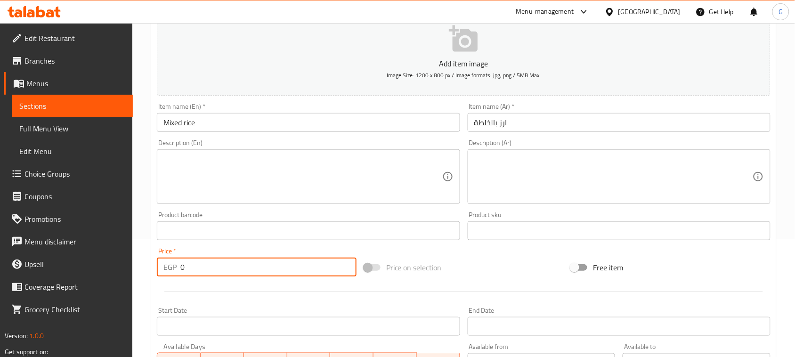
click at [178, 267] on div "EGP 0 Price *" at bounding box center [257, 266] width 200 height 19
paste input "5"
type input "50"
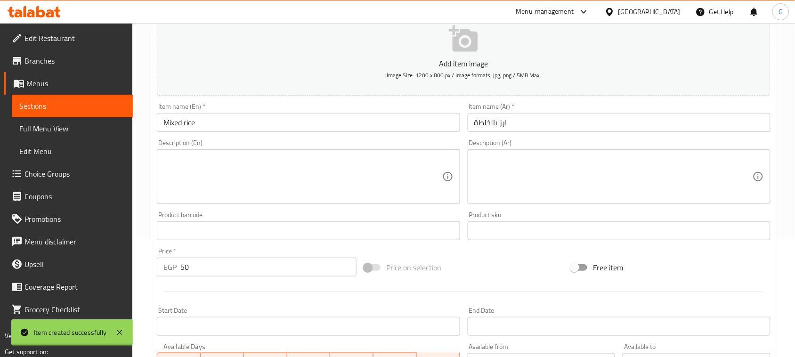
type input "0"
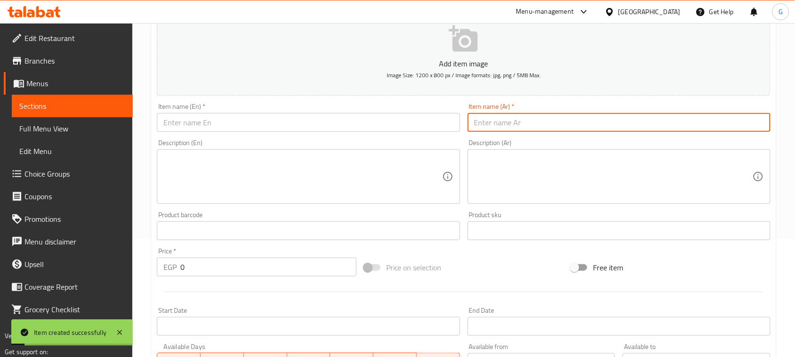
click at [560, 120] on input "text" at bounding box center [618, 122] width 303 height 19
paste input "طاجن ملوخية"
type input "طاجن ملوخية"
click at [369, 119] on input "text" at bounding box center [308, 122] width 303 height 19
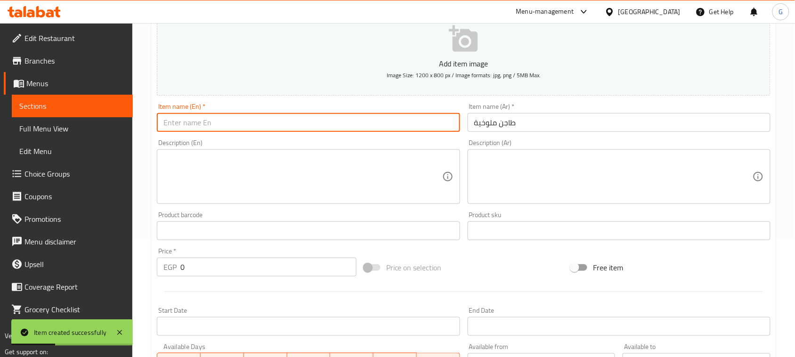
paste input "Molokhia casserole"
type input "Molokhia casserole"
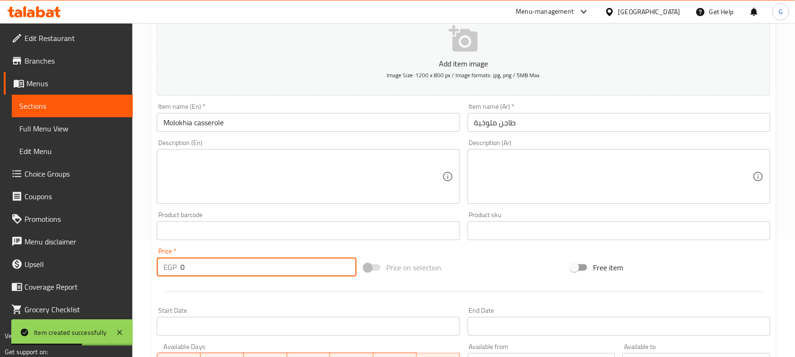
drag, startPoint x: 182, startPoint y: 267, endPoint x: 161, endPoint y: 269, distance: 20.8
click at [161, 269] on div "EGP 0 Price *" at bounding box center [257, 266] width 200 height 19
type input "85"
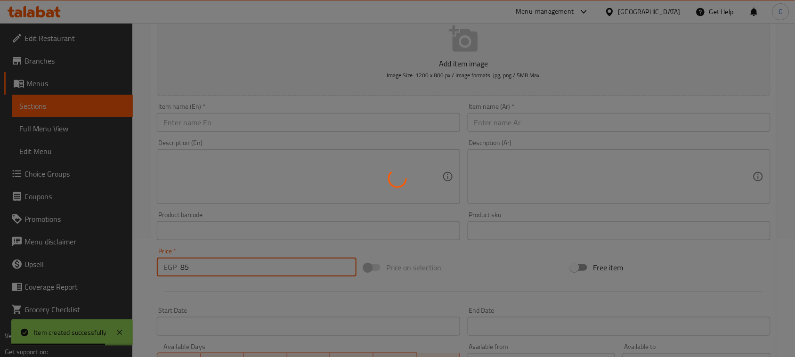
type input "0"
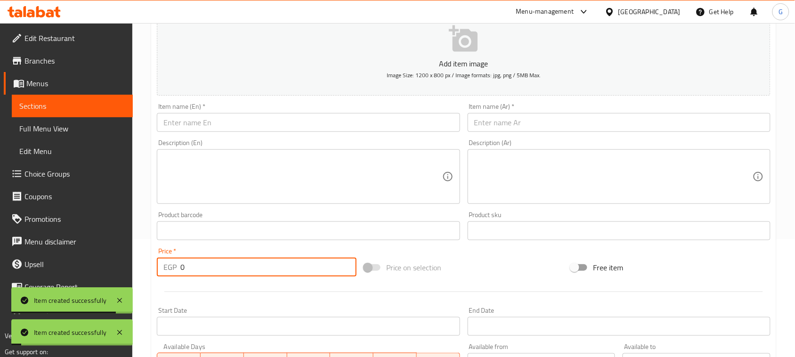
click at [538, 126] on input "text" at bounding box center [618, 122] width 303 height 19
paste input "شوربة لسان عصفور"
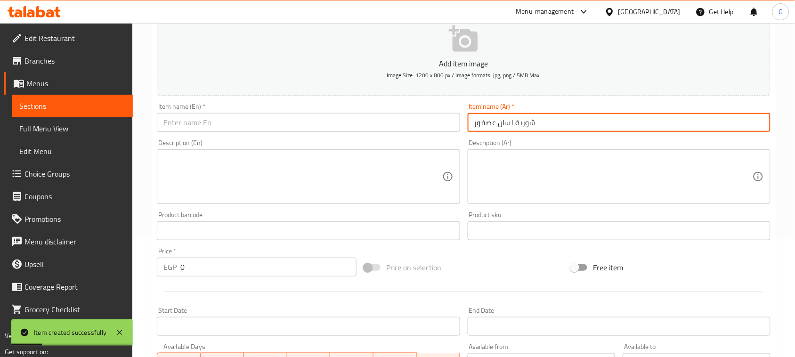
type input "شوربة لسان عصفور"
click at [391, 126] on input "text" at bounding box center [308, 122] width 303 height 19
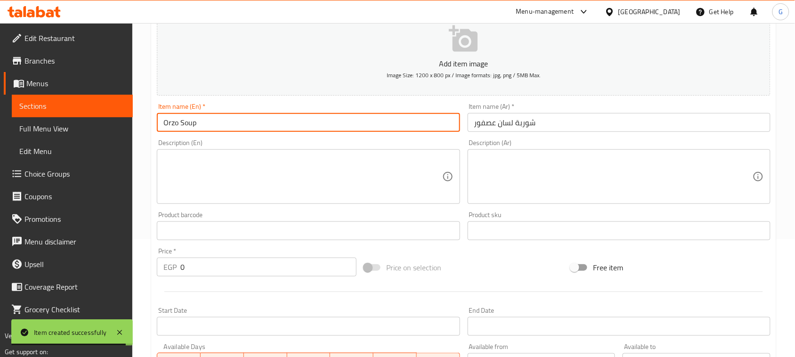
type input "Orzo Soup"
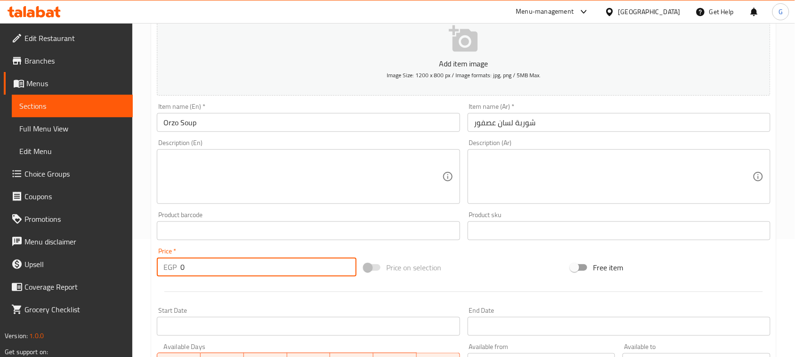
drag, startPoint x: 192, startPoint y: 268, endPoint x: 170, endPoint y: 268, distance: 21.2
click at [172, 268] on div "EGP 0 Price *" at bounding box center [257, 266] width 200 height 19
paste input "65"
type input "65"
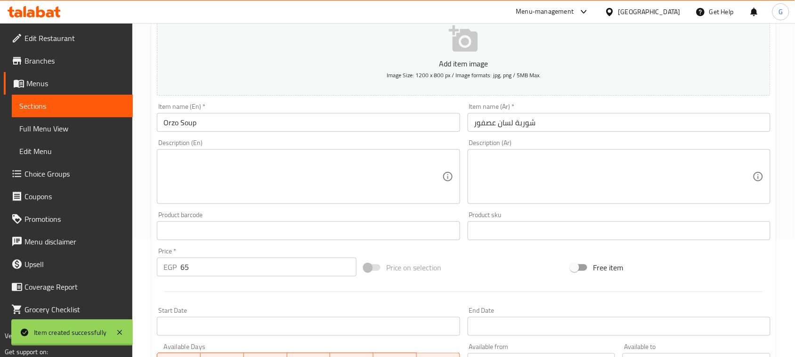
type input "0"
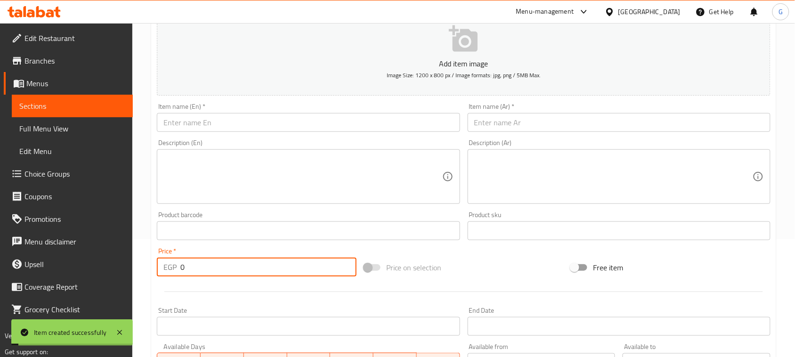
click at [509, 127] on input "text" at bounding box center [618, 122] width 303 height 19
paste input "شوربة كوارع"
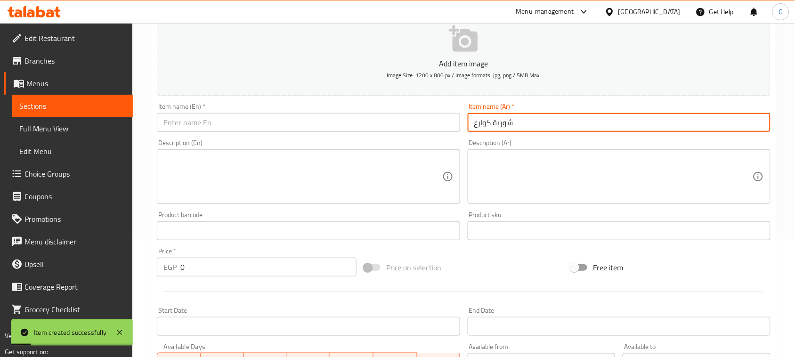
type input "شوربة كوارع"
click at [305, 123] on input "text" at bounding box center [308, 122] width 303 height 19
paste input "Trotters soup"
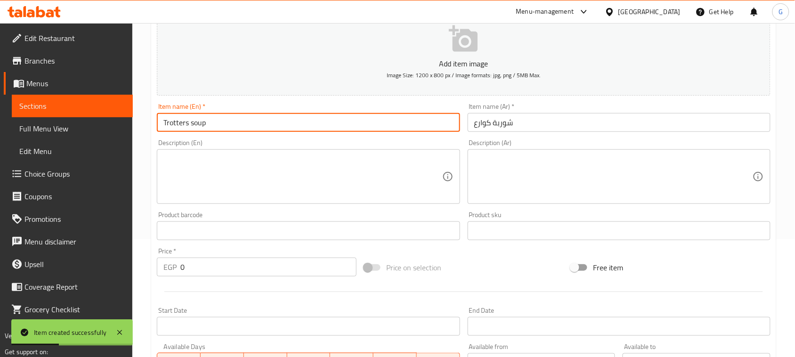
type input "Trotters soup"
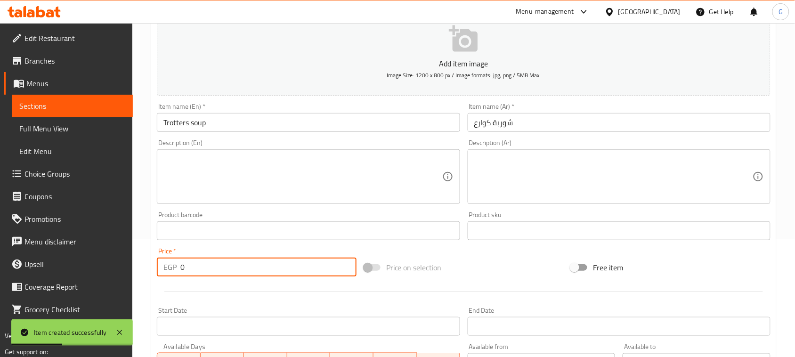
drag, startPoint x: 185, startPoint y: 266, endPoint x: 170, endPoint y: 269, distance: 14.5
click at [170, 269] on div "EGP 0 Price *" at bounding box center [257, 266] width 200 height 19
type input "110"
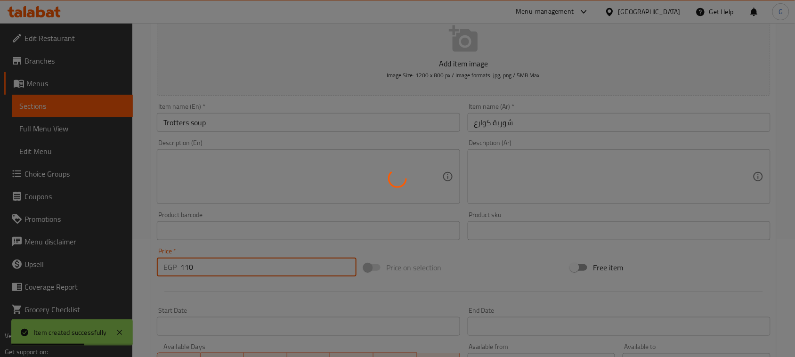
type input "0"
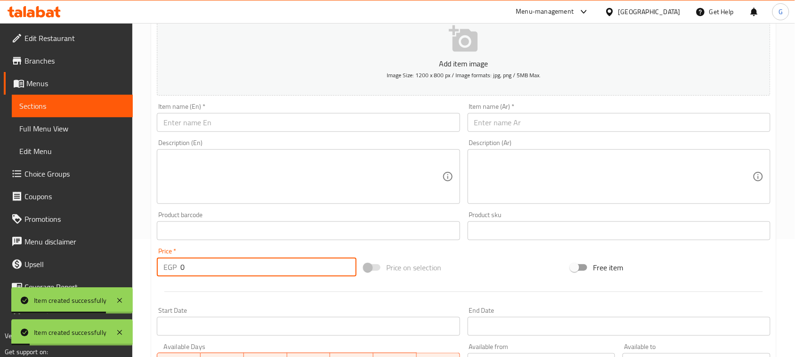
scroll to position [0, 0]
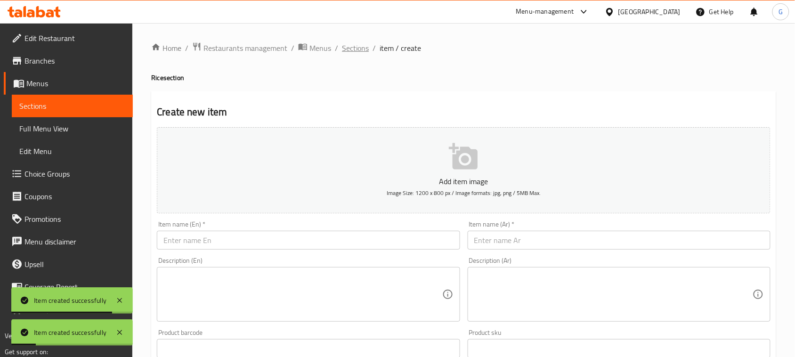
click at [358, 47] on span "Sections" at bounding box center [355, 47] width 27 height 11
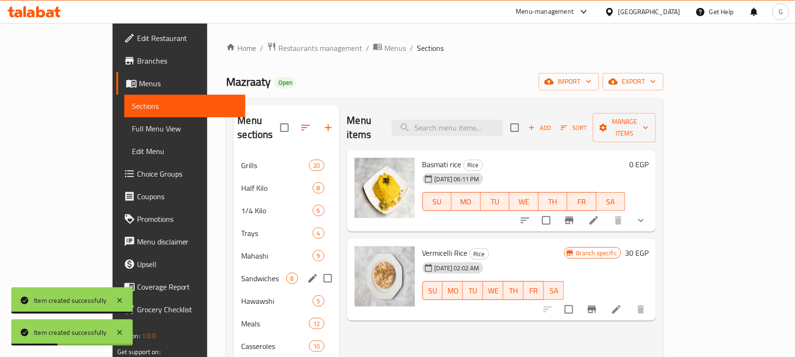
scroll to position [118, 0]
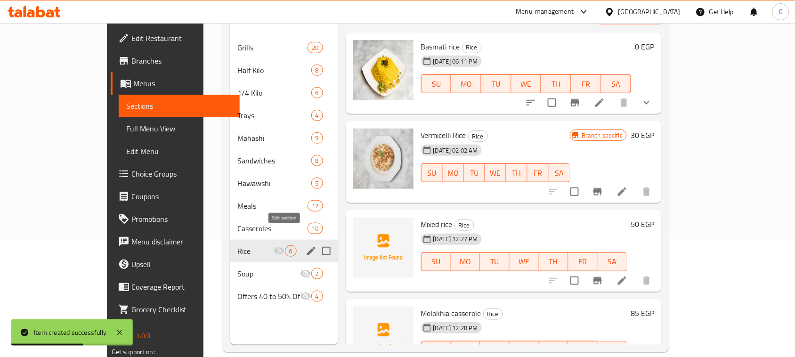
click at [305, 245] on icon "edit" at bounding box center [310, 250] width 11 height 11
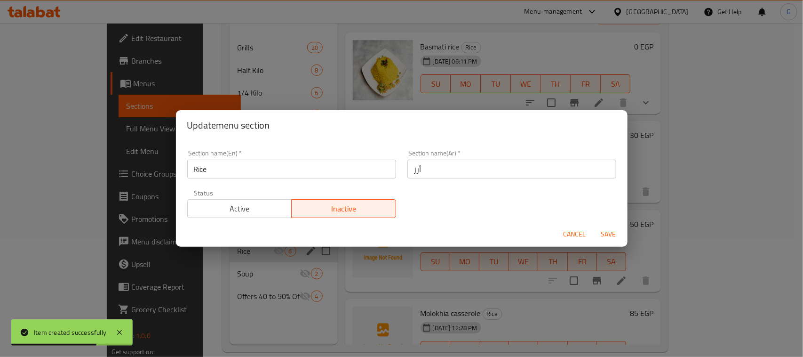
click at [266, 204] on span "Active" at bounding box center [240, 209] width 97 height 14
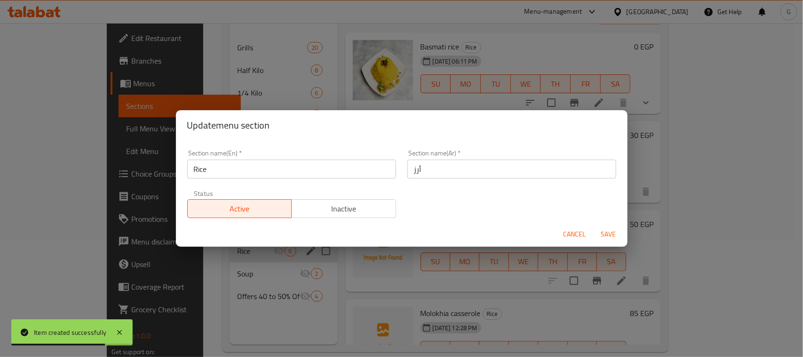
click at [614, 235] on span "Save" at bounding box center [609, 234] width 23 height 12
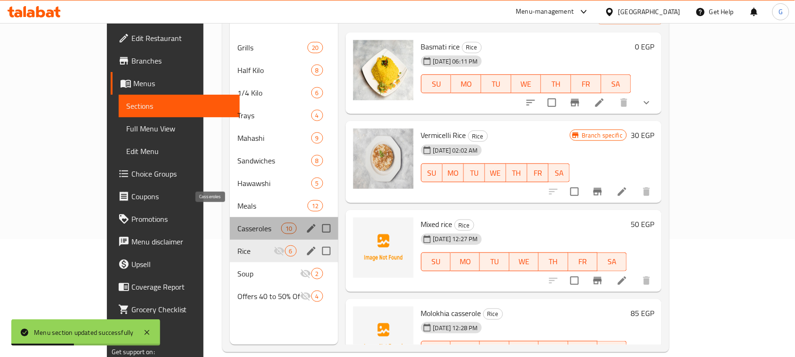
click at [237, 223] on span "Casseroles" at bounding box center [259, 228] width 44 height 11
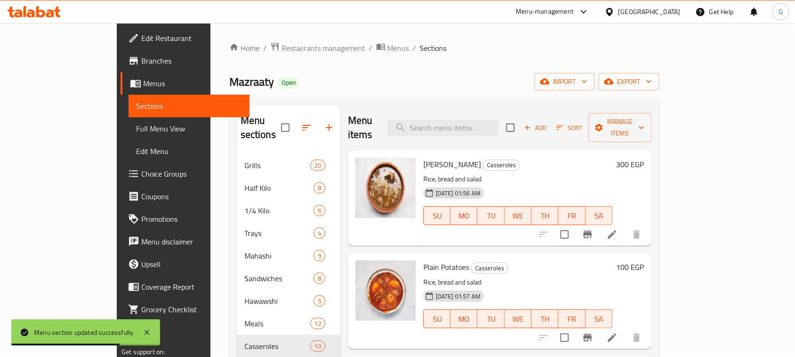
click at [592, 231] on icon "Branch-specific-item" at bounding box center [587, 235] width 8 height 8
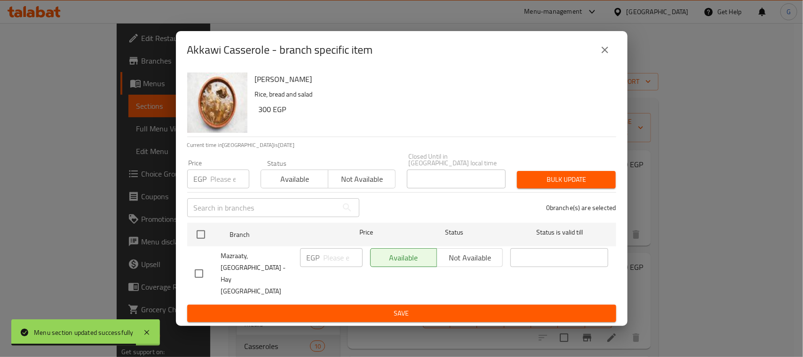
click at [199, 243] on input "checkbox" at bounding box center [201, 235] width 20 height 20
checkbox input "true"
click at [316, 263] on p "EGP" at bounding box center [313, 257] width 13 height 11
click at [337, 267] on input "number" at bounding box center [343, 257] width 39 height 19
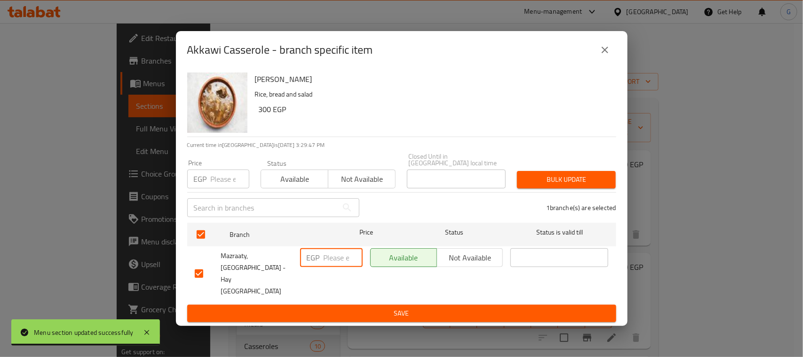
paste input "260"
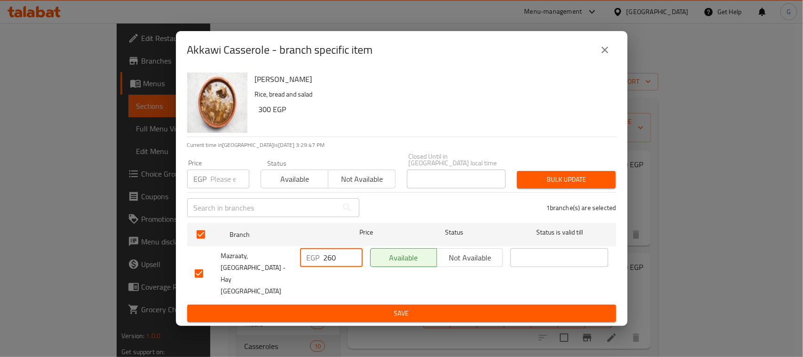
type input "260"
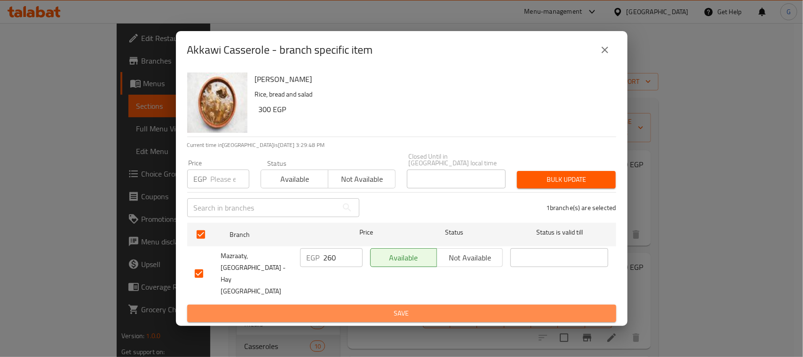
click at [331, 307] on span "Save" at bounding box center [402, 313] width 414 height 12
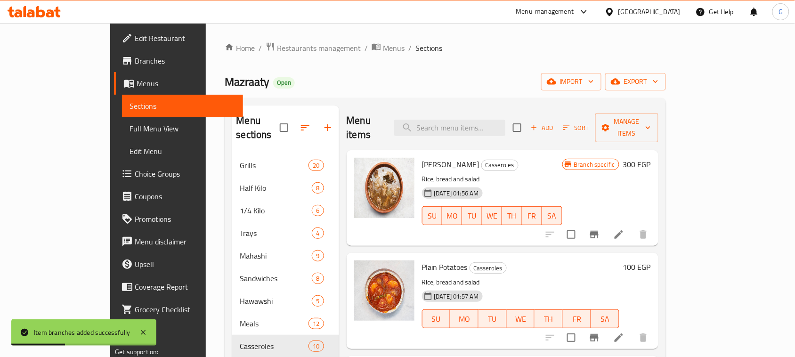
scroll to position [59, 0]
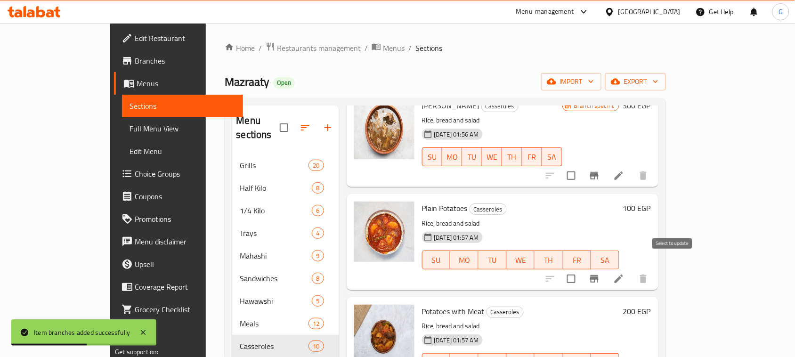
click at [581, 269] on input "checkbox" at bounding box center [571, 279] width 20 height 20
checkbox input "true"
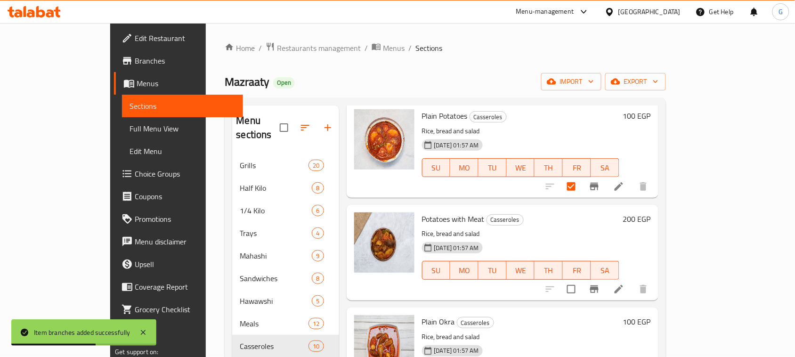
scroll to position [177, 0]
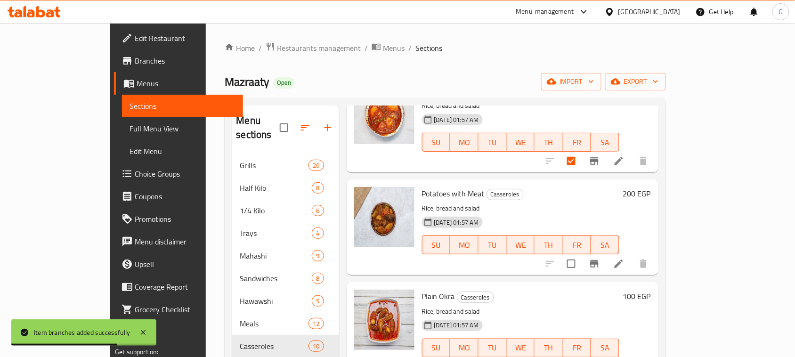
click at [581, 254] on input "checkbox" at bounding box center [571, 264] width 20 height 20
checkbox input "true"
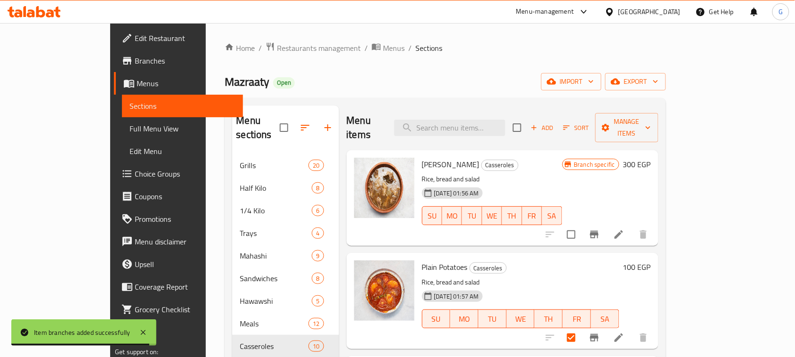
scroll to position [294, 0]
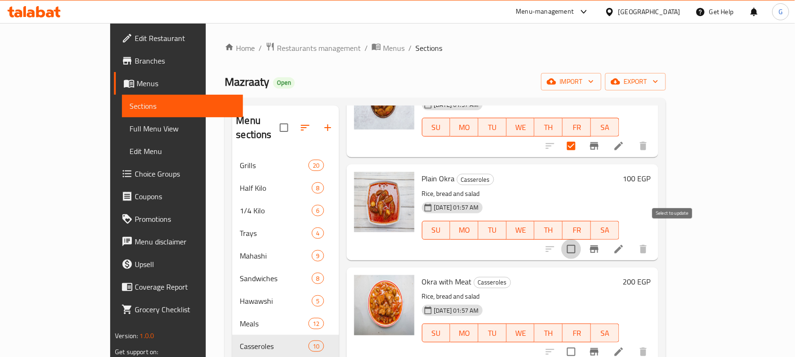
click at [581, 239] on input "checkbox" at bounding box center [571, 249] width 20 height 20
checkbox input "true"
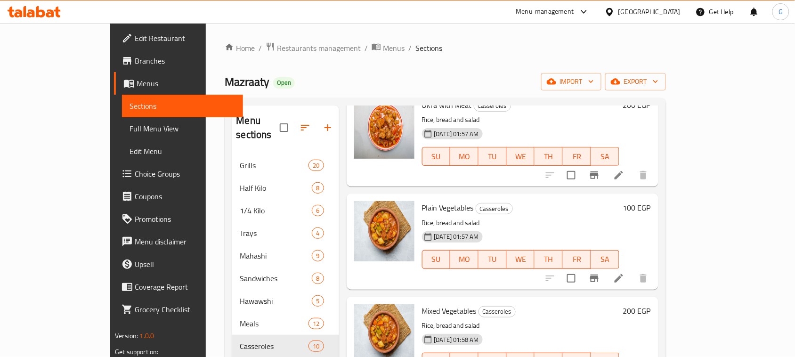
scroll to position [412, 0]
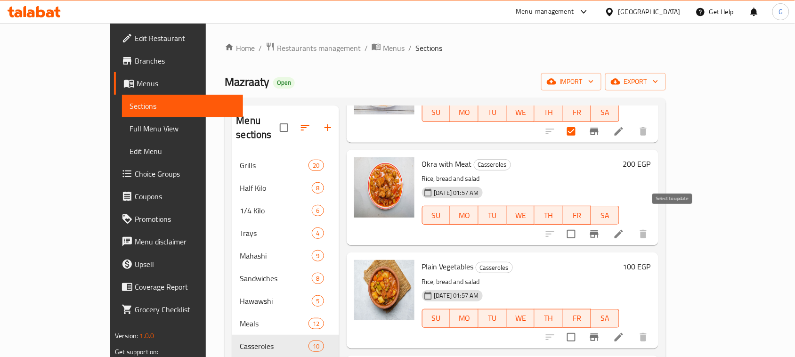
click at [581, 224] on input "checkbox" at bounding box center [571, 234] width 20 height 20
checkbox input "true"
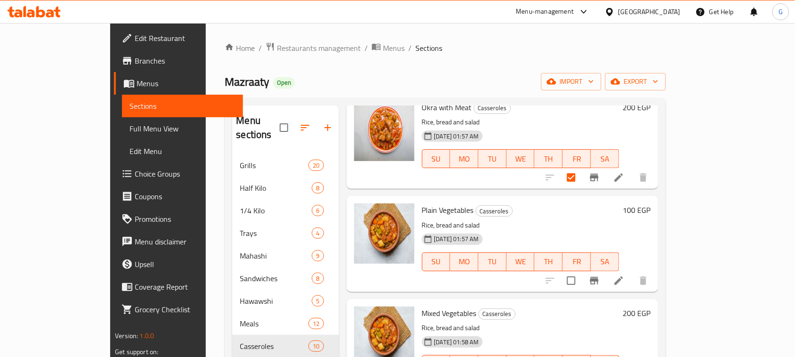
scroll to position [471, 0]
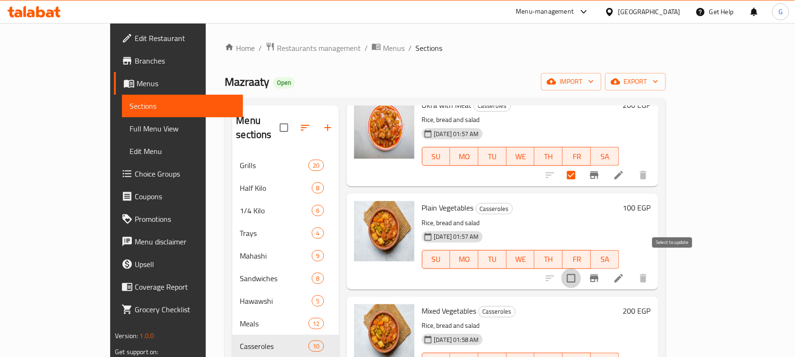
click at [581, 268] on input "checkbox" at bounding box center [571, 278] width 20 height 20
checkbox input "true"
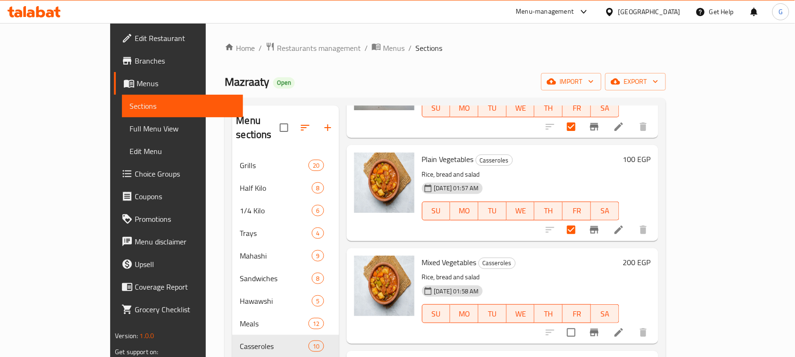
scroll to position [588, 0]
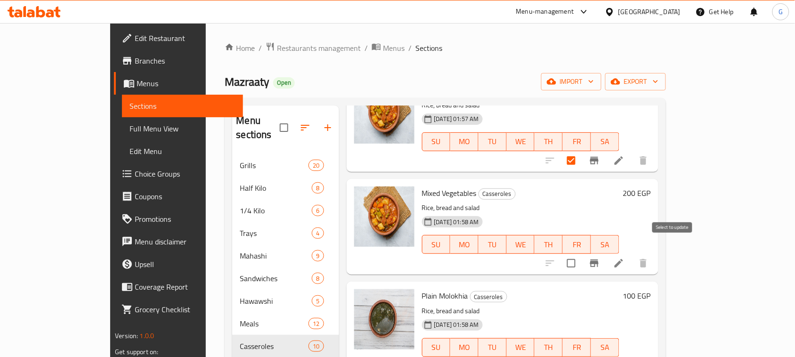
click at [581, 253] on input "checkbox" at bounding box center [571, 263] width 20 height 20
checkbox input "true"
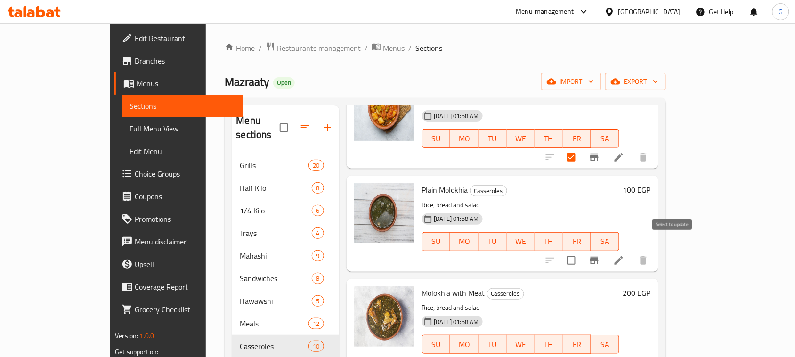
click at [581, 250] on input "checkbox" at bounding box center [571, 260] width 20 height 20
checkbox input "true"
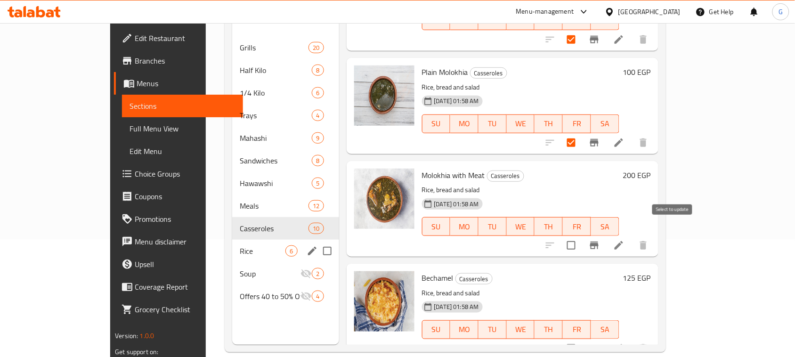
click at [581, 235] on input "checkbox" at bounding box center [571, 245] width 20 height 20
checkbox input "true"
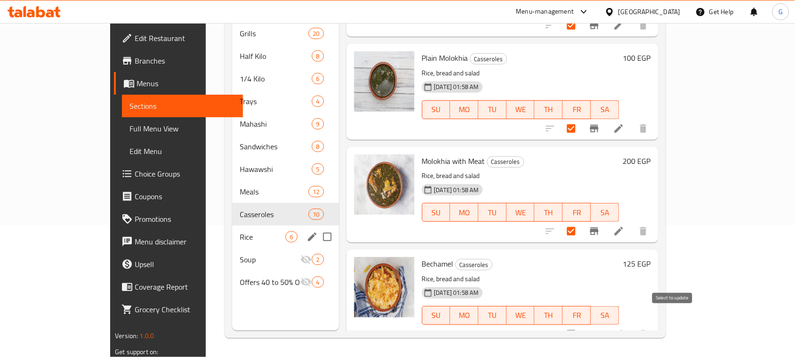
click at [581, 324] on input "checkbox" at bounding box center [571, 334] width 20 height 20
checkbox input "true"
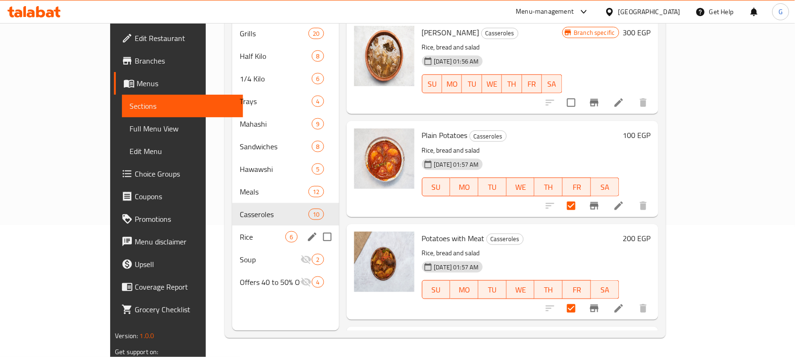
scroll to position [0, 0]
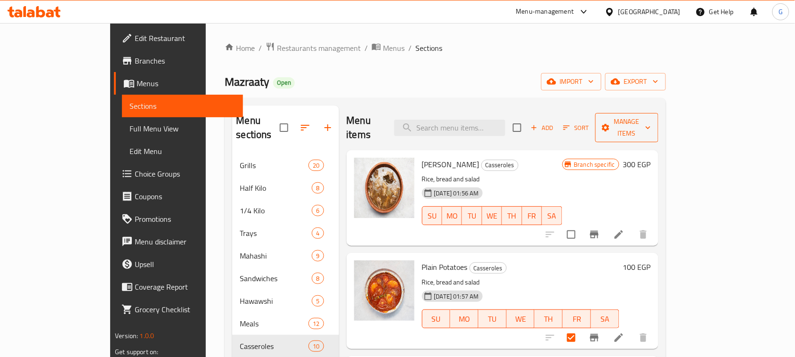
click at [651, 122] on span "Manage items" at bounding box center [626, 128] width 48 height 24
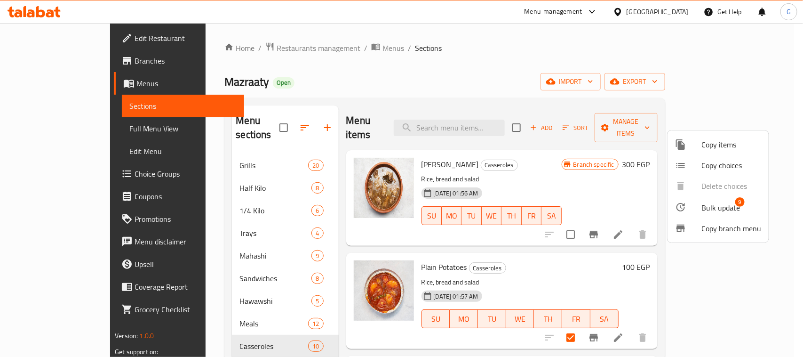
click at [707, 205] on span "Bulk update" at bounding box center [721, 207] width 39 height 11
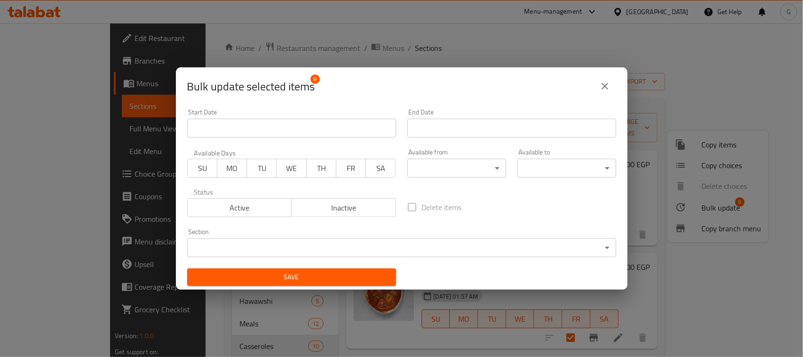
click at [328, 209] on span "Inactive" at bounding box center [344, 208] width 97 height 14
click at [306, 276] on span "Save" at bounding box center [292, 277] width 194 height 12
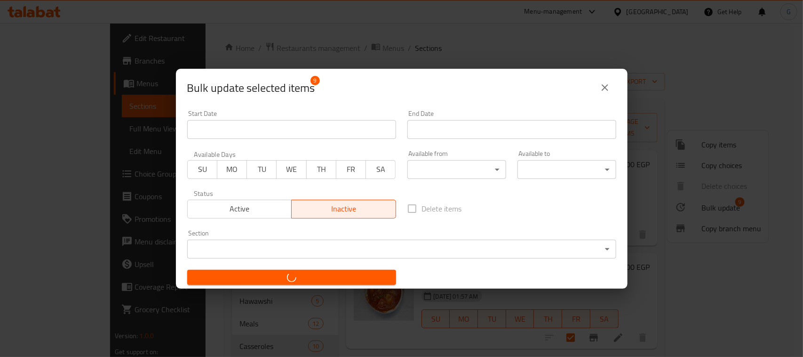
checkbox input "false"
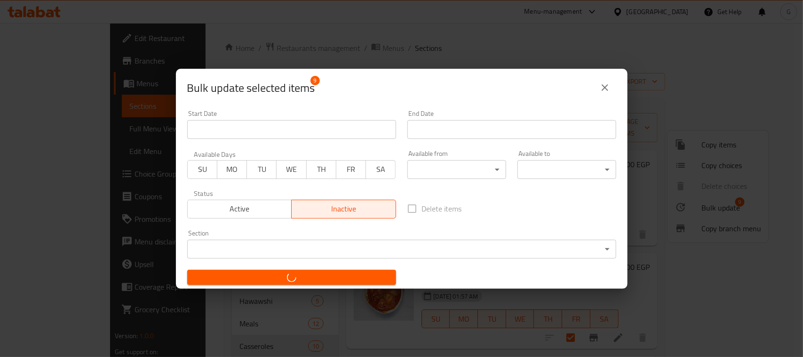
checkbox input "false"
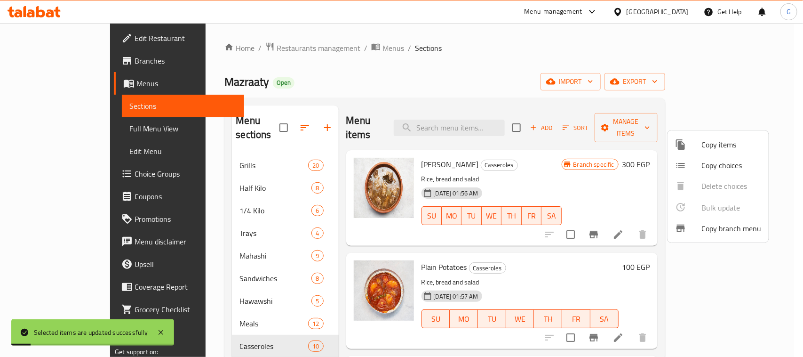
click at [622, 120] on div at bounding box center [401, 178] width 803 height 357
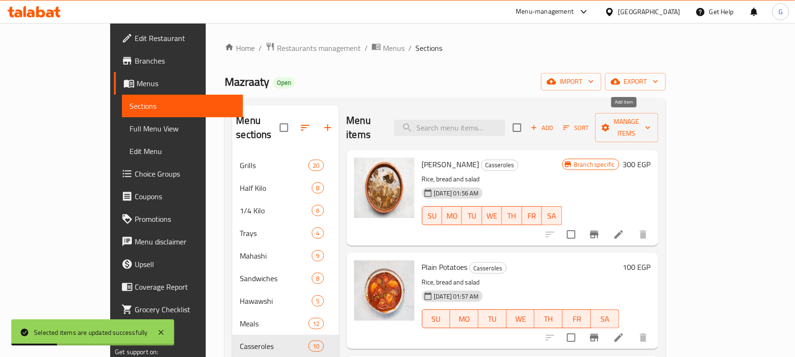
click at [554, 122] on span "Add" at bounding box center [541, 127] width 25 height 11
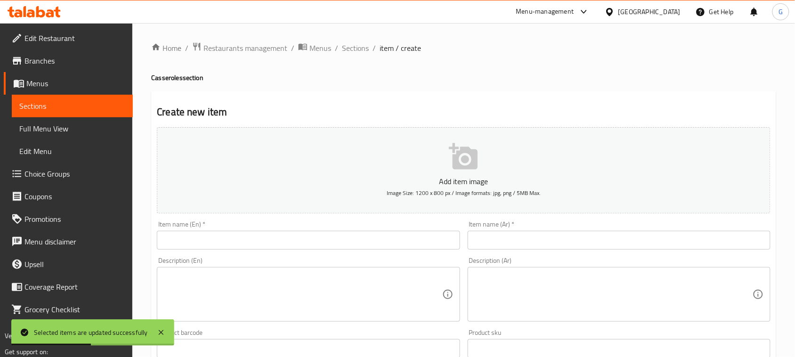
click at [545, 239] on input "text" at bounding box center [618, 240] width 303 height 19
paste input "طاجن لحم بالبصل"
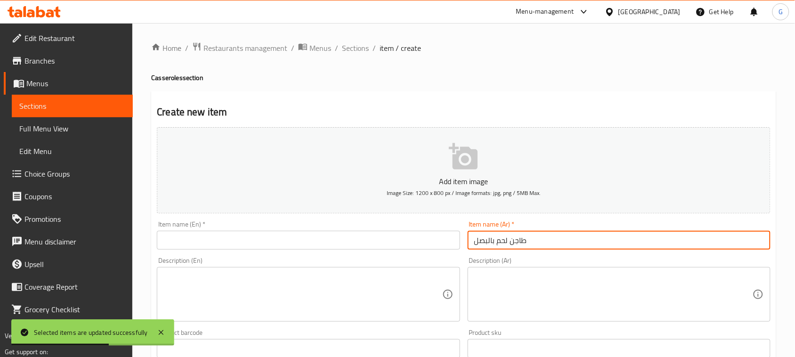
type input "طاجن لحم بالبصل"
click at [342, 241] on input "text" at bounding box center [308, 240] width 303 height 19
paste input "Meat and onion casserole"
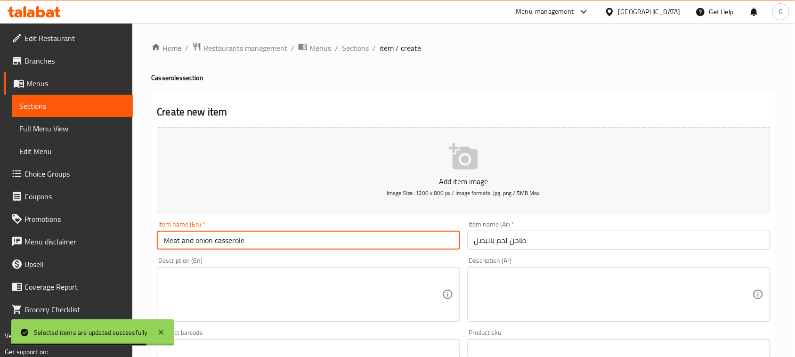
type input "Meat and onion casserole"
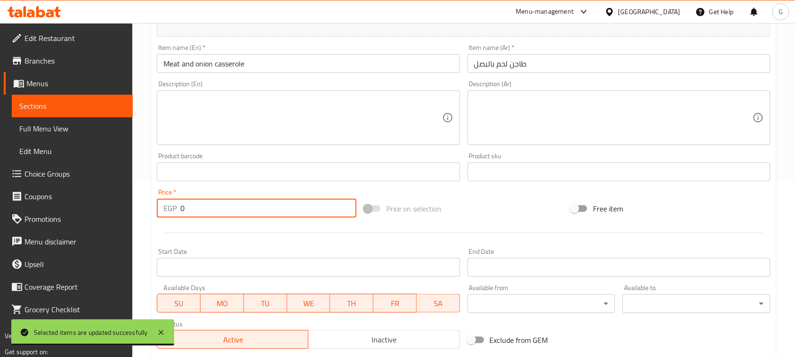
click at [171, 207] on div "EGP 0 Price *" at bounding box center [257, 208] width 200 height 19
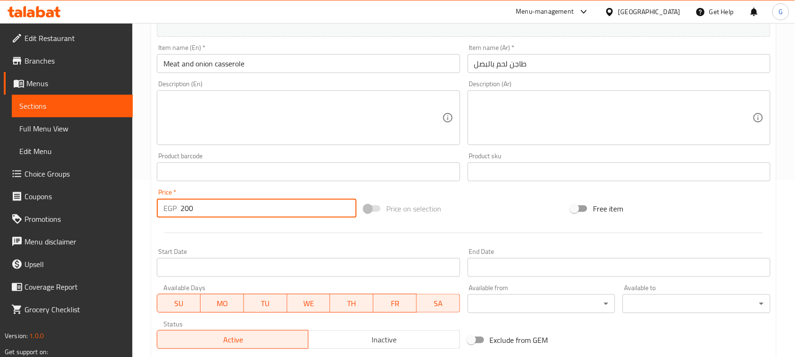
type input "200"
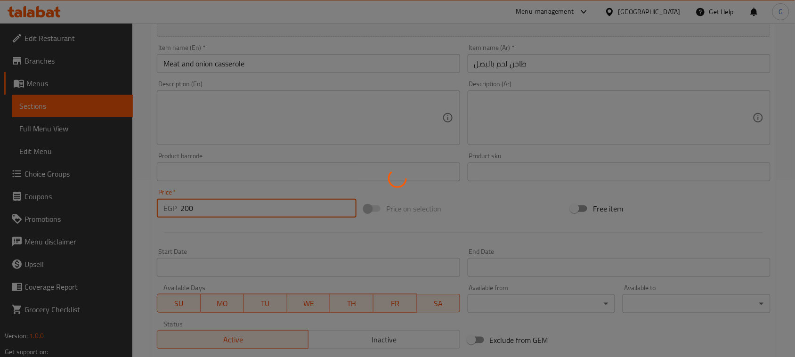
type input "0"
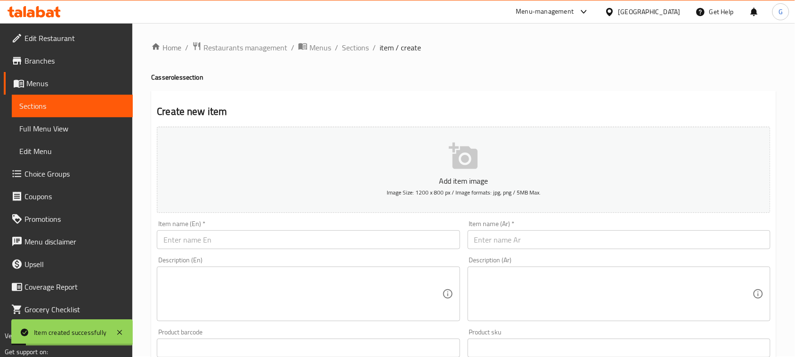
scroll to position [0, 0]
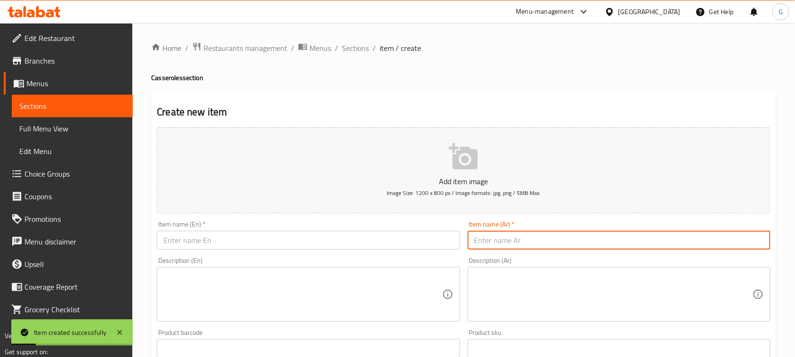
click at [498, 246] on input "text" at bounding box center [618, 240] width 303 height 19
paste input "طاجن لحم بالخضار"
type input "طاجن لحم بالخضار"
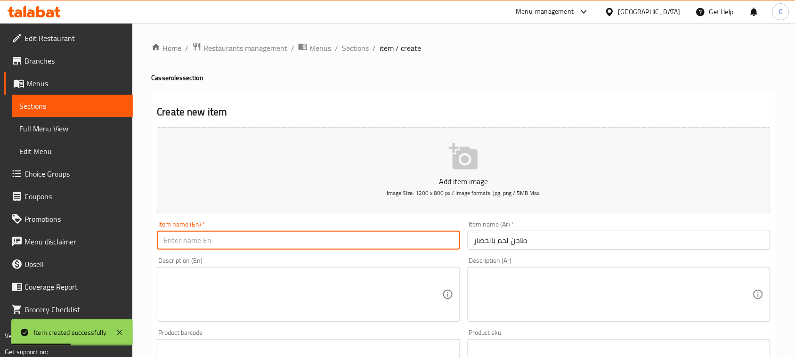
click at [410, 241] on input "text" at bounding box center [308, 240] width 303 height 19
paste input "Meat and vegetable casserole"
type input "Meat and vegetable casserole"
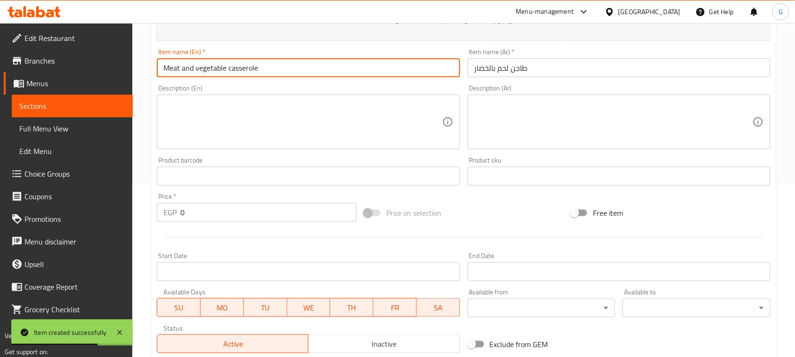
scroll to position [177, 0]
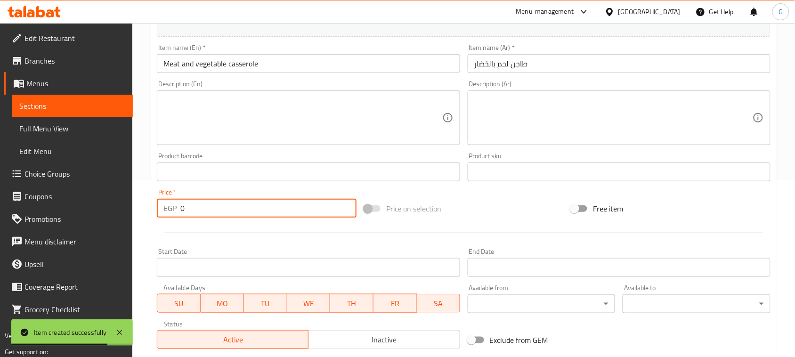
drag, startPoint x: 189, startPoint y: 210, endPoint x: 166, endPoint y: 207, distance: 23.7
click at [168, 208] on div "EGP 0 Price *" at bounding box center [257, 208] width 200 height 19
paste input "20"
type input "200"
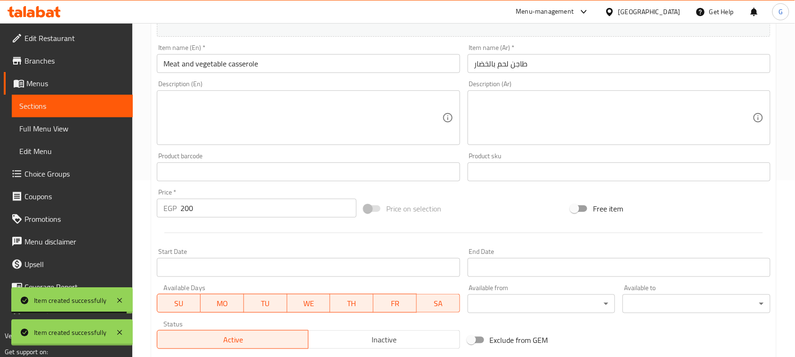
type input "0"
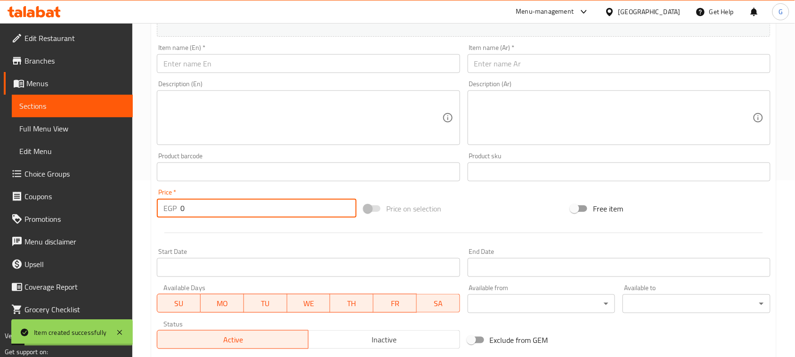
click at [530, 64] on input "text" at bounding box center [618, 63] width 303 height 19
paste input "طاجن تورلي باللحم"
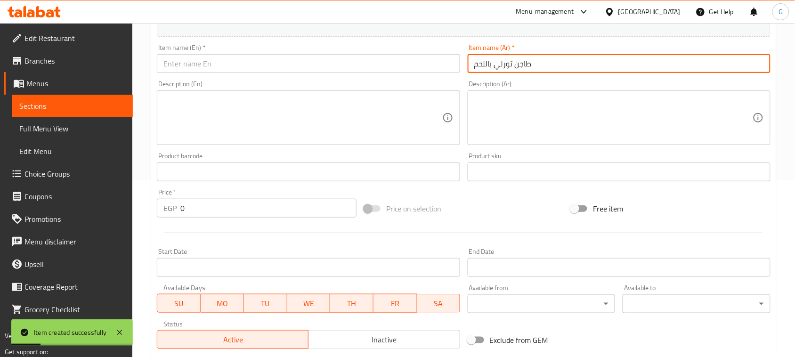
type input "طاجن تورلي باللحم"
click at [370, 64] on input "text" at bounding box center [308, 63] width 303 height 19
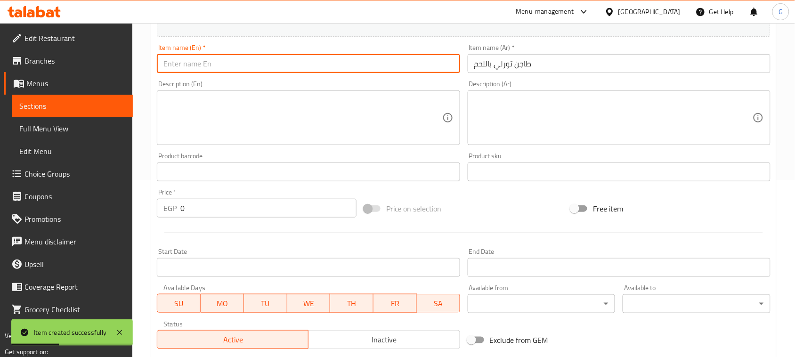
paste input "Torly casserole with meat"
type input "Torly casserole with meat"
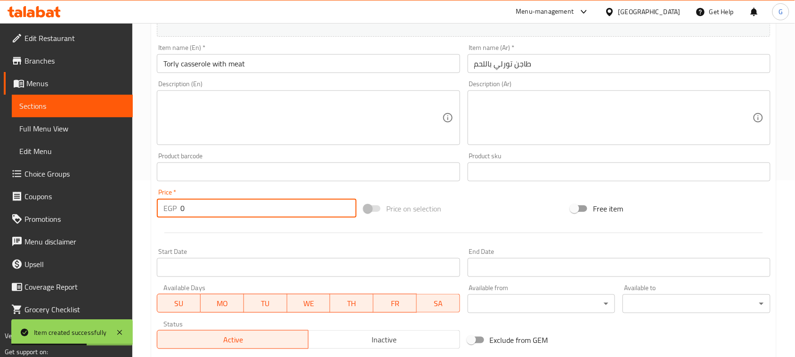
drag, startPoint x: 189, startPoint y: 212, endPoint x: 160, endPoint y: 199, distance: 31.4
click at [166, 210] on div "EGP 0 Price *" at bounding box center [257, 208] width 200 height 19
paste input "20"
type input "200"
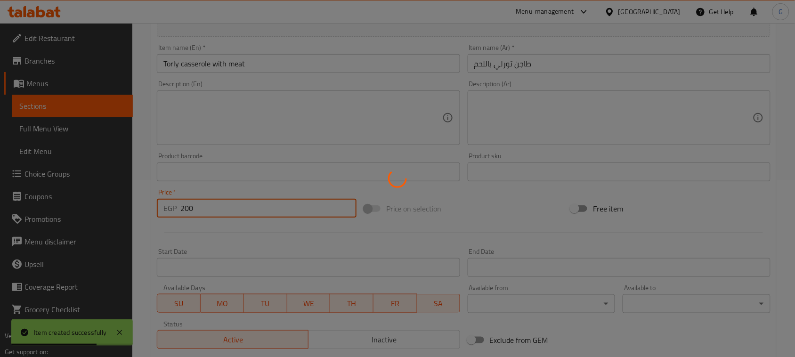
type input "0"
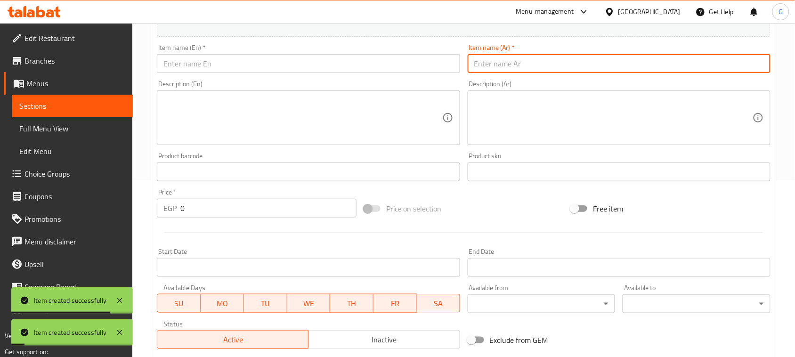
click at [573, 65] on input "text" at bounding box center [618, 63] width 303 height 19
paste input "طاجن لحم لسان عصفور"
type input "طاجن لحم لسان عصفور"
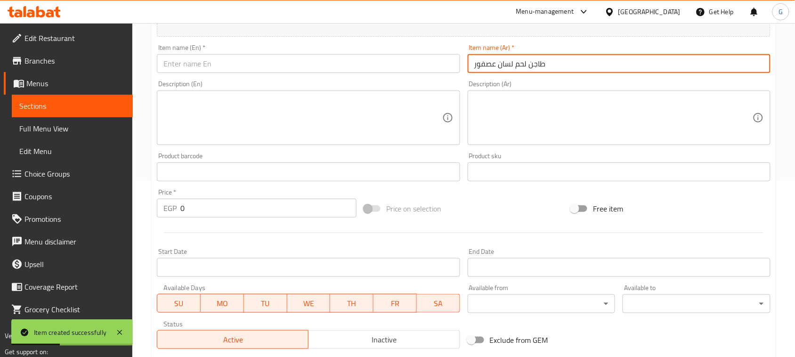
click at [378, 67] on input "text" at bounding box center [308, 63] width 303 height 19
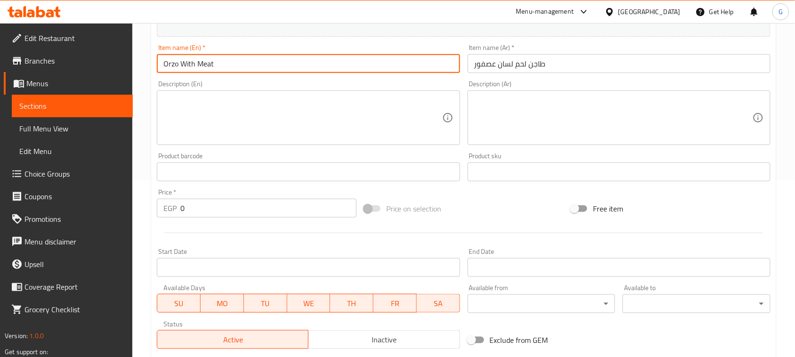
type input "Orzo With Meat Casserole"
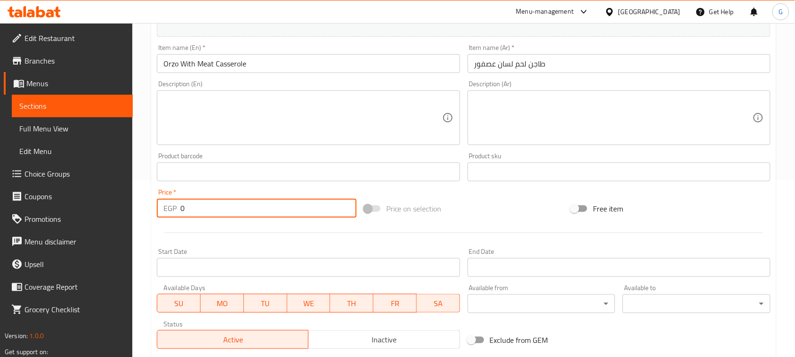
drag, startPoint x: 192, startPoint y: 207, endPoint x: 165, endPoint y: 210, distance: 26.6
click at [165, 210] on div "EGP 0 Price *" at bounding box center [257, 208] width 200 height 19
paste input "21"
type input "210"
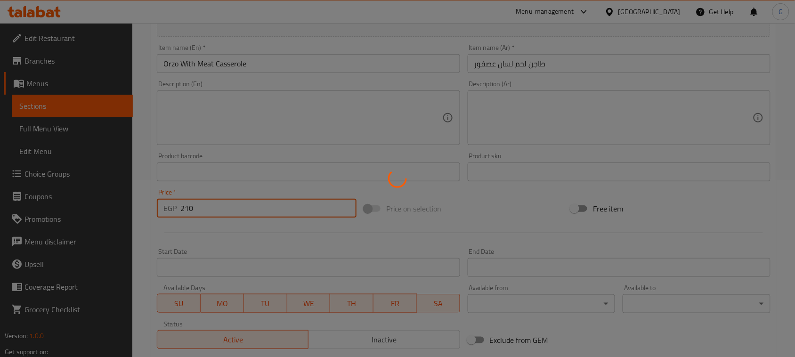
type input "0"
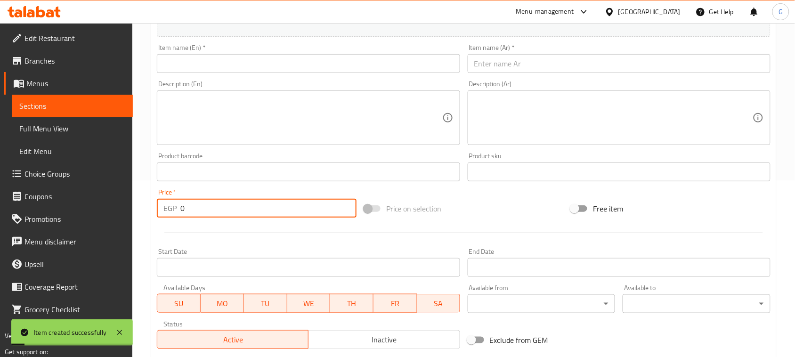
click at [554, 67] on input "text" at bounding box center [618, 63] width 303 height 19
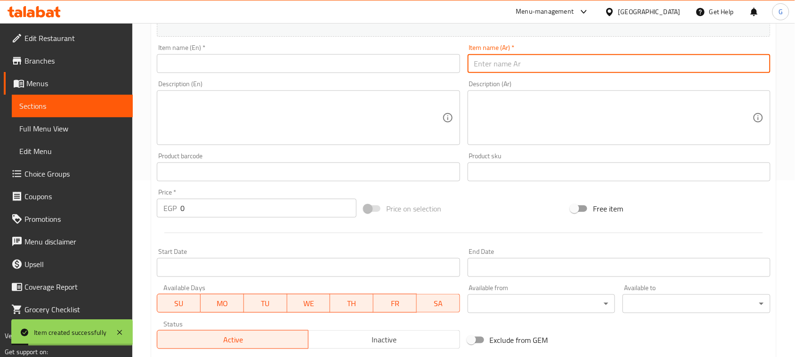
paste input "طاجن بميه و لحمه ضاني"
type input "طاجن بميه و لحمه ضاني"
click at [366, 66] on input "text" at bounding box center [308, 63] width 303 height 19
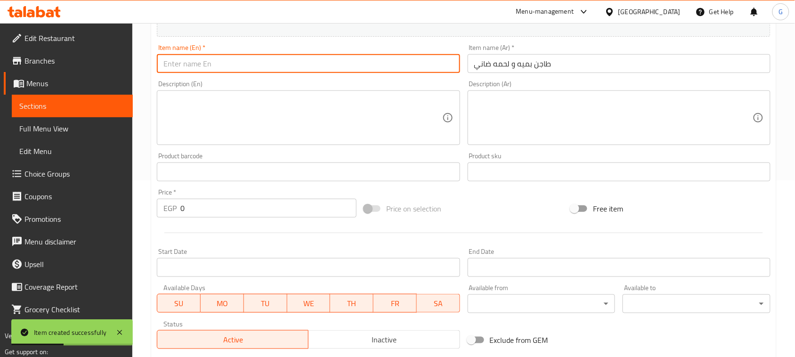
paste input "Lamb and water casserole"
type input "Lamb and water casserole"
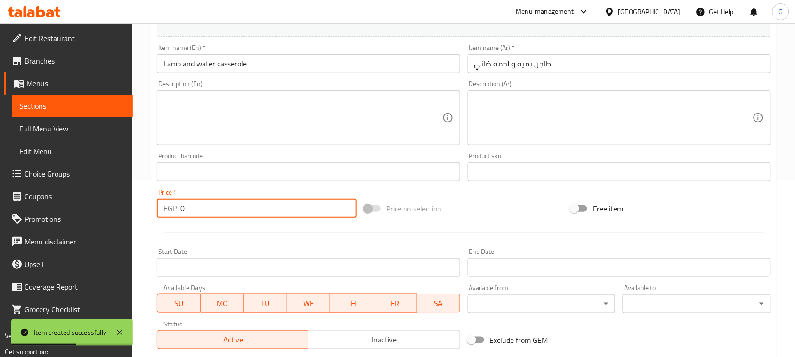
drag, startPoint x: 175, startPoint y: 208, endPoint x: 145, endPoint y: 202, distance: 30.2
click at [154, 209] on div "Price   * EGP 0 Price *" at bounding box center [256, 203] width 207 height 36
type input "260"
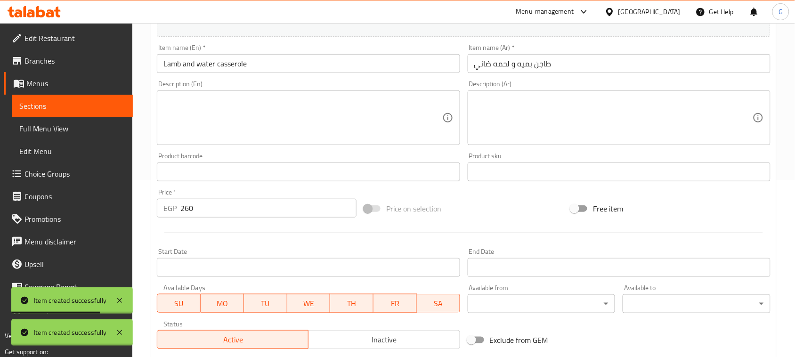
type input "0"
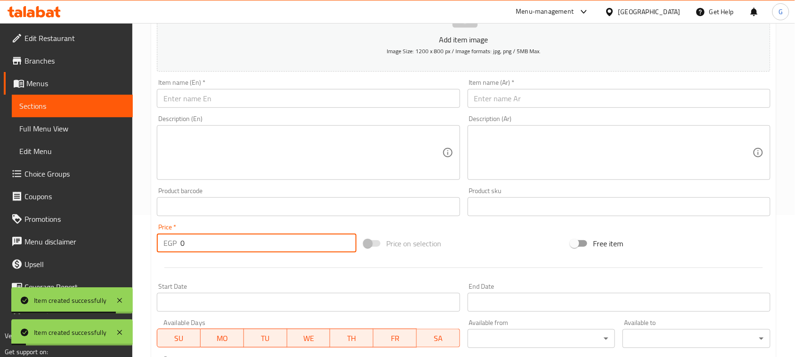
scroll to position [0, 0]
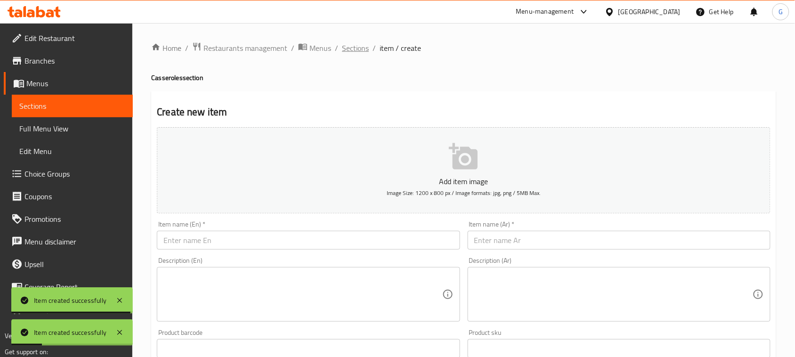
click at [349, 50] on span "Sections" at bounding box center [355, 47] width 27 height 11
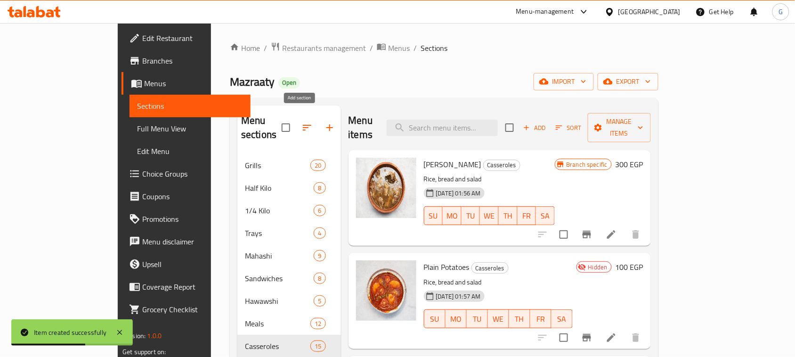
click at [324, 122] on icon "button" at bounding box center [329, 127] width 11 height 11
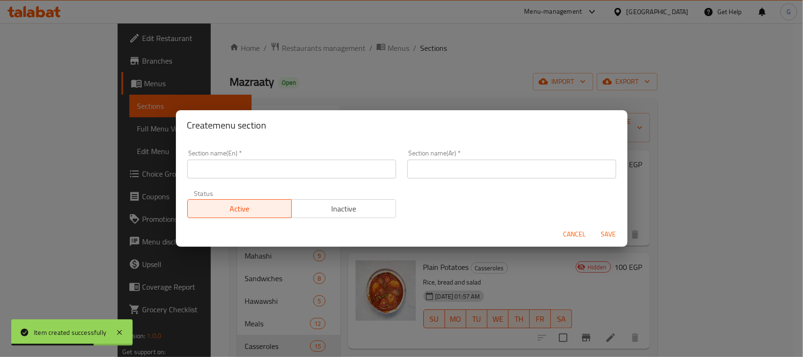
click at [302, 172] on input "text" at bounding box center [291, 169] width 209 height 19
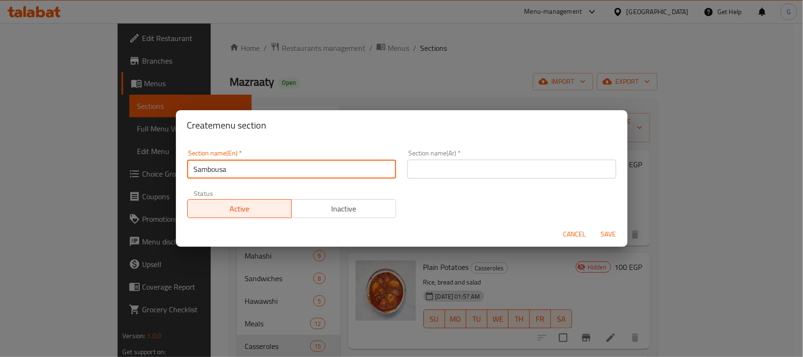
type input "Sambousa"
click at [426, 173] on input "text" at bounding box center [512, 169] width 209 height 19
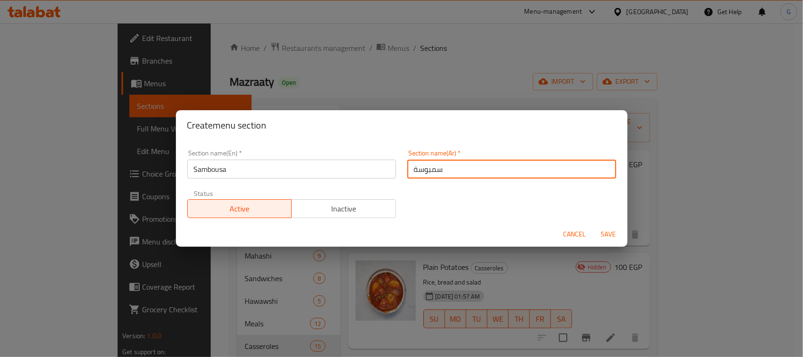
type input "سمبوسة"
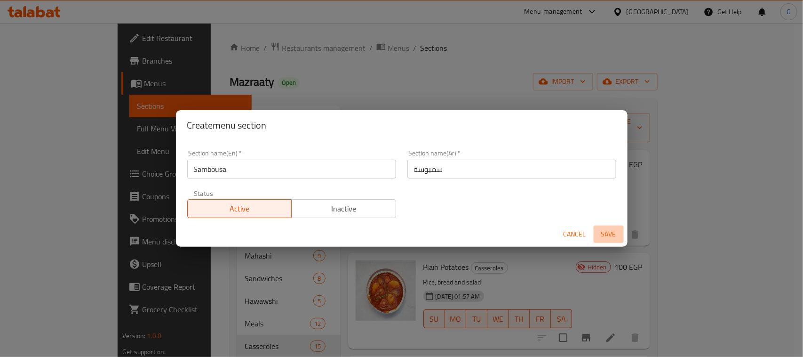
click at [602, 236] on span "Save" at bounding box center [609, 234] width 23 height 12
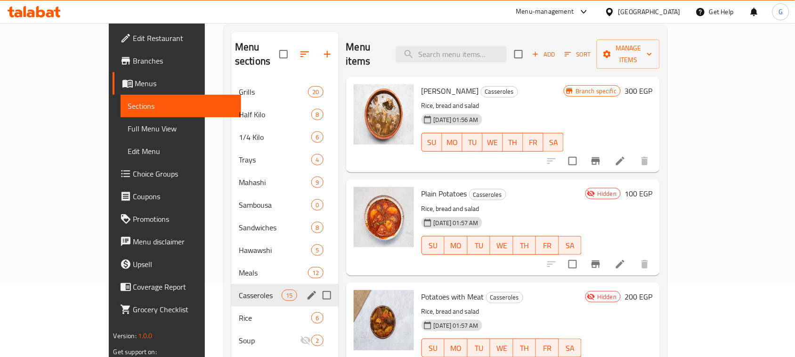
scroll to position [132, 0]
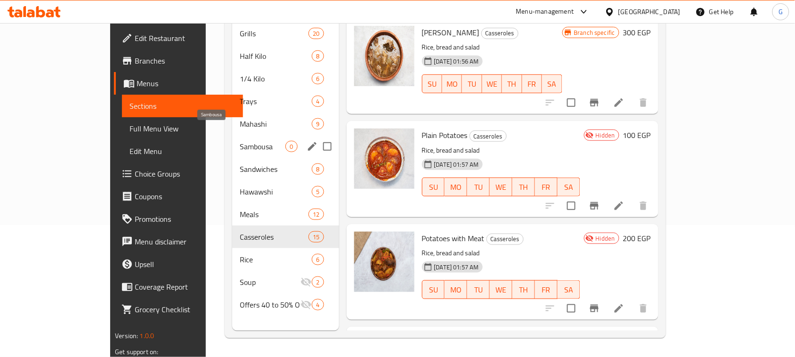
click at [240, 141] on span "Sambousa" at bounding box center [263, 146] width 46 height 11
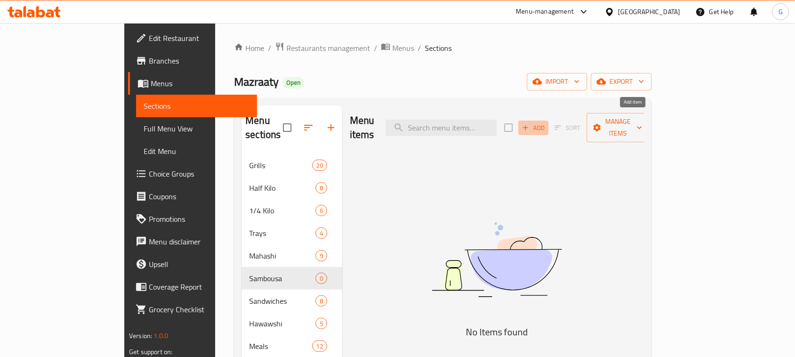
click at [546, 122] on span "Add" at bounding box center [533, 127] width 25 height 11
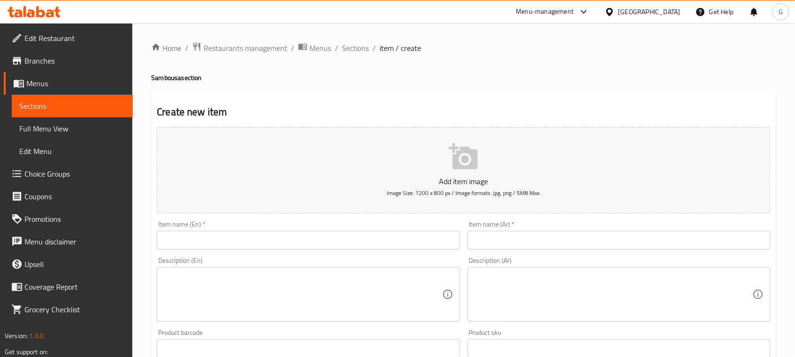
click at [591, 227] on div "Item name (Ar)   * Item name (Ar) *" at bounding box center [618, 235] width 303 height 29
click at [589, 234] on input "text" at bounding box center [618, 240] width 303 height 19
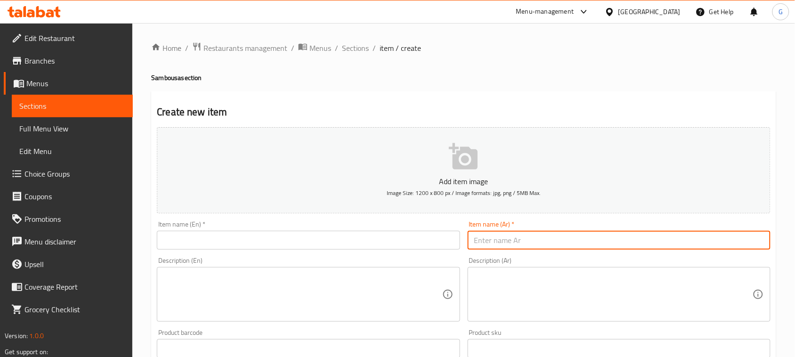
paste input "سمبوسة لحم صغيره"
type input "سمبوسة لحم صغيره"
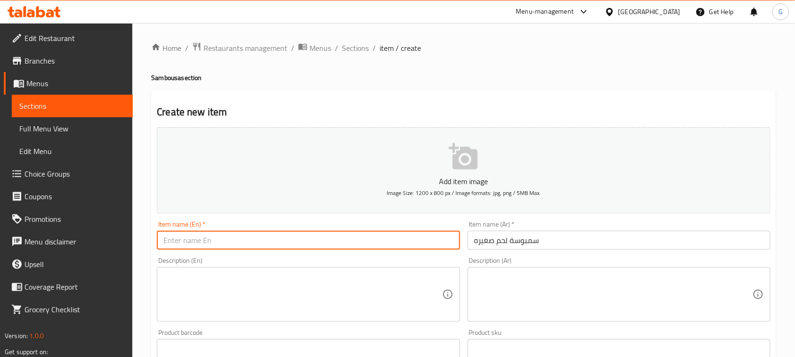
click at [359, 241] on input "text" at bounding box center [308, 240] width 303 height 19
paste input "Small meat samosa"
type input "Small meat samosa"
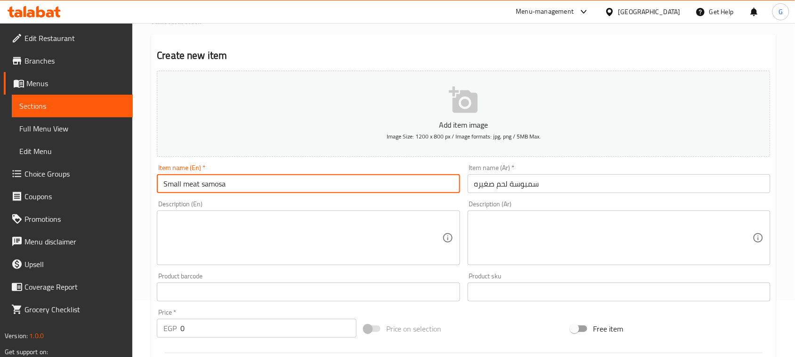
scroll to position [118, 0]
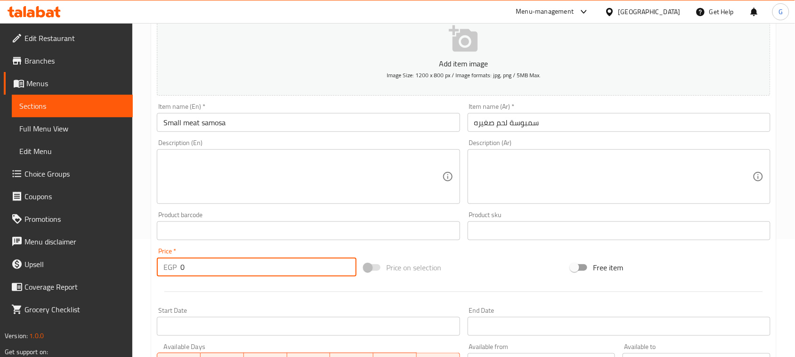
drag, startPoint x: 185, startPoint y: 269, endPoint x: 172, endPoint y: 270, distance: 13.2
click at [172, 270] on div "EGP 0 Price *" at bounding box center [257, 266] width 200 height 19
type input "100"
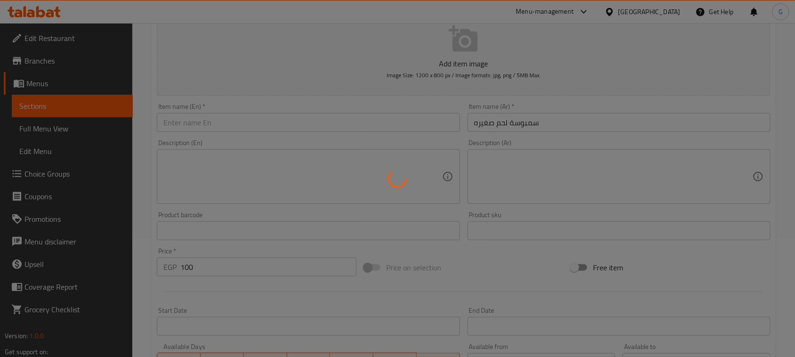
type input "0"
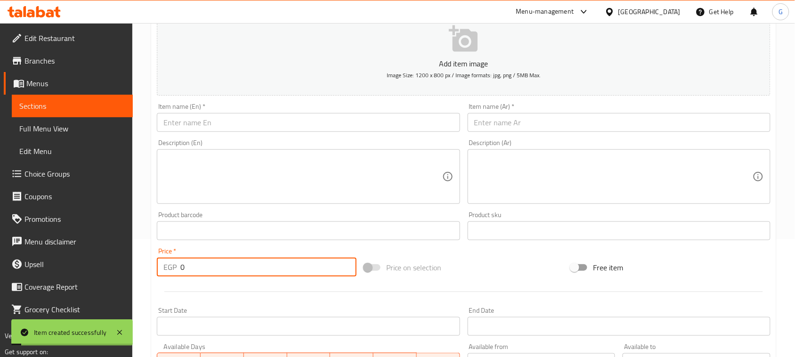
drag, startPoint x: 530, startPoint y: 126, endPoint x: 526, endPoint y: 130, distance: 5.7
click at [530, 126] on input "text" at bounding box center [618, 122] width 303 height 19
paste input "سمبوسة لحم كبيره"
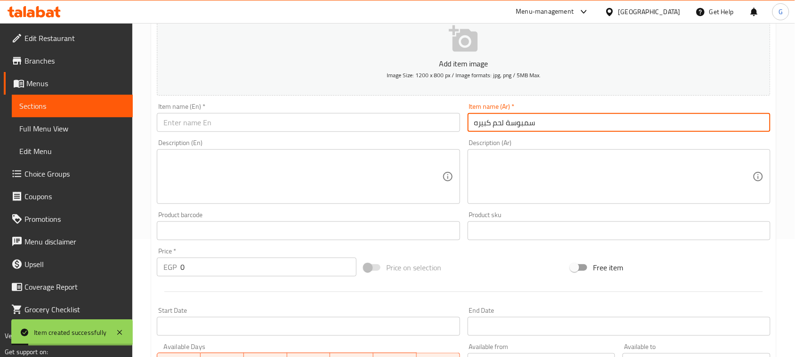
type input "سمبوسة لحم كبيره"
click at [323, 125] on input "text" at bounding box center [308, 122] width 303 height 19
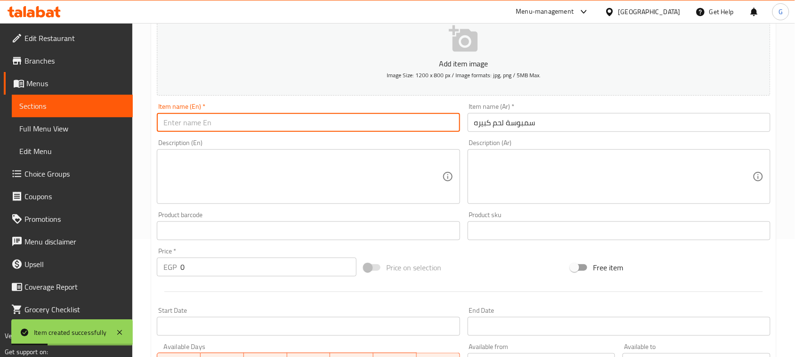
paste input "Large meat samosa"
type input "Large meat samosa"
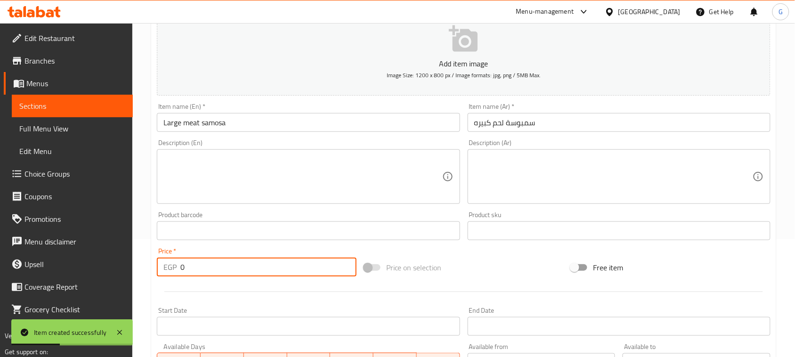
click at [167, 267] on div "EGP 0 Price *" at bounding box center [257, 266] width 200 height 19
type input "185"
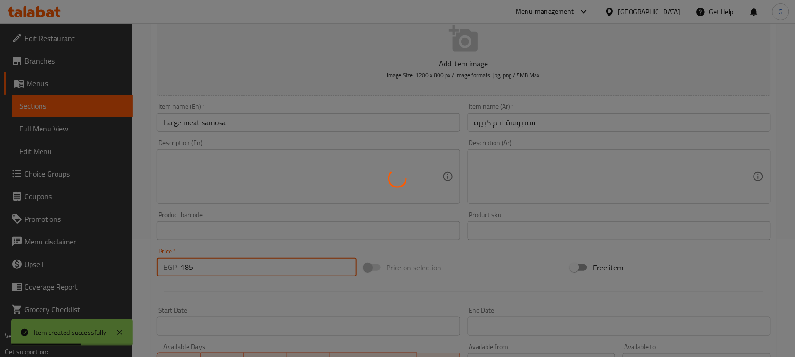
type input "0"
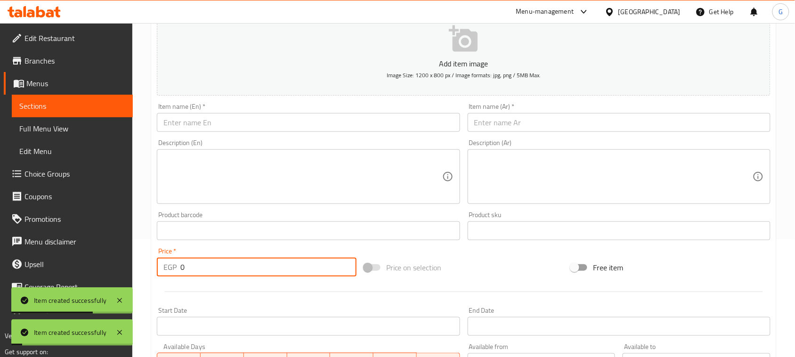
click at [518, 125] on input "text" at bounding box center [618, 122] width 303 height 19
paste input "سمبوسة جبنة صغيره"
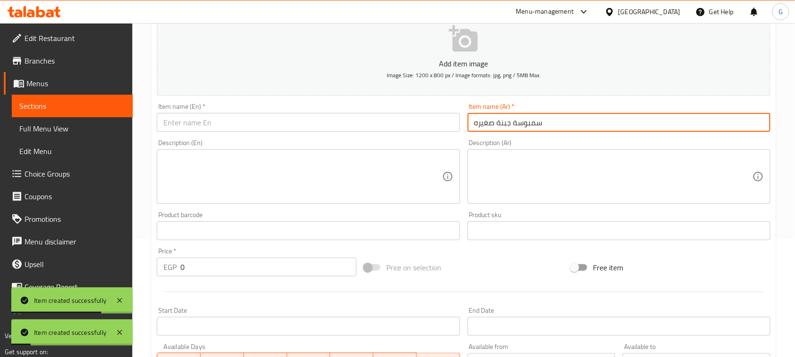
type input "سمبوسة جبنة صغيره"
click at [335, 123] on input "text" at bounding box center [308, 122] width 303 height 19
paste input "Small cheese samosa"
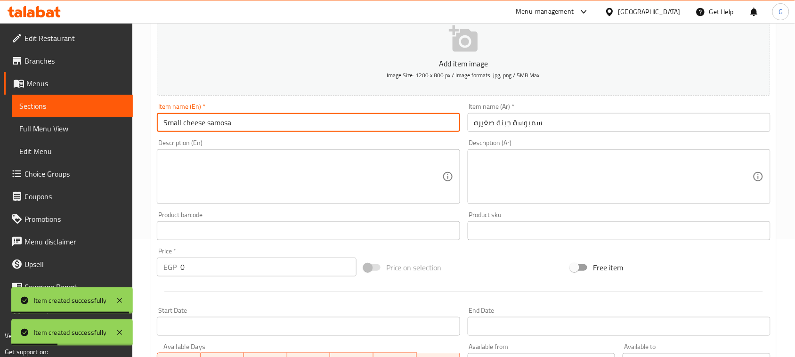
type input "Small cheese samosa"
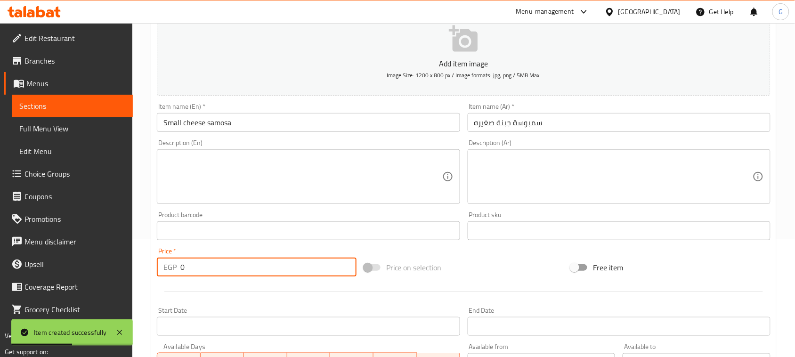
drag, startPoint x: 168, startPoint y: 267, endPoint x: 160, endPoint y: 267, distance: 7.5
click at [160, 267] on div "EGP 0 Price *" at bounding box center [257, 266] width 200 height 19
type input "80"
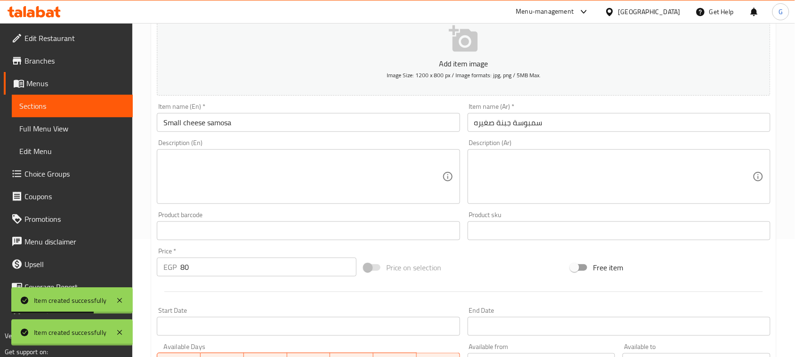
type input "0"
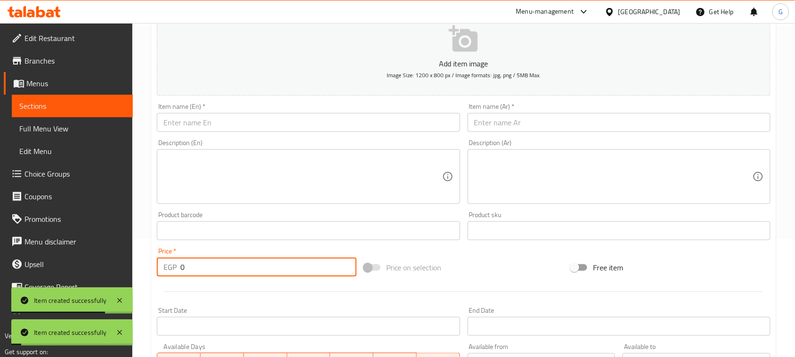
click at [522, 125] on input "text" at bounding box center [618, 122] width 303 height 19
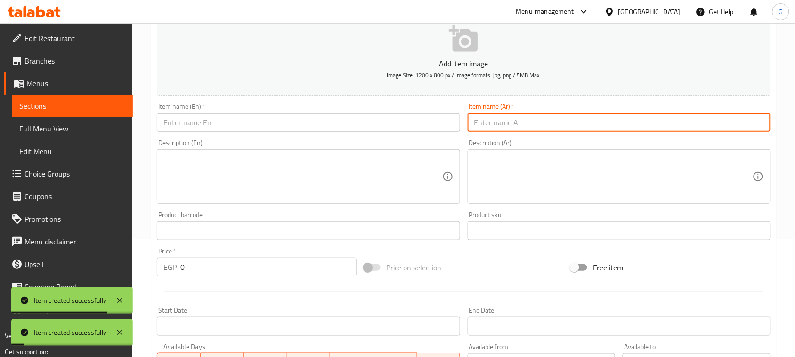
paste input "سمبوسة جبنة كبيره"
type input "سمبوسة جبنة كبيره"
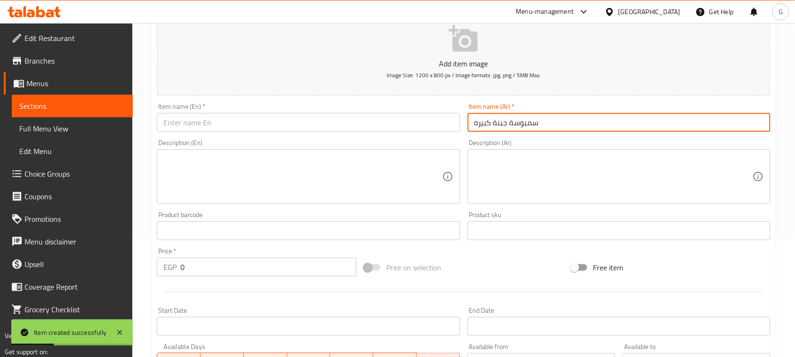
click at [321, 125] on input "text" at bounding box center [308, 122] width 303 height 19
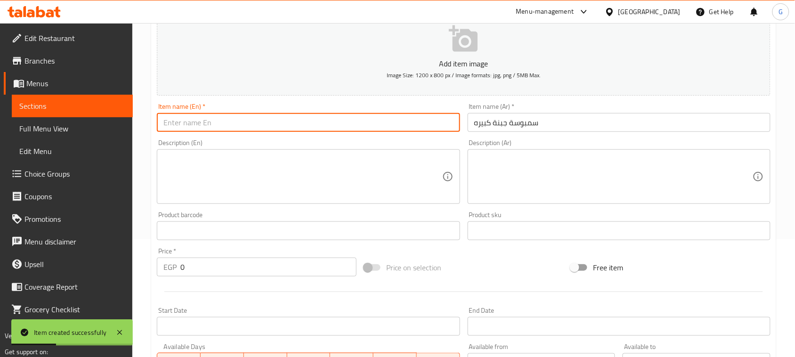
paste input "Large cheese samosa"
type input "Large cheese samosa"
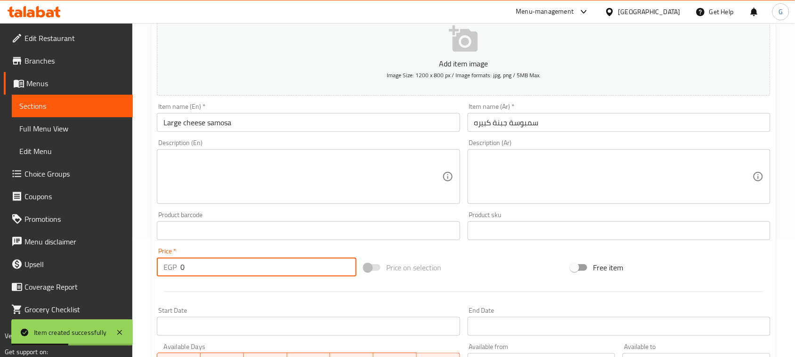
click at [173, 269] on div "EGP 0 Price *" at bounding box center [257, 266] width 200 height 19
type input "150"
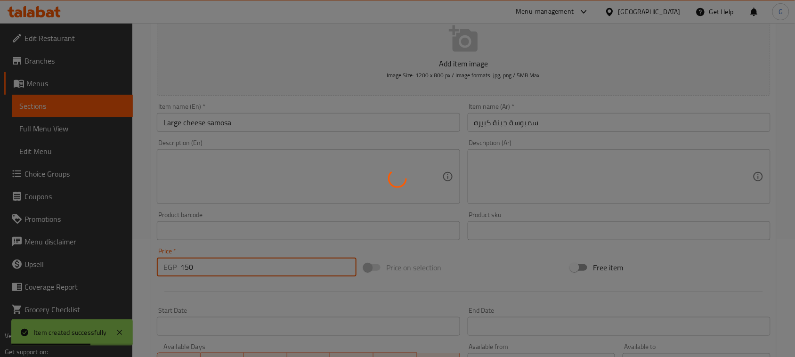
type input "0"
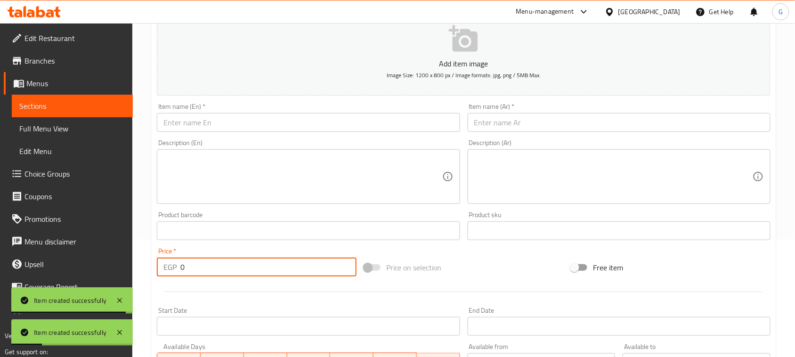
scroll to position [0, 0]
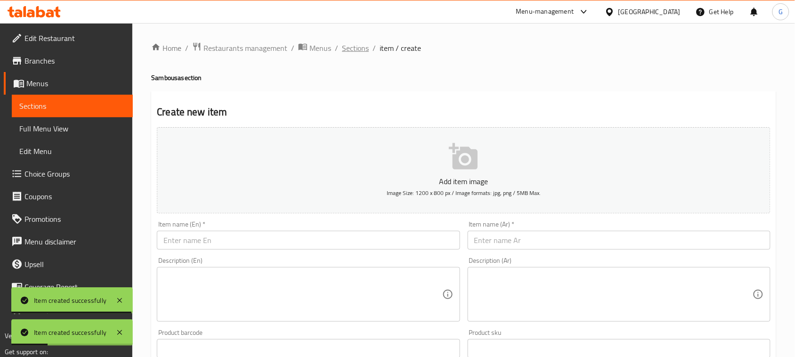
click at [361, 48] on span "Sections" at bounding box center [355, 47] width 27 height 11
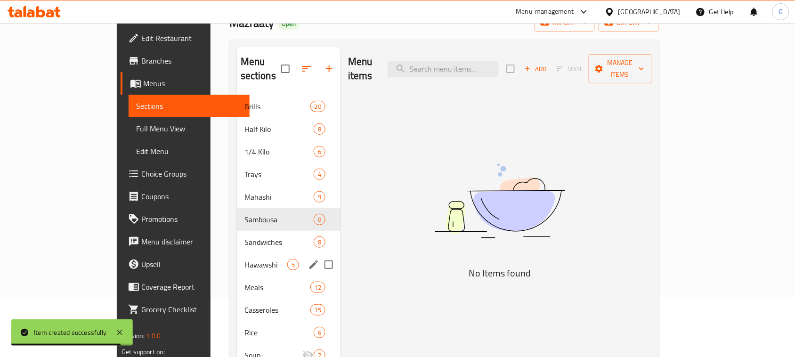
scroll to position [118, 0]
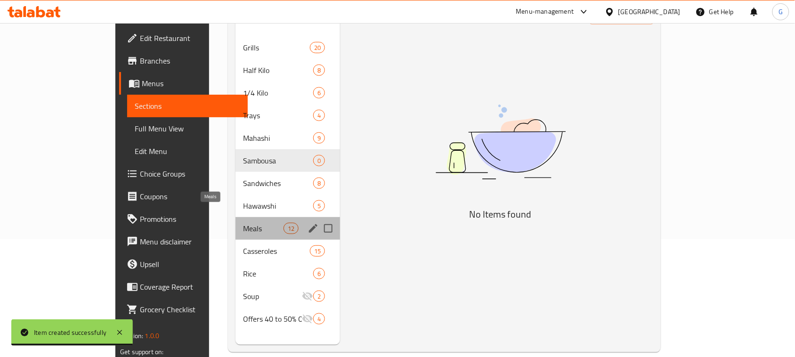
click at [243, 223] on span "Meals" at bounding box center [263, 228] width 40 height 11
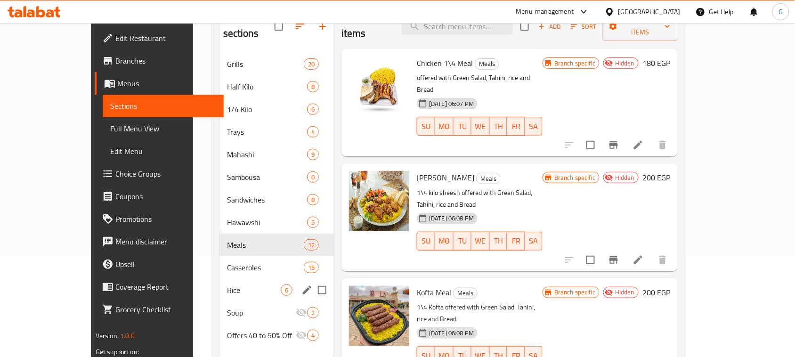
scroll to position [118, 0]
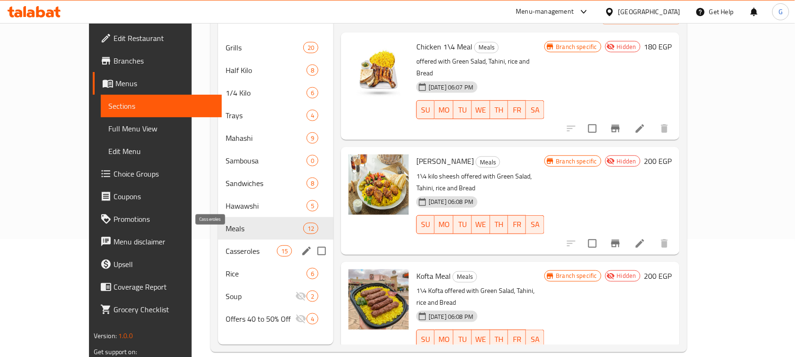
click at [225, 245] on span "Casseroles" at bounding box center [250, 250] width 51 height 11
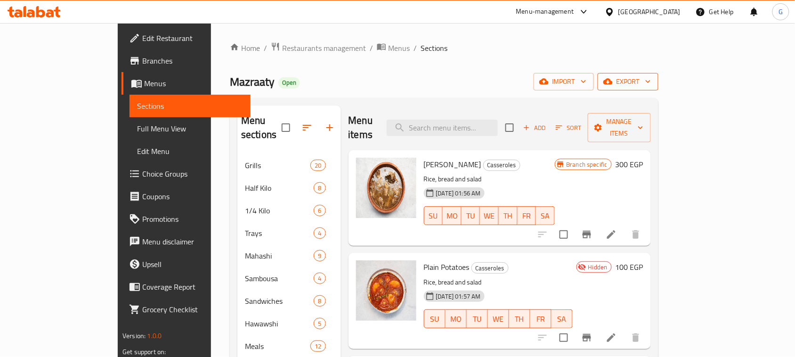
click at [651, 76] on span "export" at bounding box center [628, 82] width 46 height 12
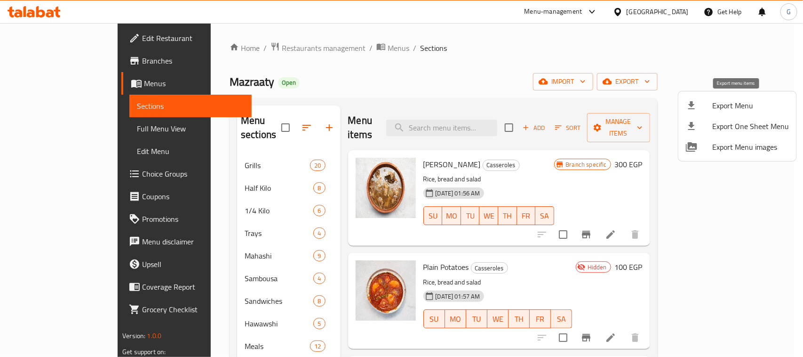
click at [732, 107] on span "Export Menu" at bounding box center [751, 105] width 77 height 11
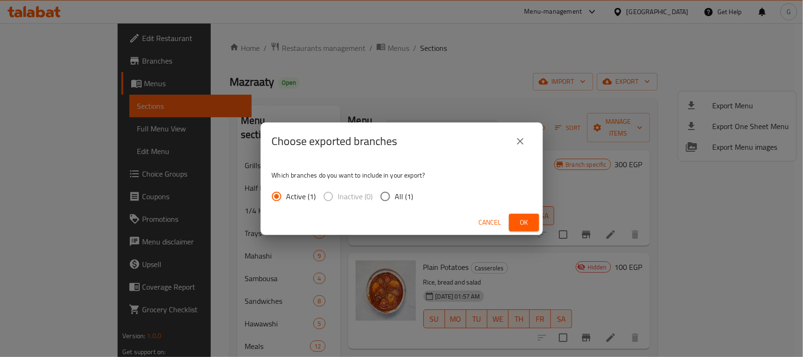
click at [520, 222] on span "Ok" at bounding box center [524, 223] width 15 height 12
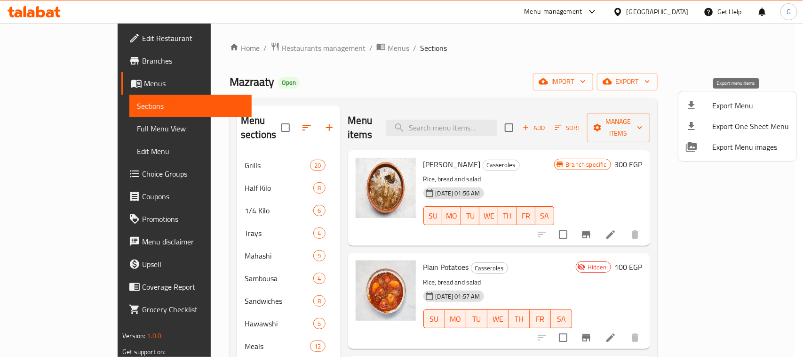
click at [729, 102] on span "Export Menu" at bounding box center [751, 105] width 77 height 11
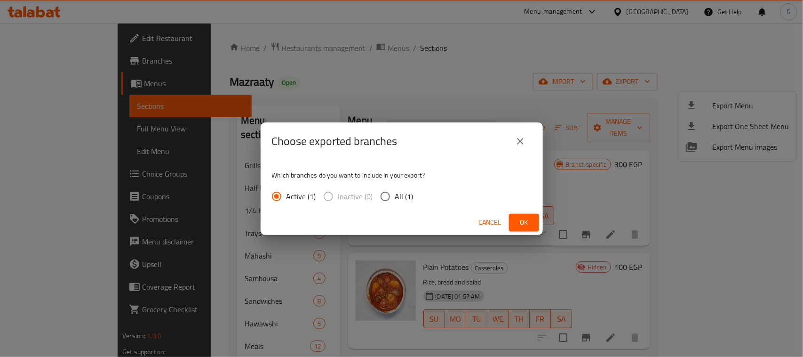
click at [525, 221] on span "Ok" at bounding box center [524, 223] width 15 height 12
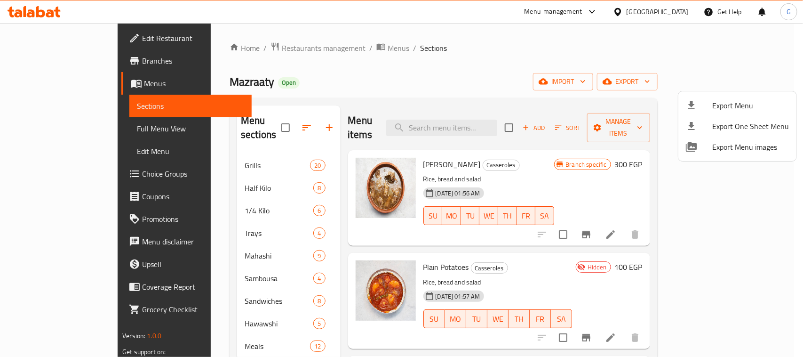
drag, startPoint x: 765, startPoint y: 45, endPoint x: 325, endPoint y: 353, distance: 537.2
click at [765, 45] on div at bounding box center [401, 178] width 803 height 357
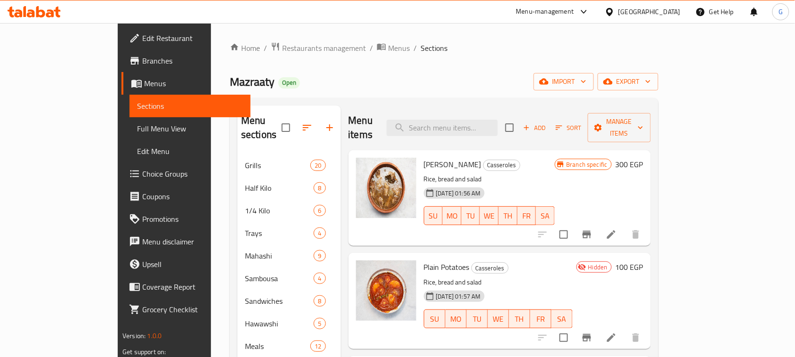
click at [658, 49] on ol "Home / Restaurants management / Menus / Sections" at bounding box center [444, 48] width 428 height 12
click at [665, 8] on div "[GEOGRAPHIC_DATA]" at bounding box center [649, 12] width 62 height 10
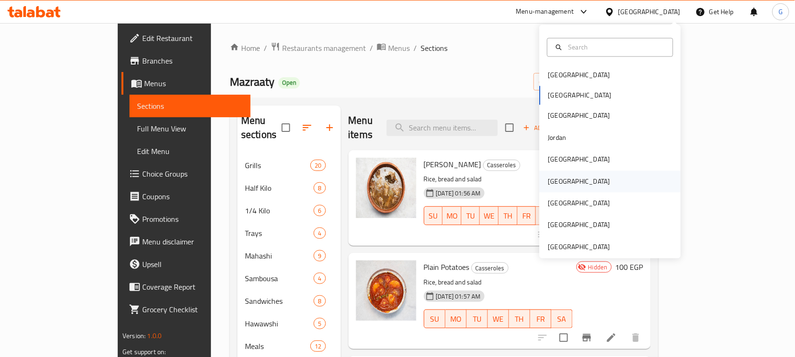
click at [554, 182] on div "[GEOGRAPHIC_DATA]" at bounding box center [579, 181] width 62 height 10
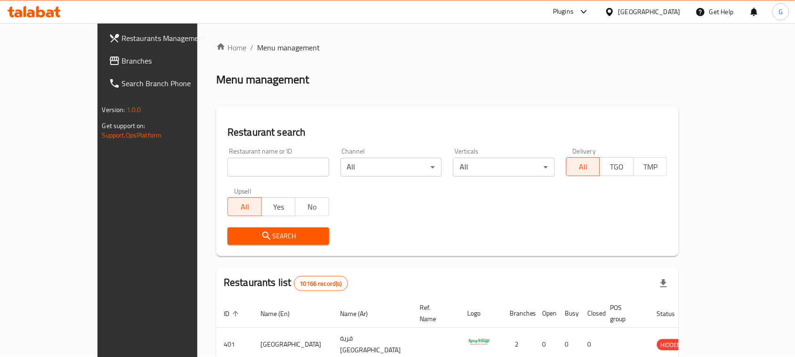
click at [122, 63] on span "Branches" at bounding box center [172, 60] width 101 height 11
click at [227, 169] on input "search" at bounding box center [278, 167] width 102 height 19
paste input "761506"
type input "761506"
click at [244, 236] on span "Search" at bounding box center [278, 236] width 87 height 12
